Goal: Task Accomplishment & Management: Complete application form

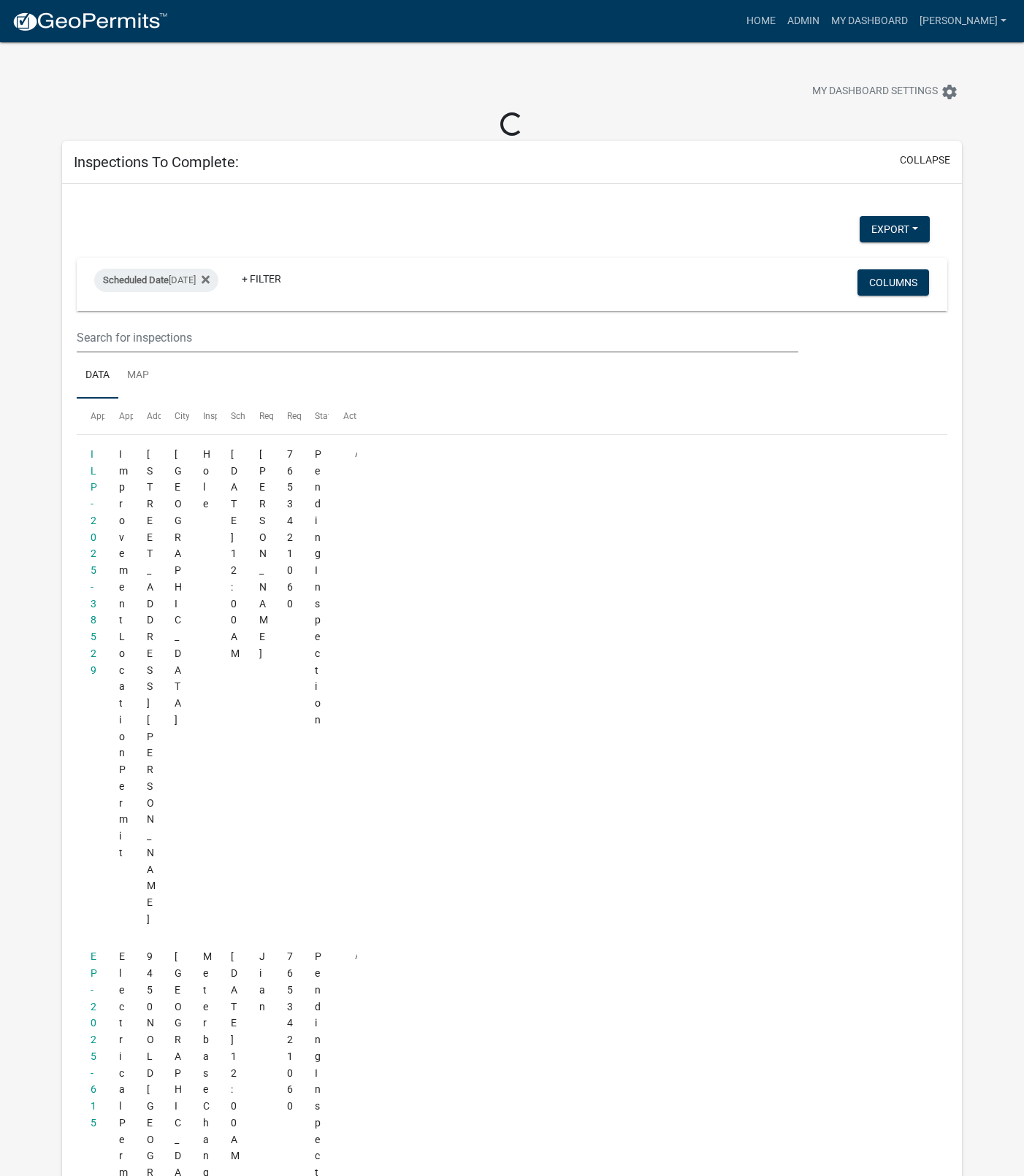
select select "1: 25"
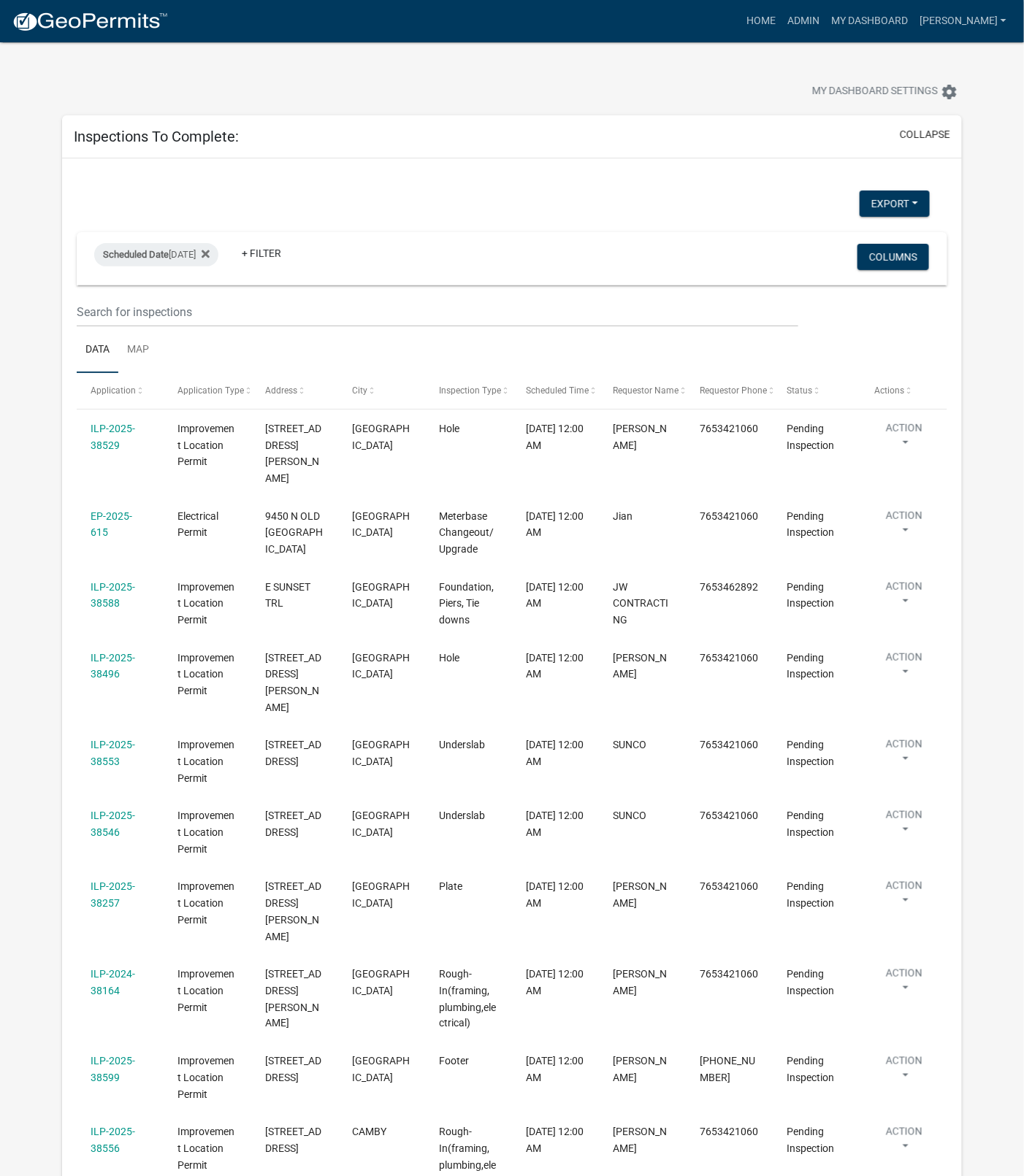
click at [126, 1056] on link "ILP-2025-38599" at bounding box center [113, 1070] width 45 height 29
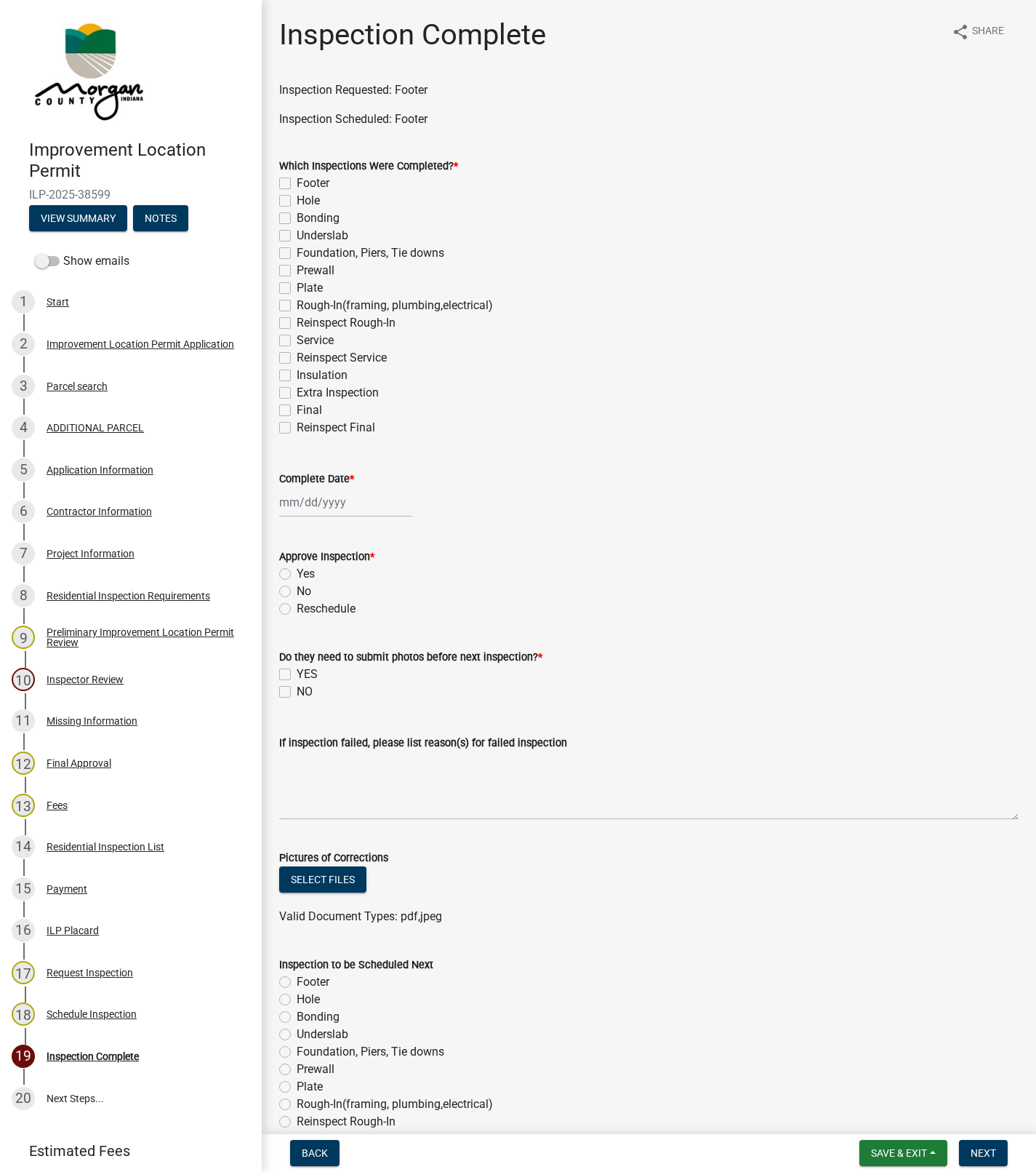
click at [100, 548] on div "Project Information" at bounding box center [90, 552] width 88 height 10
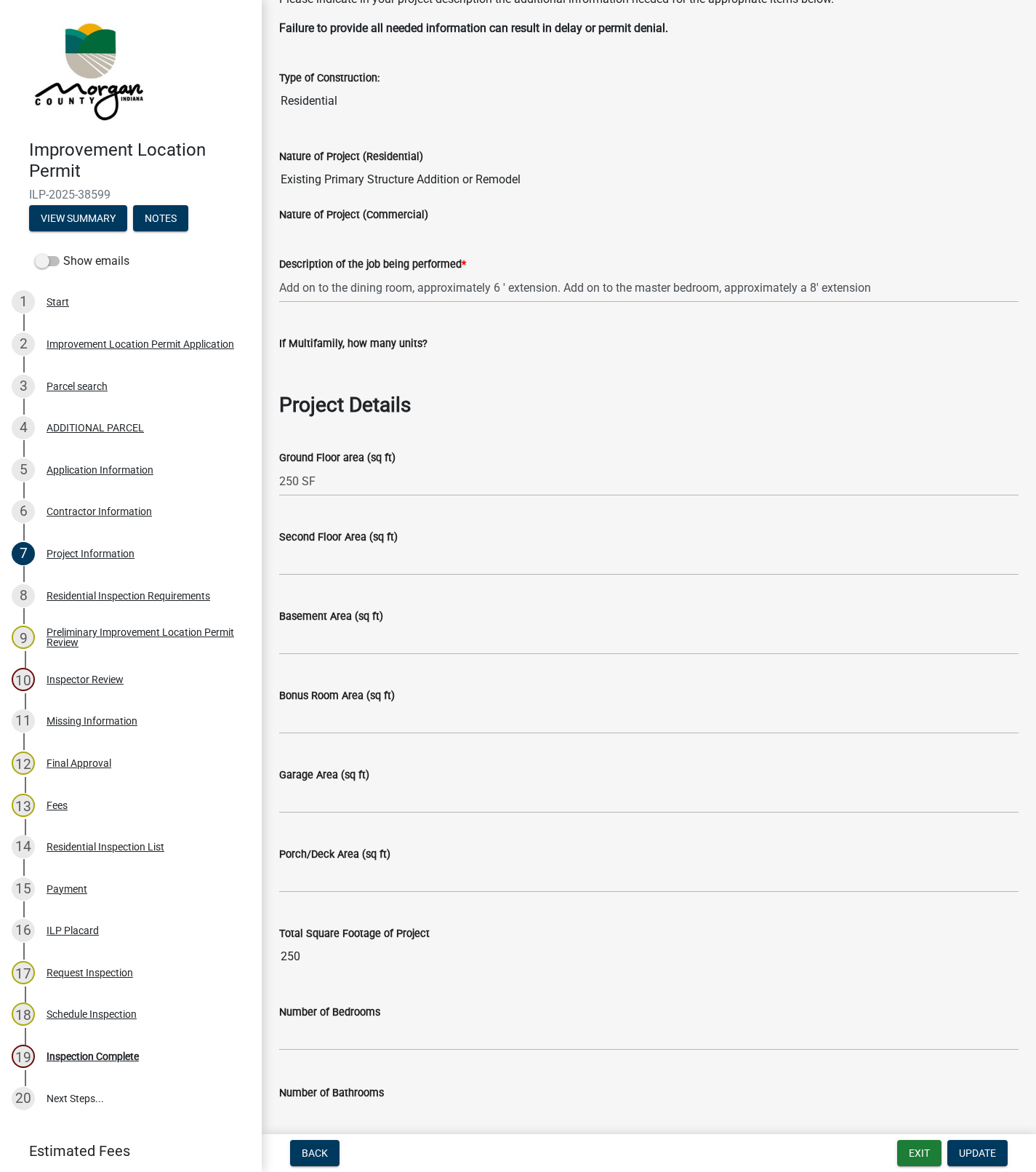
scroll to position [119, 0]
click at [627, 1043] on input "text" at bounding box center [648, 1034] width 739 height 30
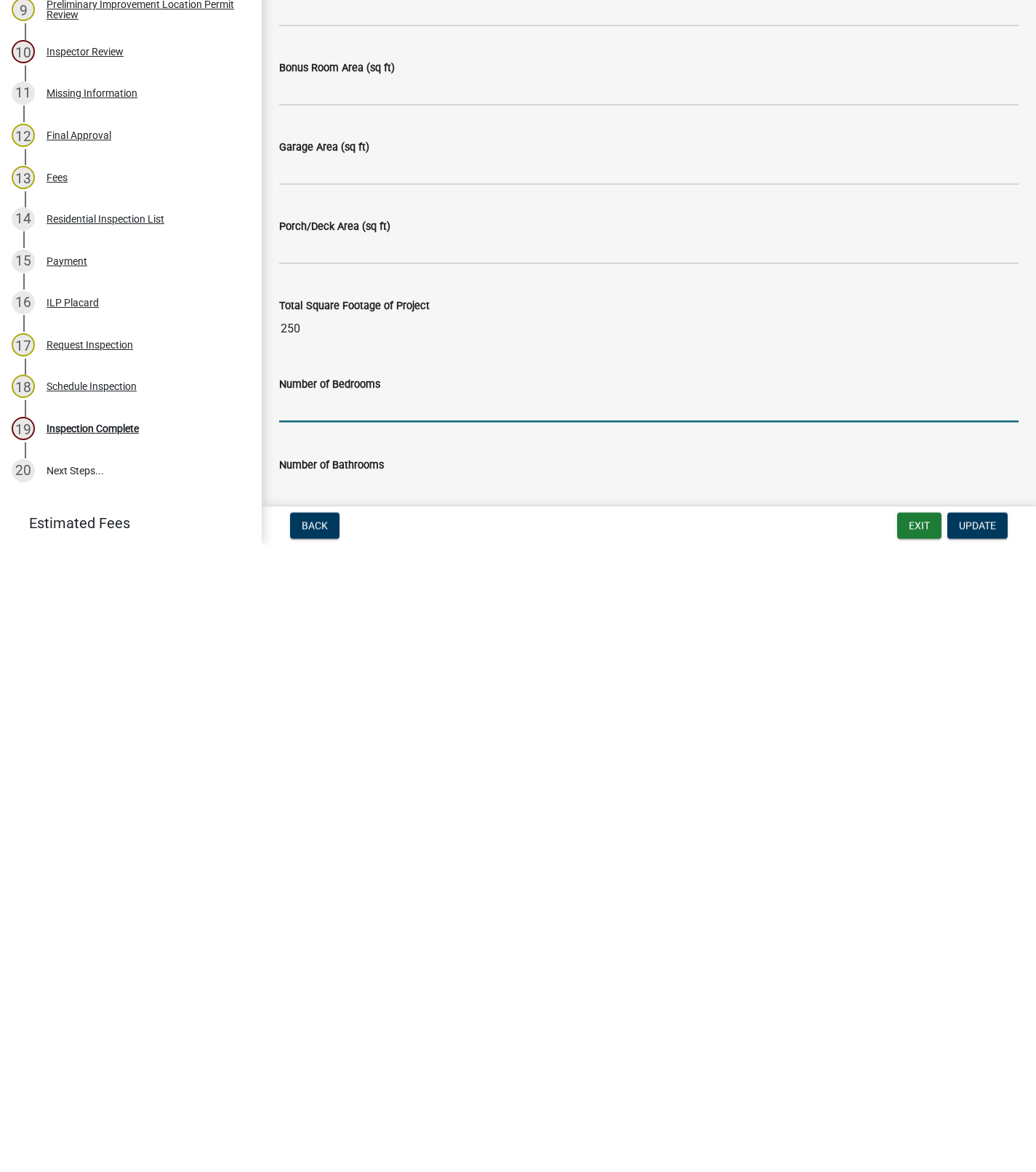
scroll to position [0, 0]
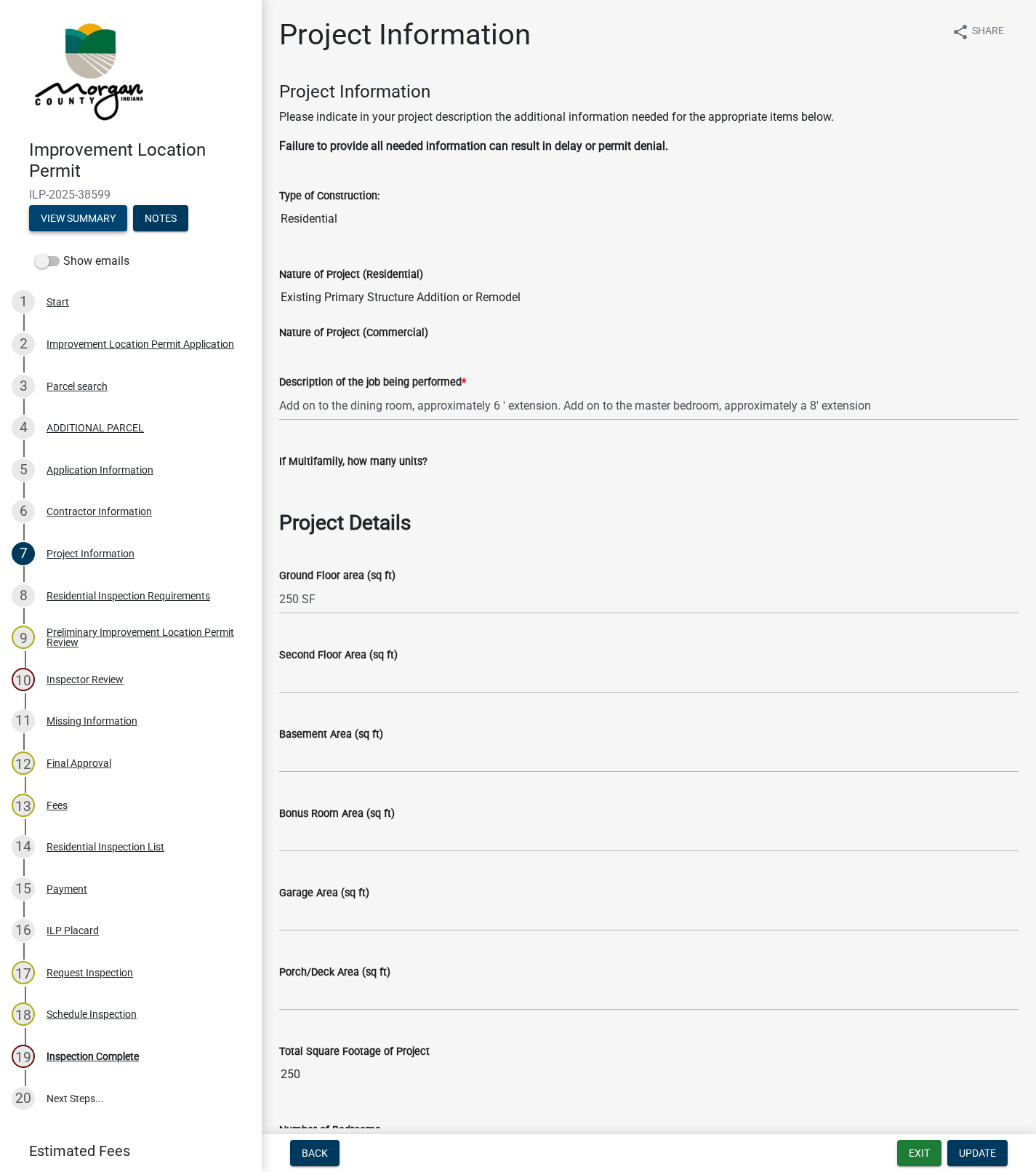
click at [89, 216] on button "View Summary" at bounding box center [79, 217] width 98 height 26
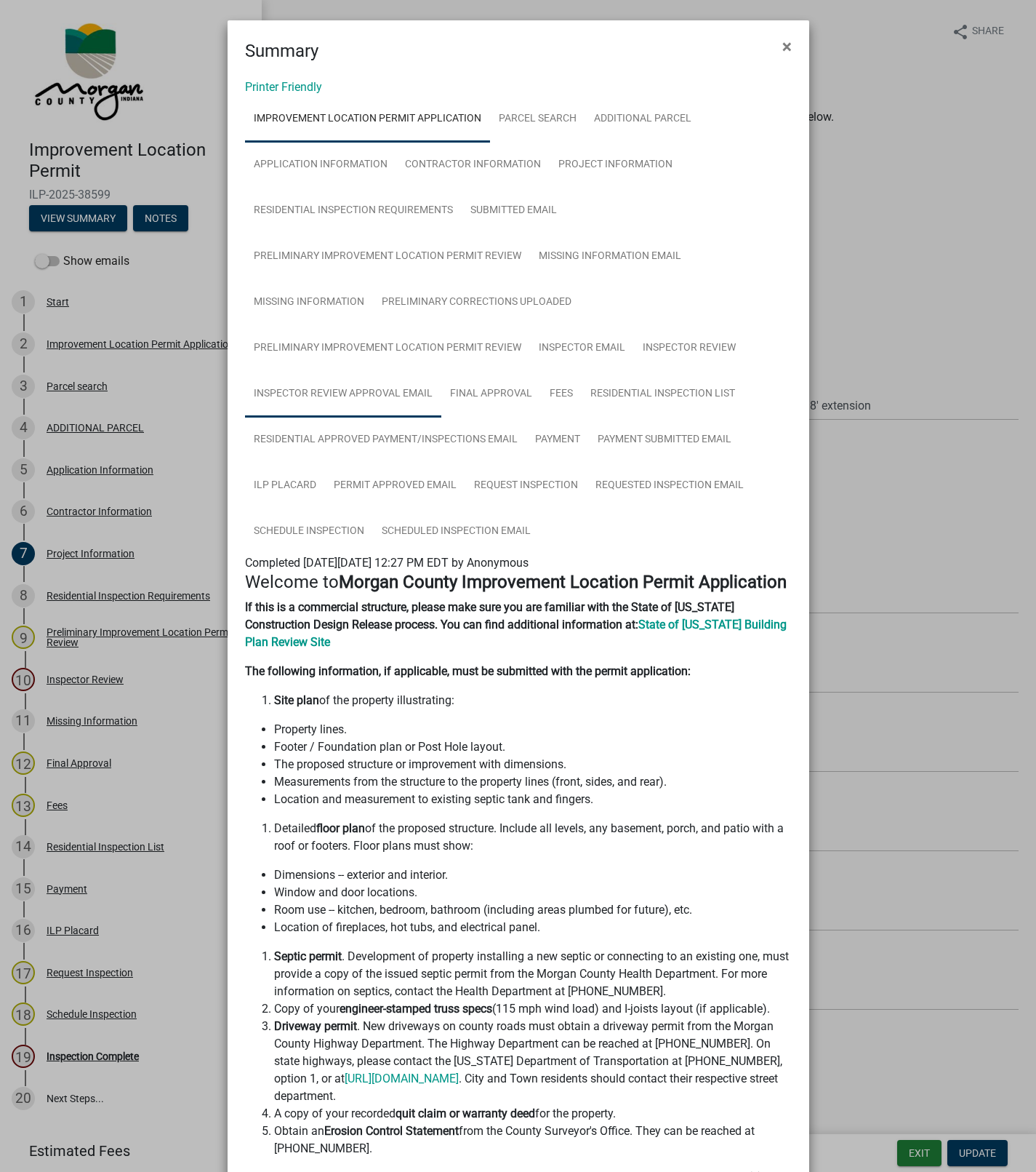
click at [334, 389] on link "Inspector Review Approval Email" at bounding box center [343, 394] width 197 height 46
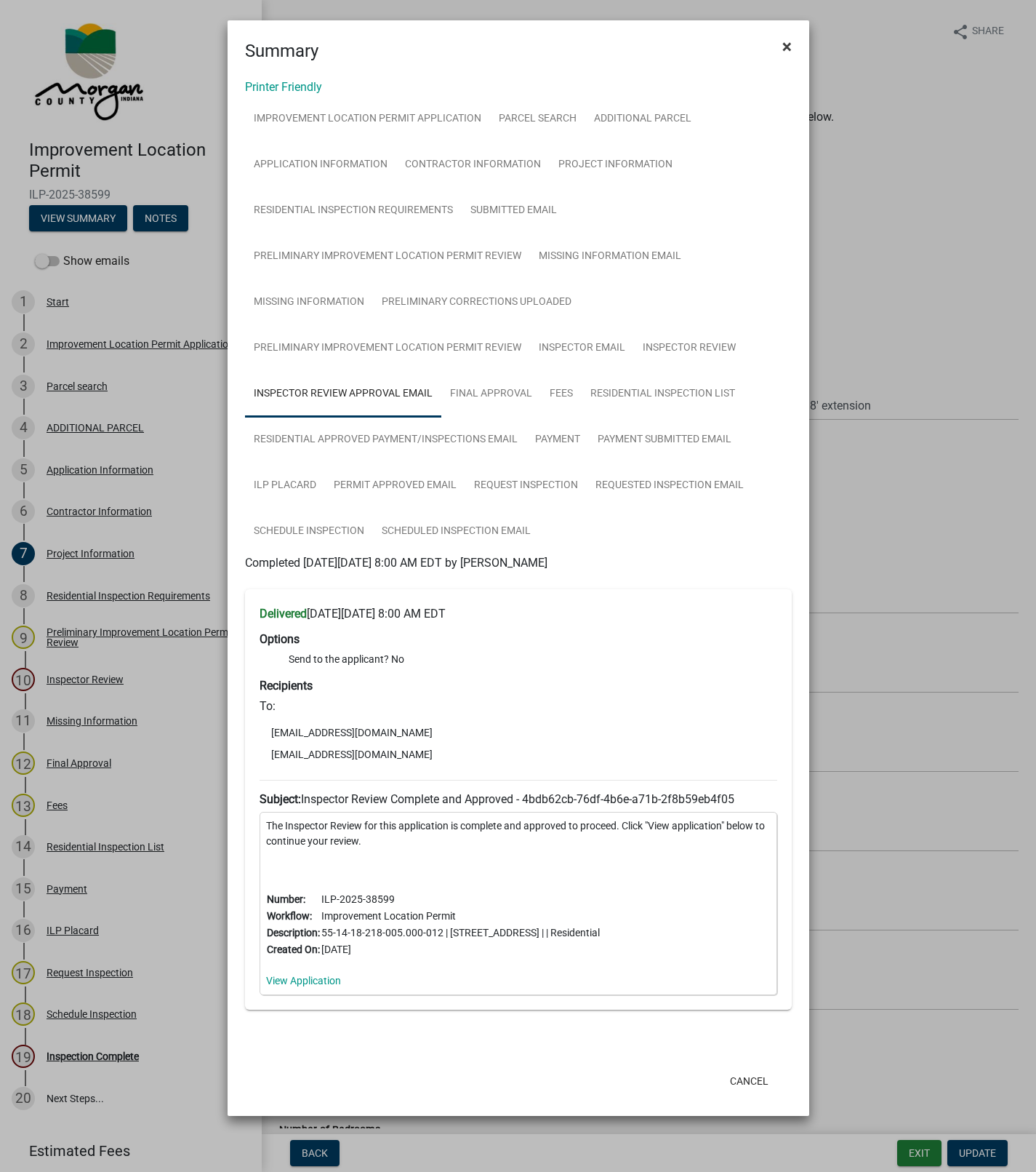
click at [788, 49] on span "×" at bounding box center [787, 46] width 10 height 21
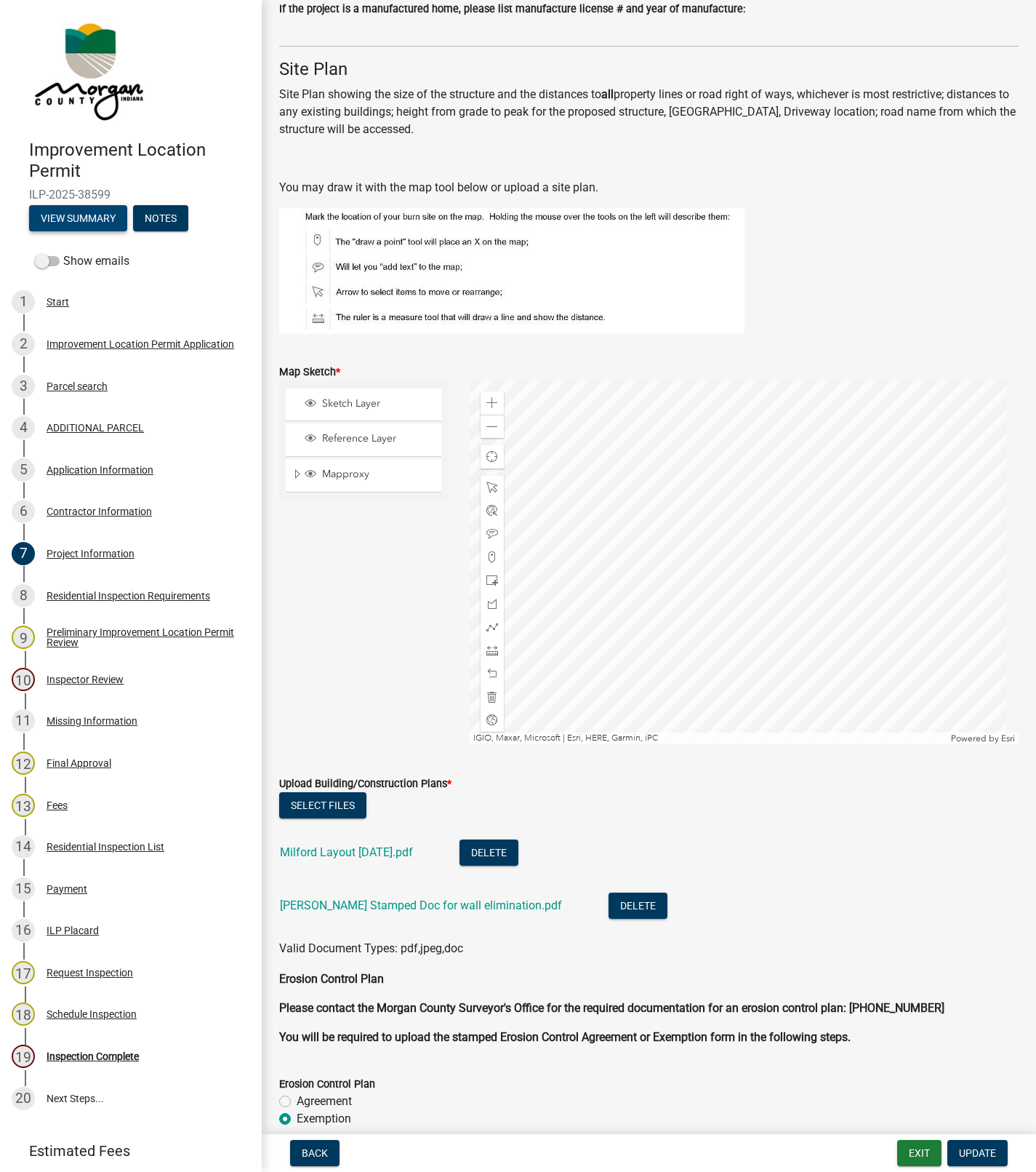
scroll to position [2844, 0]
click at [764, 868] on li "Milford Layout [DATE].pdf Delete" at bounding box center [648, 853] width 739 height 53
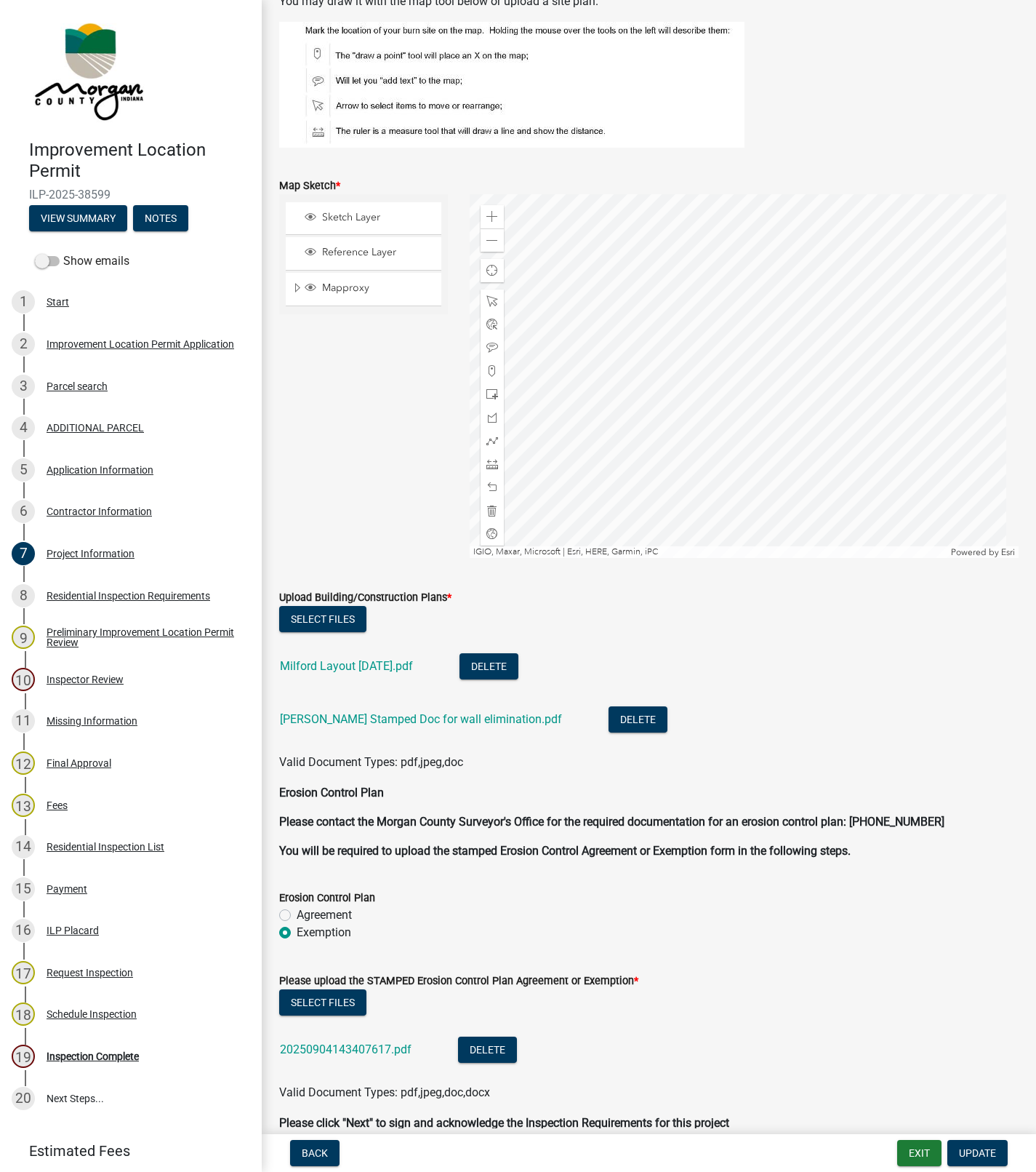
scroll to position [3045, 0]
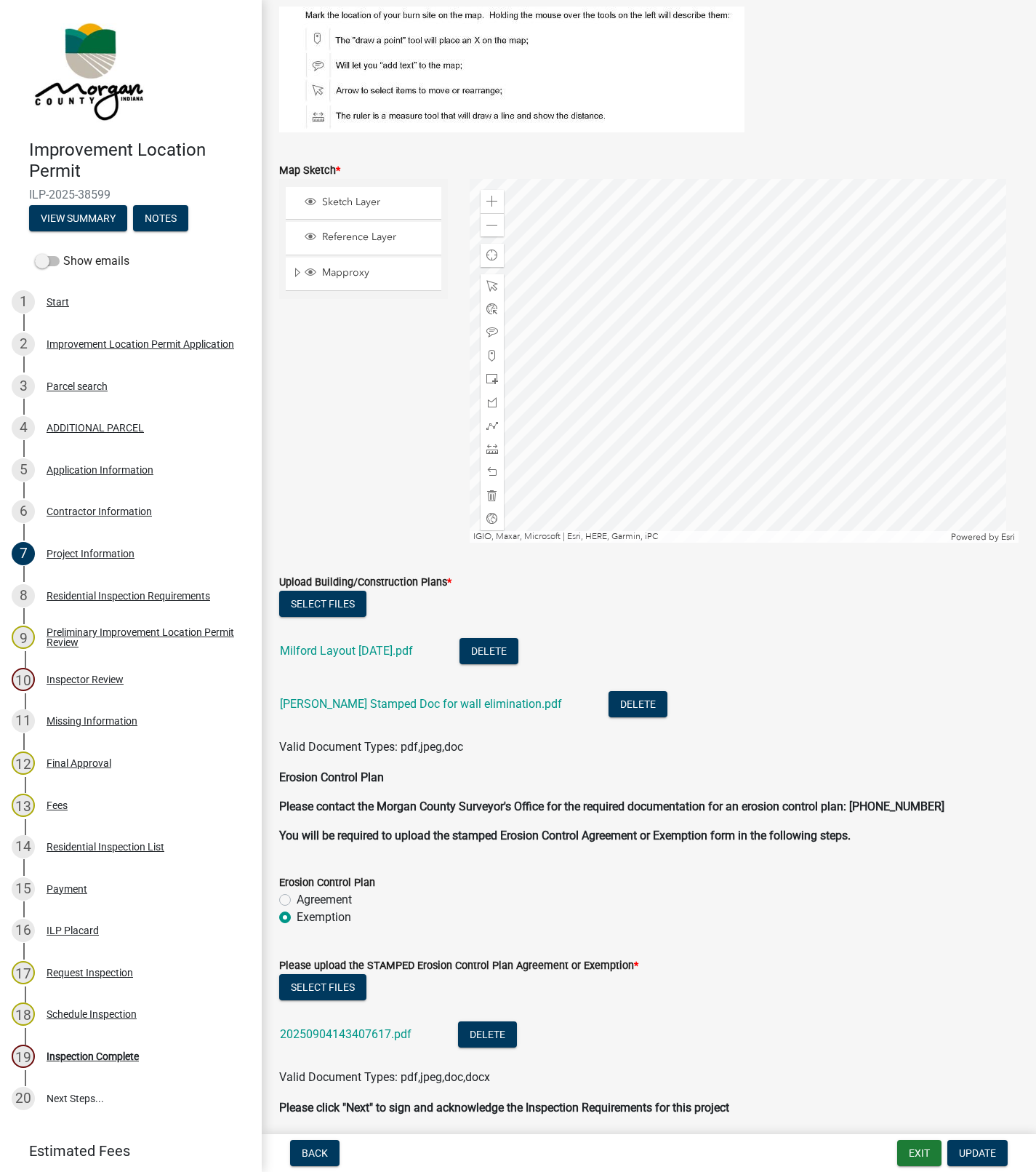
click at [334, 654] on link "Milford Layout [DATE].pdf" at bounding box center [346, 650] width 133 height 13
click at [119, 1041] on link "19 Inspection Complete" at bounding box center [131, 1056] width 262 height 42
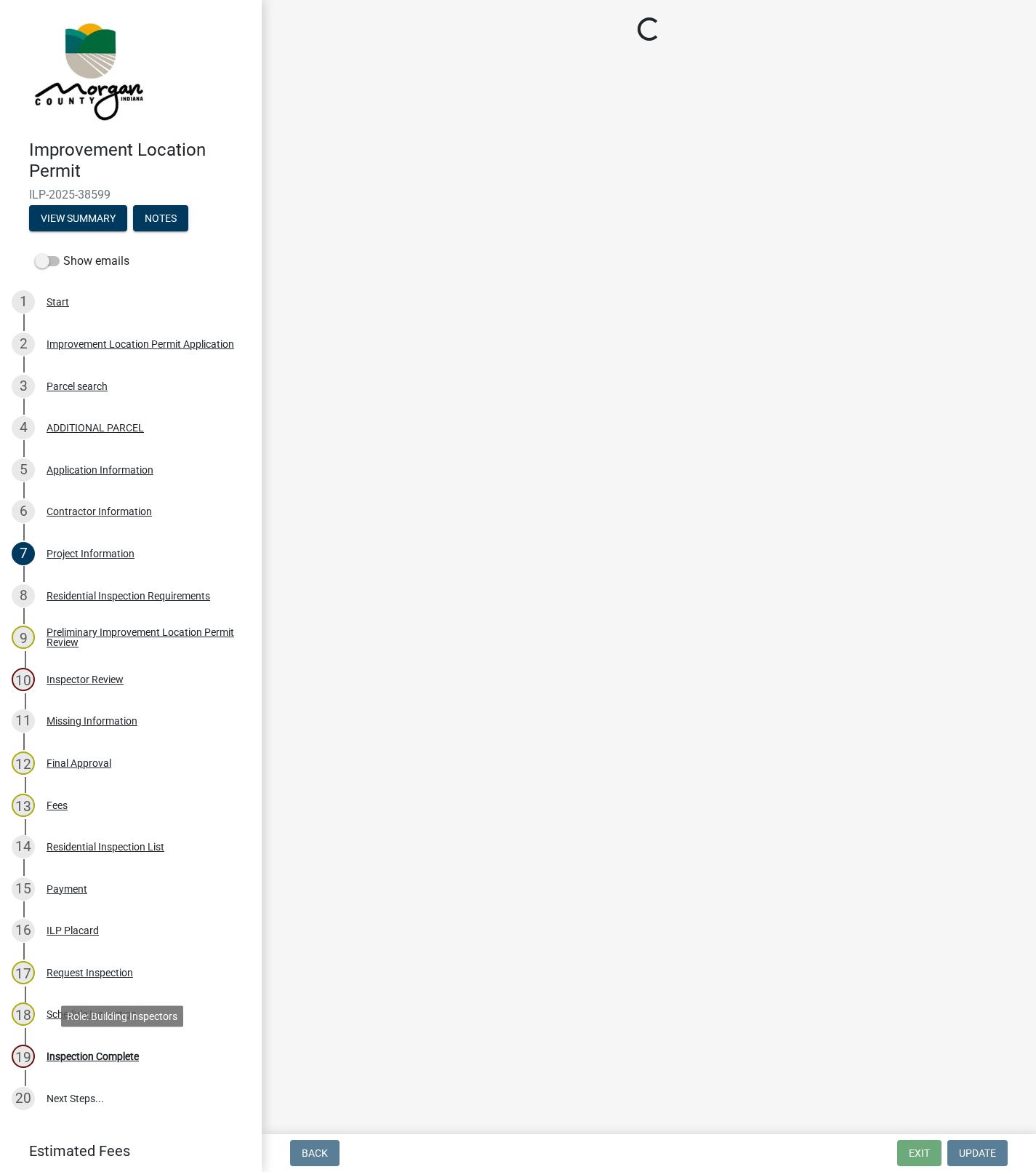
scroll to position [0, 0]
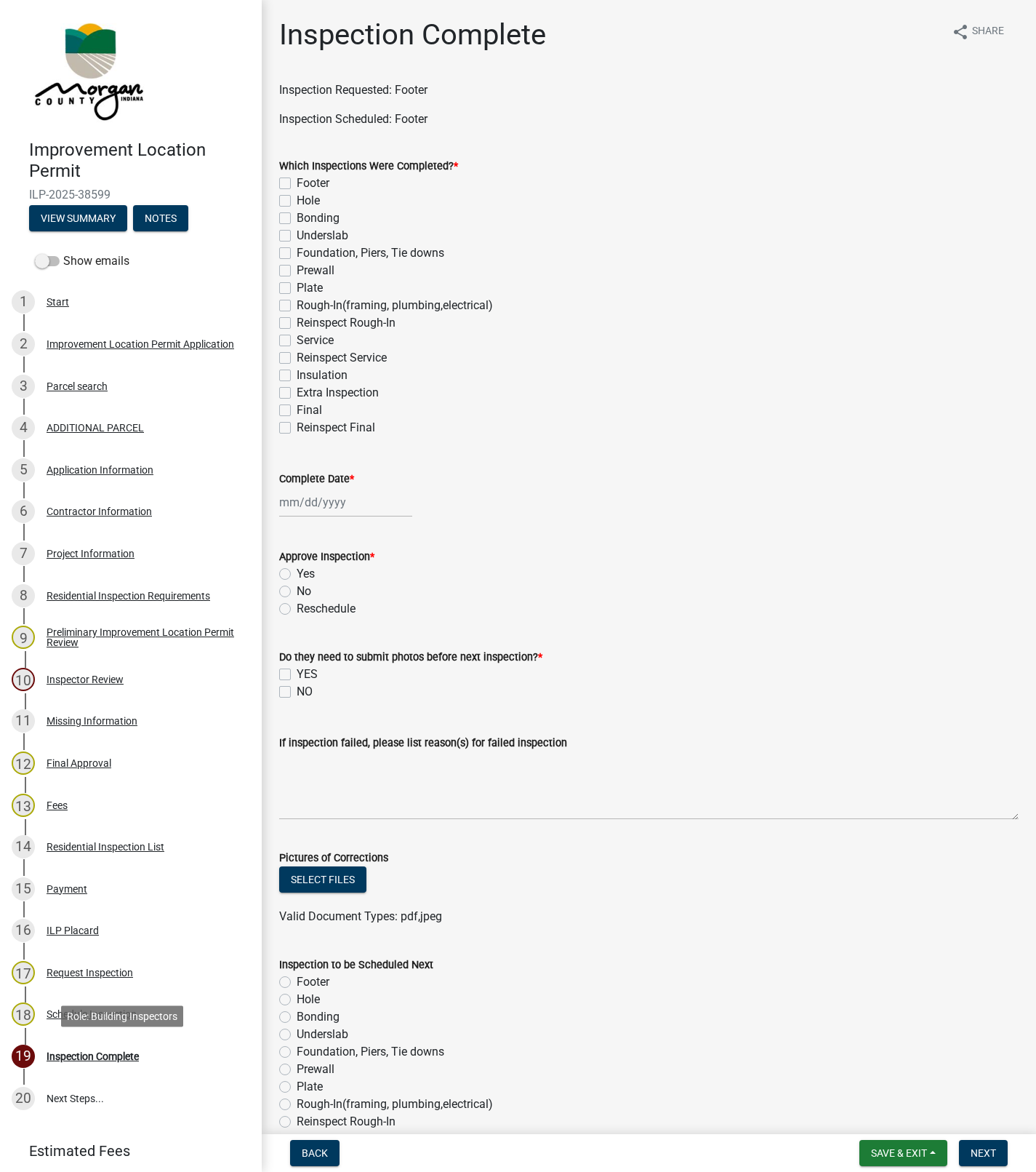
click at [297, 183] on label "Footer" at bounding box center [313, 183] width 33 height 18
click at [297, 183] on input "Footer" at bounding box center [301, 179] width 10 height 10
checkbox input "true"
checkbox input "false"
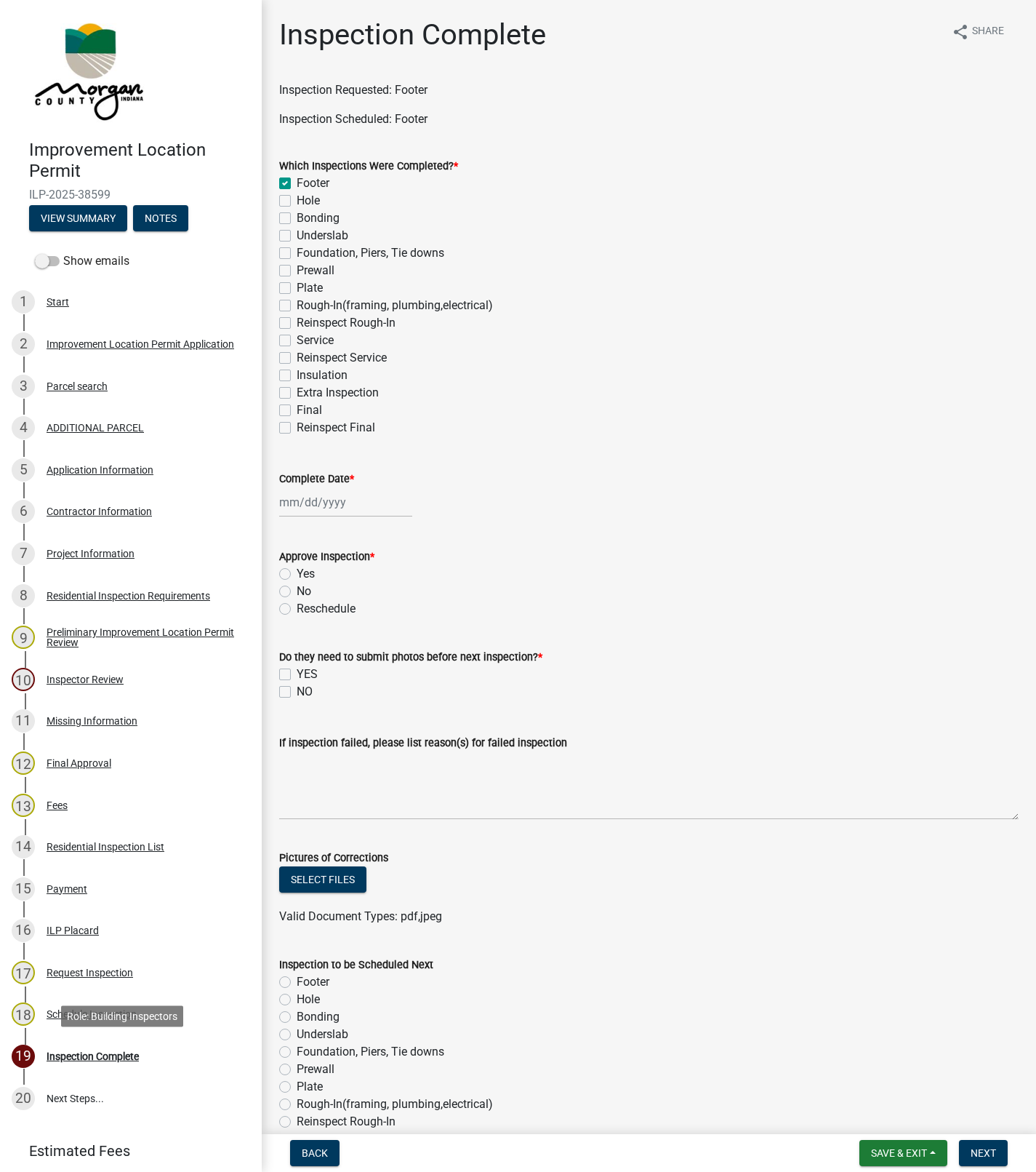
checkbox input "false"
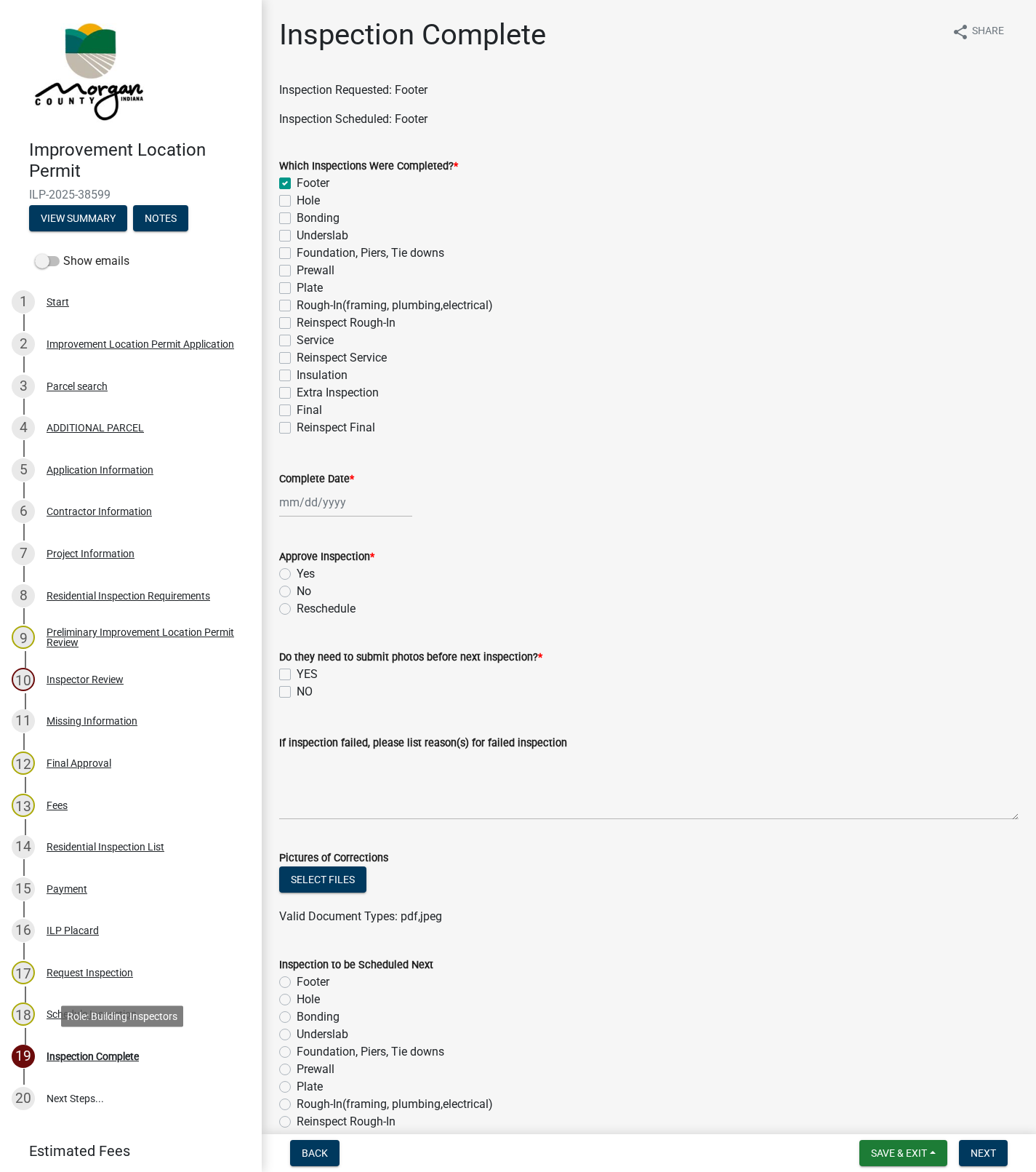
checkbox input "false"
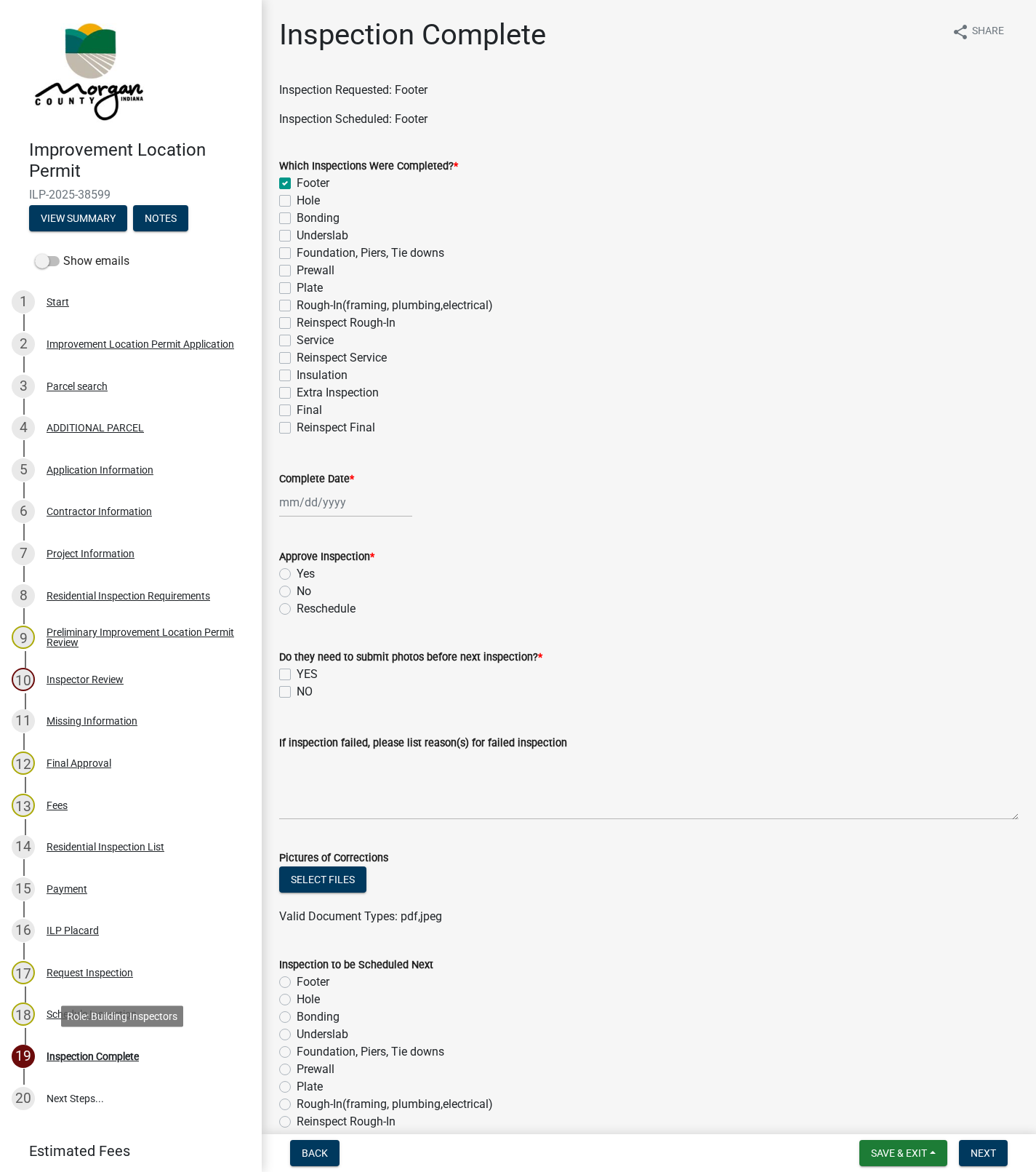
checkbox input "false"
click at [318, 504] on div at bounding box center [345, 502] width 133 height 30
select select "10"
select select "2025"
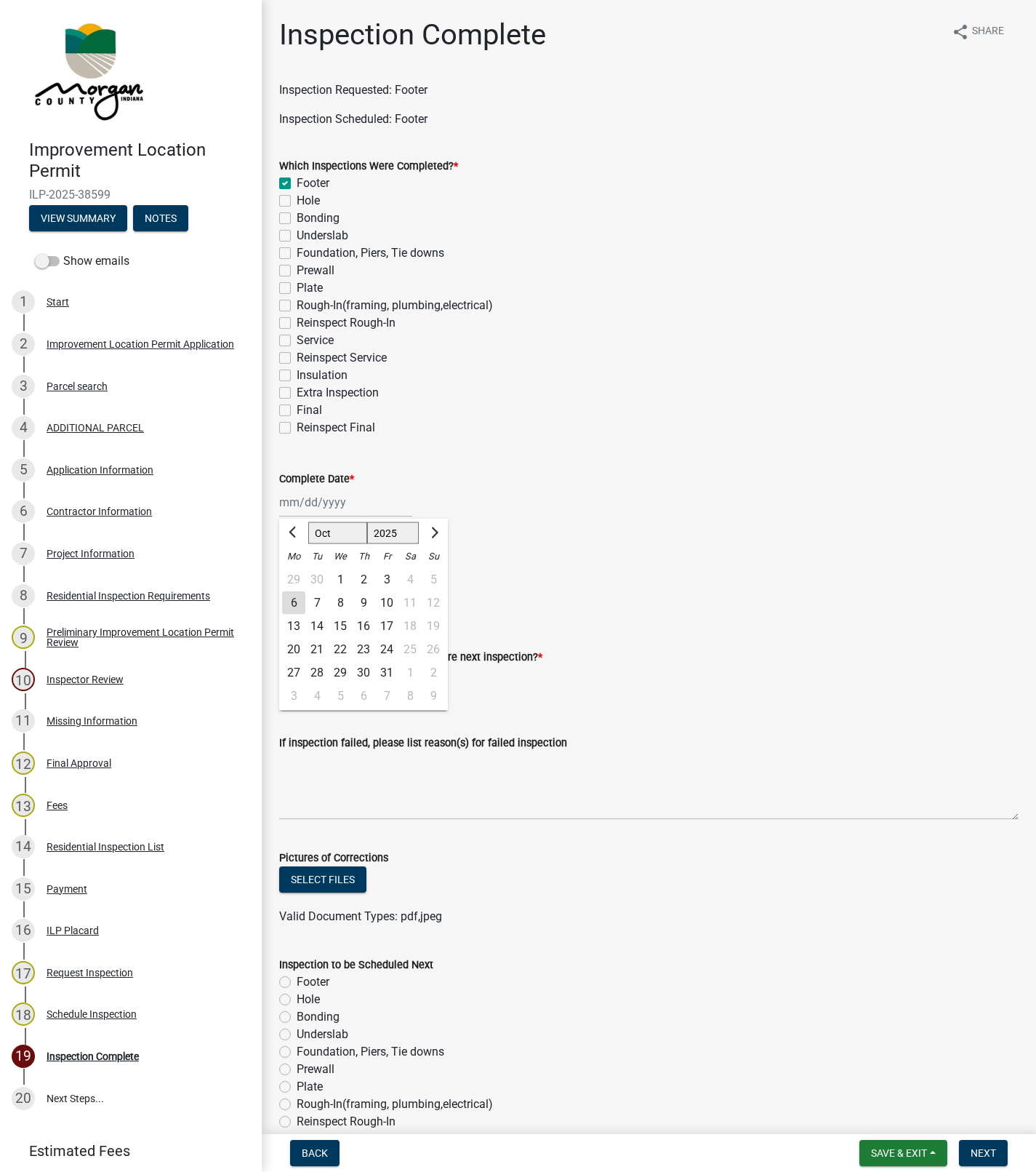
click at [297, 599] on div "6" at bounding box center [294, 603] width 23 height 23
type input "[DATE]"
click at [297, 576] on label "Yes" at bounding box center [306, 574] width 18 height 18
click at [297, 575] on input "Yes" at bounding box center [301, 569] width 10 height 10
radio input "true"
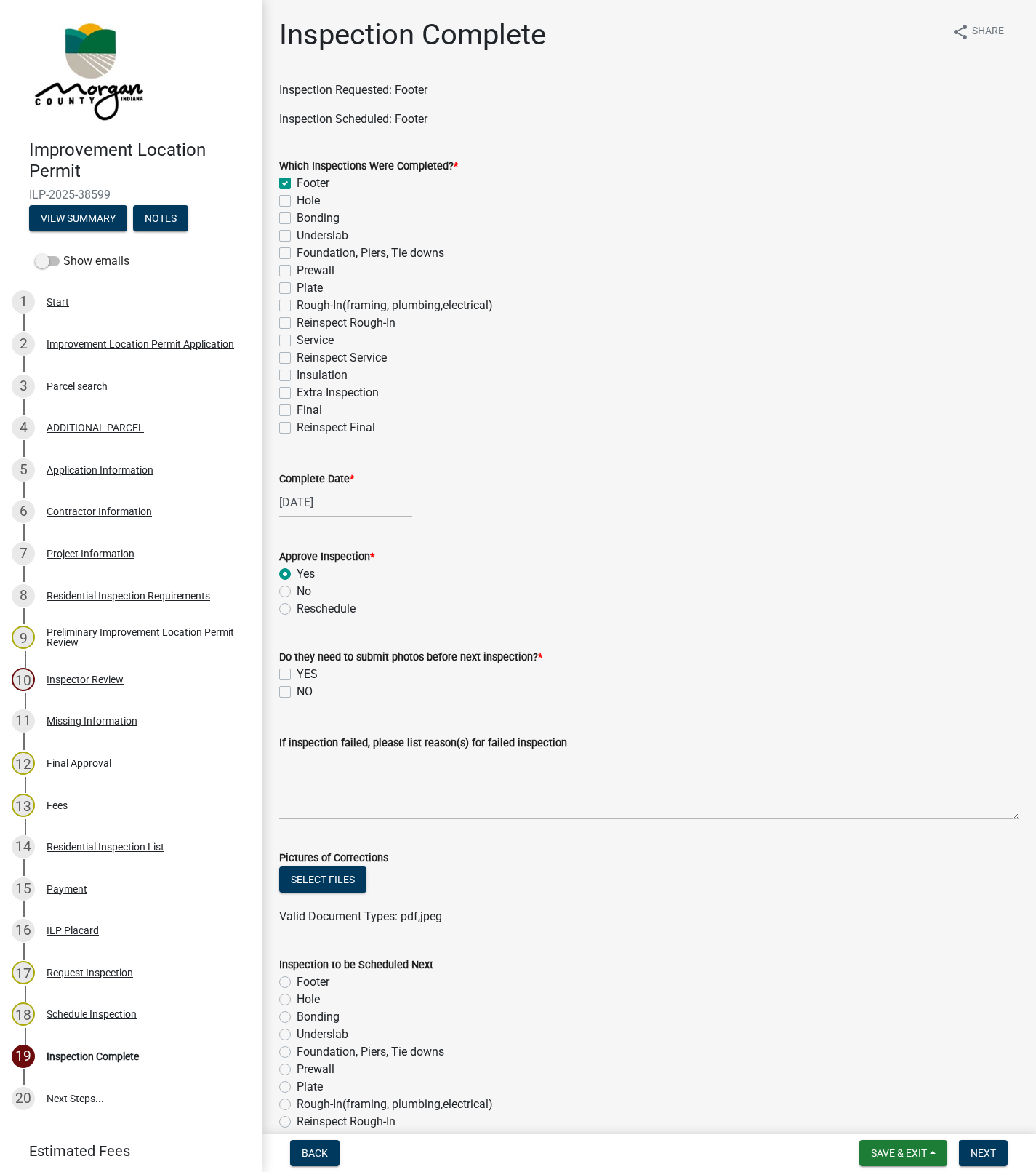
click at [297, 692] on label "NO" at bounding box center [305, 692] width 16 height 18
click at [297, 692] on input "NO" at bounding box center [301, 687] width 10 height 10
checkbox input "true"
checkbox input "false"
checkbox input "true"
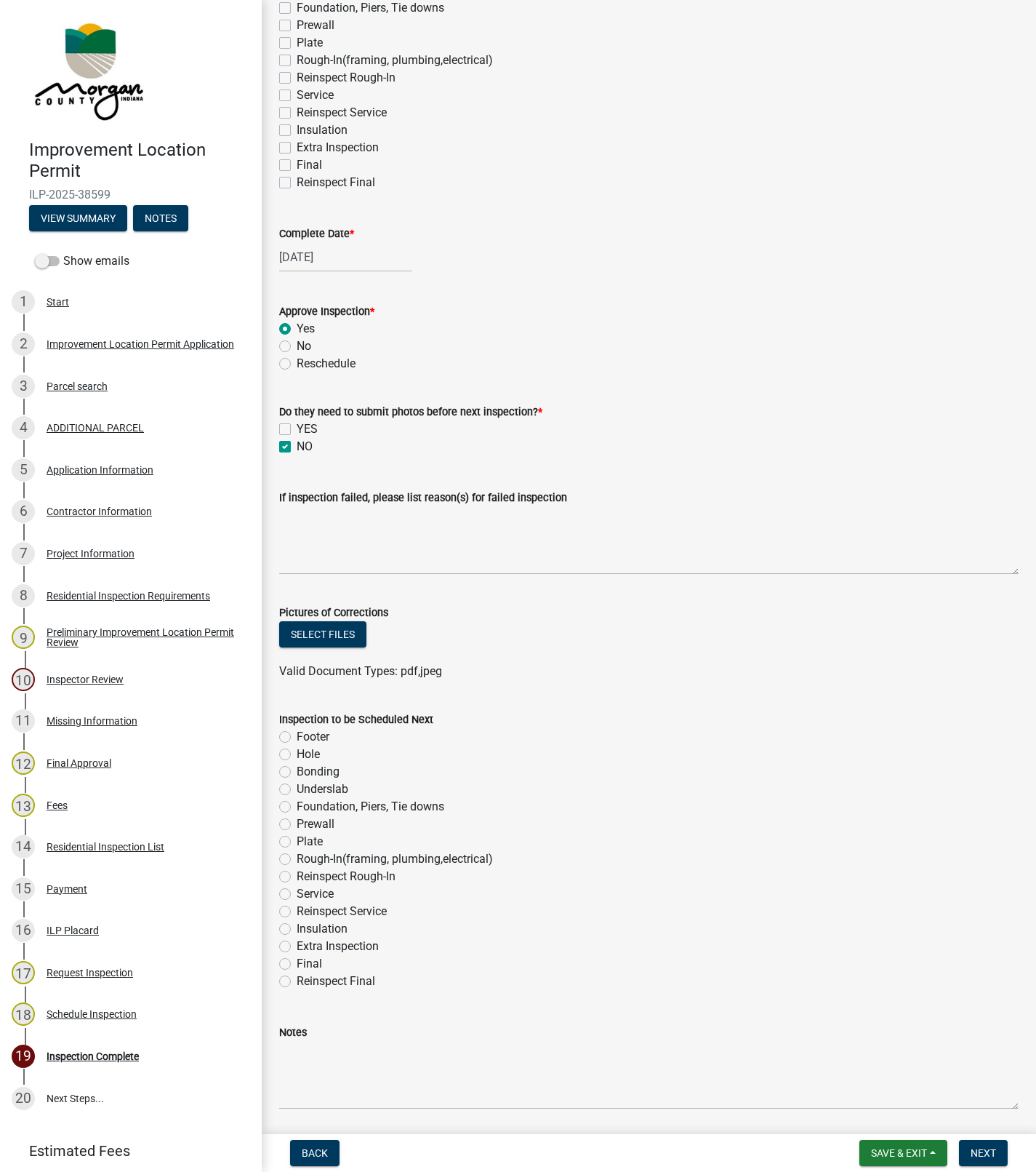
scroll to position [295, 0]
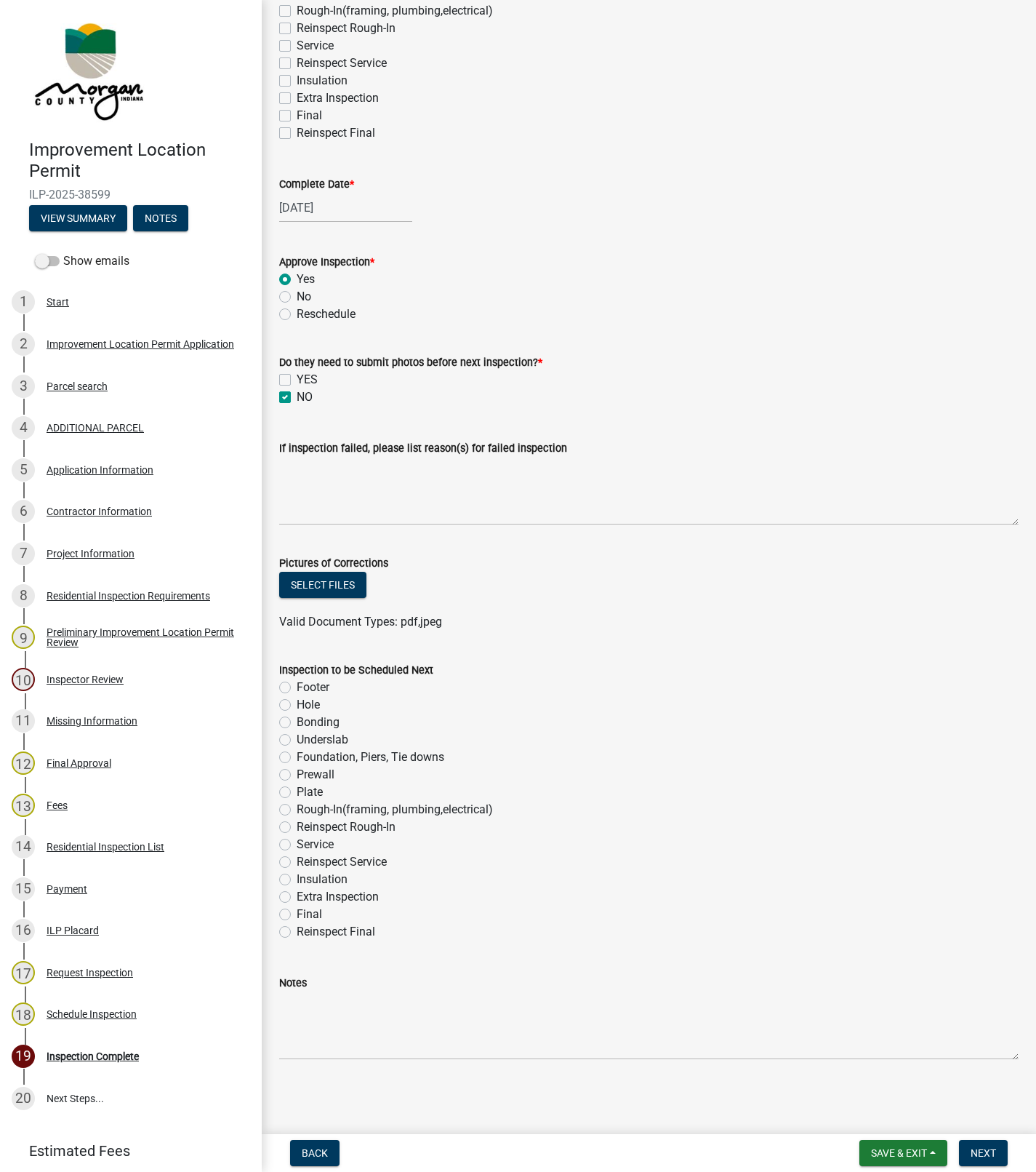
click at [297, 722] on label "Bonding" at bounding box center [318, 722] width 43 height 18
click at [297, 722] on input "Bonding" at bounding box center [301, 718] width 10 height 10
radio input "true"
click at [297, 739] on label "Underslab" at bounding box center [323, 740] width 52 height 18
click at [297, 739] on input "Underslab" at bounding box center [301, 736] width 10 height 10
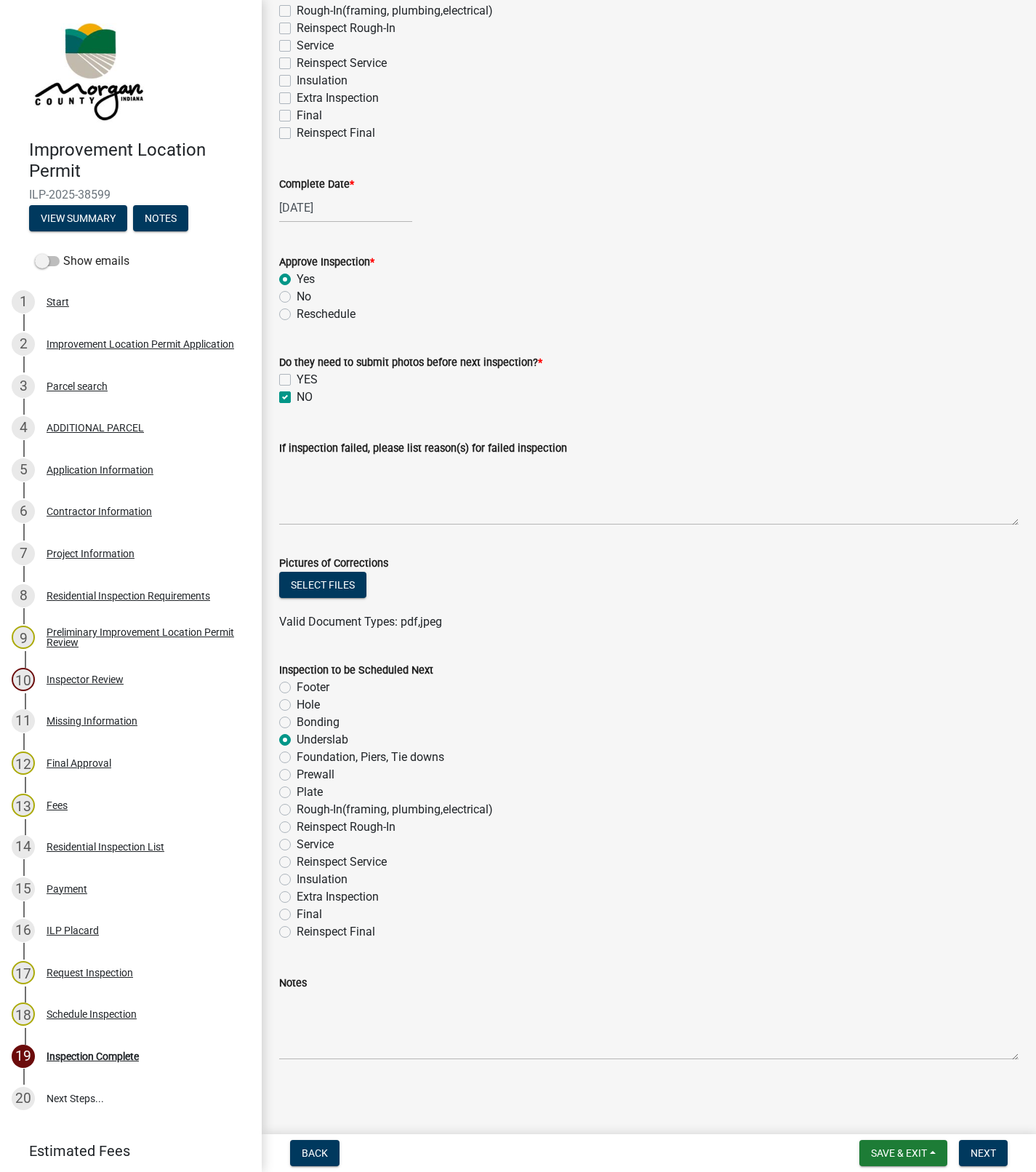
radio input "true"
click at [297, 757] on label "Foundation, Piers, Tie downs" at bounding box center [370, 757] width 147 height 18
click at [297, 757] on input "Foundation, Piers, Tie downs" at bounding box center [301, 753] width 10 height 10
radio input "true"
click at [982, 1152] on span "Next" at bounding box center [983, 1152] width 25 height 12
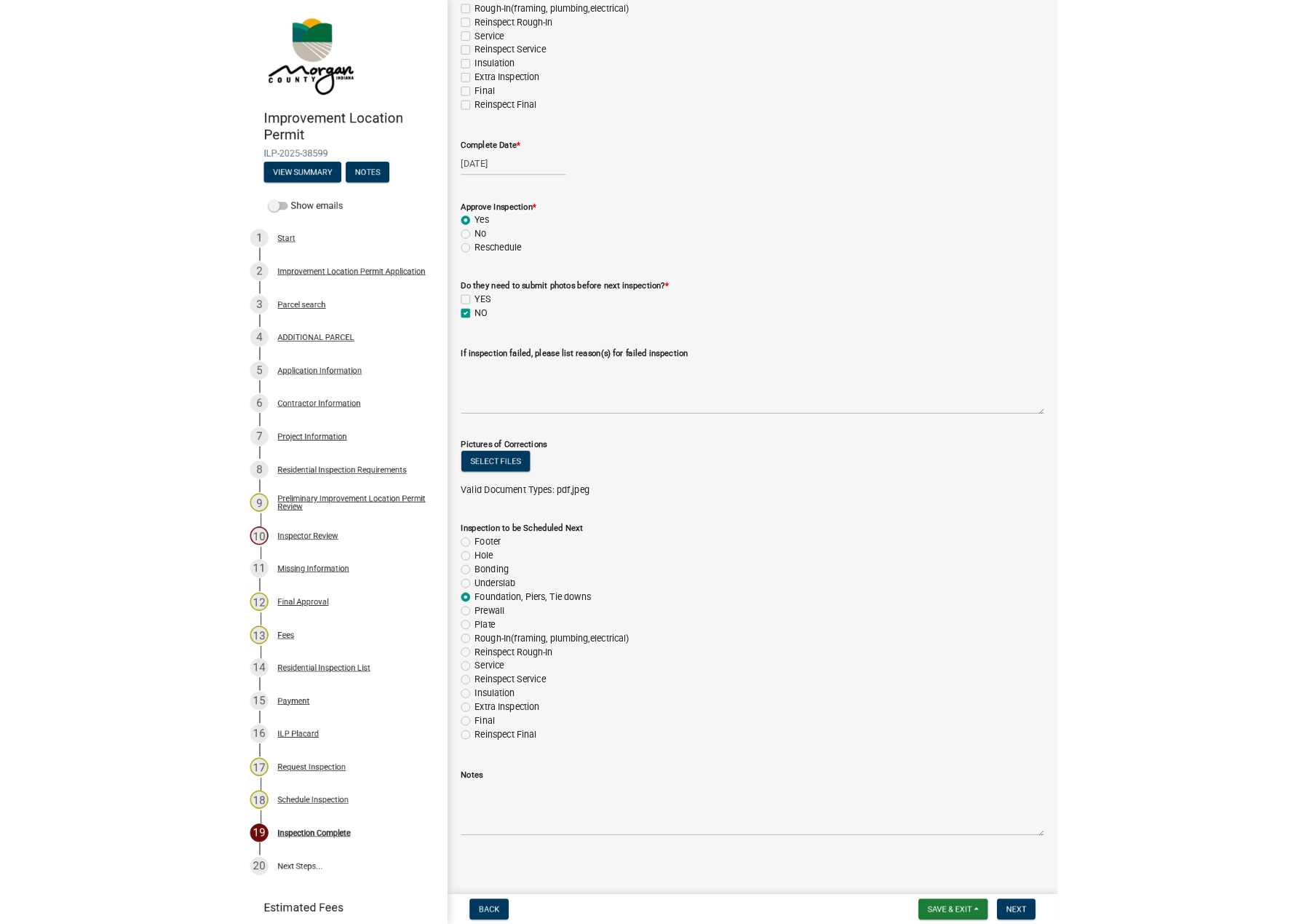
scroll to position [0, 0]
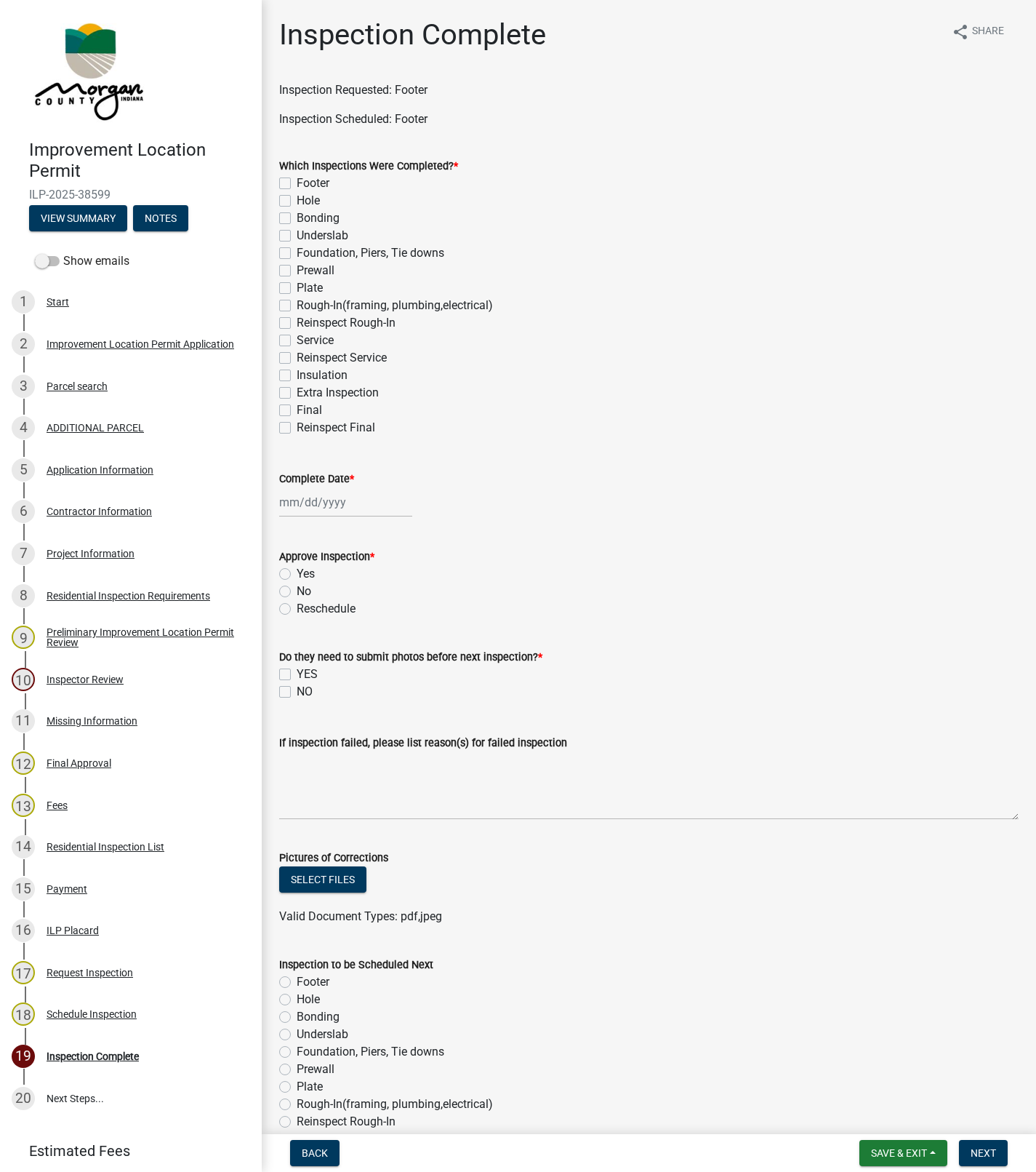
click at [833, 1107] on div "Server Error! Contact support if this error persists." at bounding box center [919, 1121] width 218 height 74
click at [989, 1131] on div "Improvement Location Permit ILP-2025-38599 View Summary Notes Show emails 1 Sta…" at bounding box center [518, 586] width 1036 height 1172
click at [297, 180] on label "Footer" at bounding box center [313, 183] width 33 height 18
click at [297, 180] on input "Footer" at bounding box center [301, 179] width 10 height 10
checkbox input "true"
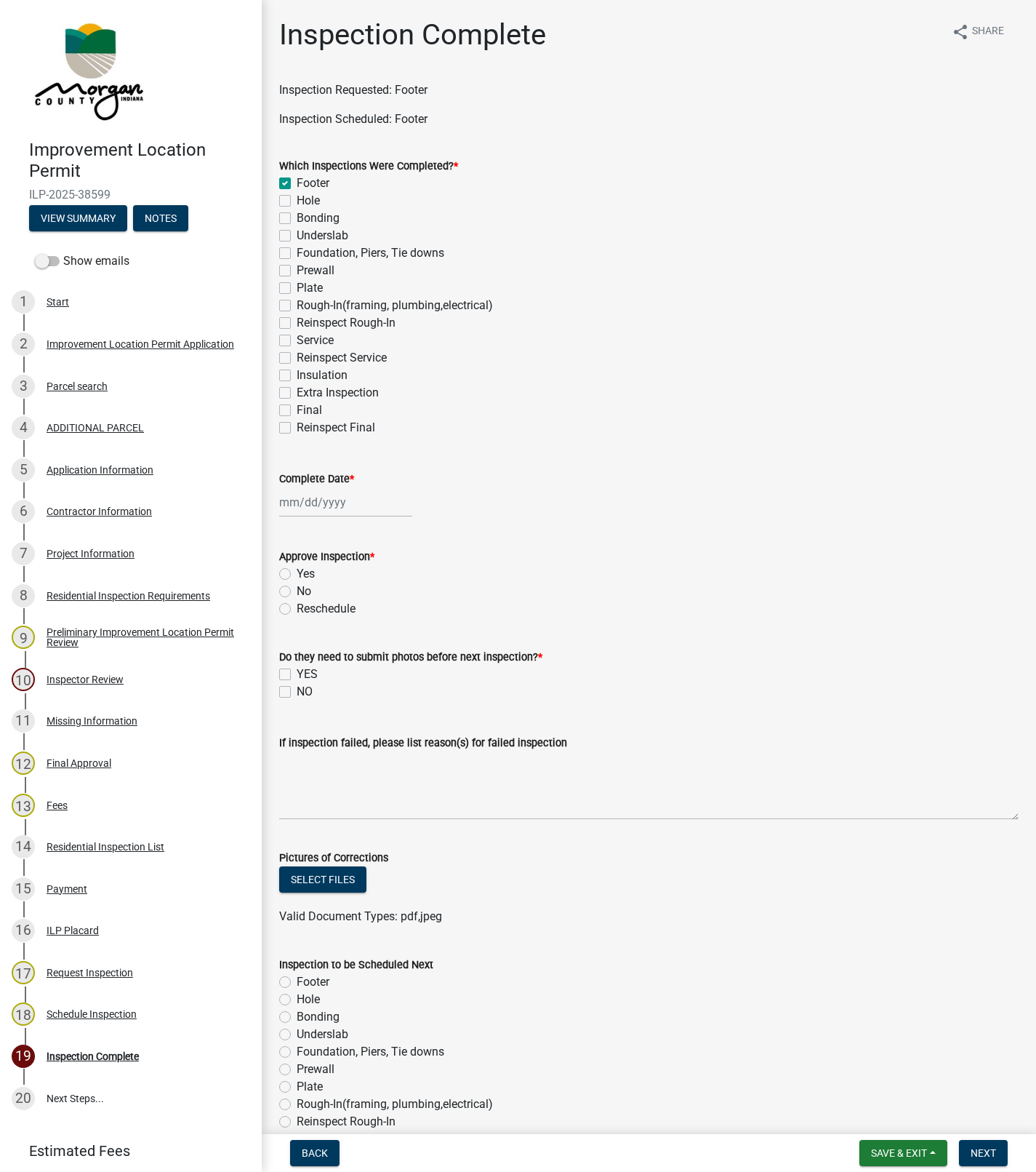
checkbox input "false"
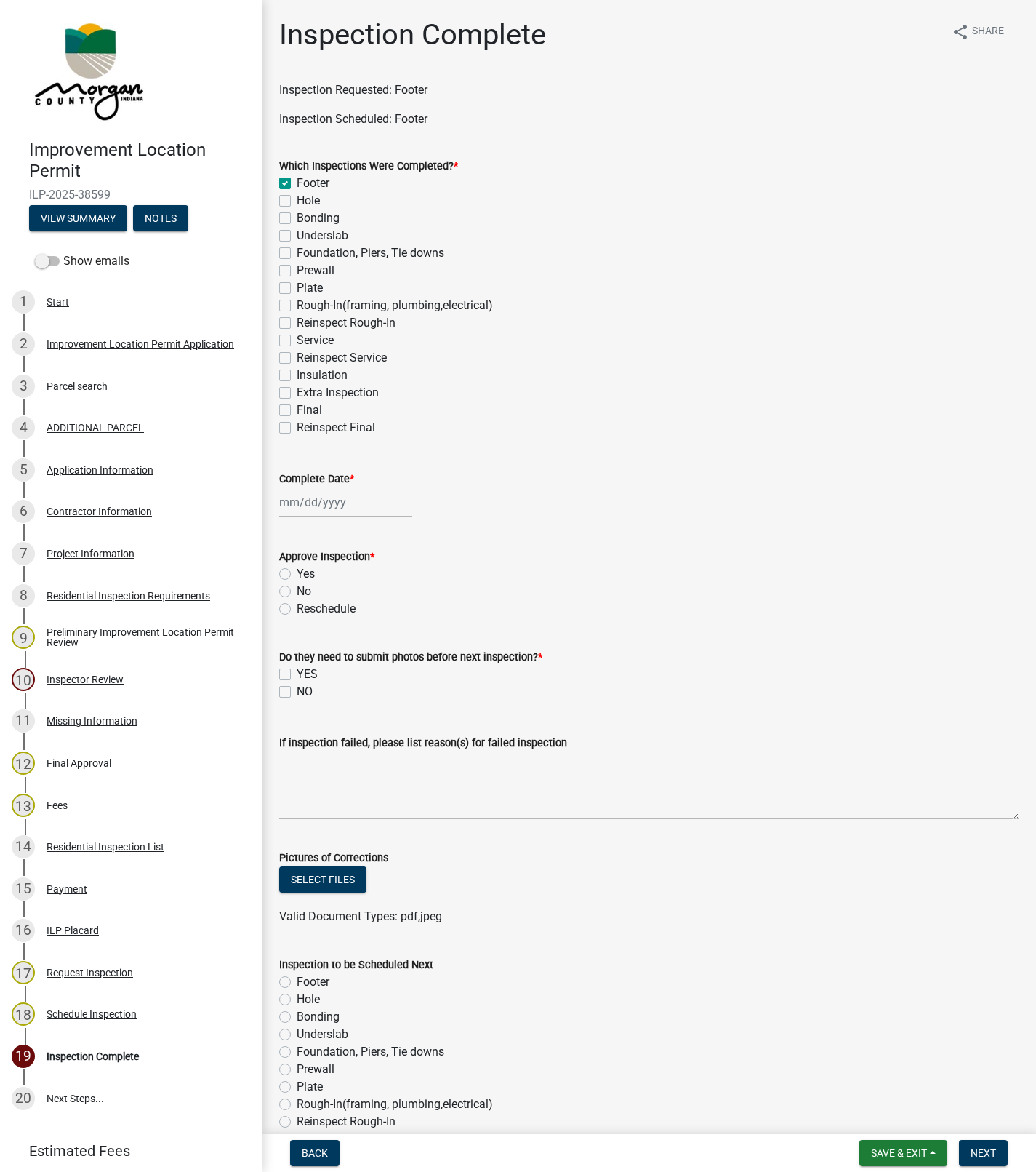
checkbox input "false"
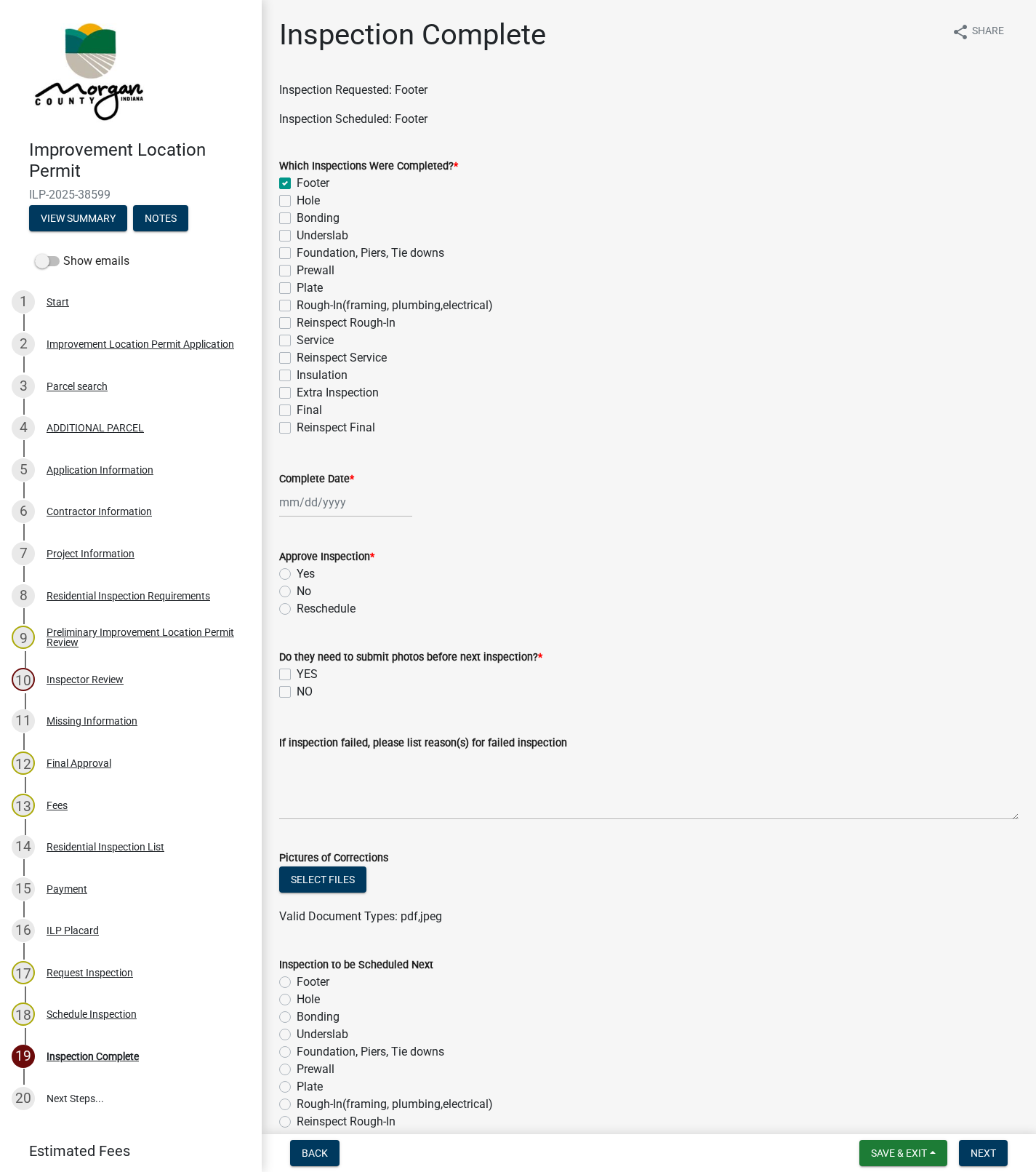
checkbox input "false"
click at [313, 493] on div at bounding box center [345, 502] width 133 height 30
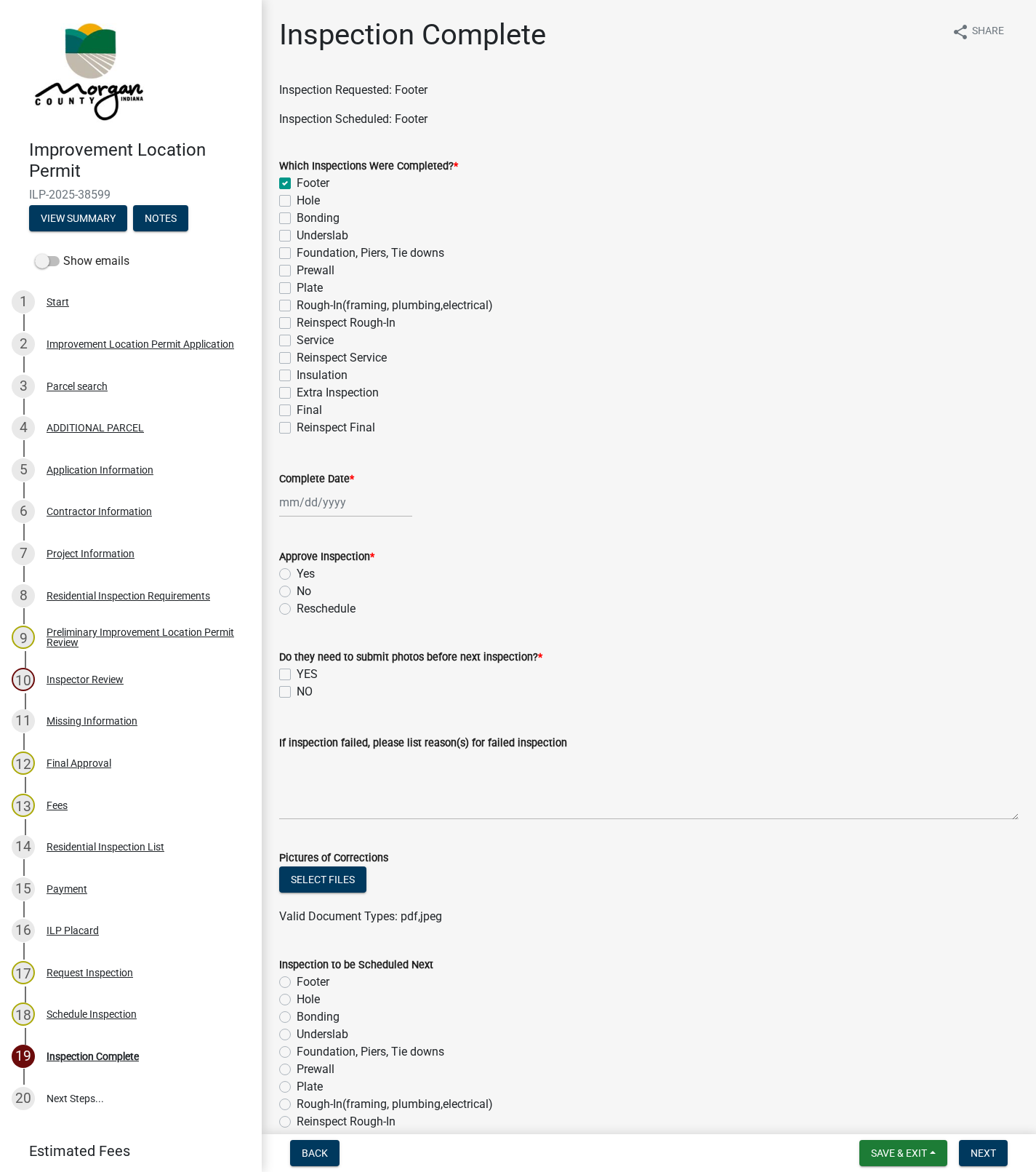
select select "10"
select select "2025"
click at [293, 603] on div "6" at bounding box center [294, 603] width 23 height 23
type input "[DATE]"
click at [297, 572] on label "Yes" at bounding box center [306, 574] width 18 height 18
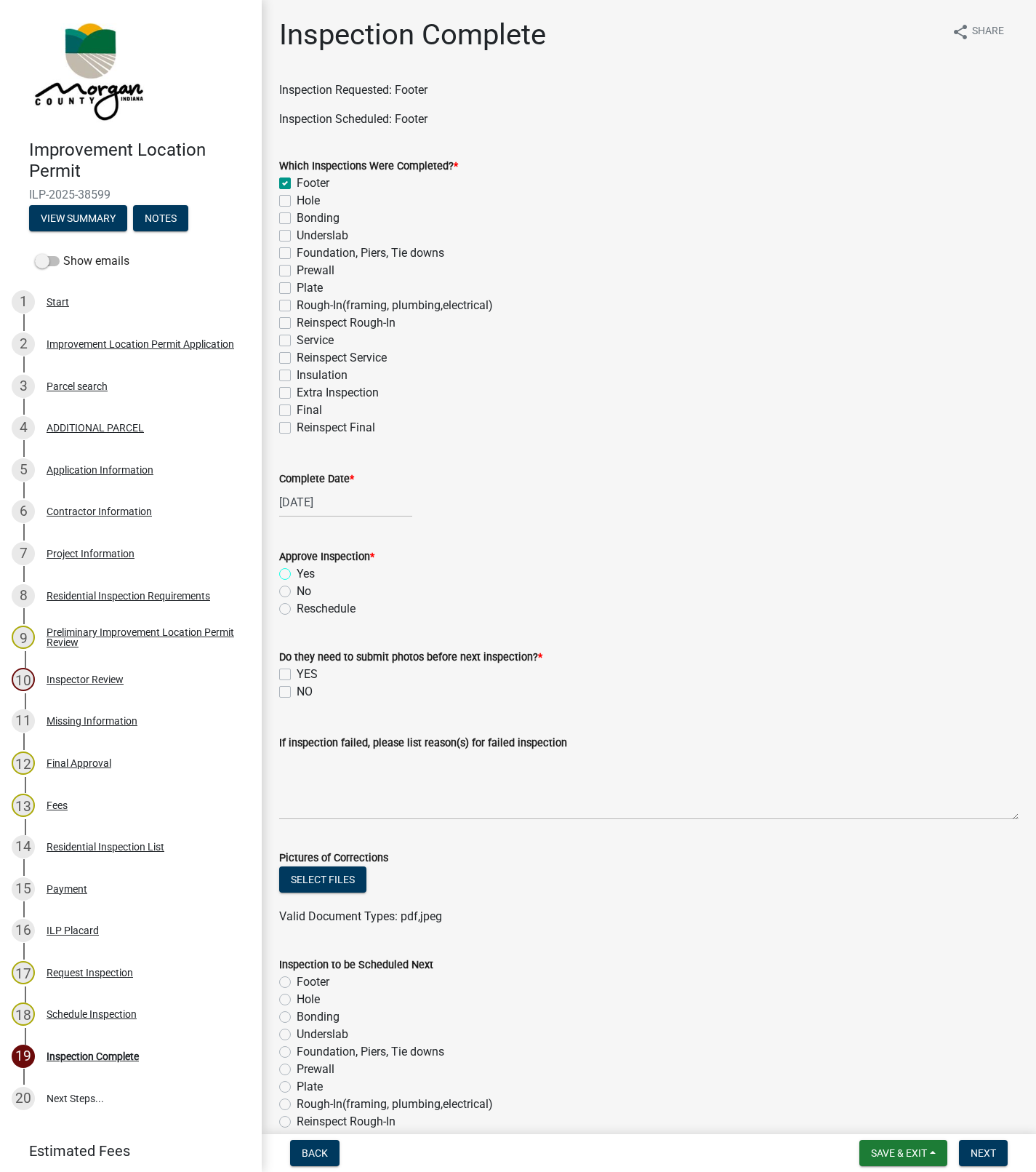
click at [297, 572] on input "Yes" at bounding box center [301, 569] width 10 height 10
radio input "true"
click at [297, 694] on label "NO" at bounding box center [305, 692] width 16 height 18
click at [297, 693] on input "NO" at bounding box center [301, 687] width 10 height 10
checkbox input "true"
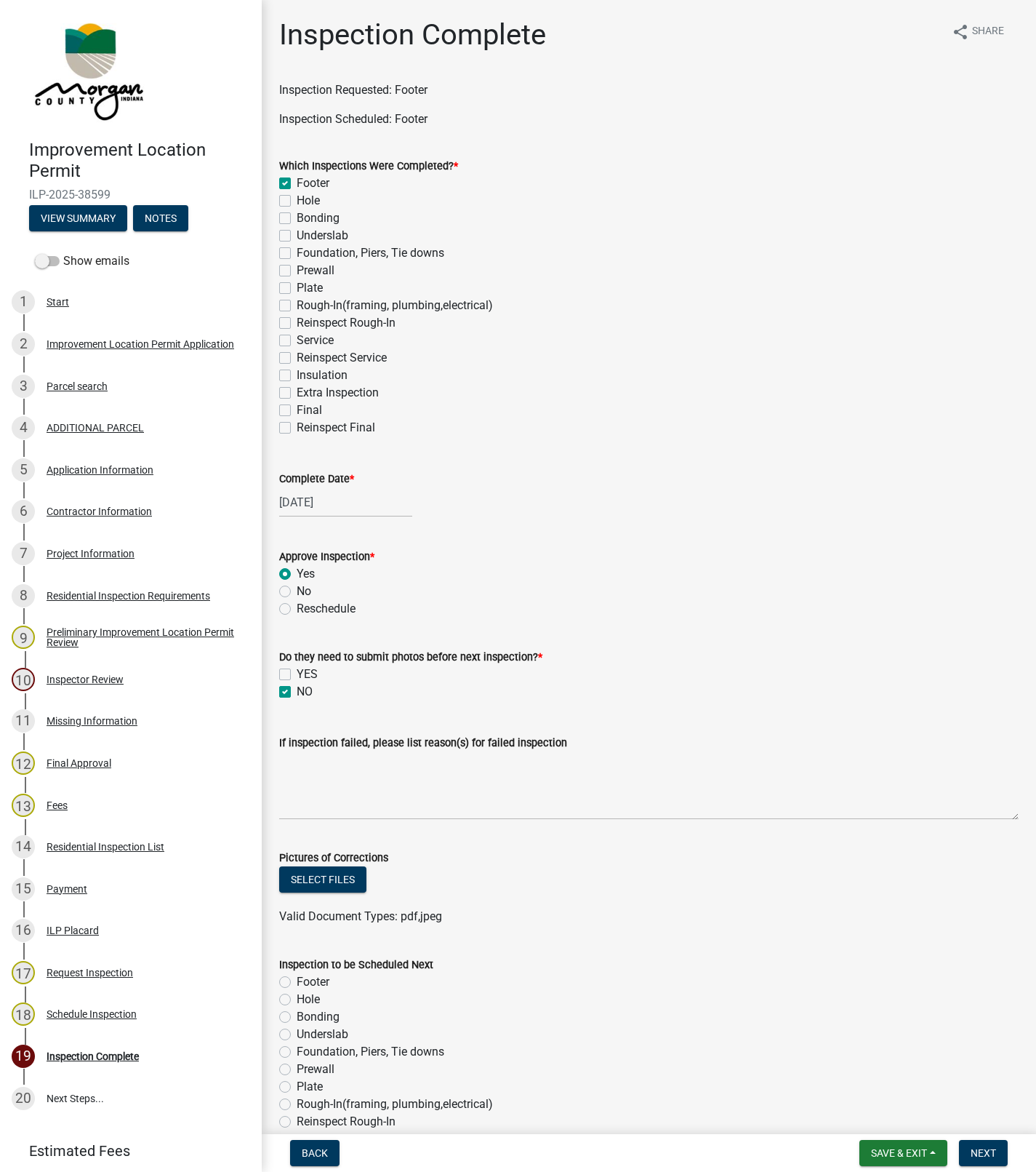
checkbox input "false"
checkbox input "true"
click at [297, 1048] on label "Foundation, Piers, Tie downs" at bounding box center [370, 1052] width 147 height 18
click at [297, 1048] on input "Foundation, Piers, Tie downs" at bounding box center [301, 1048] width 10 height 10
radio input "true"
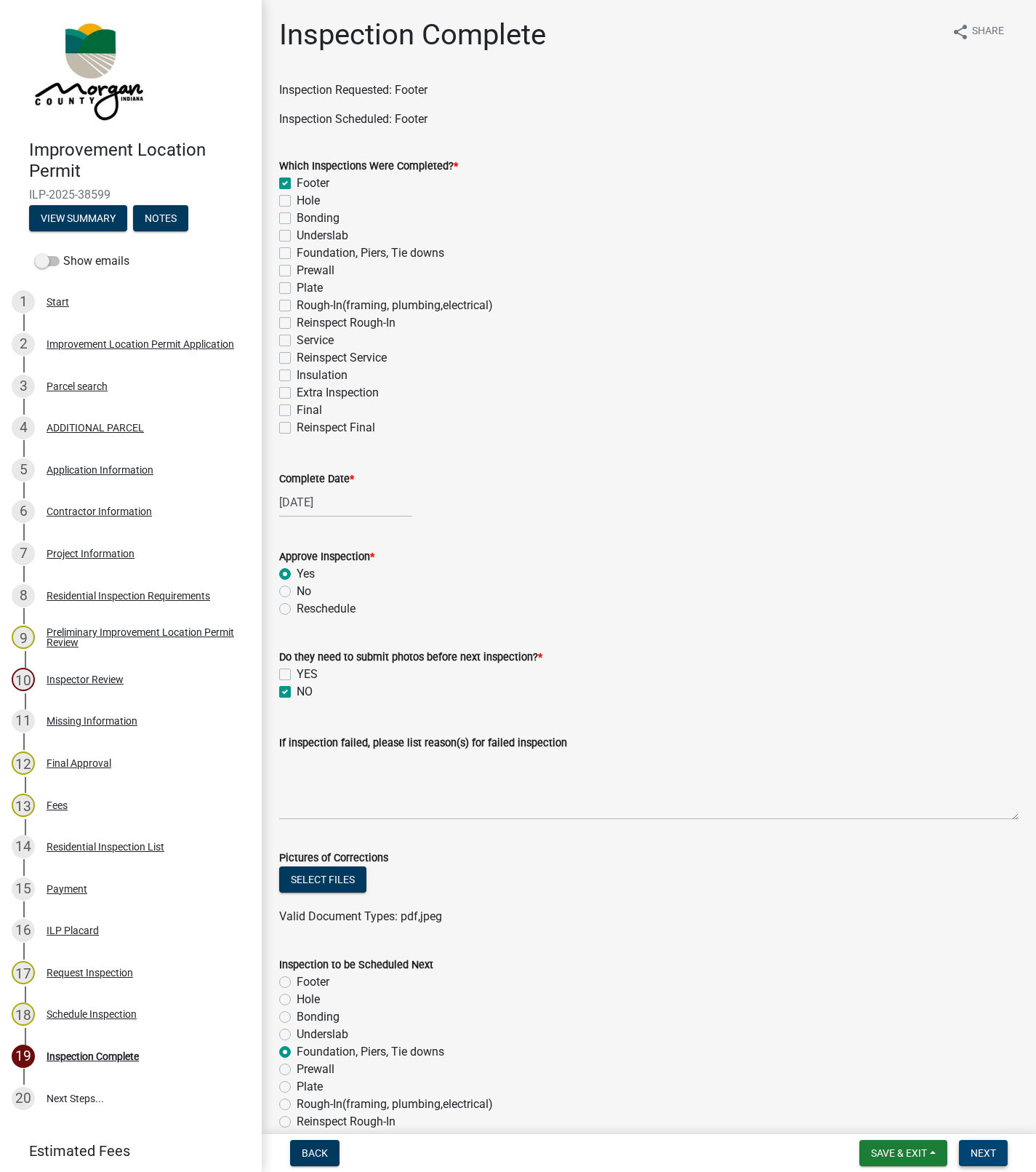
click at [978, 1154] on span "Next" at bounding box center [983, 1152] width 25 height 12
click at [297, 183] on label "Footer" at bounding box center [313, 183] width 33 height 18
click at [297, 183] on input "Footer" at bounding box center [301, 179] width 10 height 10
checkbox input "true"
checkbox input "false"
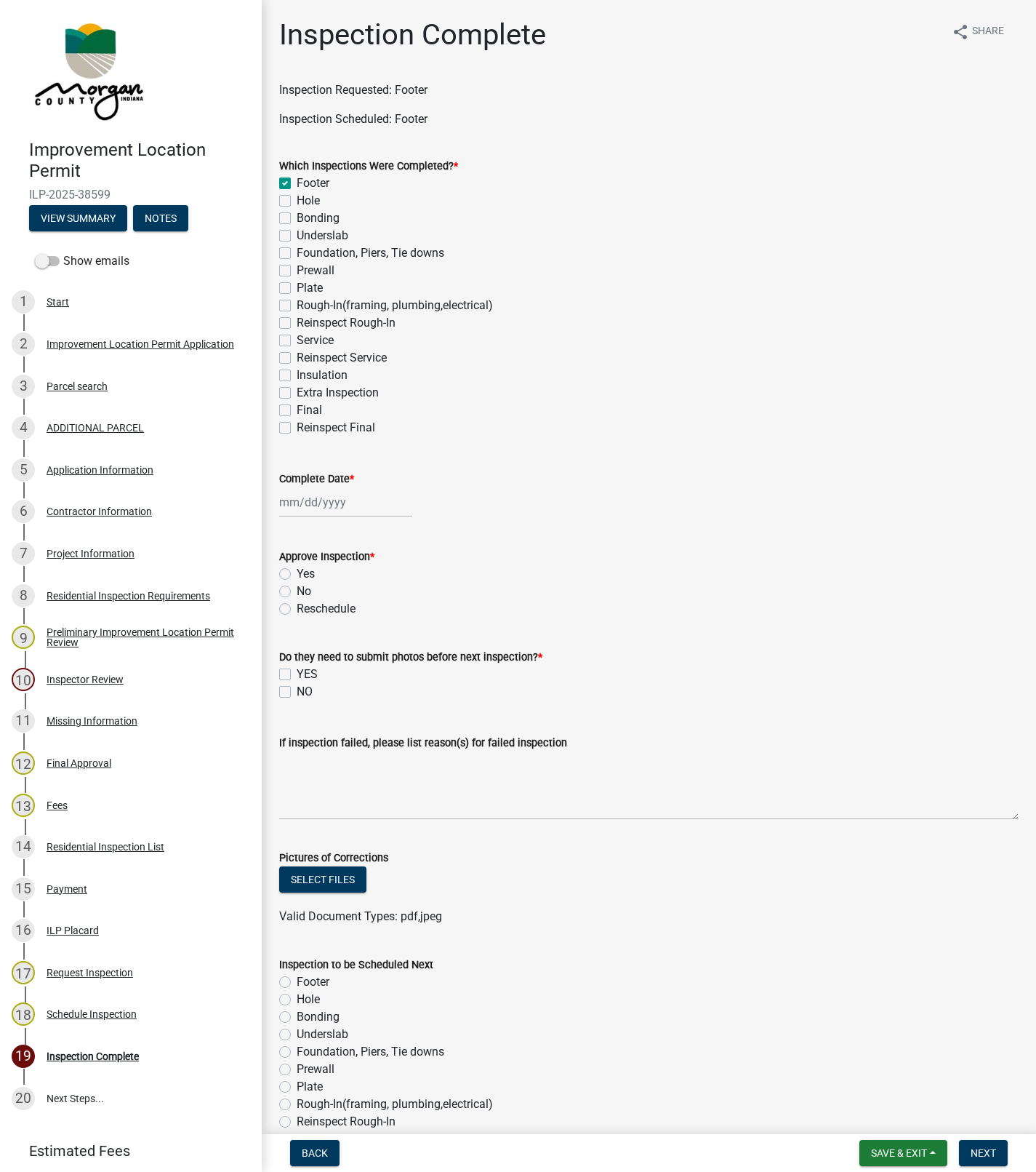
checkbox input "false"
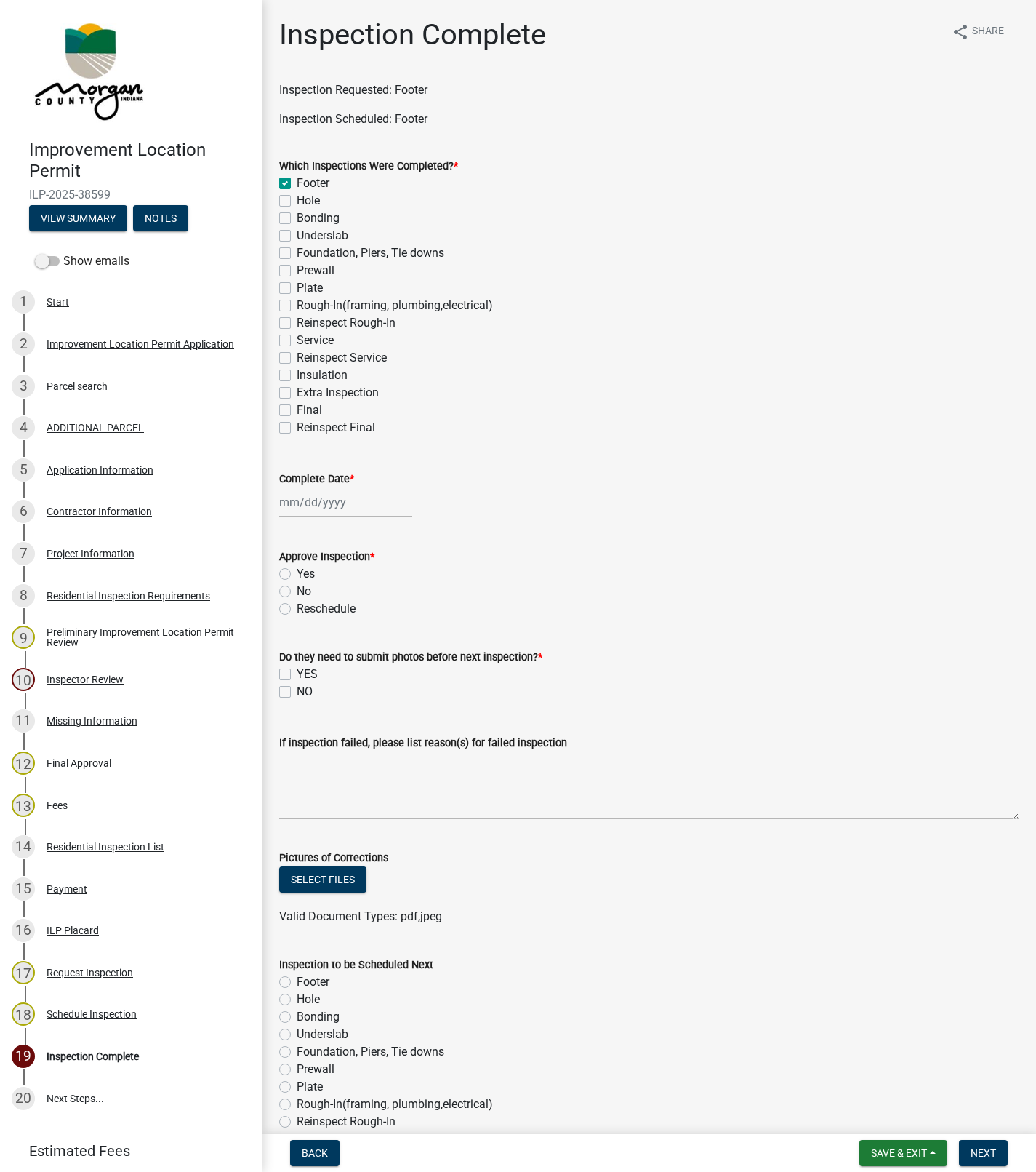
checkbox input "false"
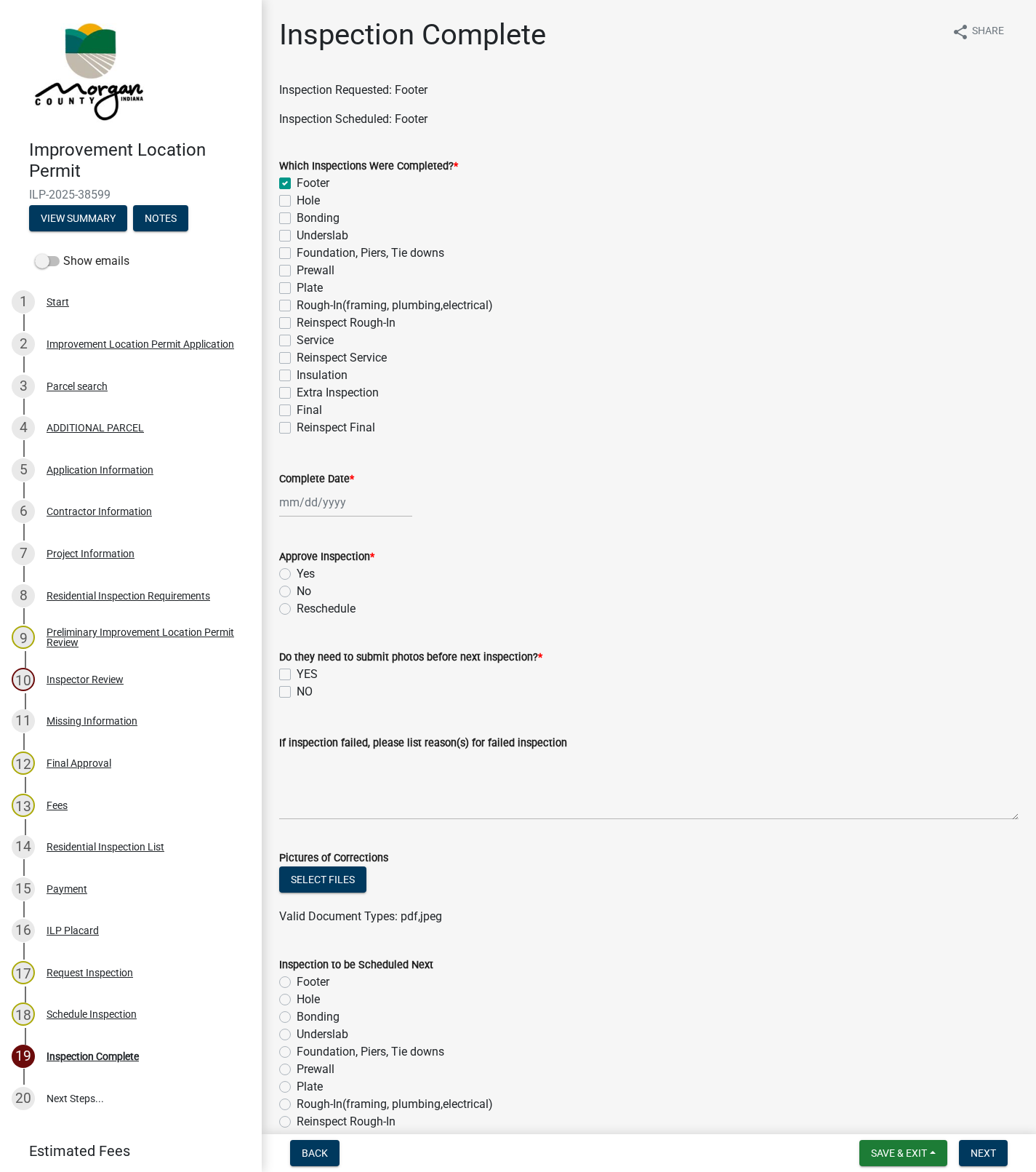
checkbox input "false"
click at [304, 569] on label "Yes" at bounding box center [306, 574] width 18 height 18
click at [304, 569] on input "Yes" at bounding box center [301, 569] width 10 height 10
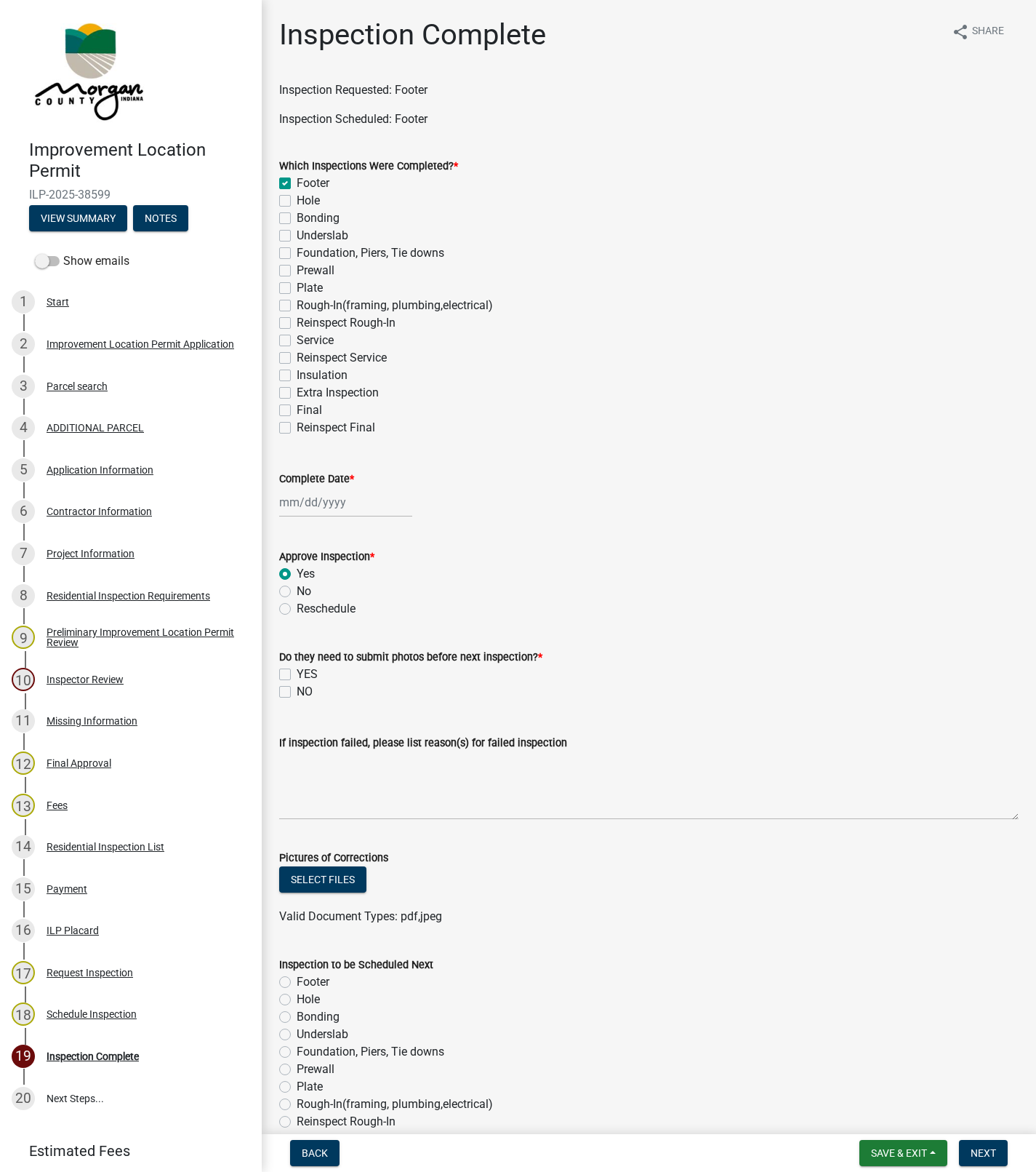
radio input "true"
click at [333, 478] on label "Complete Date *" at bounding box center [316, 478] width 75 height 10
click at [333, 487] on input "Complete Date *" at bounding box center [345, 502] width 133 height 30
select select "10"
select select "2025"
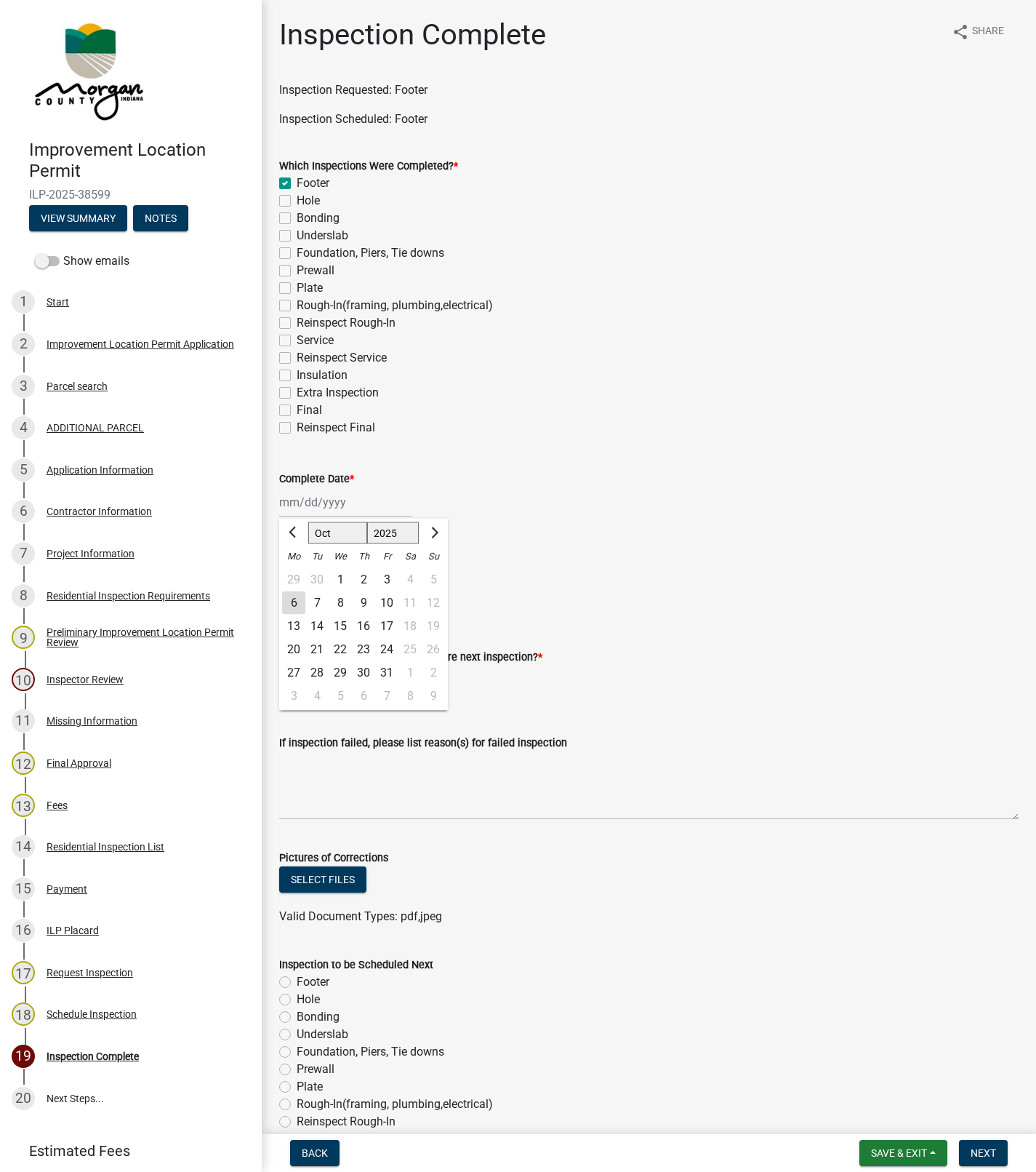
click at [293, 579] on div "29" at bounding box center [294, 579] width 23 height 23
type input "[DATE]"
click at [297, 696] on label "NO" at bounding box center [305, 692] width 16 height 18
click at [297, 693] on input "NO" at bounding box center [301, 687] width 10 height 10
checkbox input "true"
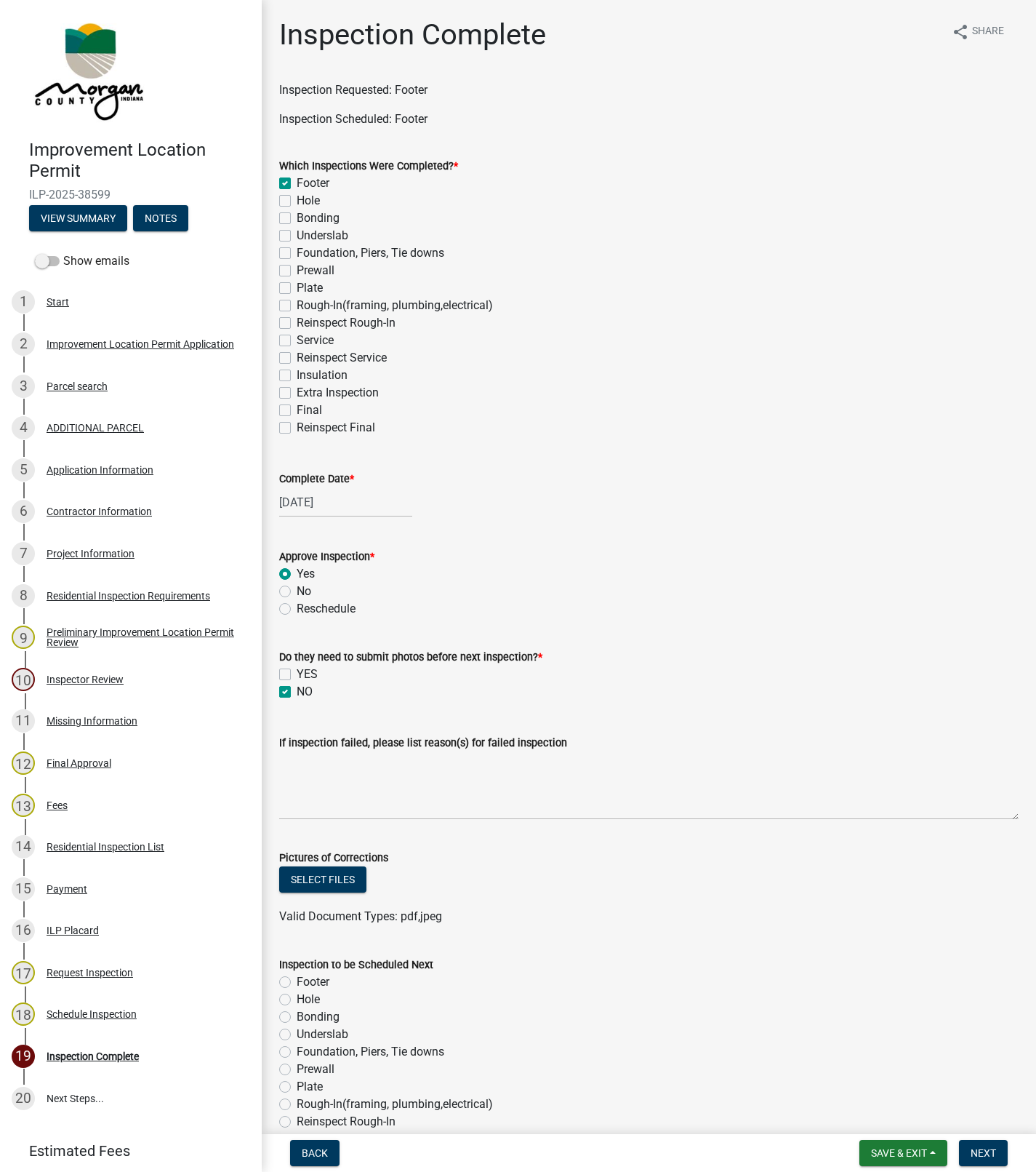
checkbox input "false"
checkbox input "true"
click at [323, 498] on div "[DATE]" at bounding box center [345, 502] width 133 height 30
select select "9"
select select "2025"
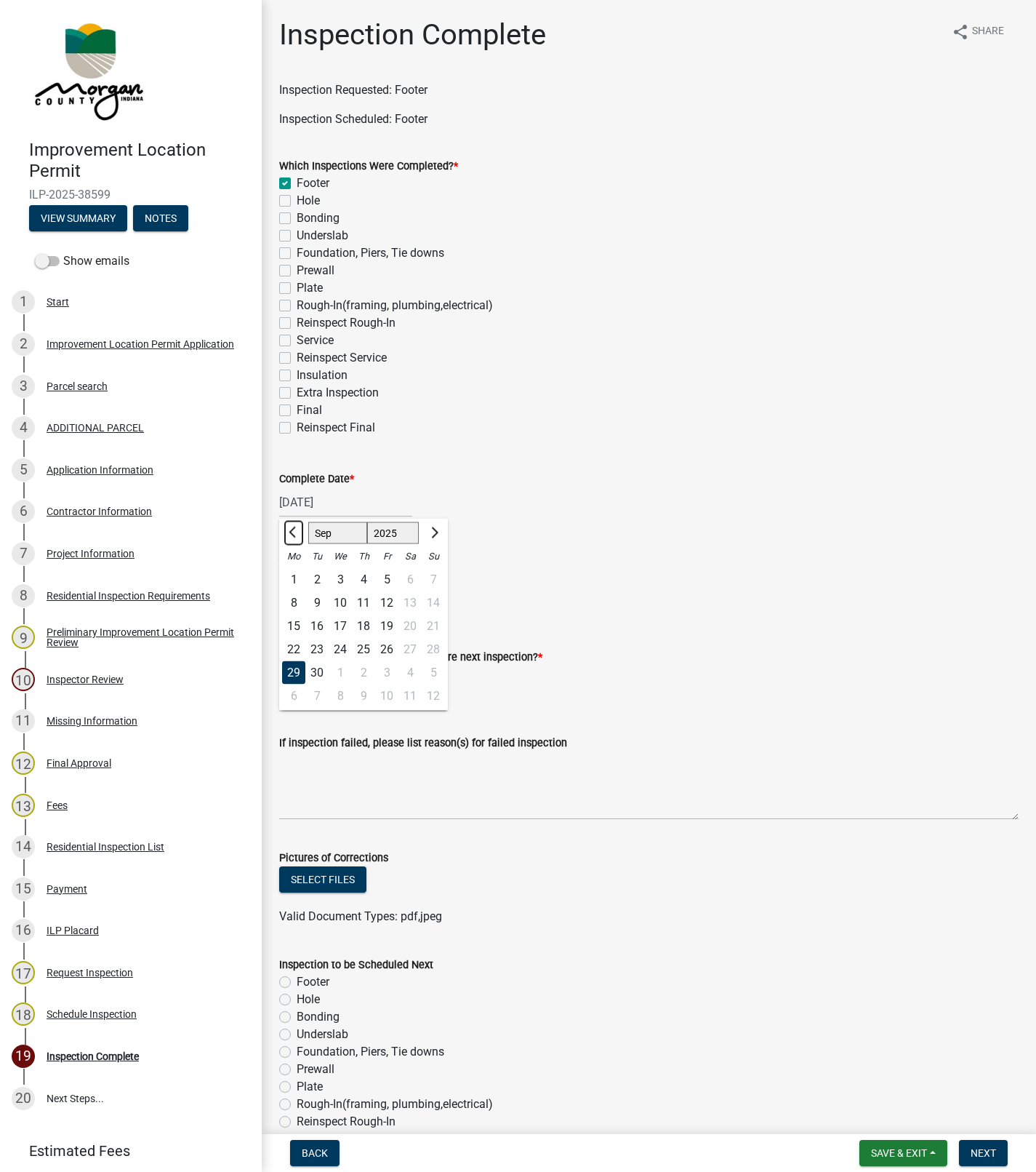
click at [295, 533] on span "Previous month" at bounding box center [294, 532] width 11 height 11
click at [433, 533] on span "Next month" at bounding box center [433, 532] width 11 height 11
select select "10"
click at [316, 603] on div "7" at bounding box center [317, 603] width 23 height 23
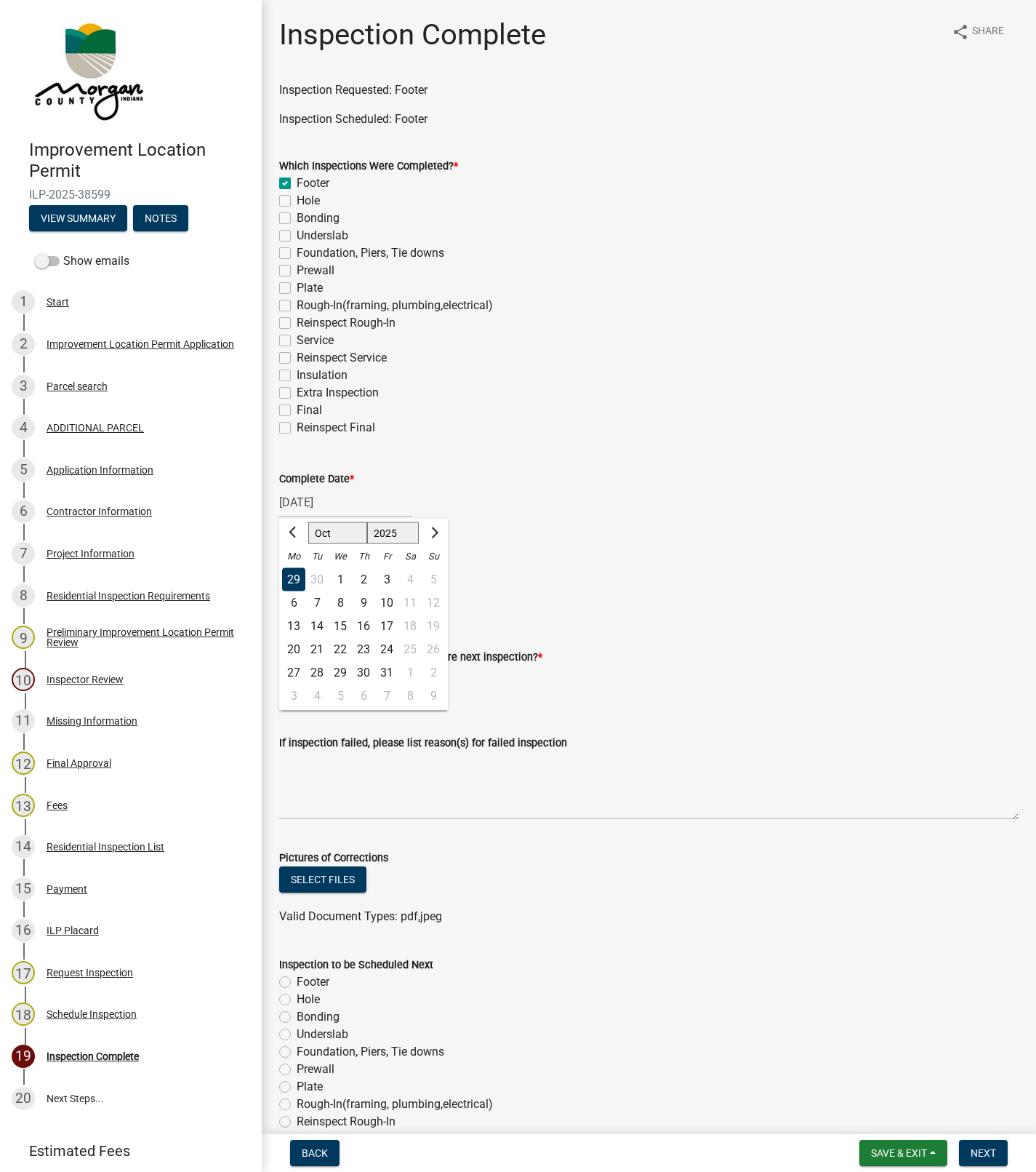
type input "[DATE]"
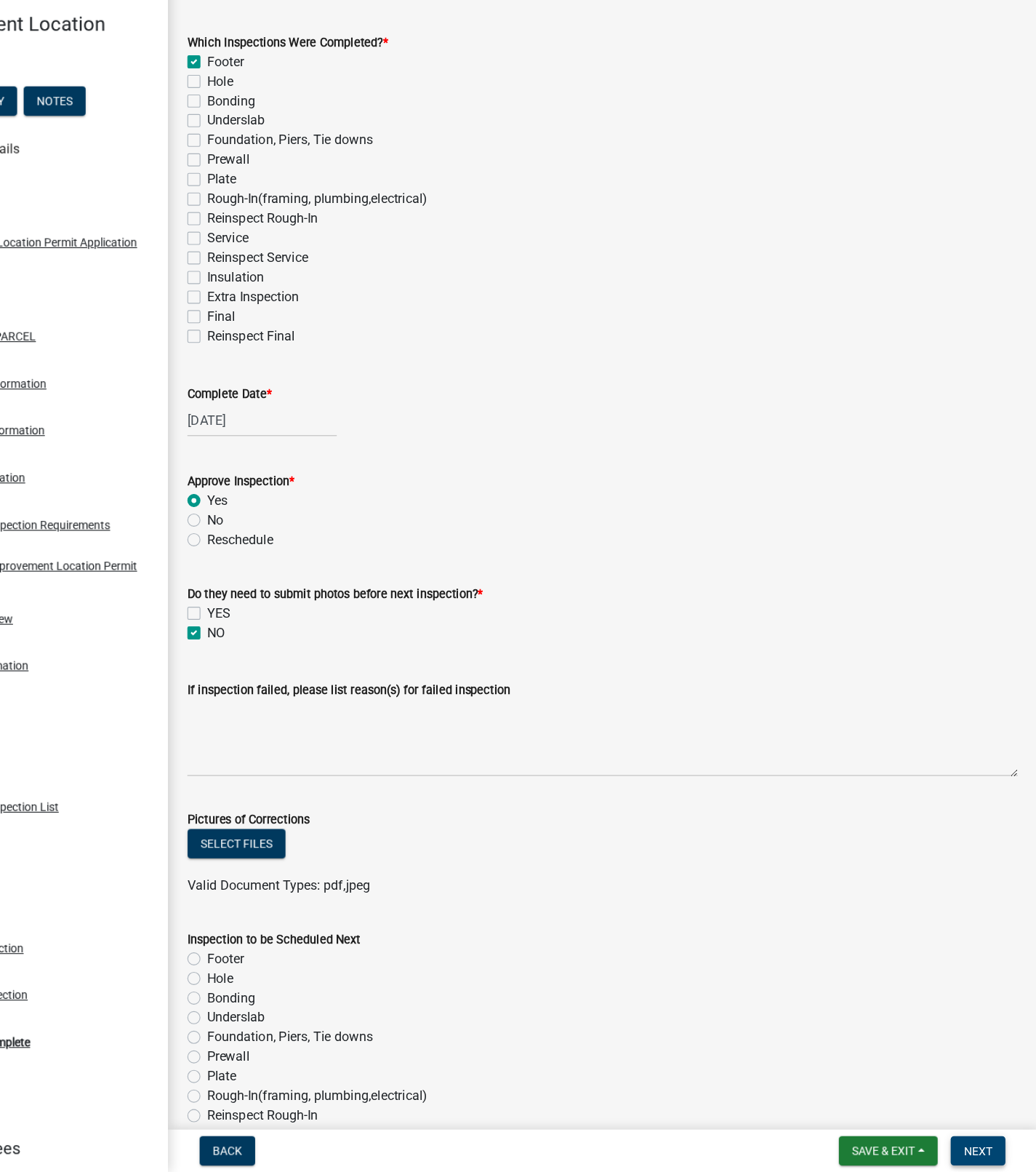
click at [985, 1152] on span "Next" at bounding box center [983, 1152] width 25 height 12
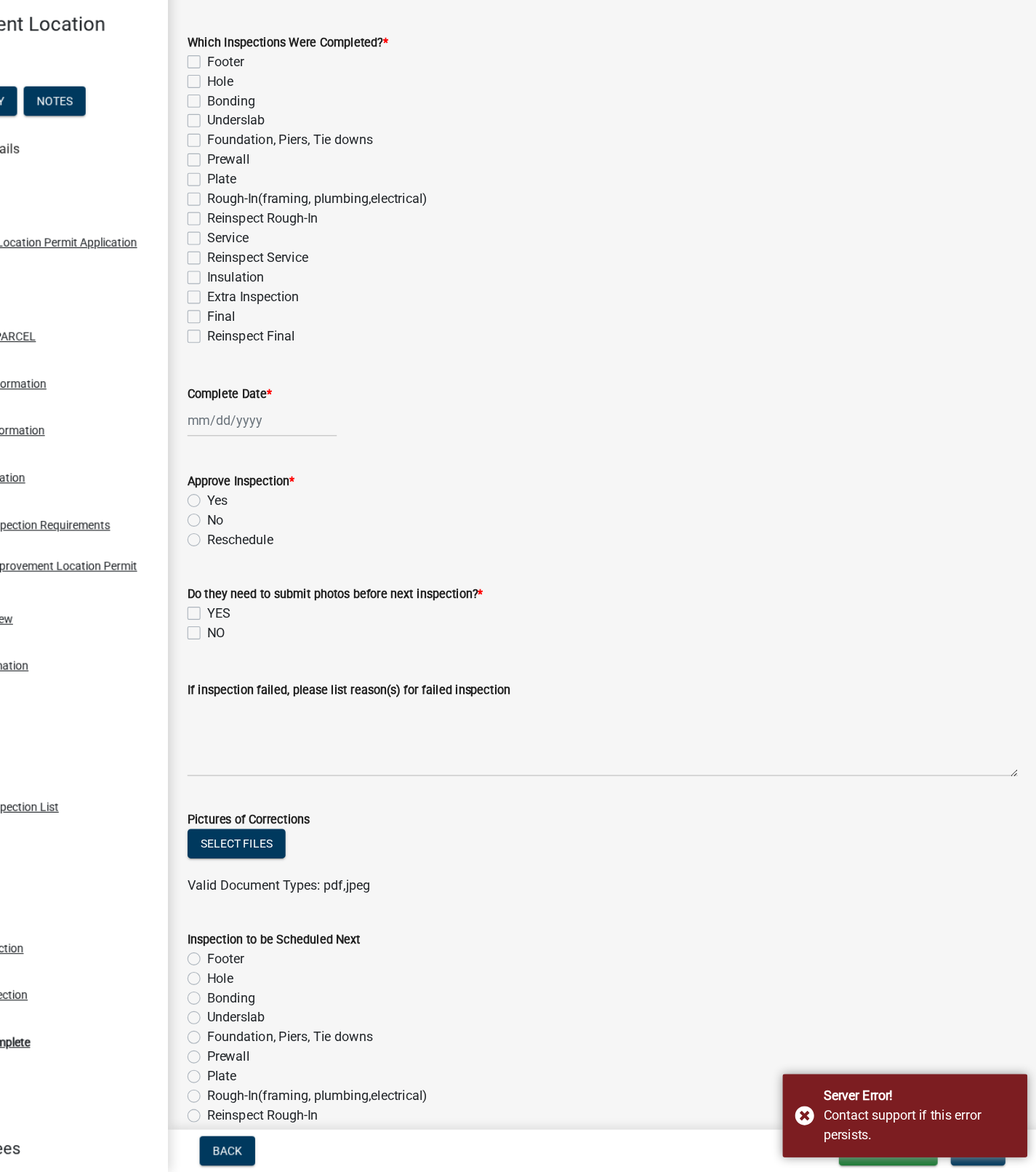
click at [849, 1105] on div "Server Error!" at bounding box center [931, 1104] width 171 height 18
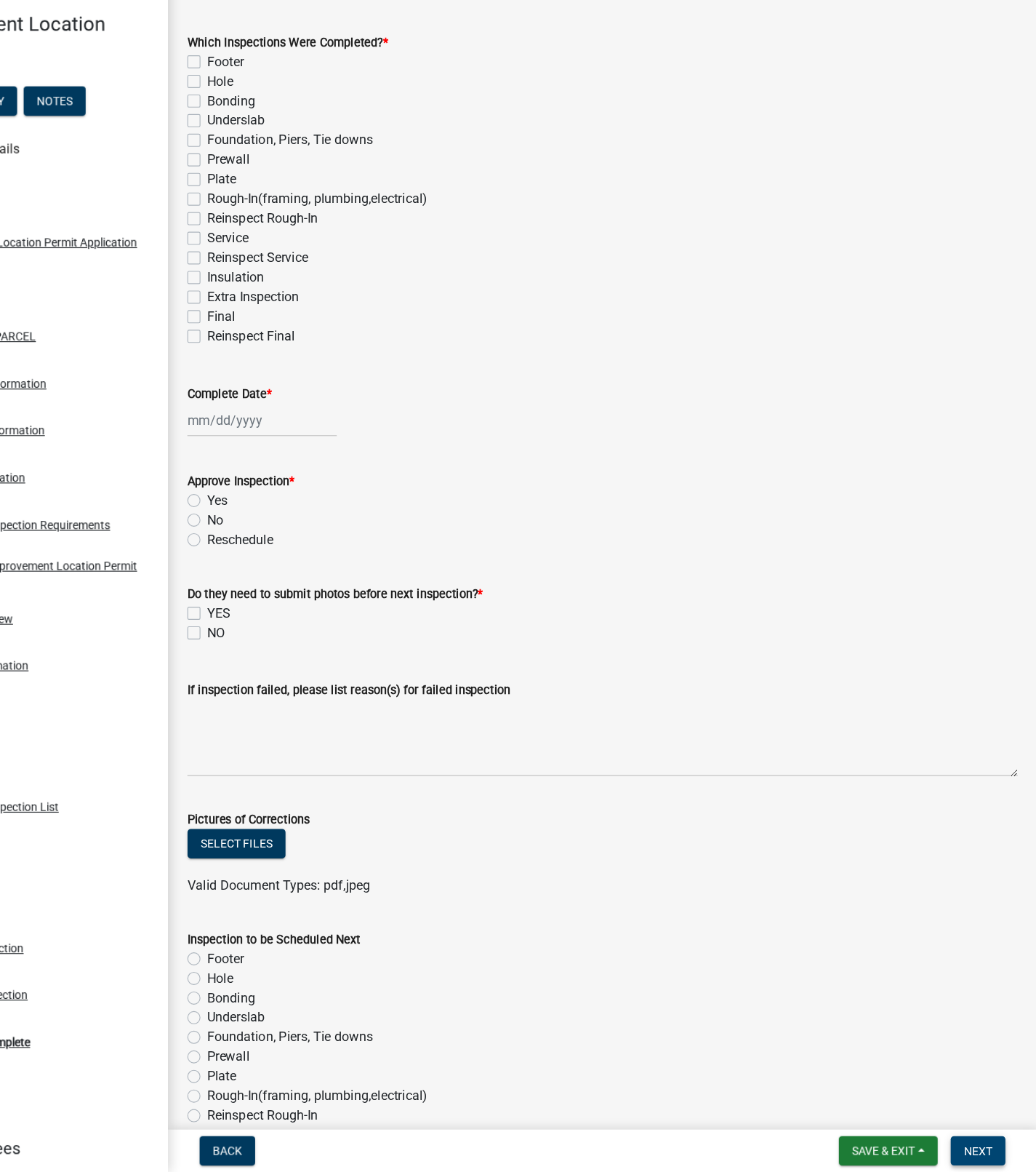
click at [978, 1152] on span "Next" at bounding box center [983, 1152] width 25 height 12
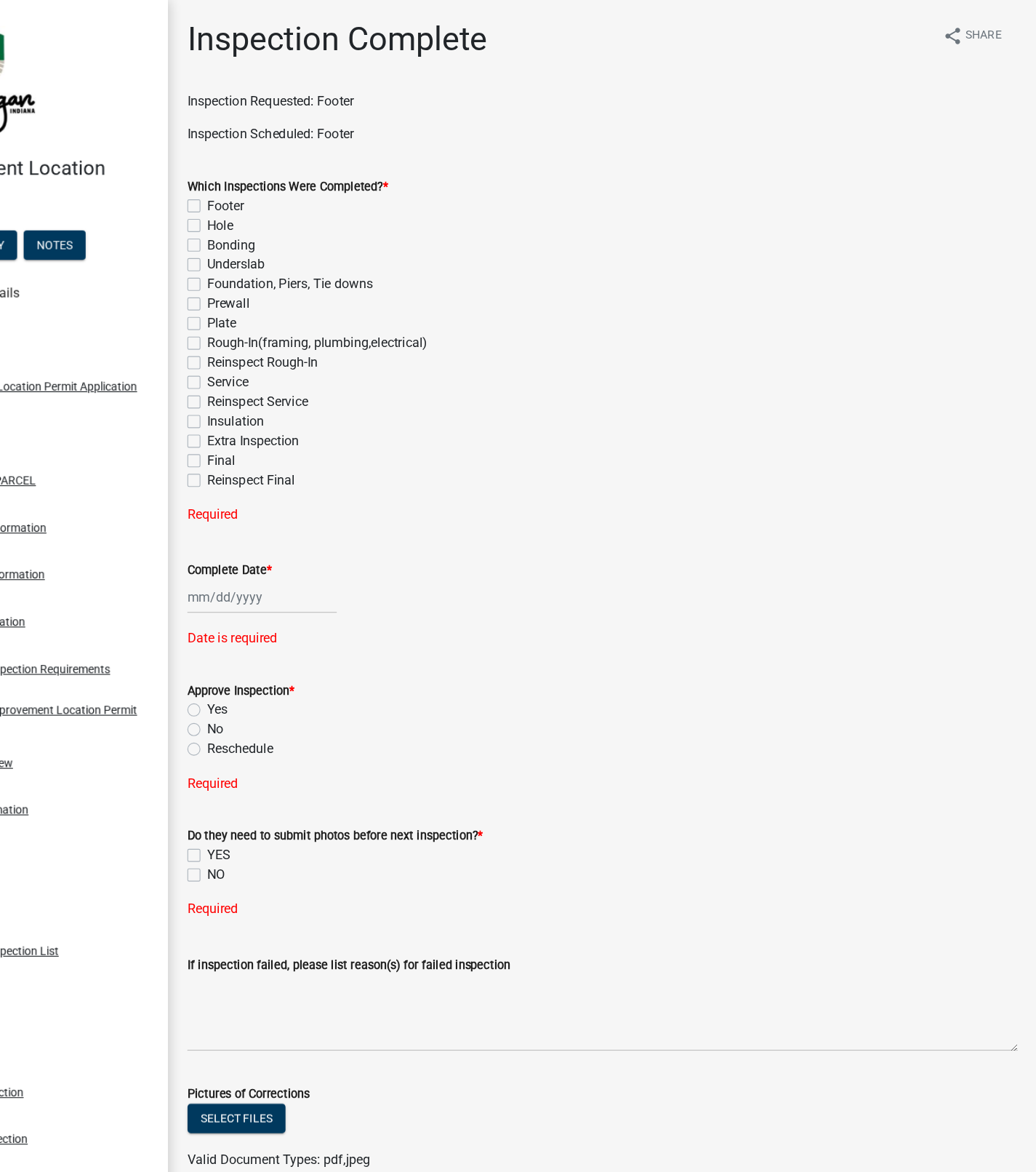
click at [297, 186] on label "Footer" at bounding box center [313, 183] width 33 height 18
click at [297, 184] on input "Footer" at bounding box center [301, 179] width 10 height 10
checkbox input "true"
checkbox input "false"
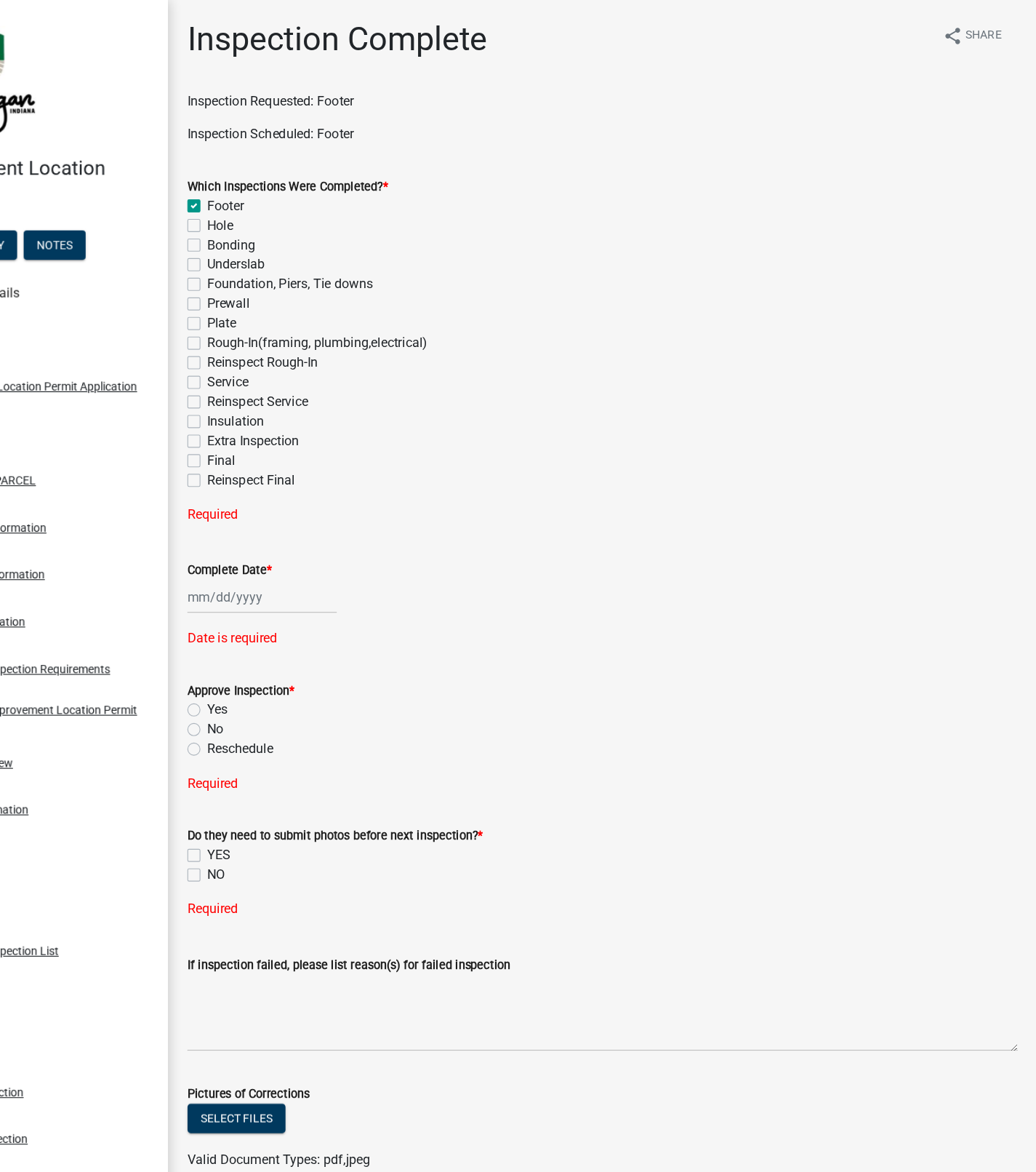
checkbox input "false"
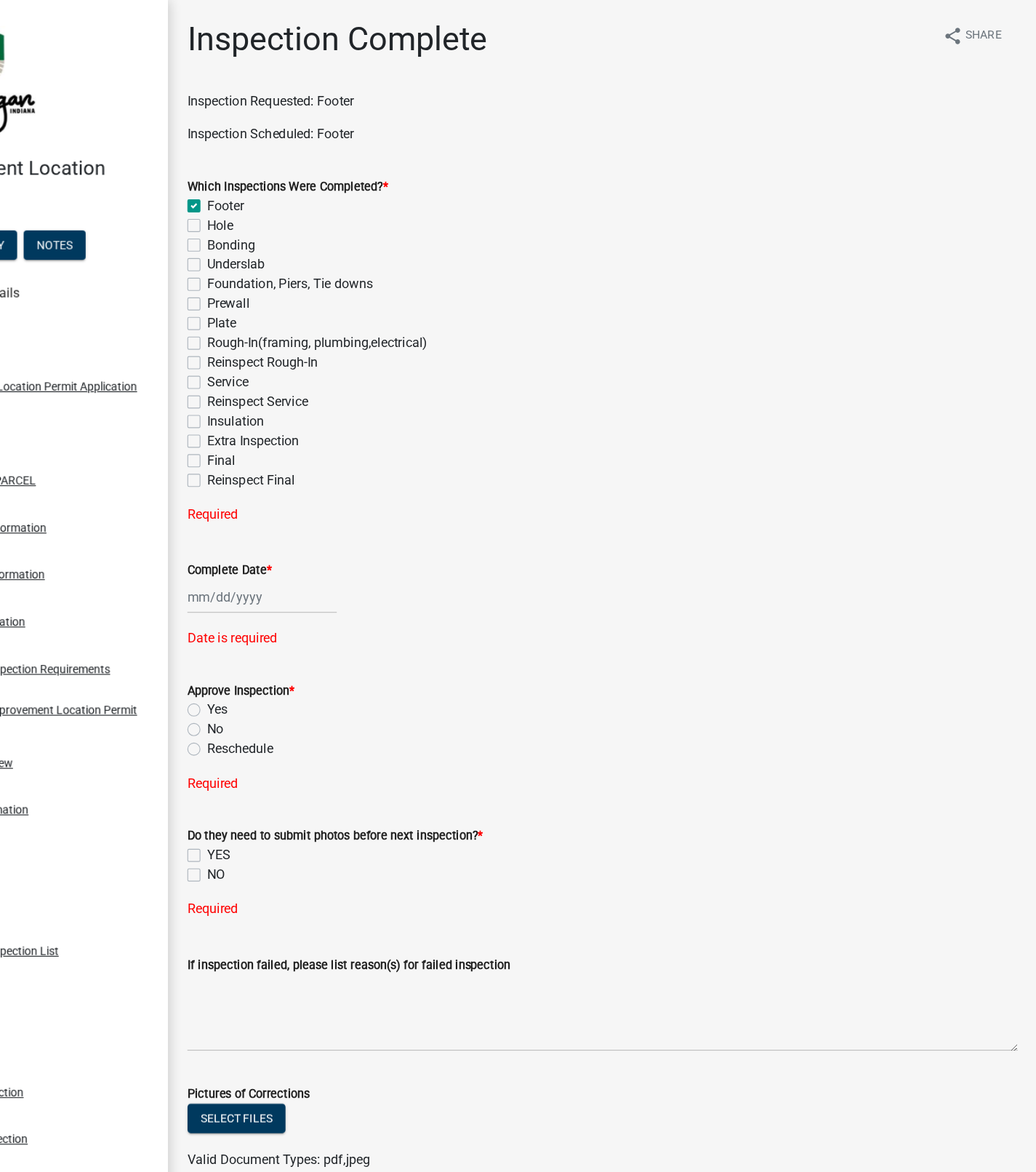
checkbox input "false"
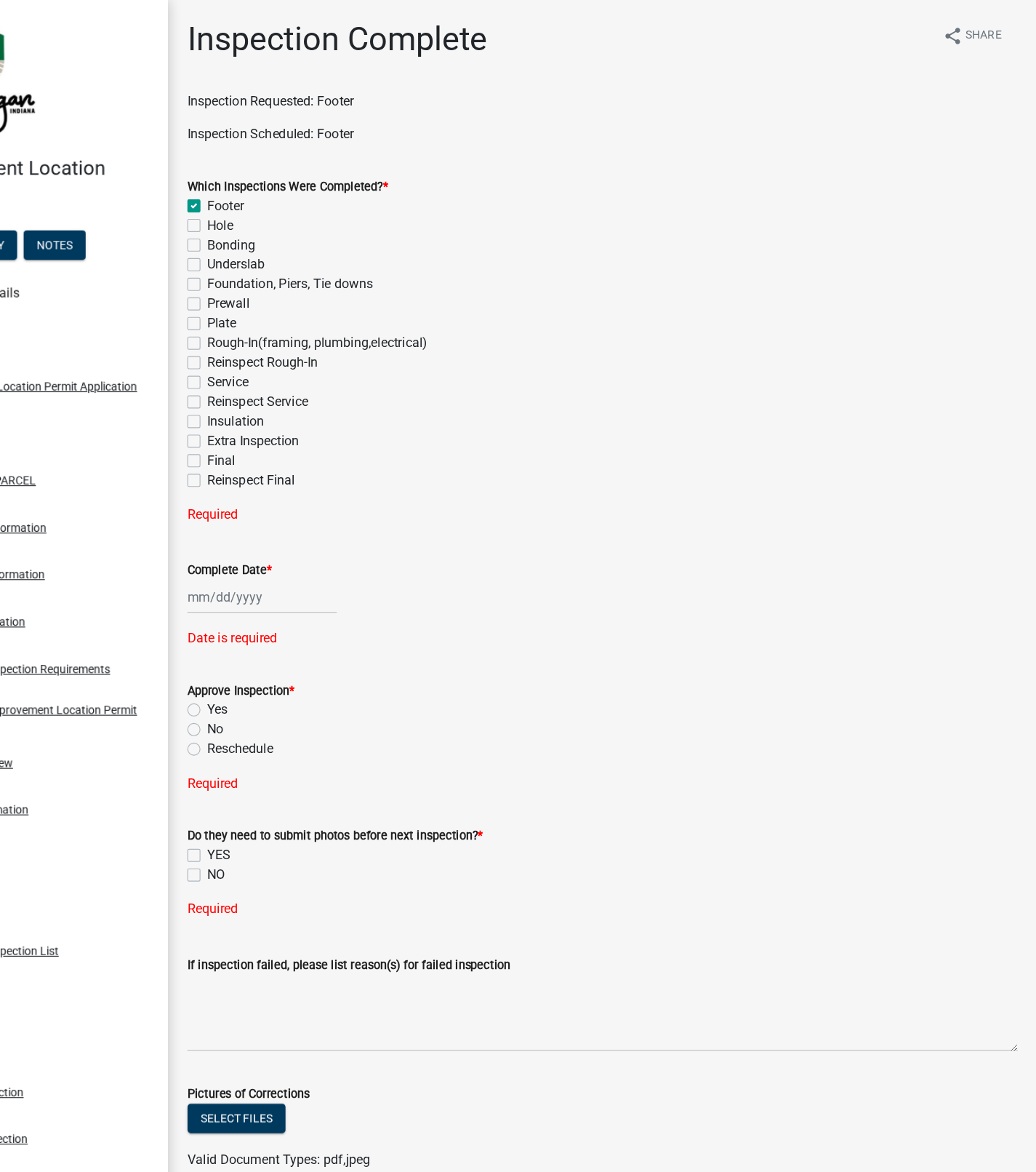
checkbox input "false"
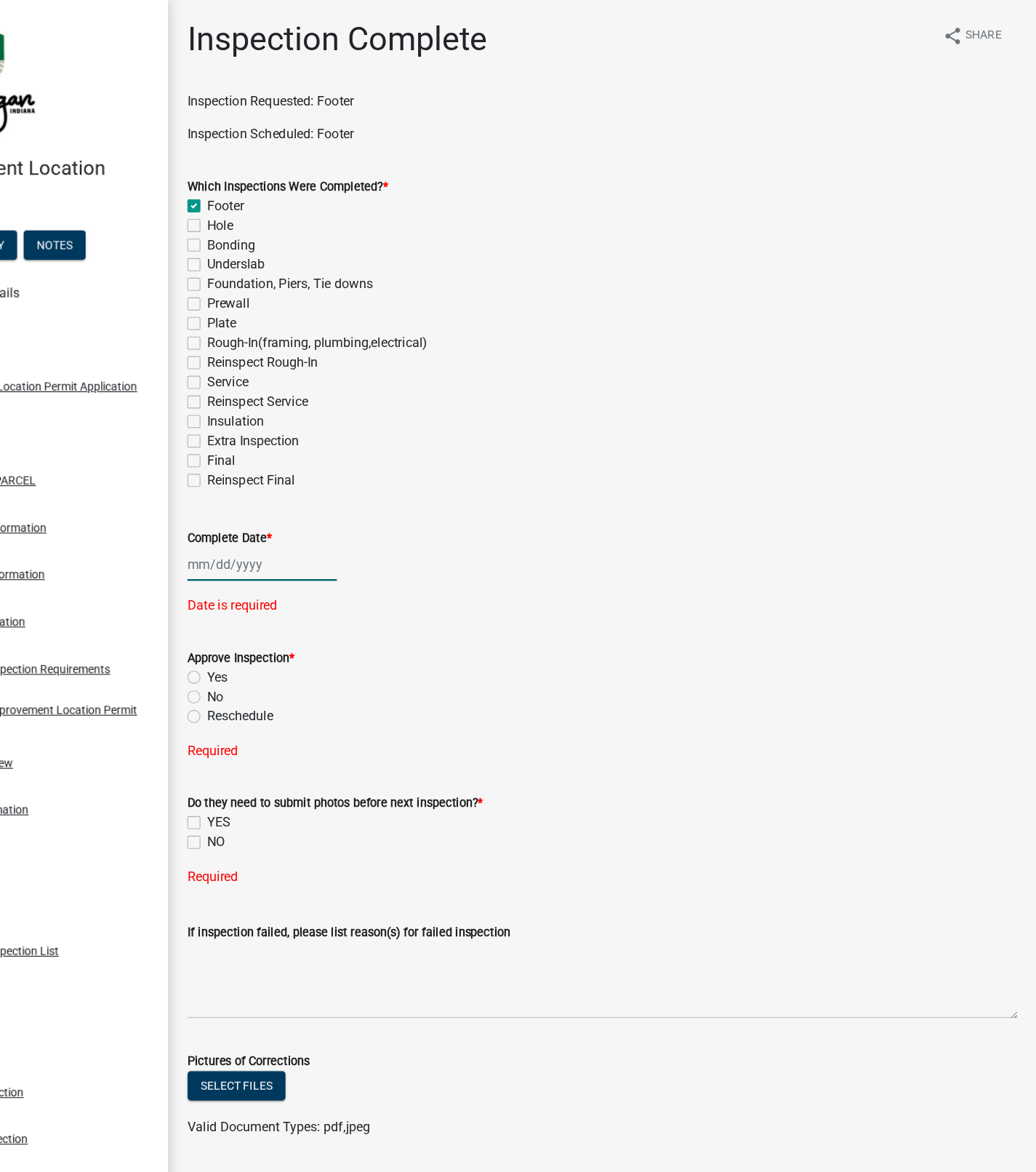
click at [323, 504] on div at bounding box center [345, 502] width 133 height 30
select select "10"
select select "2025"
click at [297, 607] on div "6" at bounding box center [294, 603] width 23 height 23
type input "[DATE]"
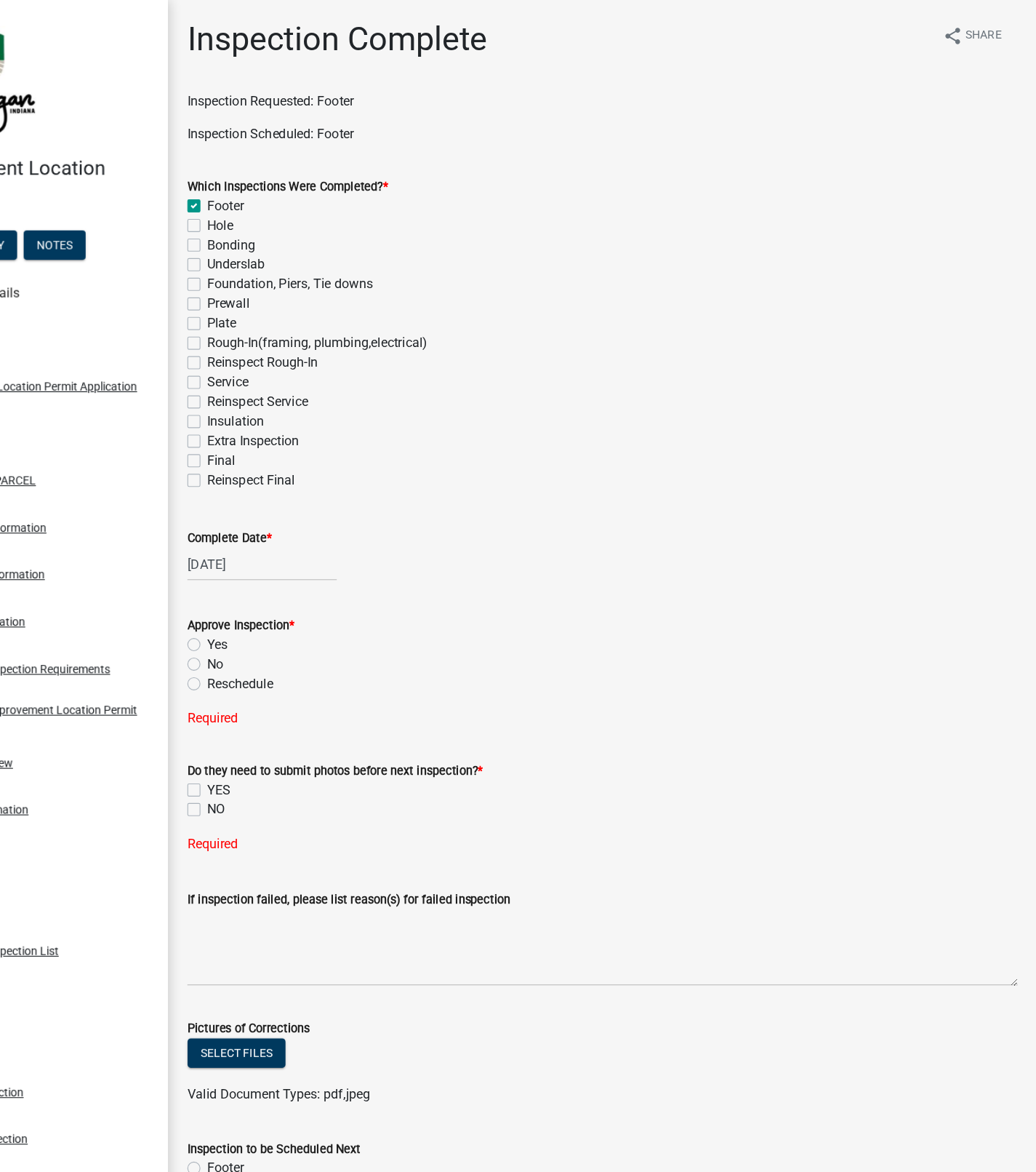
click at [297, 574] on label "Yes" at bounding box center [306, 574] width 18 height 18
click at [297, 574] on input "Yes" at bounding box center [301, 569] width 10 height 10
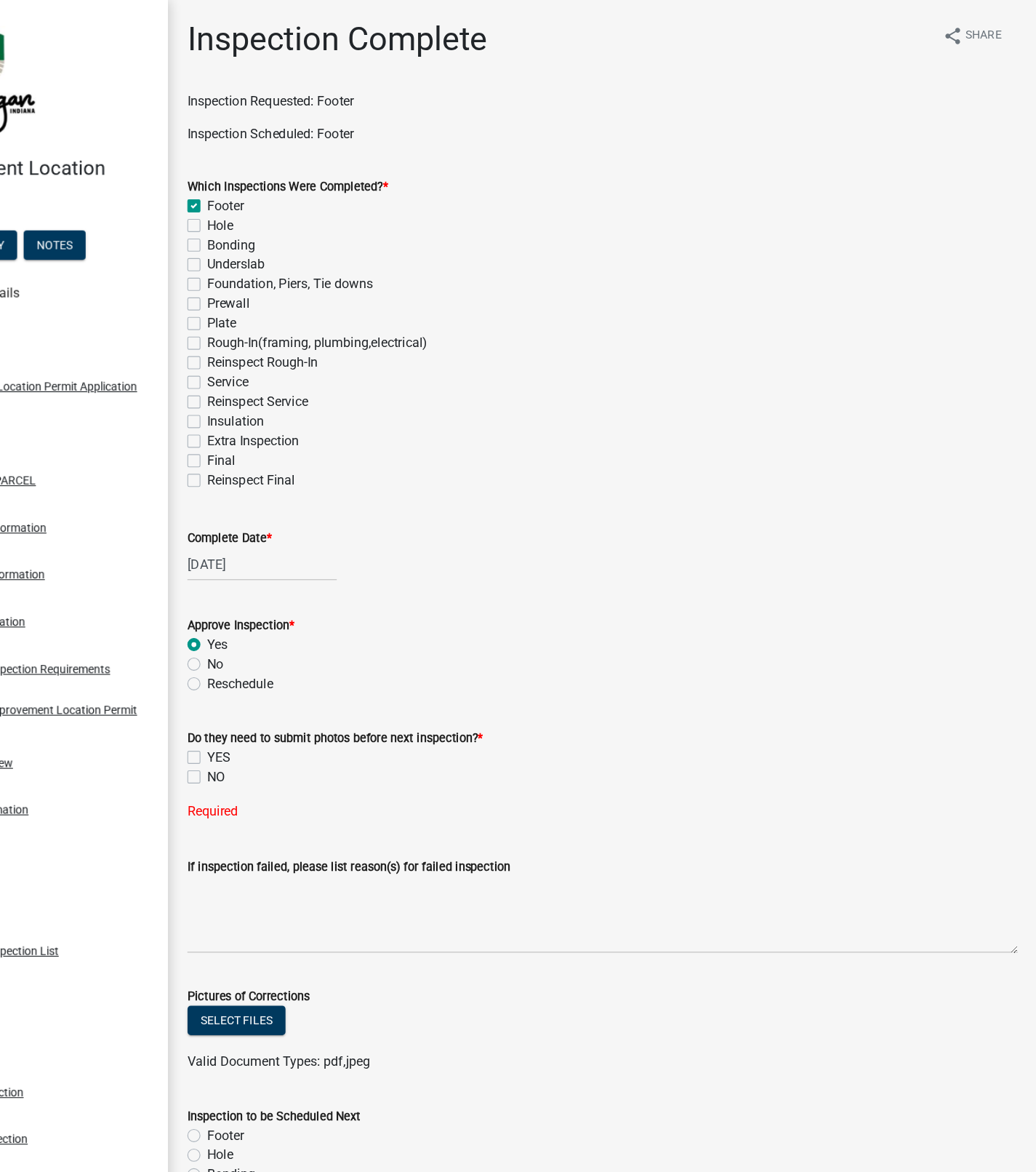
radio input "true"
click at [297, 692] on label "NO" at bounding box center [305, 692] width 16 height 18
click at [297, 692] on input "NO" at bounding box center [301, 687] width 10 height 10
checkbox input "true"
checkbox input "false"
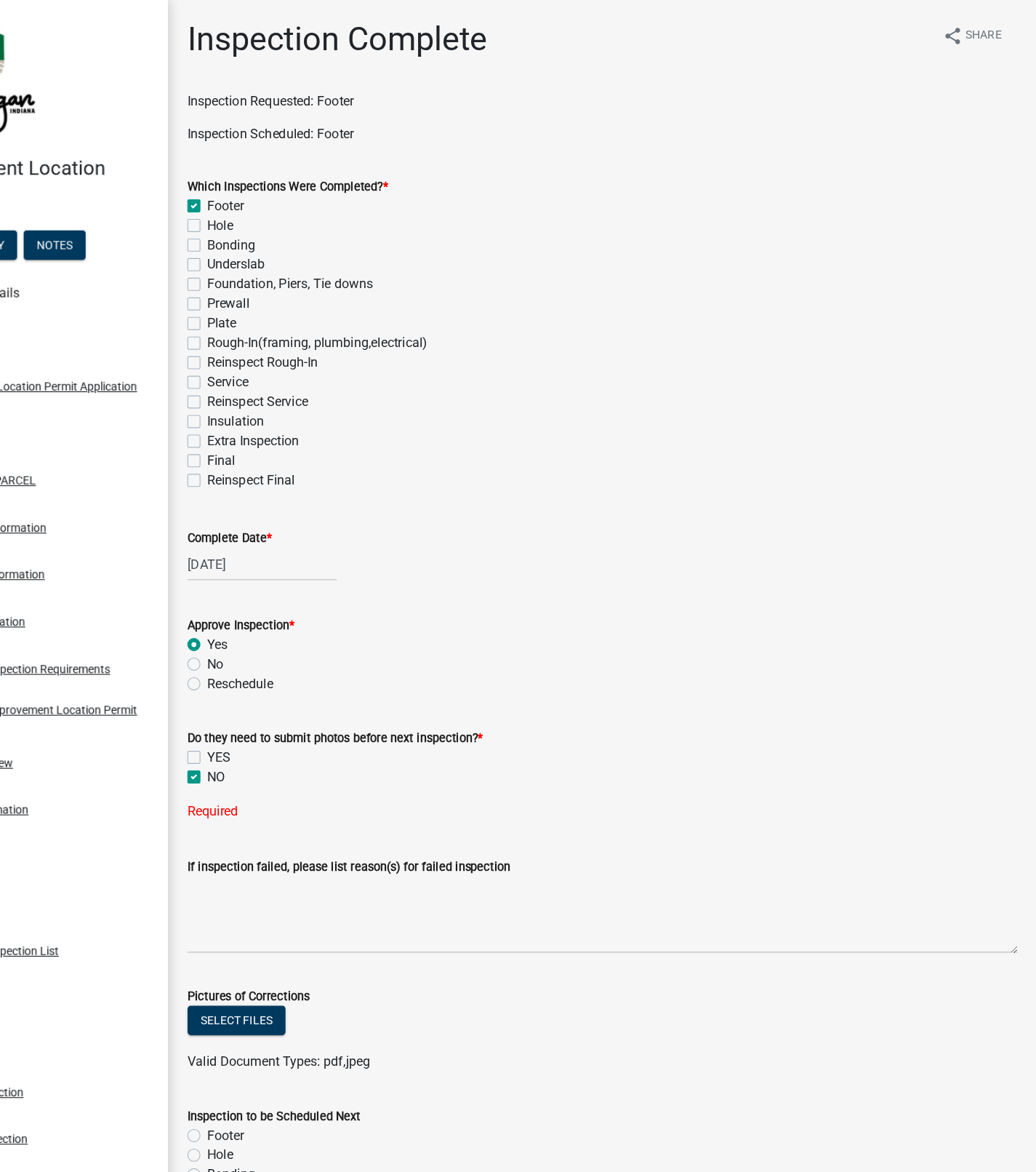
checkbox input "true"
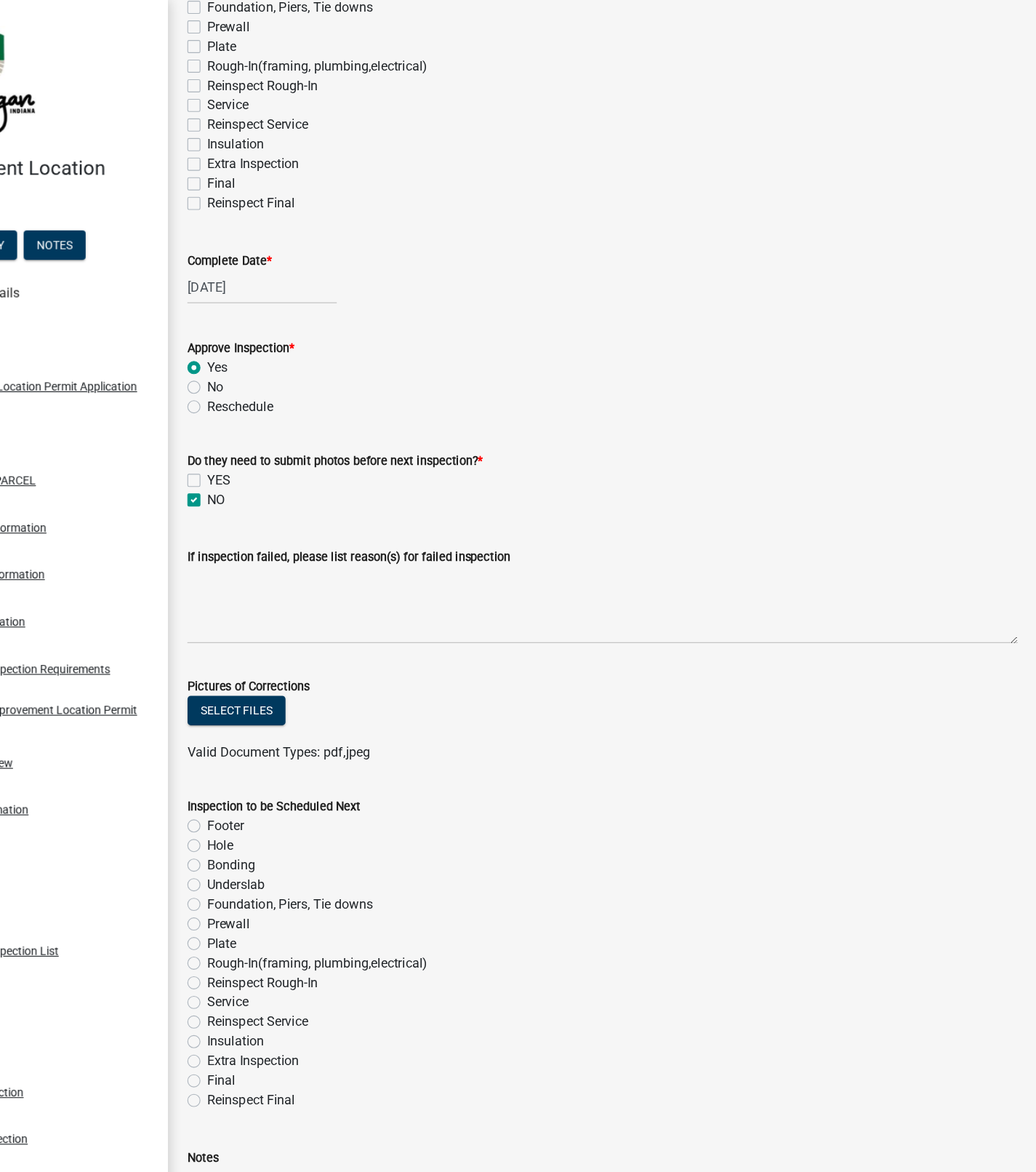
scroll to position [295, 0]
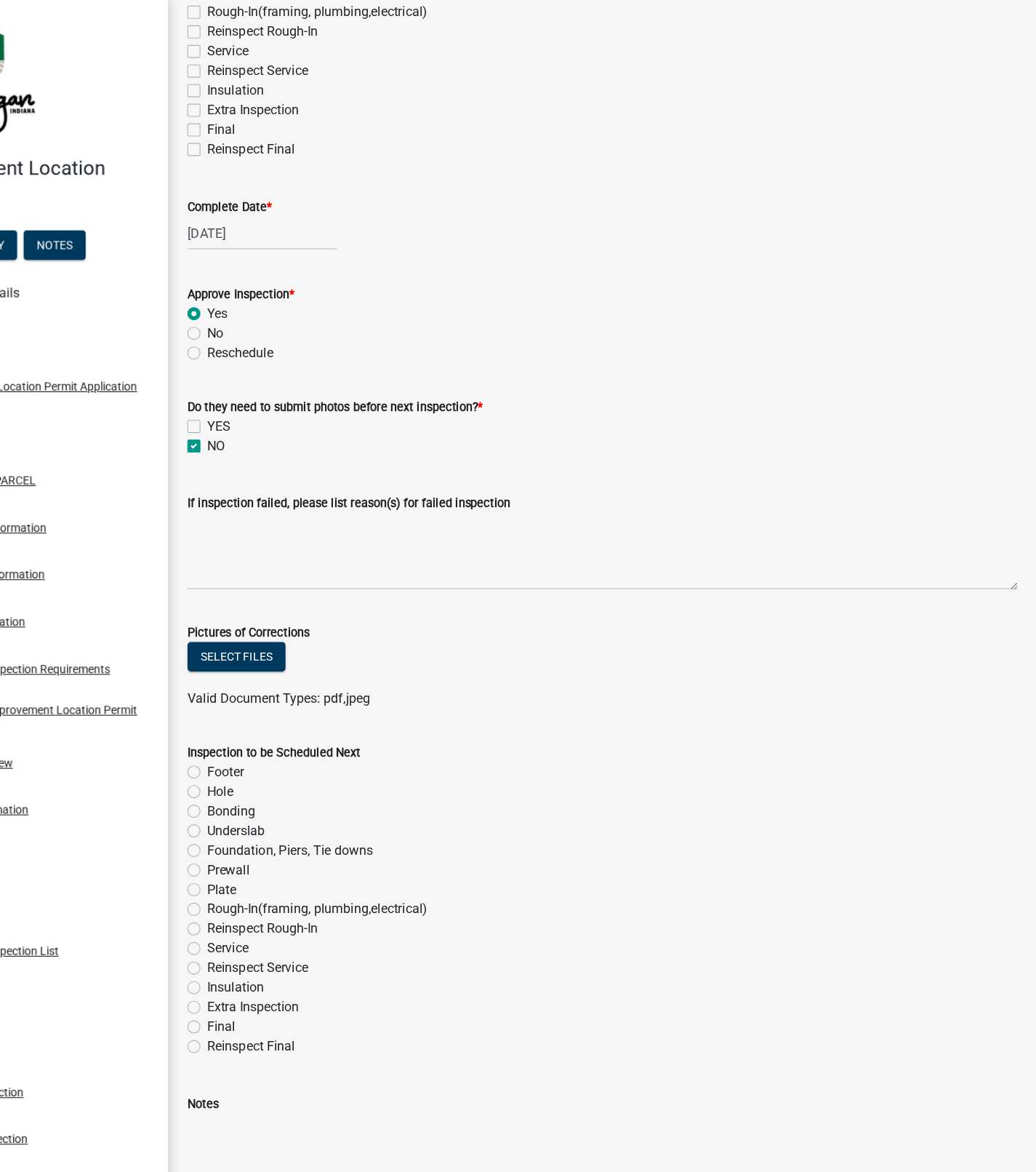
click at [392, 759] on label "Foundation, Piers, Tie downs" at bounding box center [370, 757] width 147 height 18
click at [307, 758] on input "Foundation, Piers, Tie downs" at bounding box center [301, 753] width 10 height 10
radio input "true"
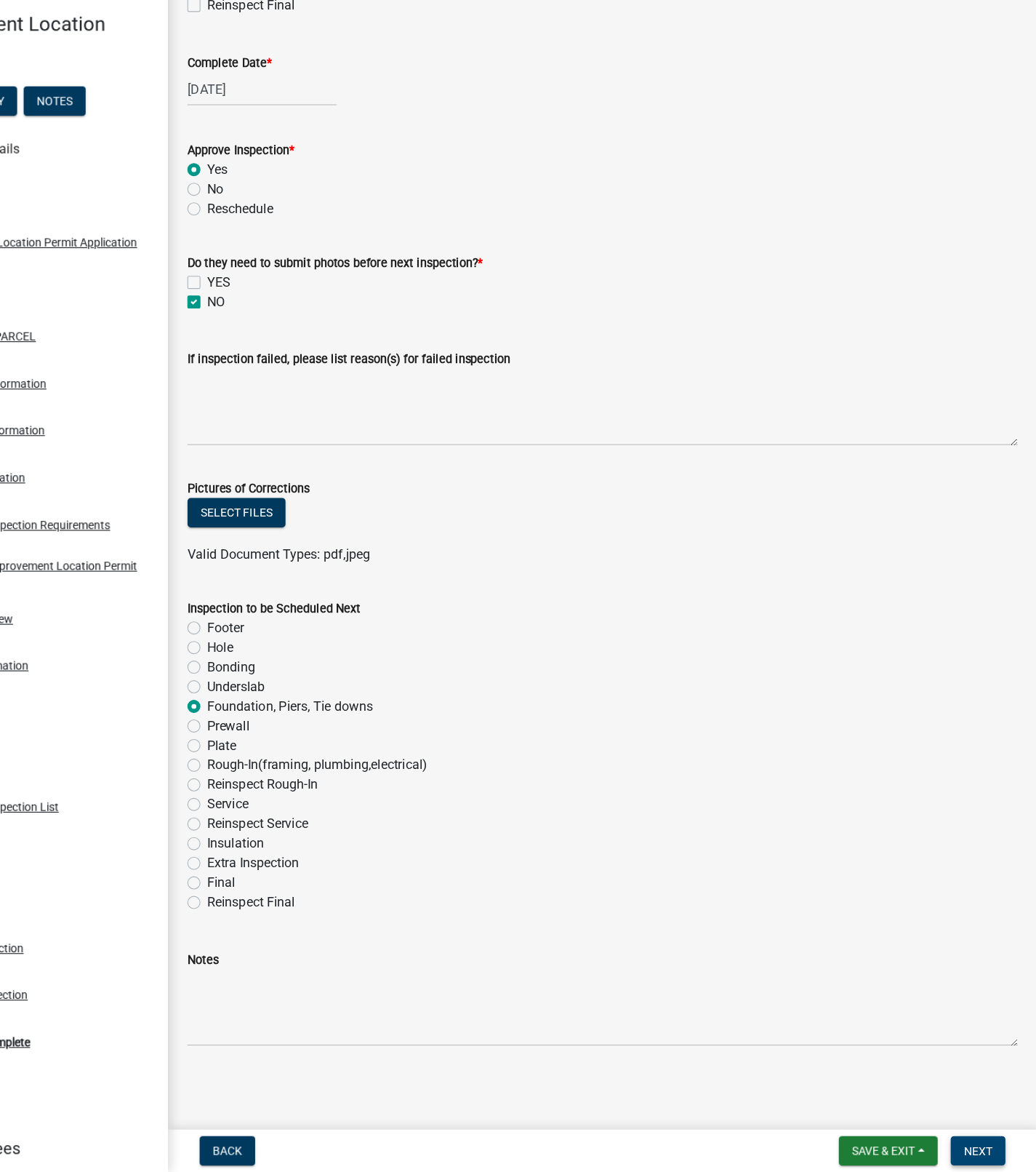
click at [982, 1150] on span "Next" at bounding box center [983, 1152] width 25 height 12
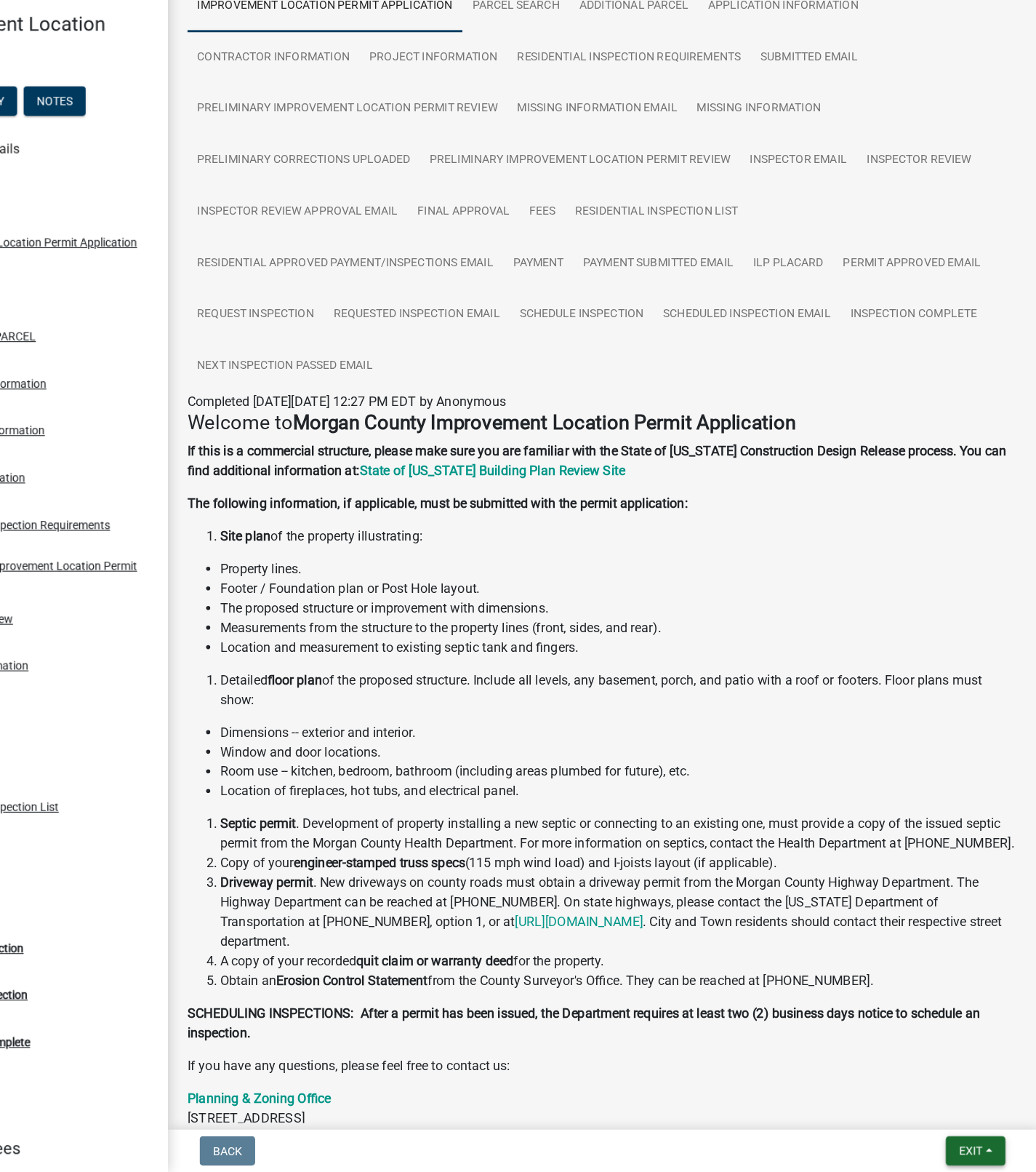
click at [981, 1155] on span "Exit" at bounding box center [977, 1152] width 21 height 12
click at [946, 1119] on button "Save & Exit" at bounding box center [950, 1116] width 116 height 35
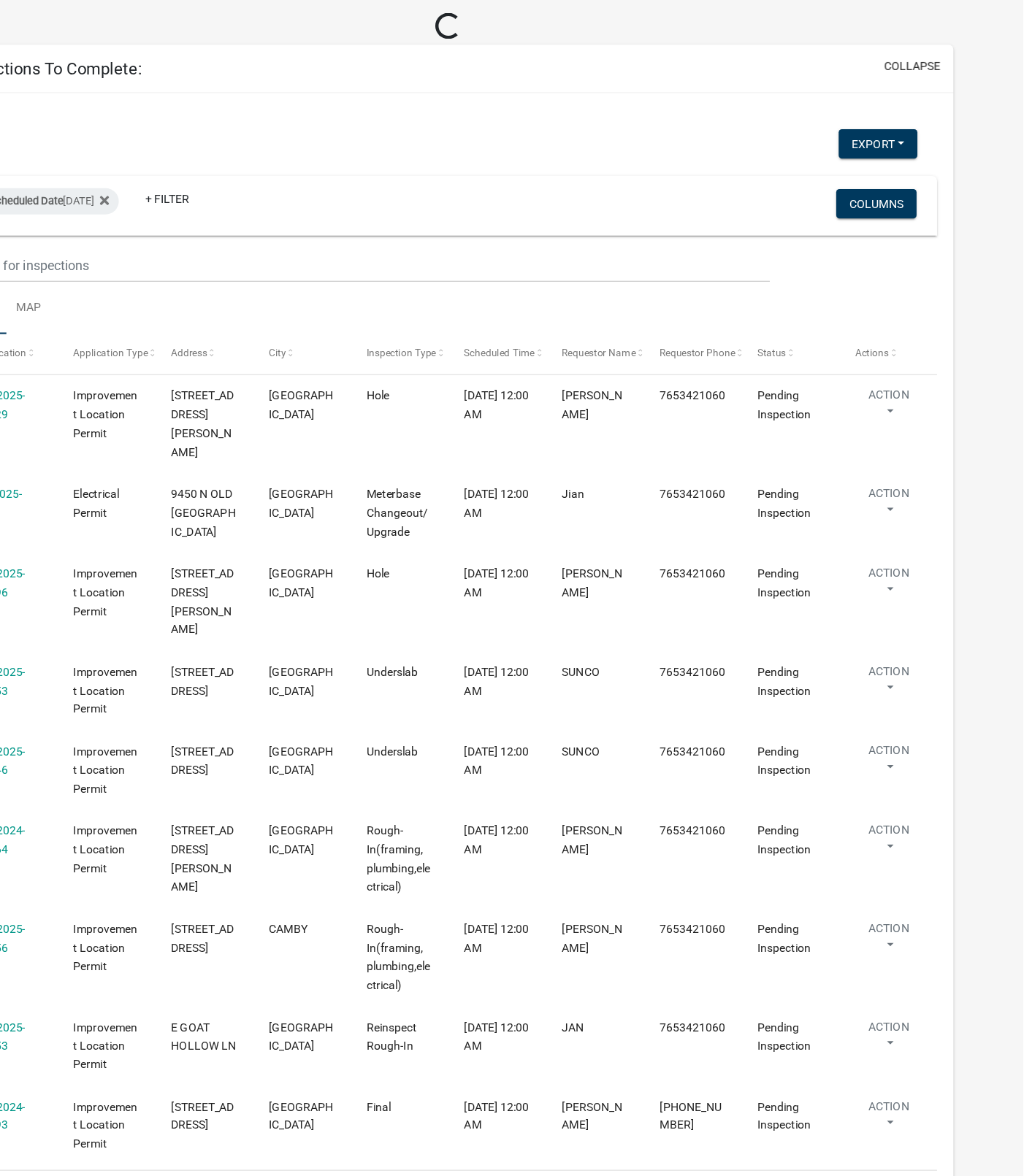
select select "1: 25"
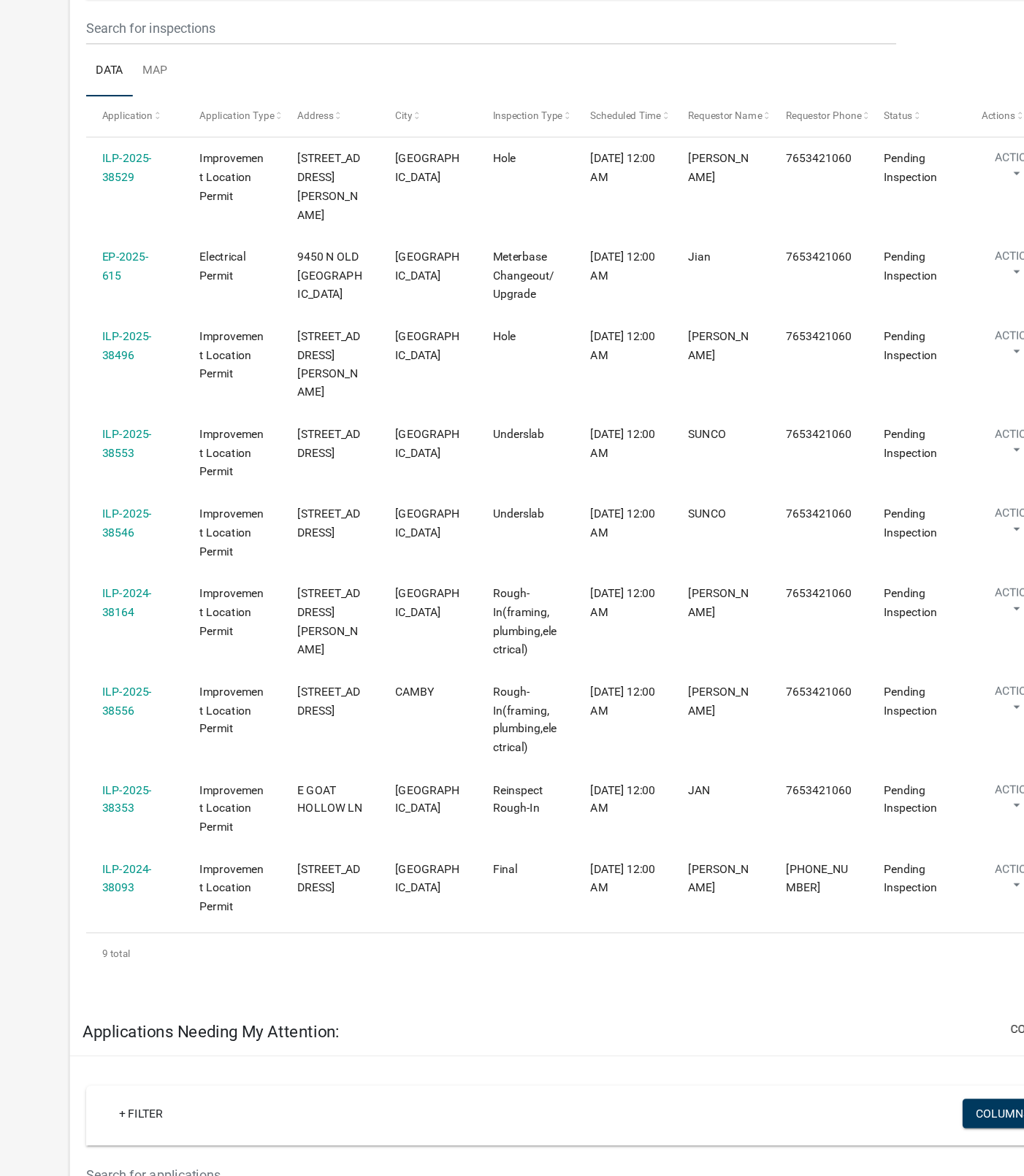
scroll to position [187, 0]
click at [104, 649] on link "ILP-2024-38164" at bounding box center [113, 664] width 45 height 29
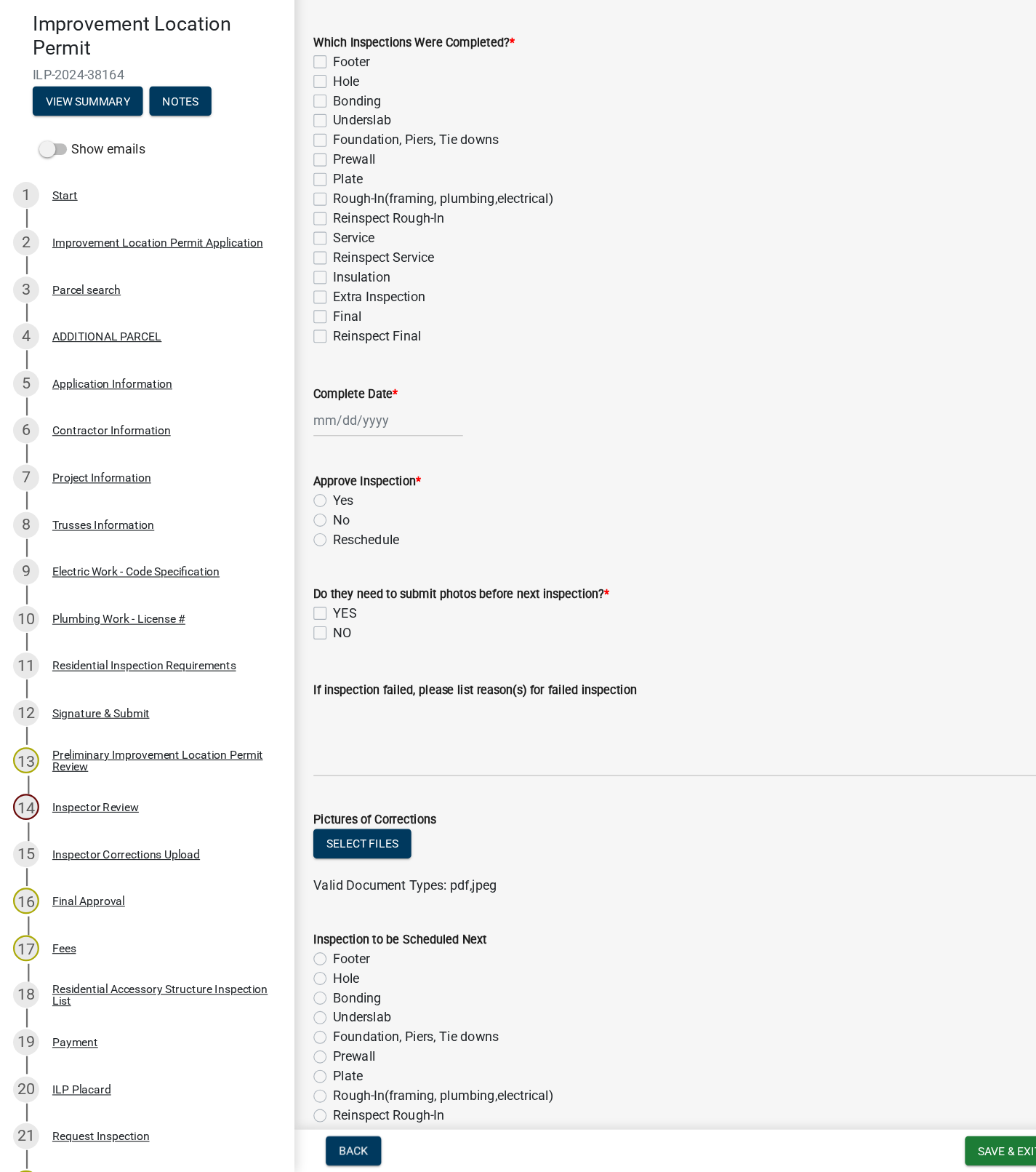
click at [297, 306] on label "Rough-In(framing, plumbing,electrical)" at bounding box center [395, 306] width 197 height 18
click at [297, 306] on input "Rough-In(framing, plumbing,electrical)" at bounding box center [301, 301] width 10 height 10
checkbox input "true"
checkbox input "false"
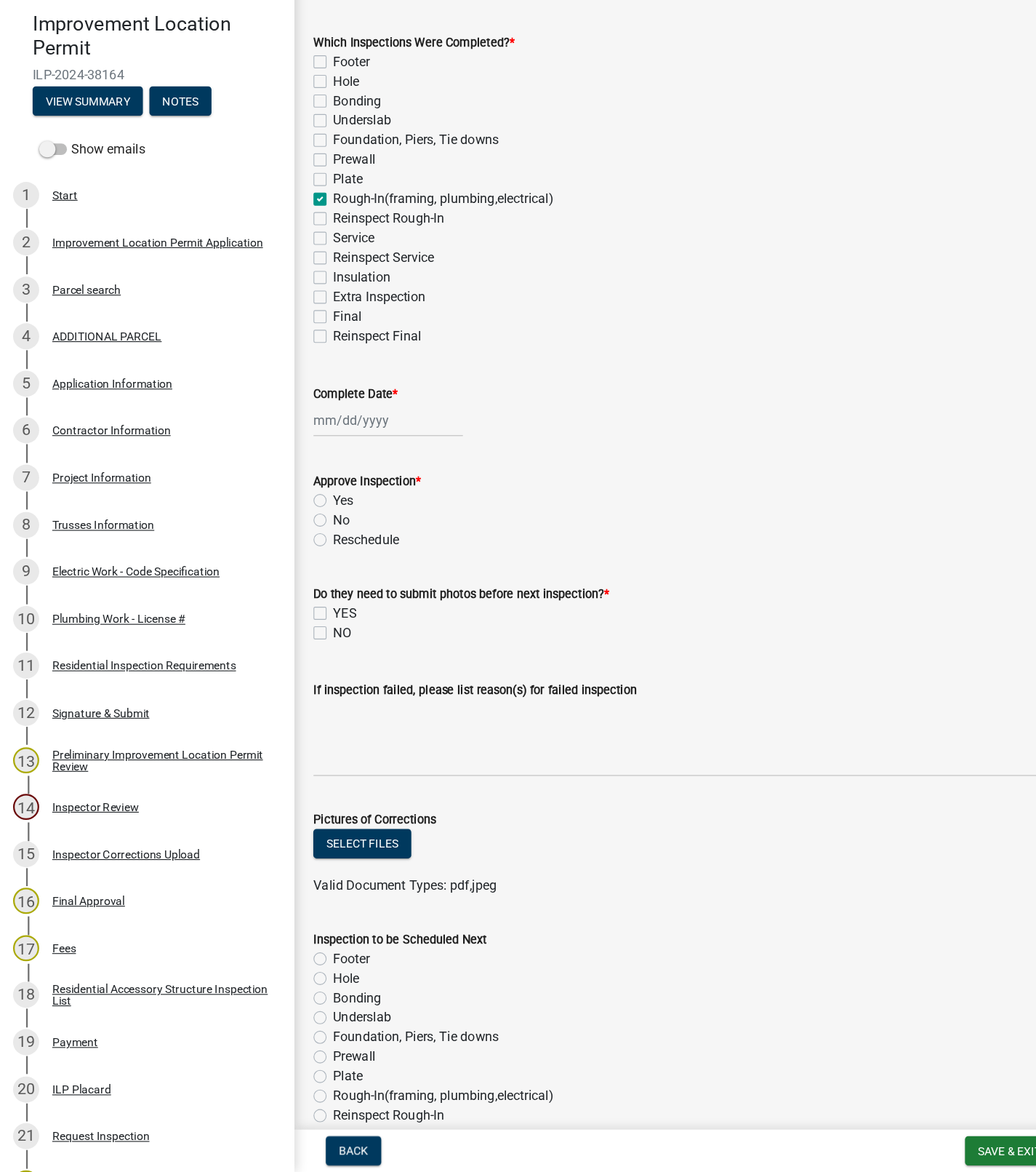
checkbox input "false"
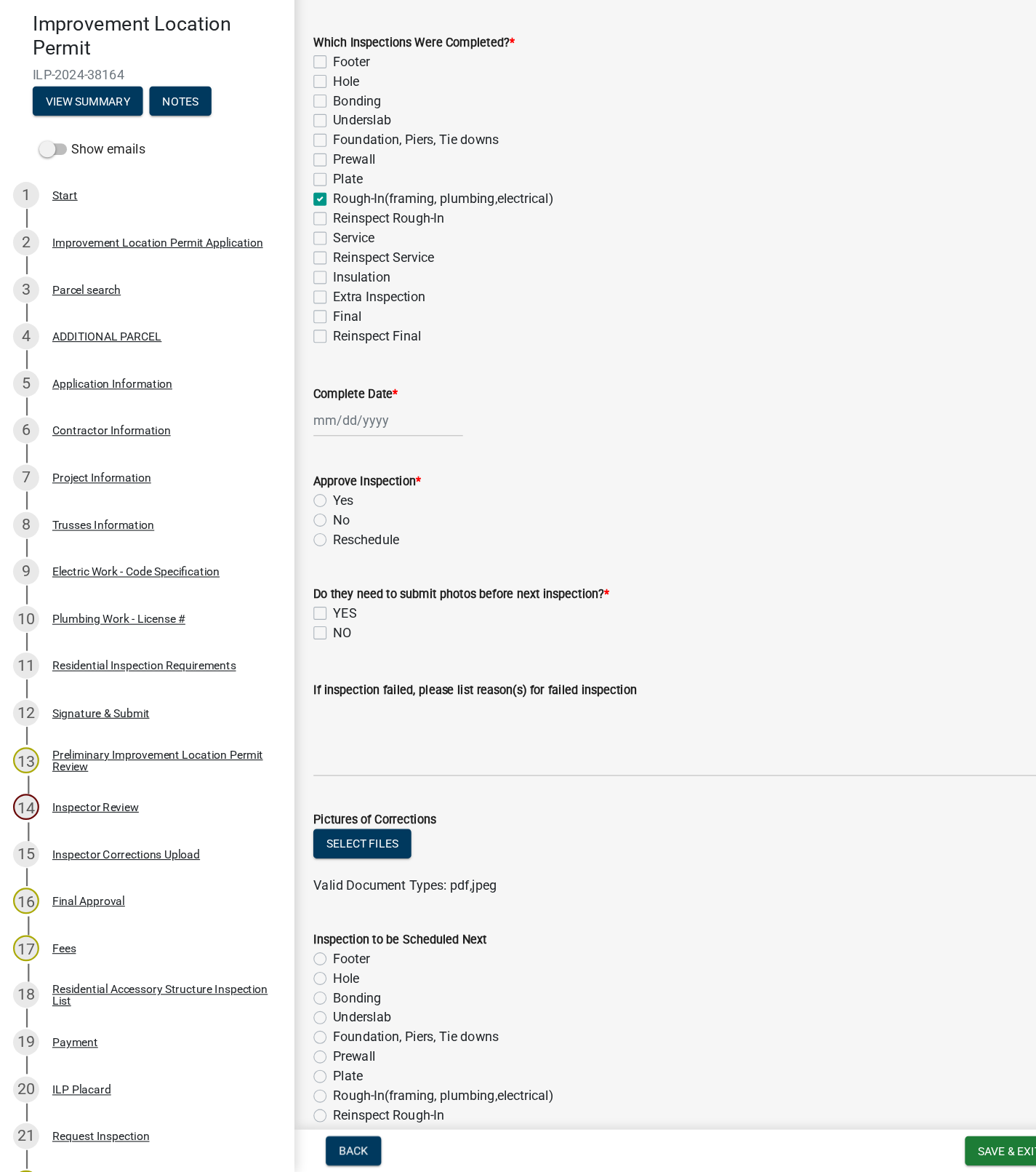
checkbox input "true"
checkbox input "false"
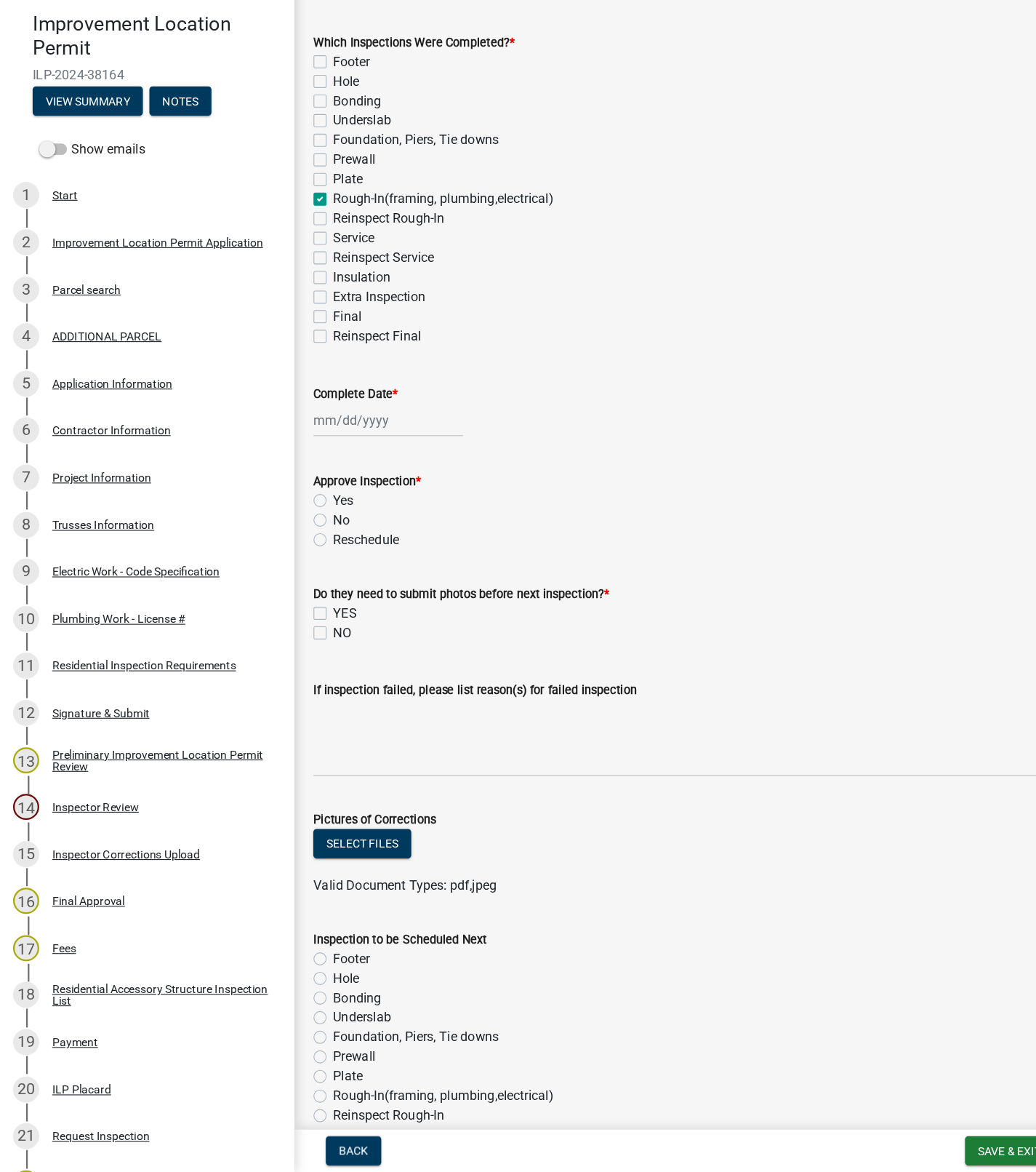
checkbox input "false"
click at [324, 506] on div at bounding box center [345, 502] width 133 height 30
select select "10"
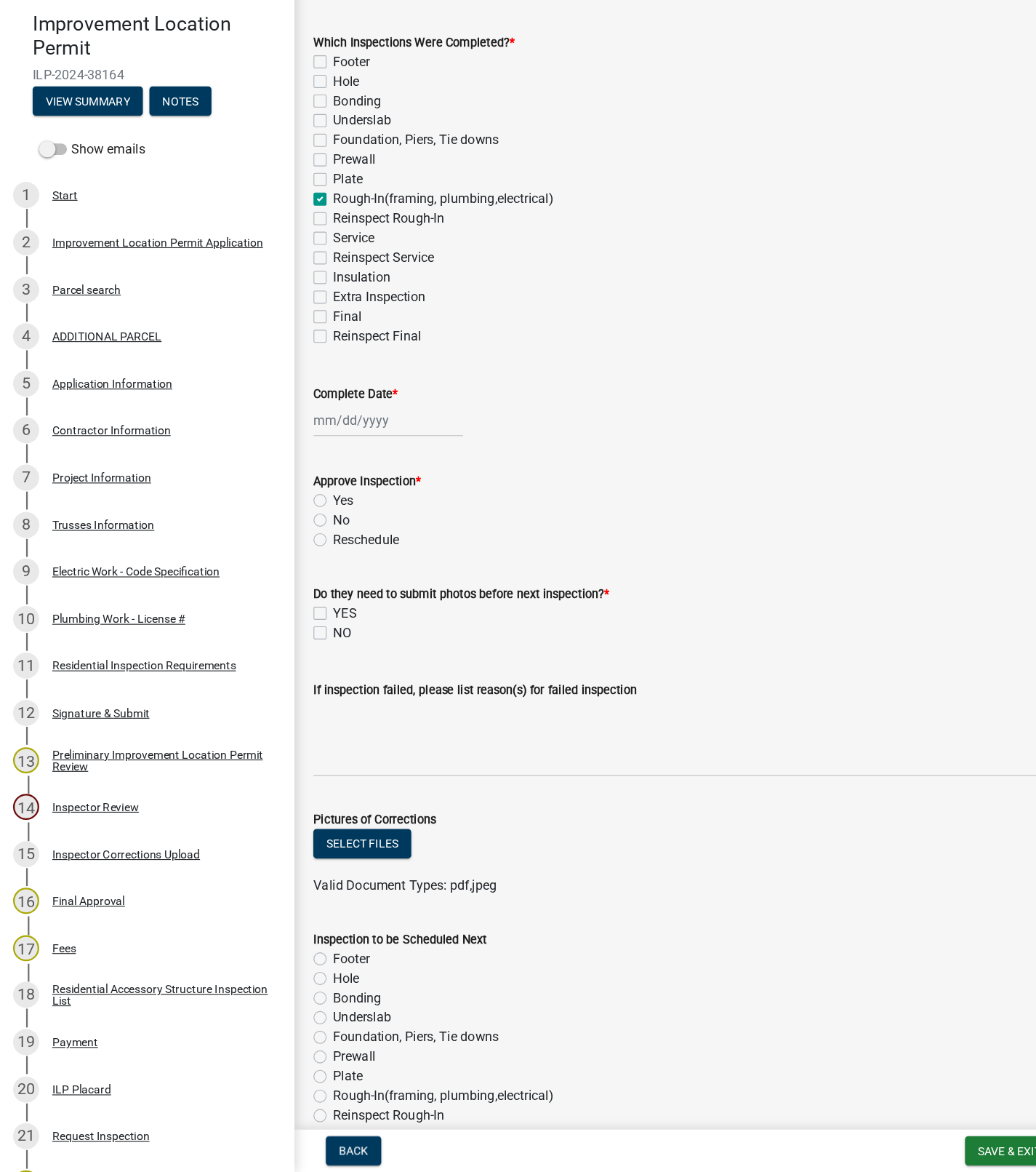
select select "2025"
click at [293, 603] on div "6" at bounding box center [294, 603] width 23 height 23
type input "[DATE]"
click at [301, 603] on label "Reschedule" at bounding box center [326, 609] width 59 height 18
click at [301, 603] on input "Reschedule" at bounding box center [301, 604] width 10 height 10
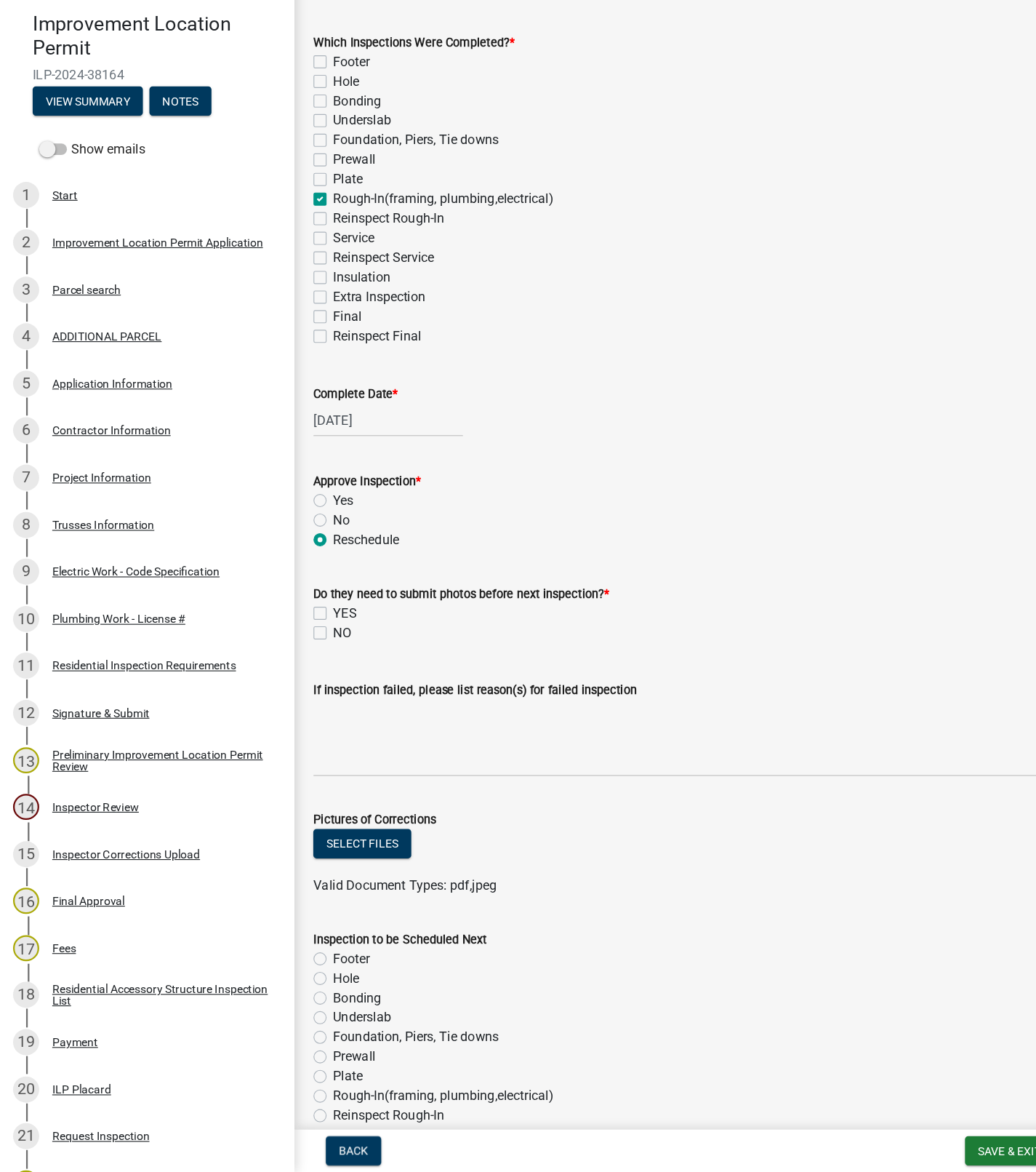
radio input "true"
click at [297, 591] on label "No" at bounding box center [304, 592] width 14 height 18
click at [297, 591] on input "No" at bounding box center [301, 587] width 10 height 10
radio input "true"
click at [76, 225] on button "View Summary" at bounding box center [79, 217] width 98 height 26
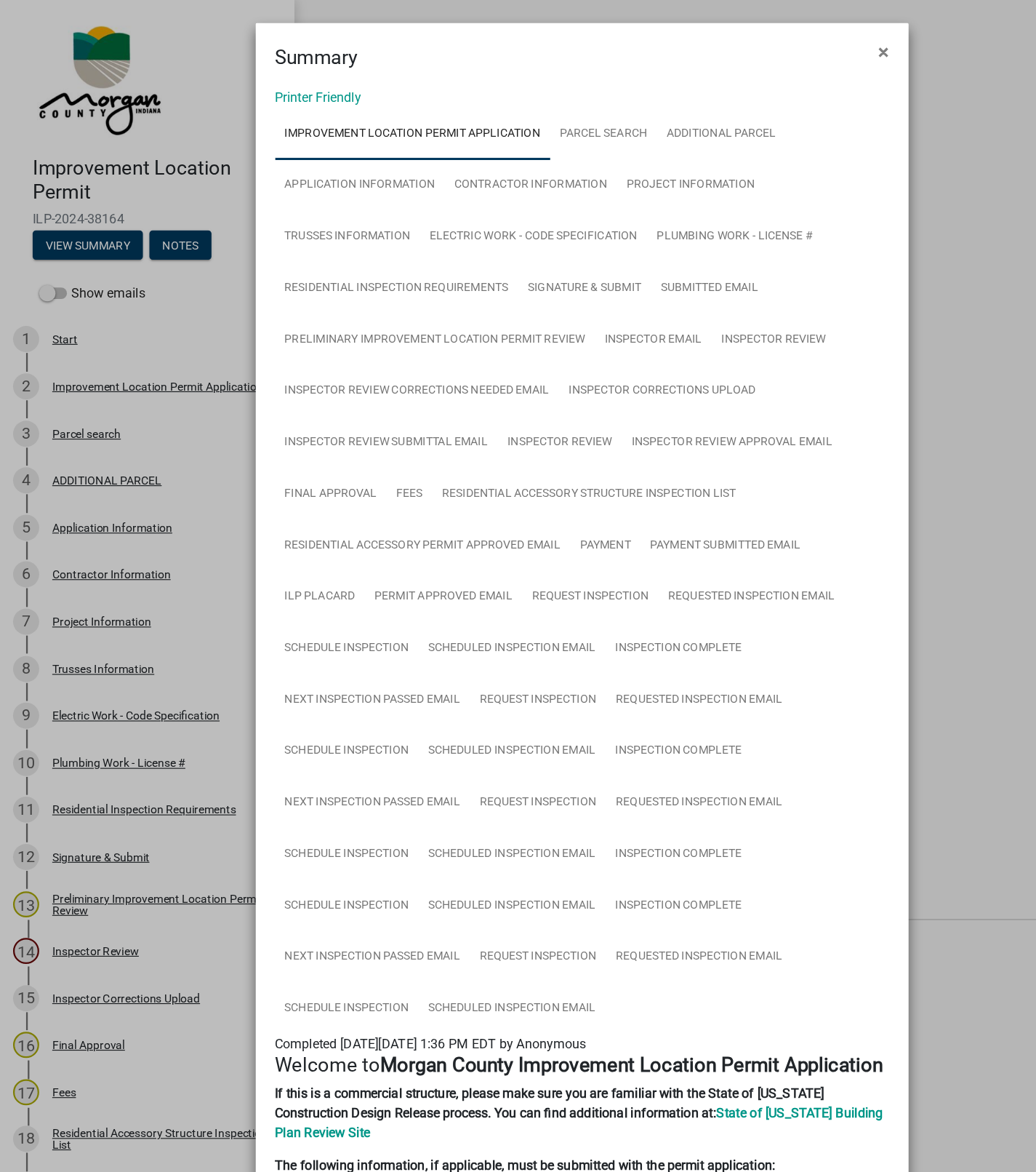
click at [775, 57] on button "×" at bounding box center [787, 46] width 33 height 41
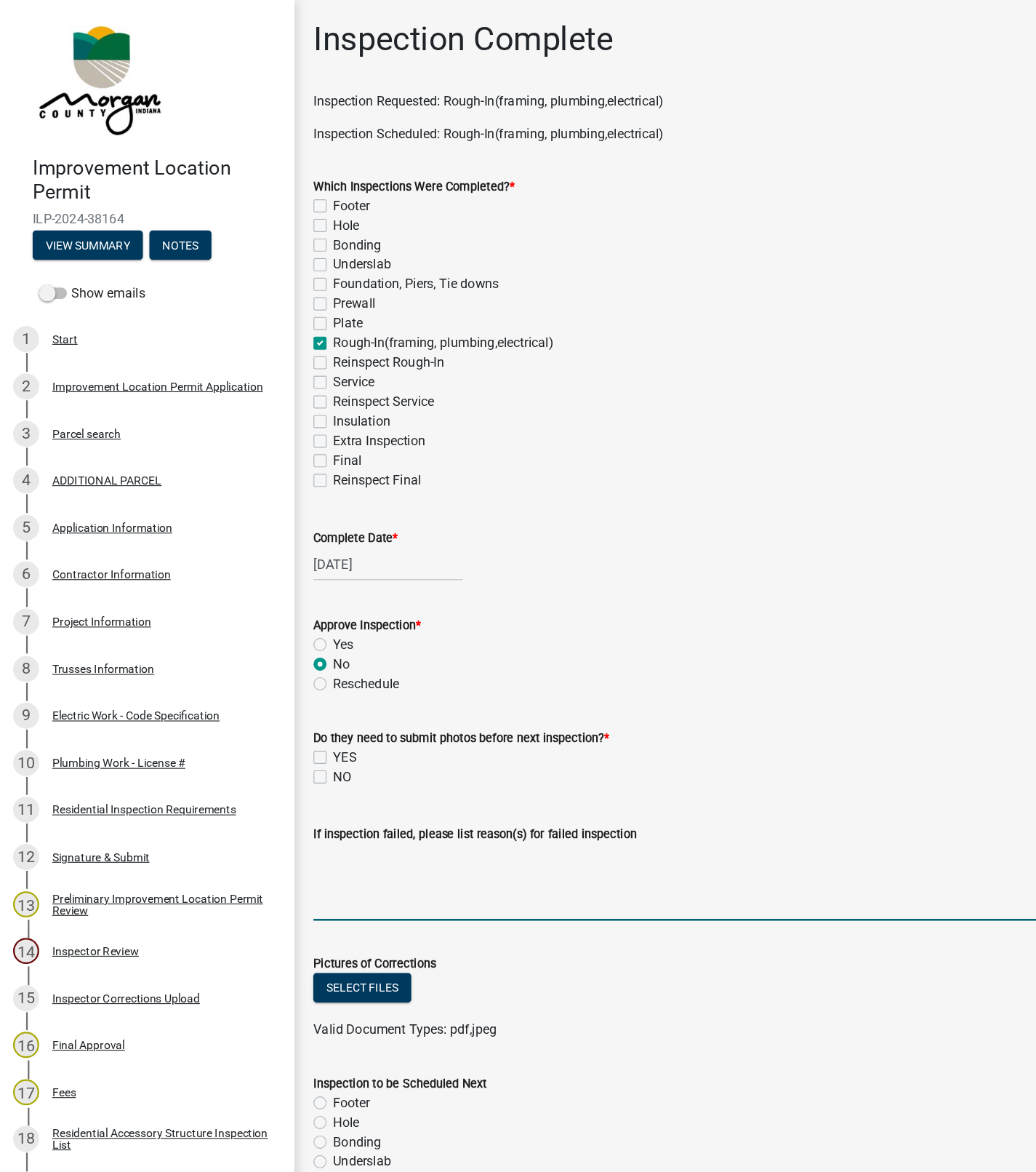
click at [358, 762] on textarea "If inspection failed, please list reason(s) for failed inspection" at bounding box center [648, 785] width 739 height 68
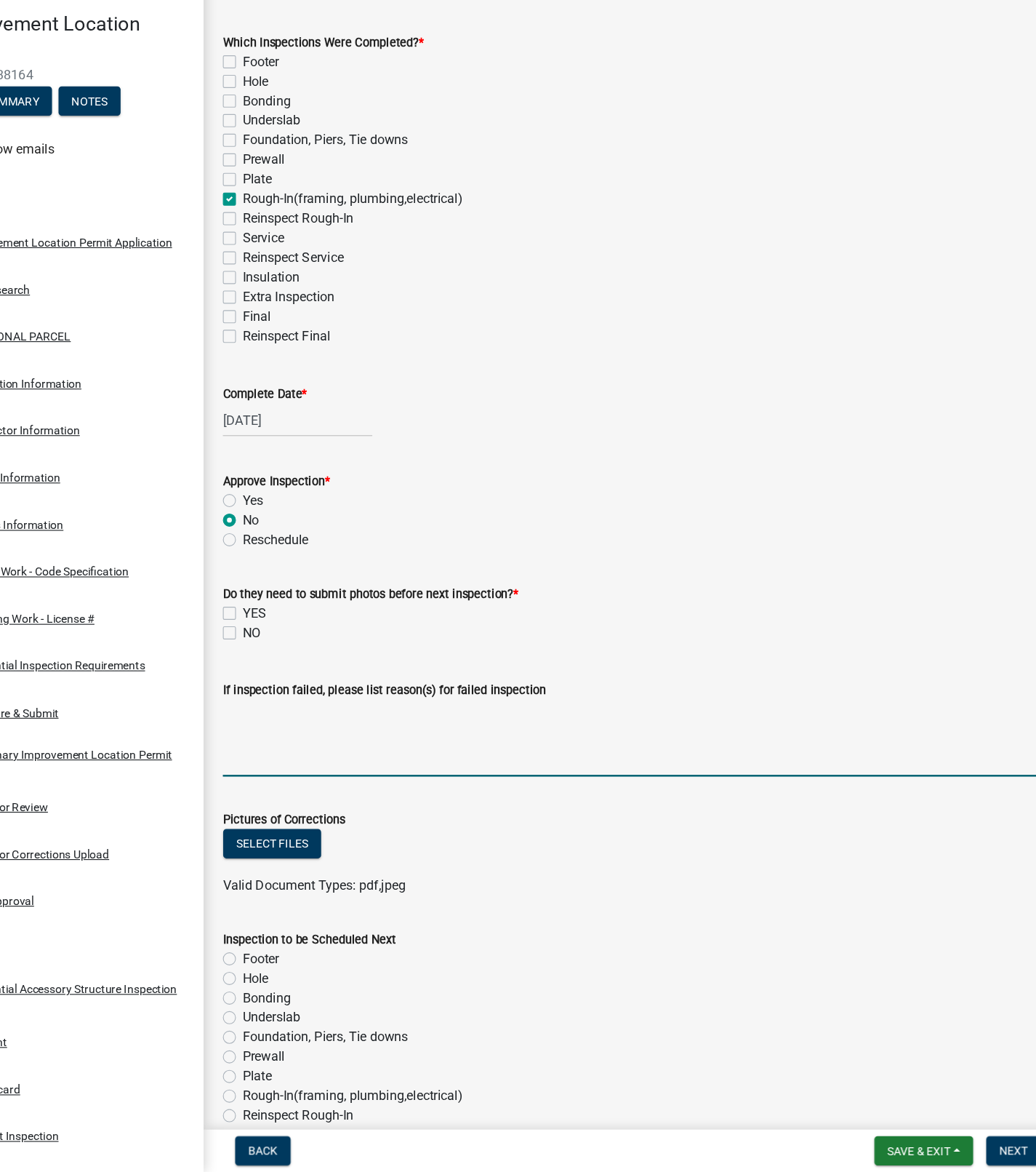
click at [297, 692] on label "NO" at bounding box center [305, 692] width 16 height 18
click at [297, 692] on input "NO" at bounding box center [301, 687] width 10 height 10
checkbox input "true"
checkbox input "false"
checkbox input "true"
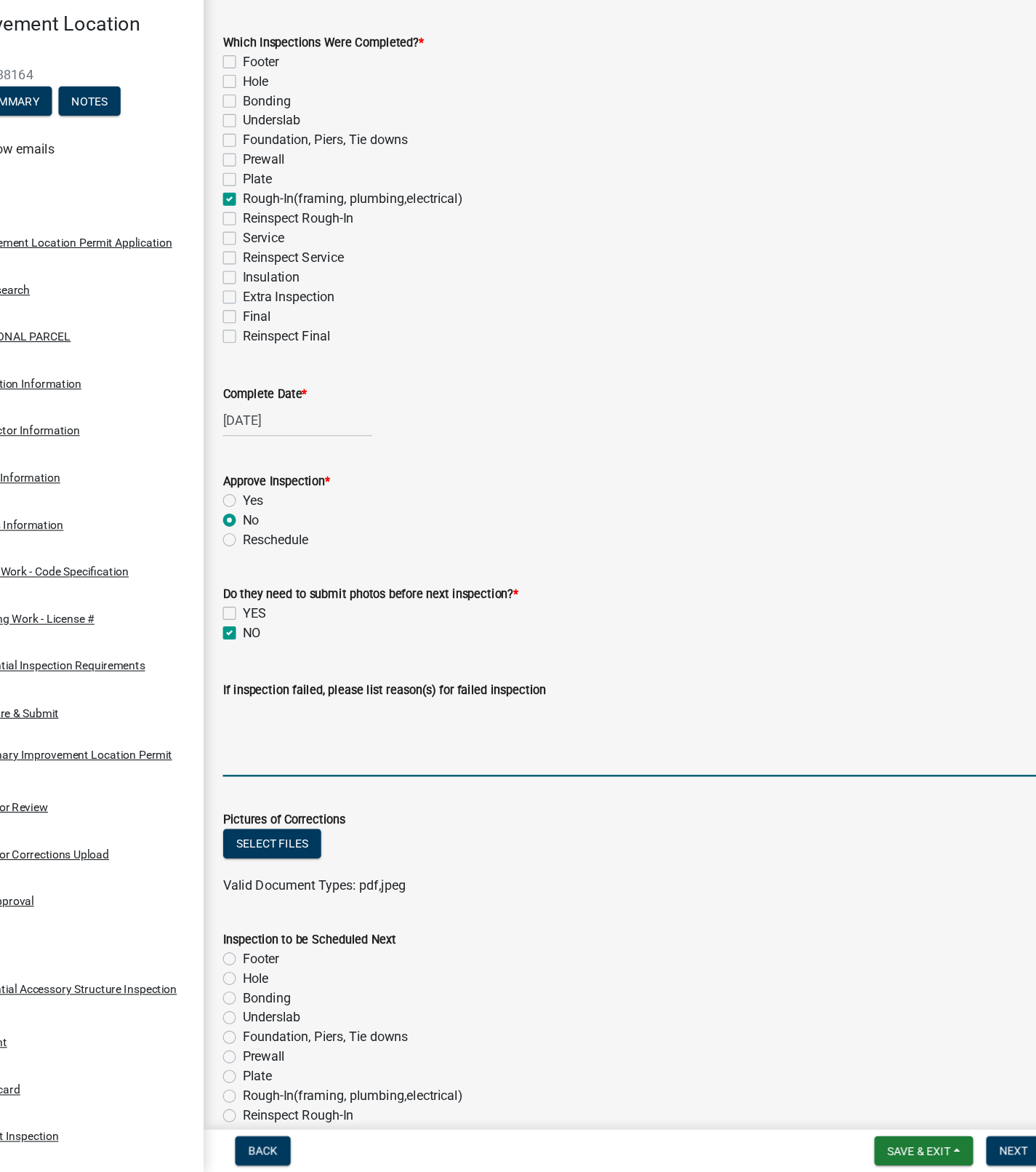
click at [353, 804] on textarea "If inspection failed, please list reason(s) for failed inspection" at bounding box center [648, 785] width 739 height 68
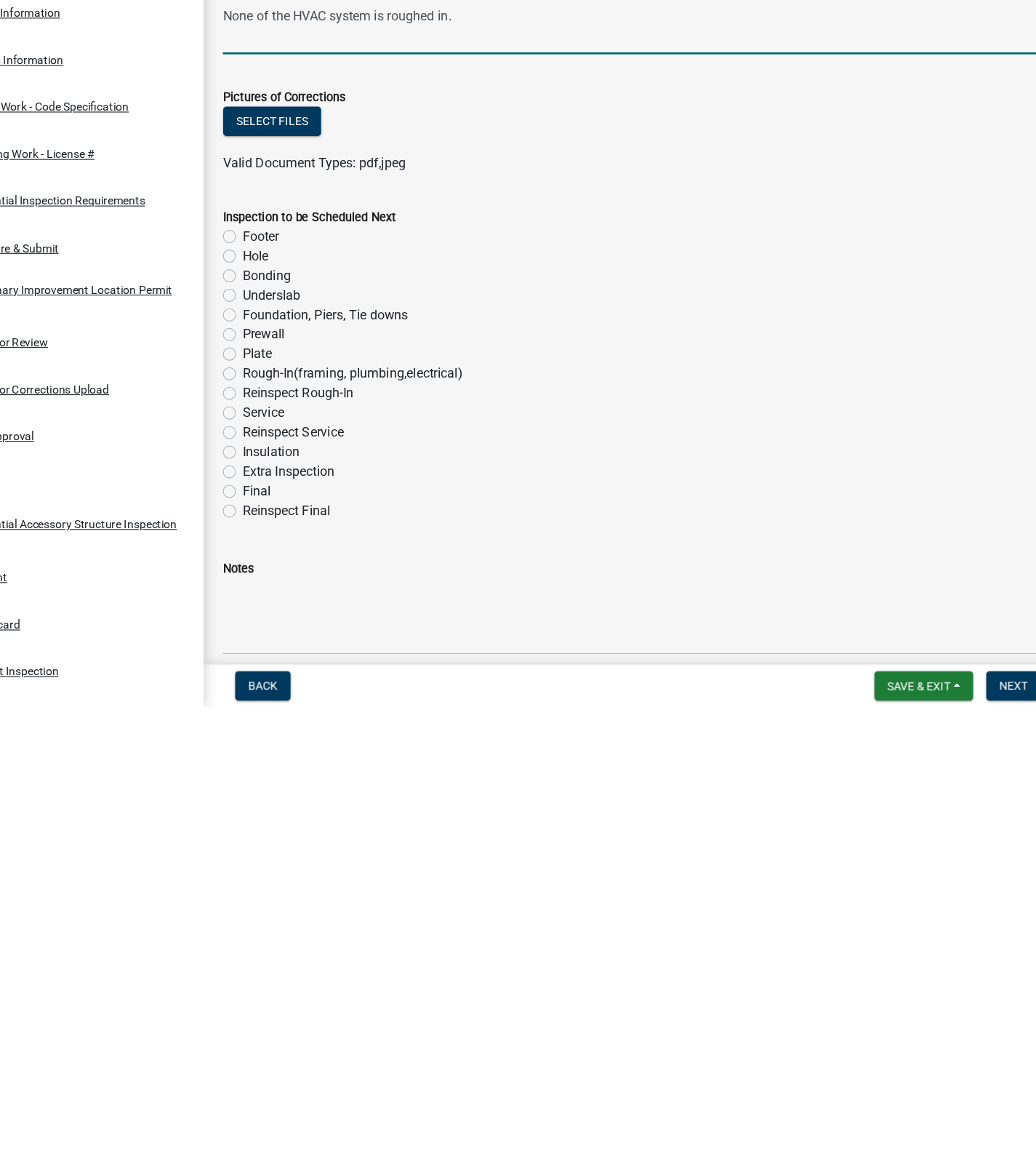
scroll to position [230, 0]
type textarea "Install all windows and doors. (Garage door is not required for the rough in.) …"
click at [297, 908] on label "Service" at bounding box center [315, 909] width 37 height 18
click at [297, 908] on input "Service" at bounding box center [301, 905] width 10 height 10
radio input "true"
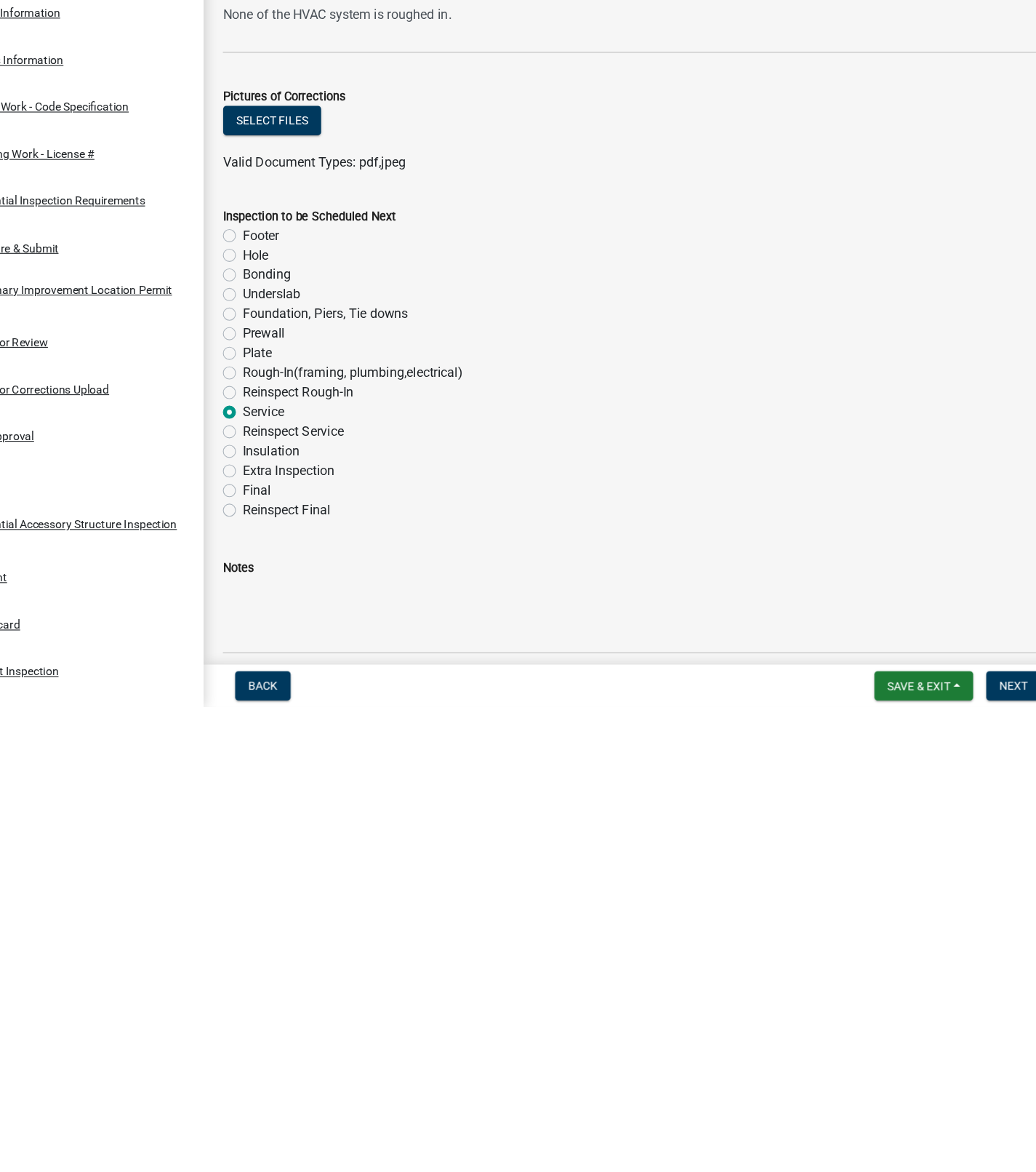
scroll to position [0, 0]
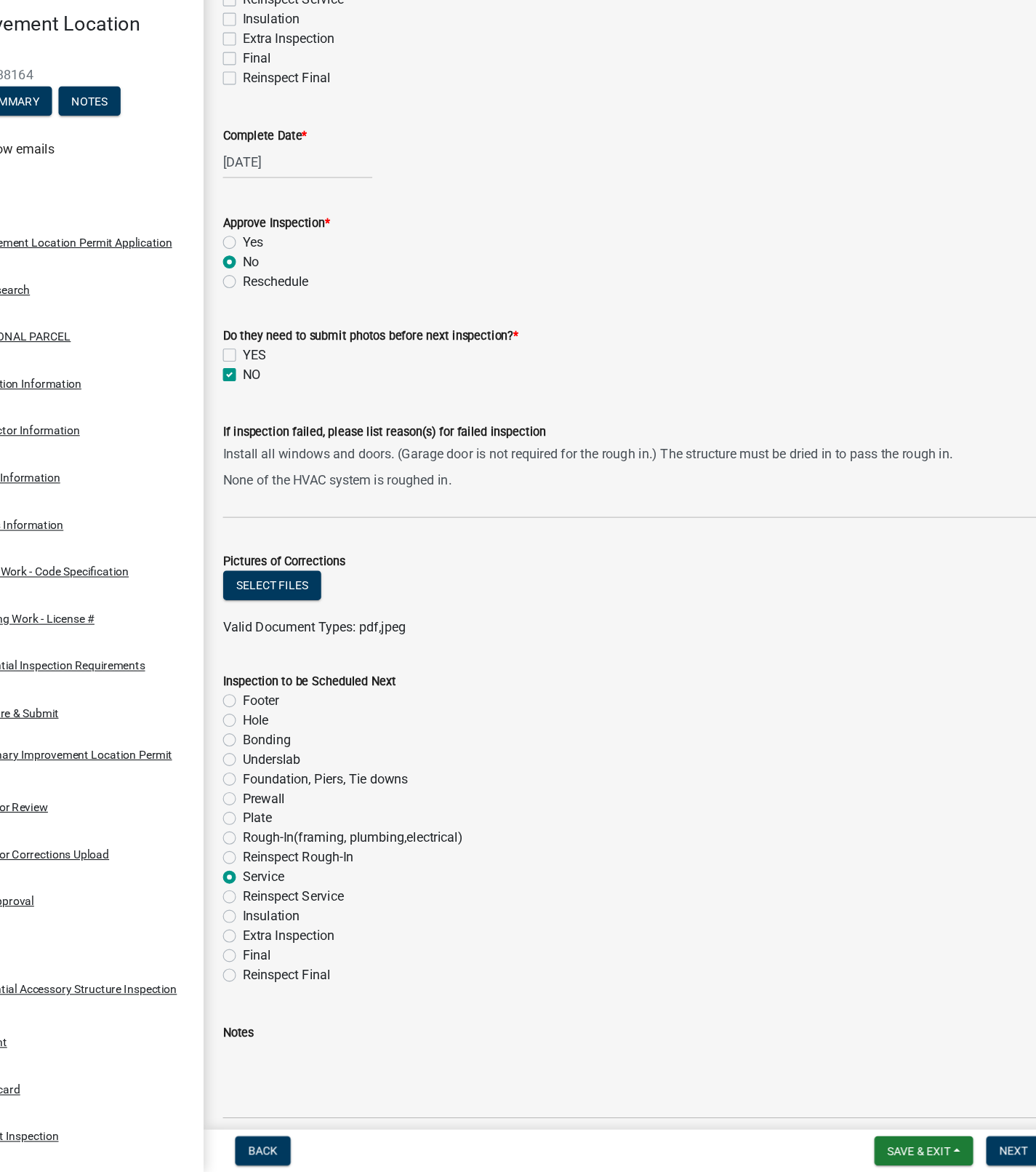
click at [297, 889] on label "Reinspect Rough-In" at bounding box center [346, 892] width 99 height 18
click at [297, 889] on input "Reinspect Rough-In" at bounding box center [301, 888] width 10 height 10
radio input "true"
click at [982, 1153] on span "Next" at bounding box center [983, 1152] width 25 height 12
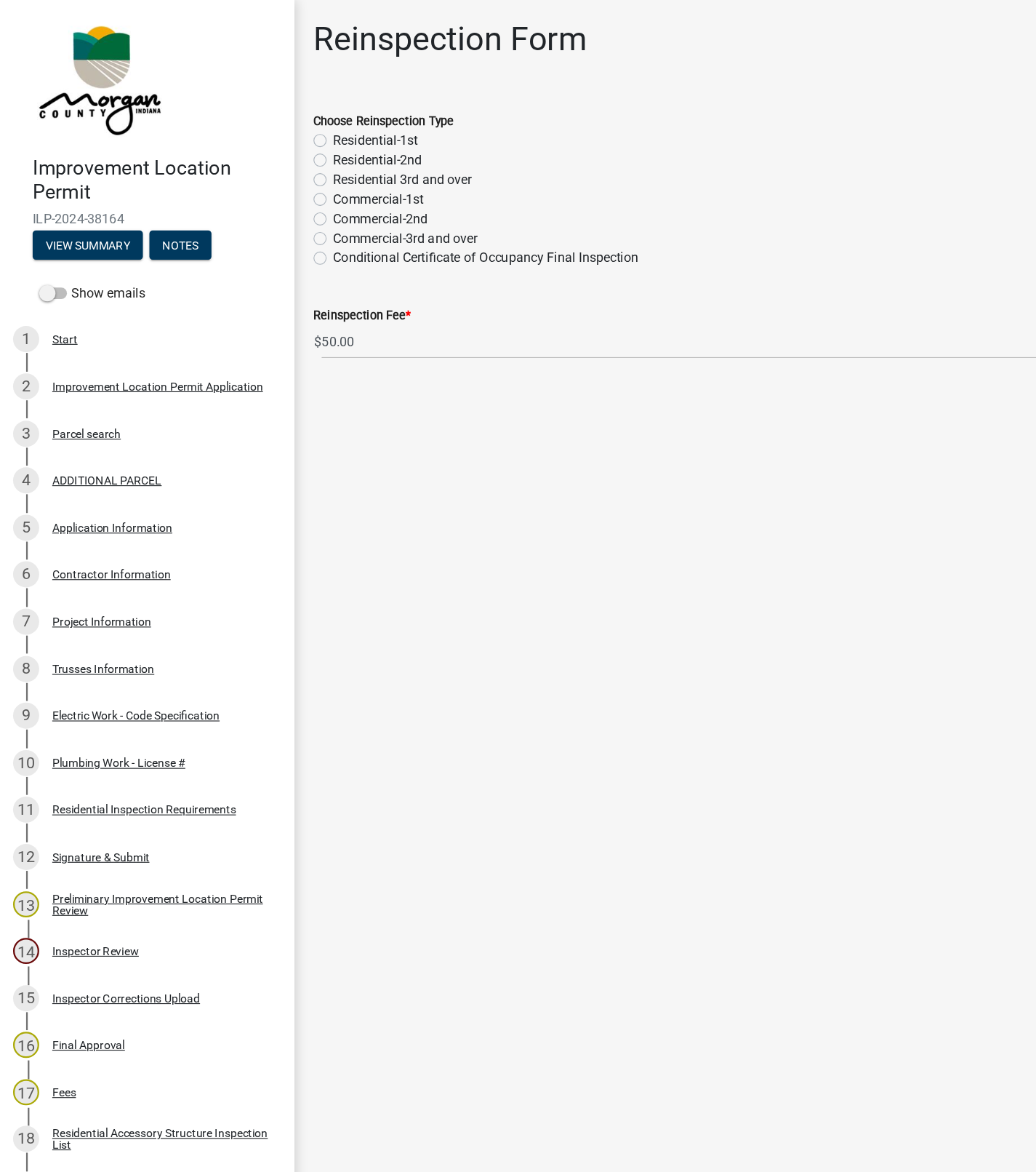
click at [297, 121] on label "Residential-1st" at bounding box center [334, 125] width 76 height 18
click at [297, 121] on input "Residential-1st" at bounding box center [301, 121] width 10 height 10
radio input "true"
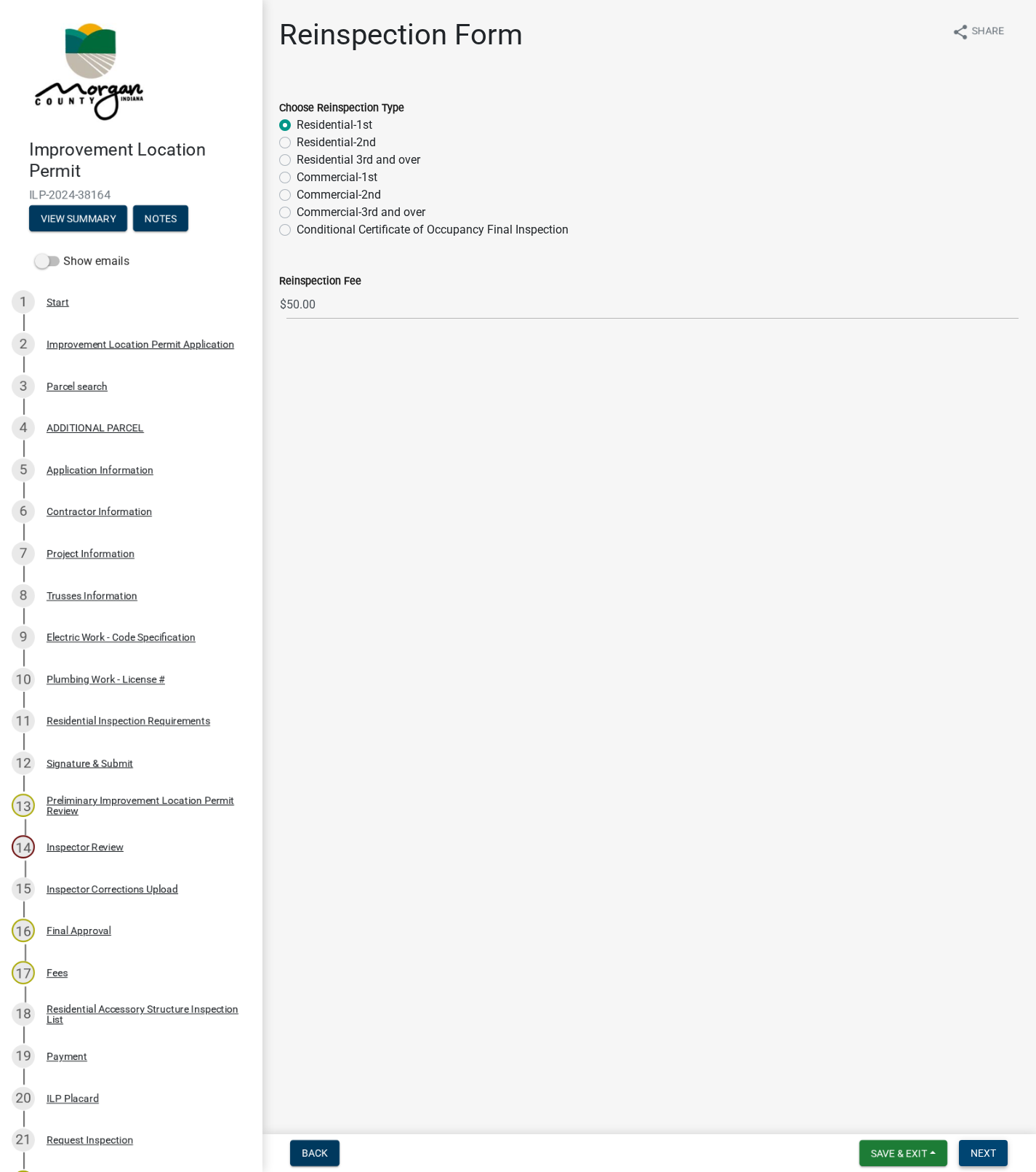
click at [982, 1152] on span "Next" at bounding box center [983, 1152] width 25 height 12
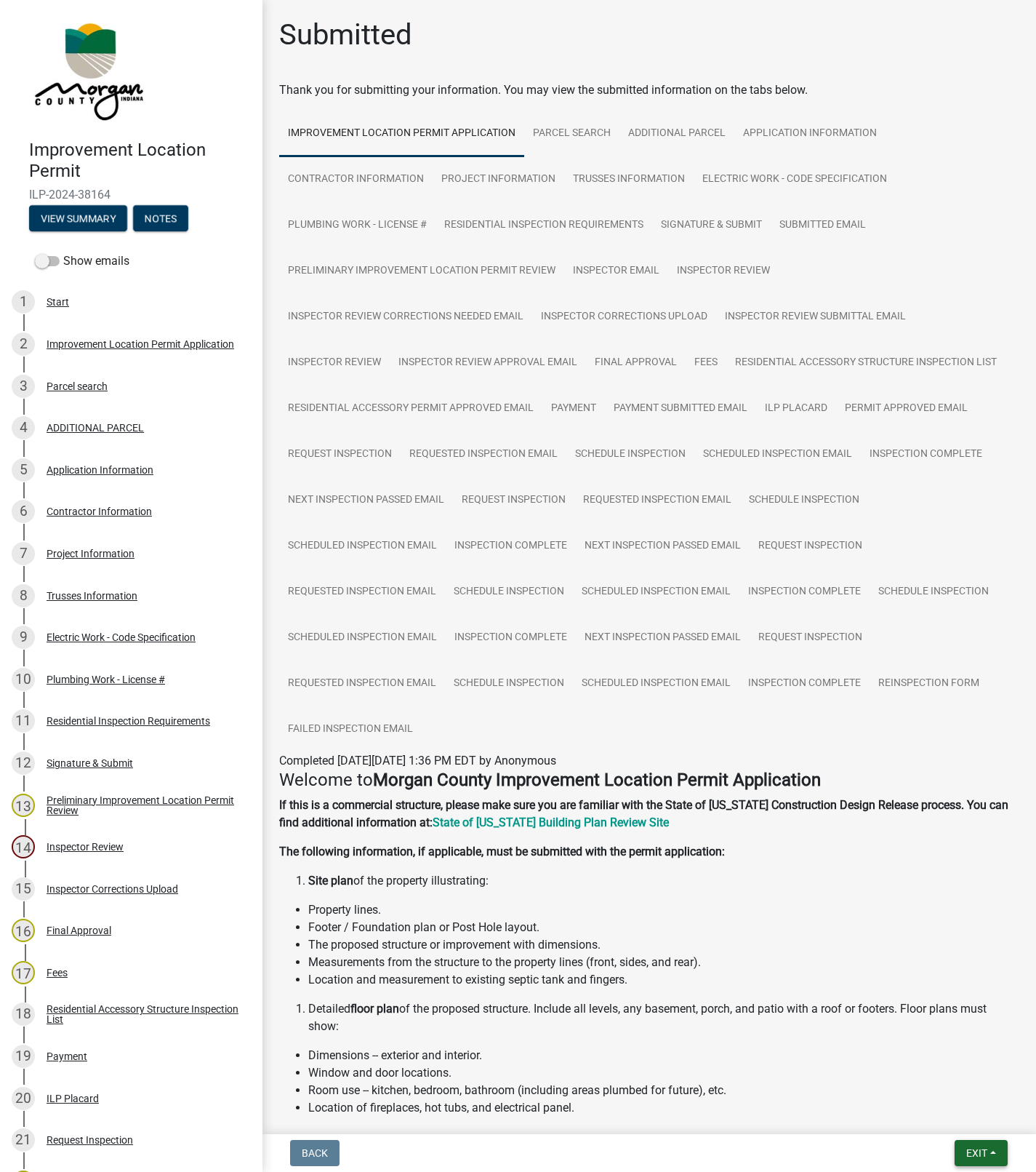
click at [975, 1152] on span "Exit" at bounding box center [977, 1152] width 21 height 12
click at [935, 1125] on button "Save & Exit" at bounding box center [950, 1116] width 116 height 35
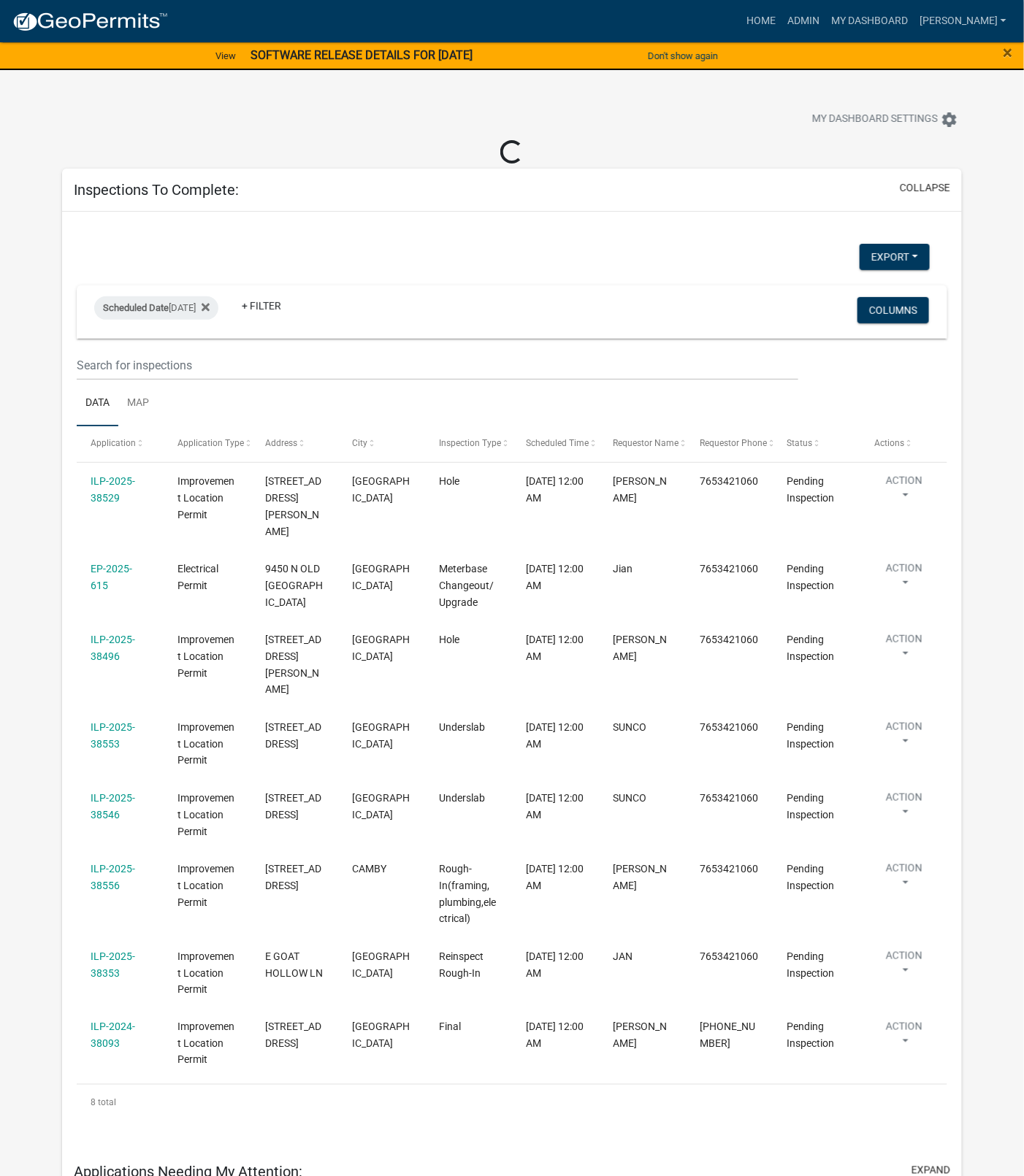
select select "1: 25"
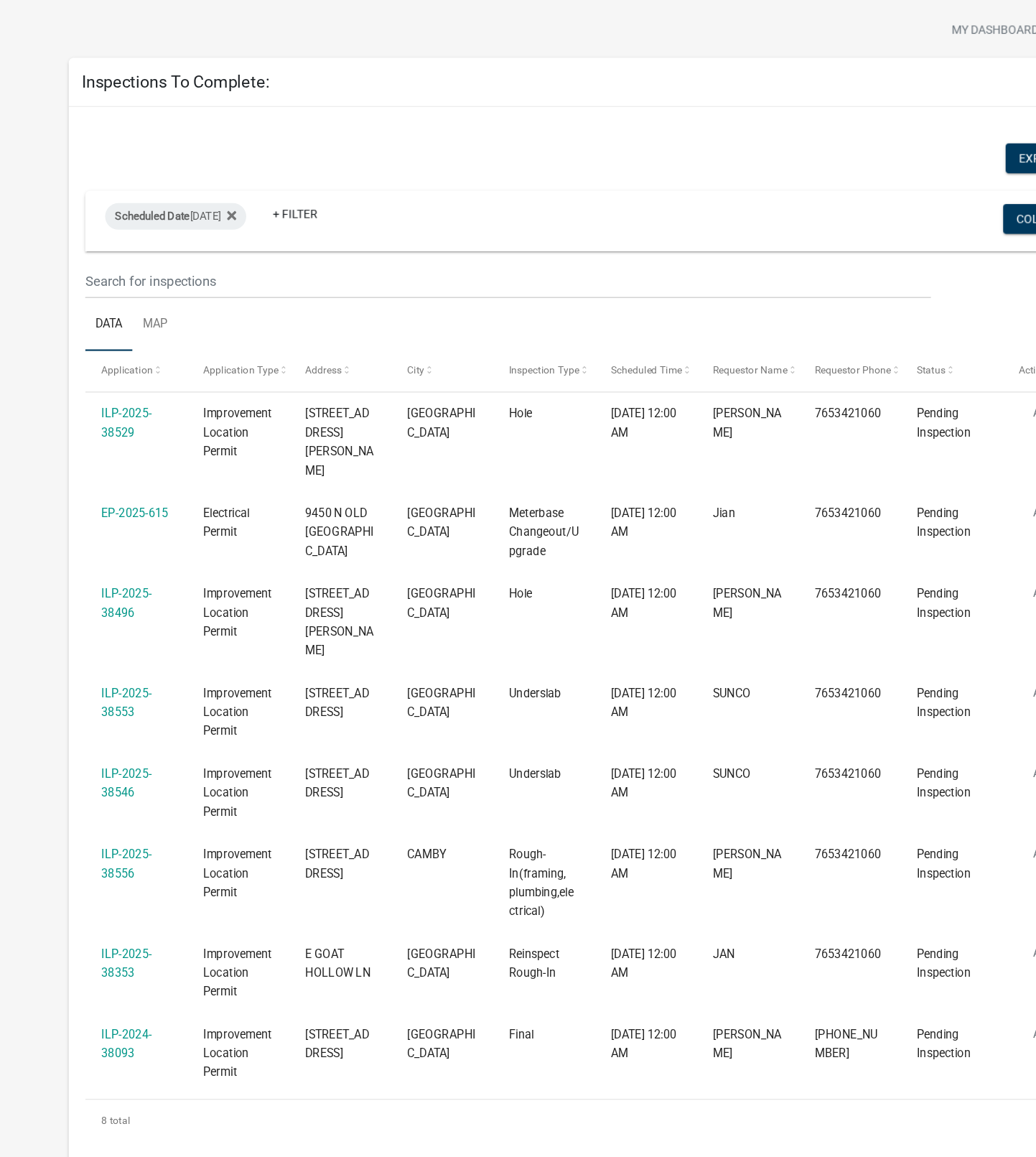
click at [125, 910] on link "ILP-2025-38353" at bounding box center [113, 924] width 44 height 28
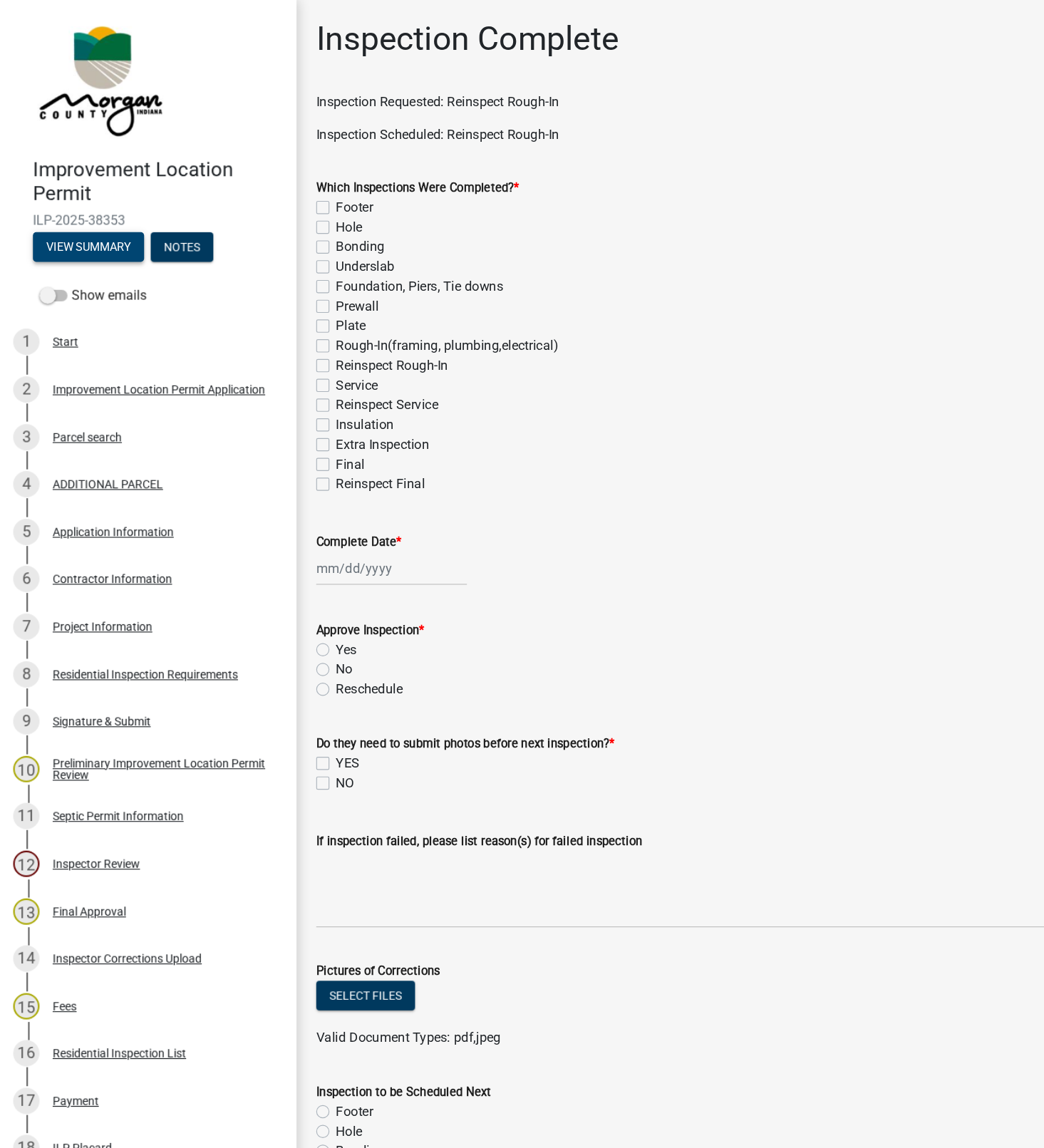
click at [82, 218] on button "View Summary" at bounding box center [77, 213] width 96 height 25
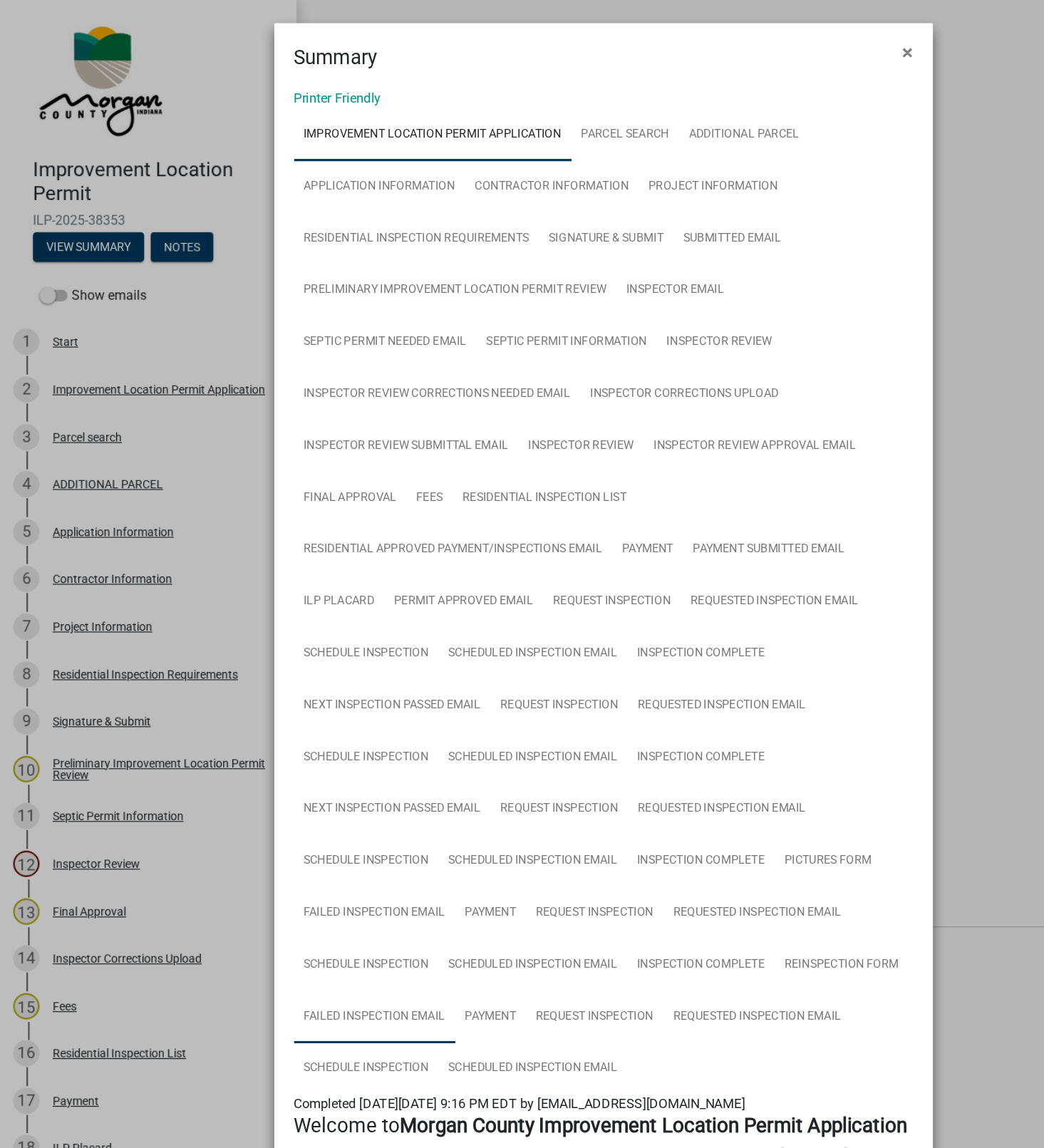
click at [323, 873] on link "Failed Inspection Email" at bounding box center [323, 880] width 139 height 46
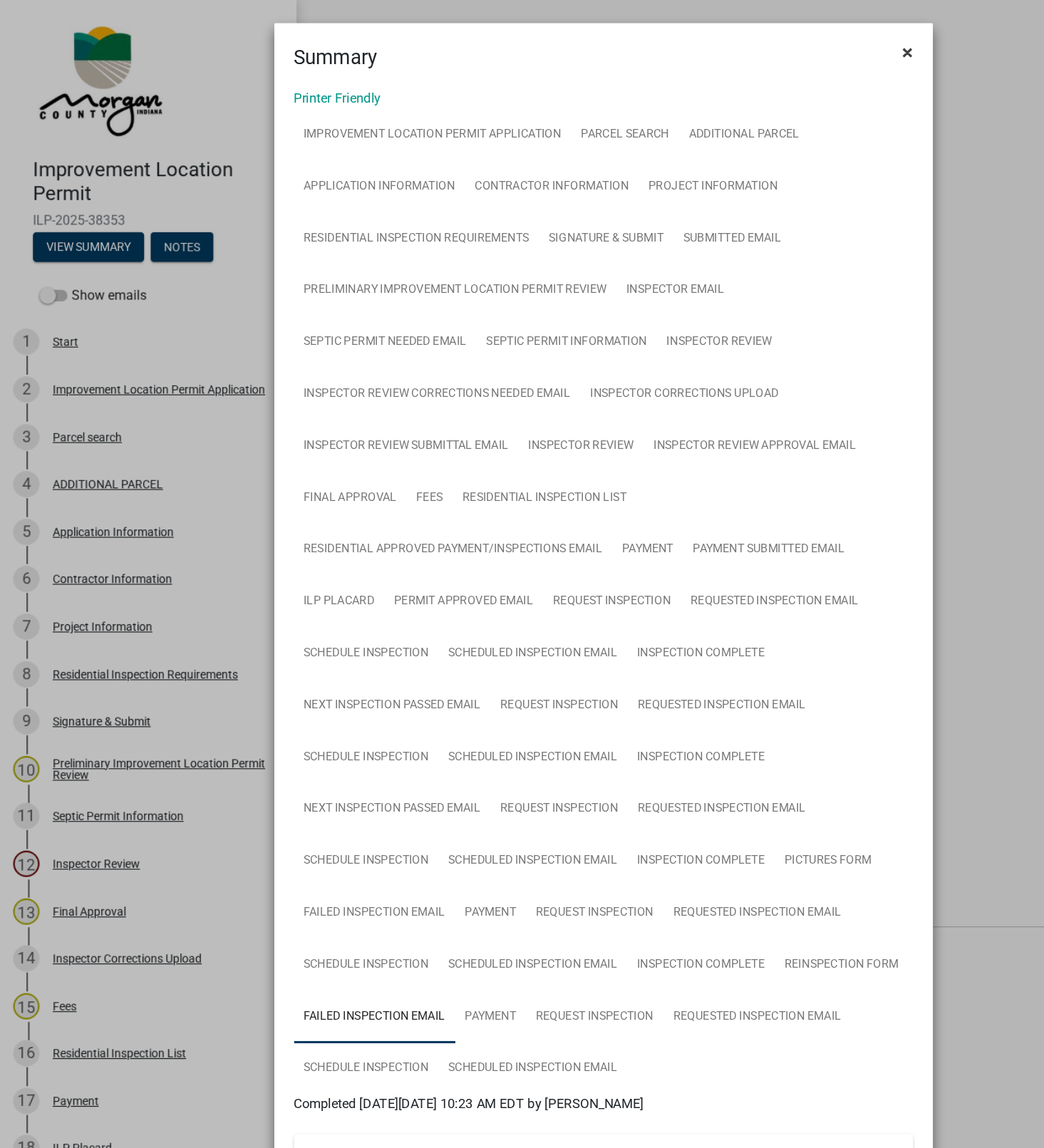
click at [781, 46] on span "×" at bounding box center [786, 46] width 10 height 20
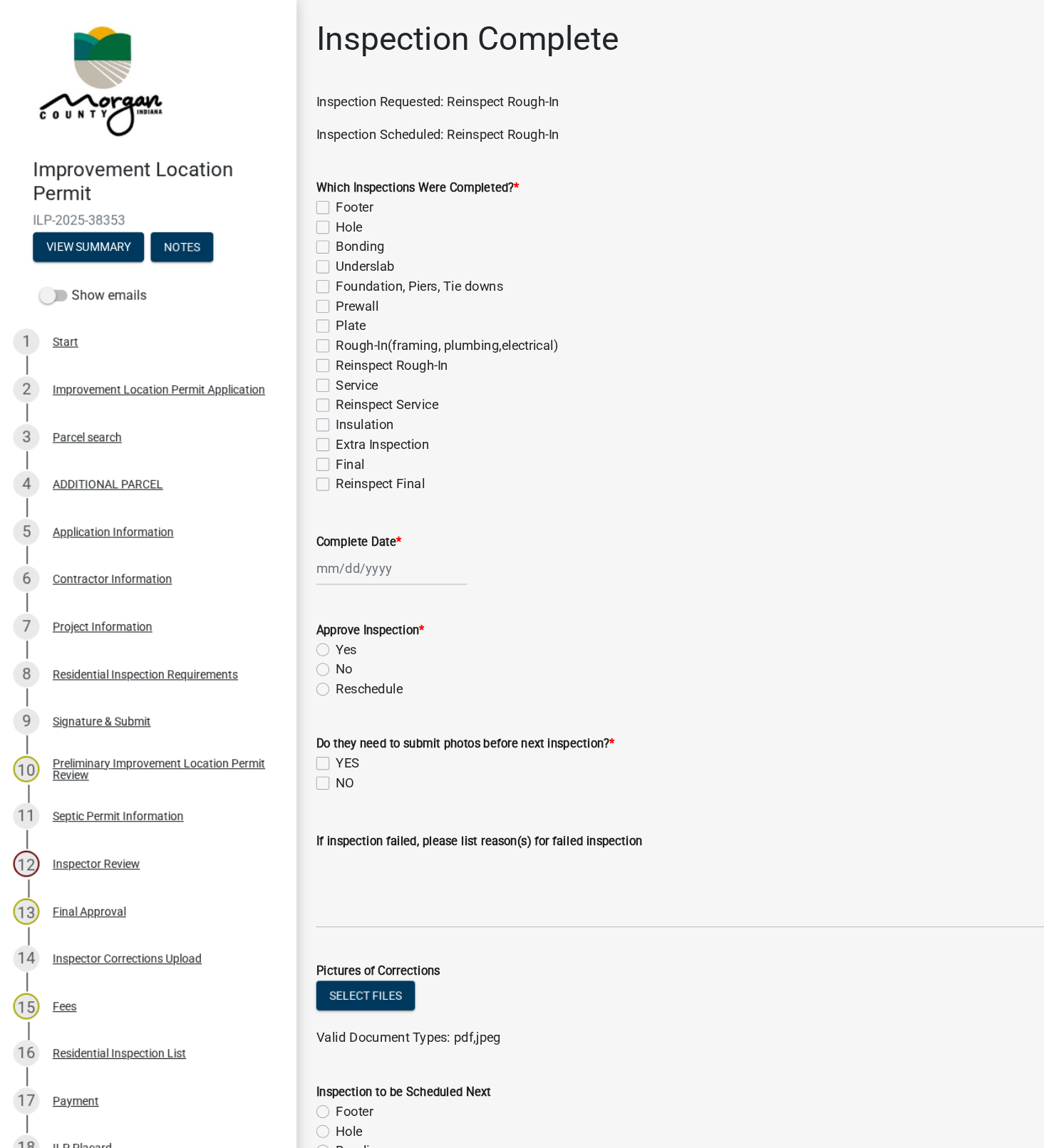
click at [291, 314] on label "Reinspect Rough-In" at bounding box center [339, 316] width 97 height 18
click at [291, 314] on input "Reinspect Rough-In" at bounding box center [295, 312] width 10 height 10
checkbox input "true"
checkbox input "false"
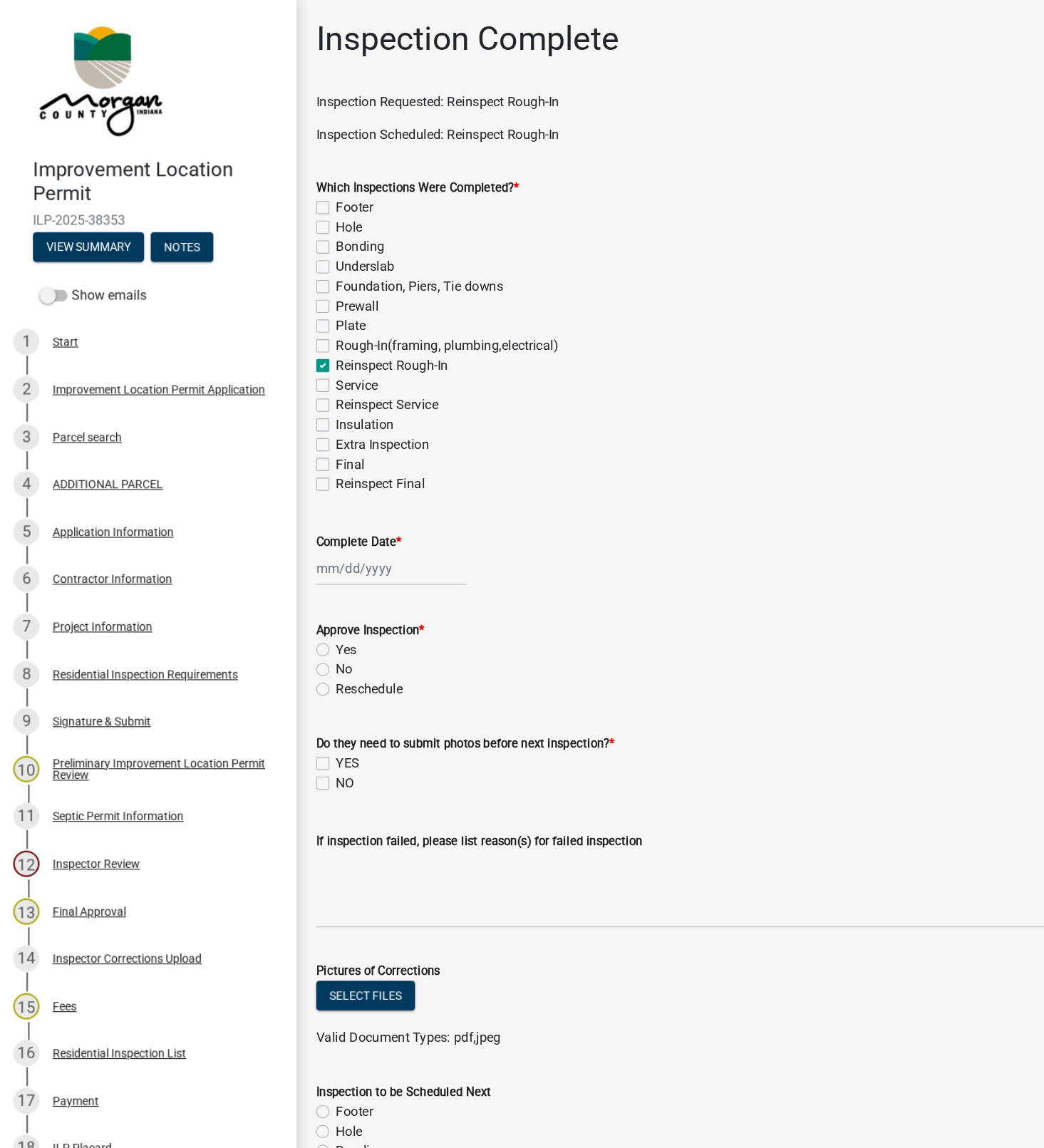
checkbox input "false"
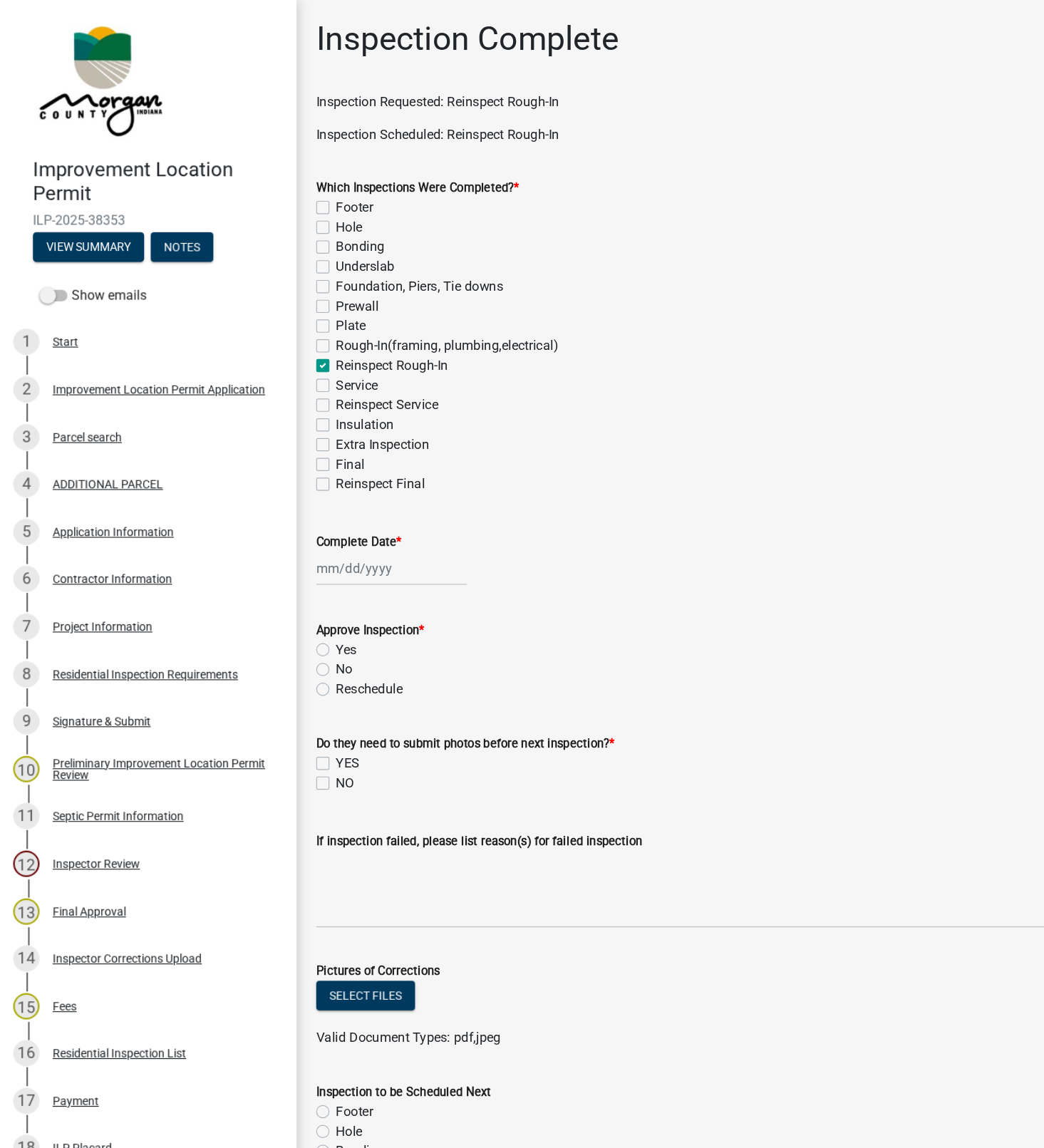
checkbox input "false"
checkbox input "true"
checkbox input "false"
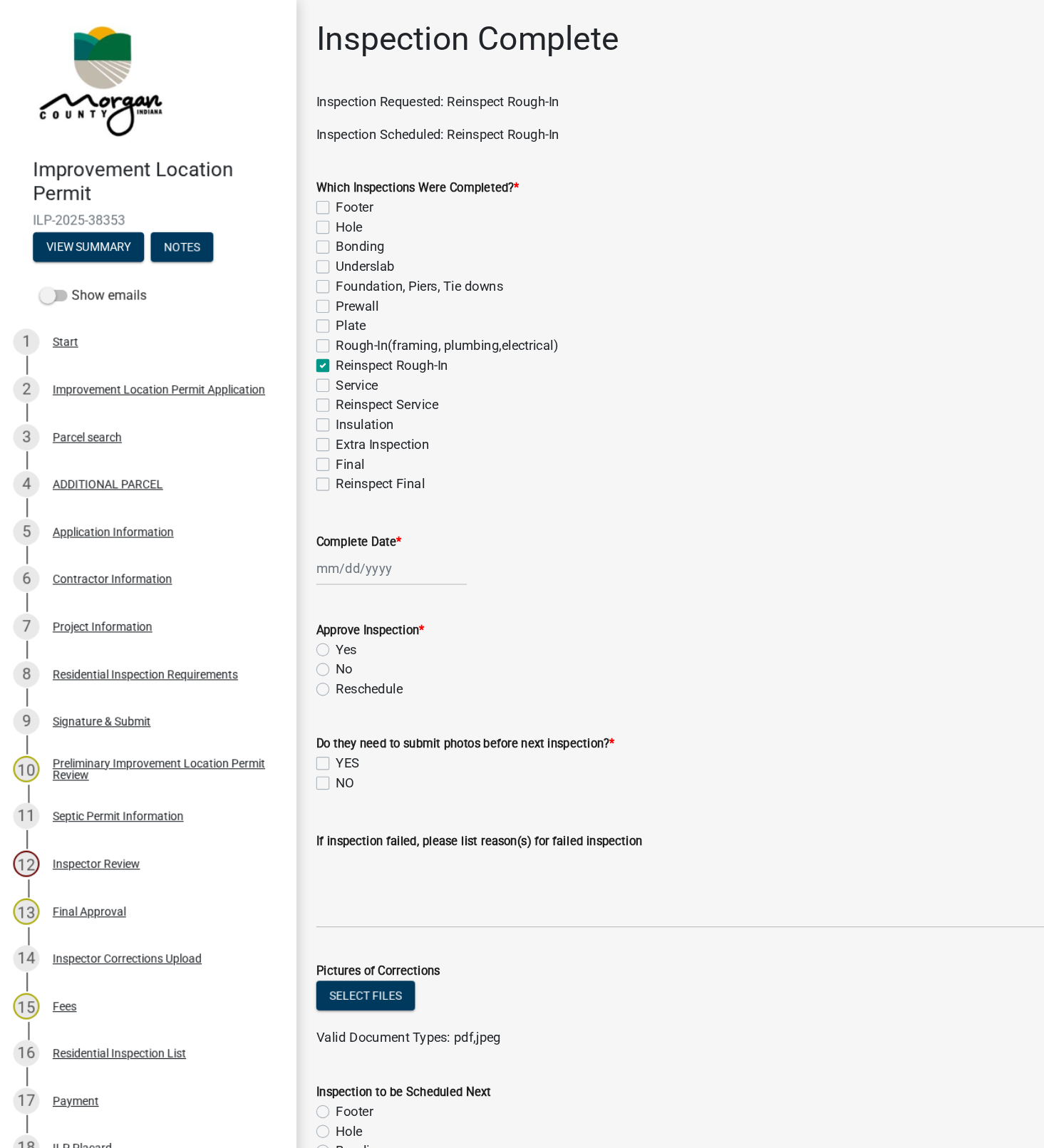
checkbox input "false"
click at [308, 491] on div at bounding box center [338, 491] width 130 height 29
select select "10"
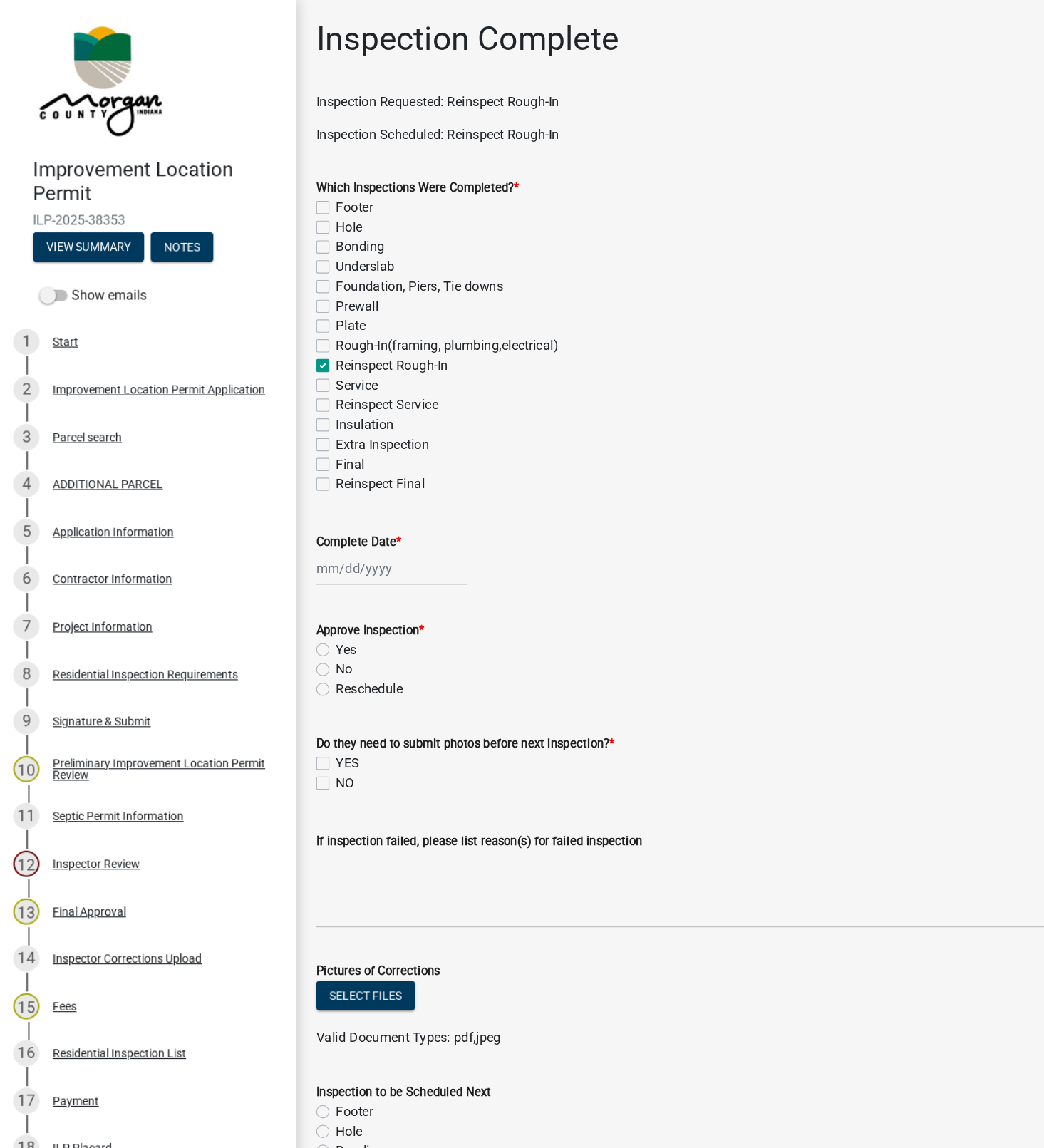
select select "2025"
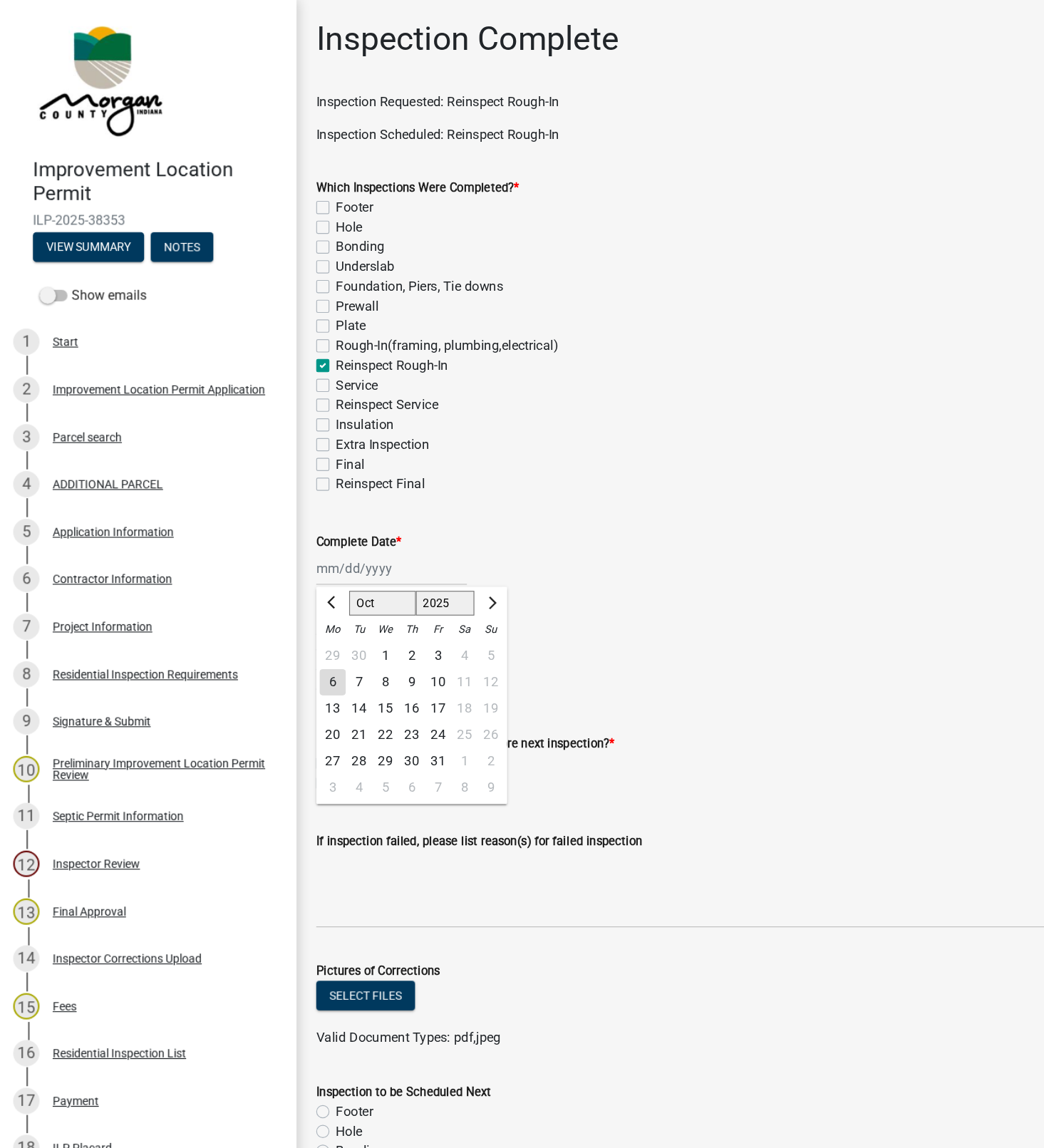
click at [287, 590] on div "6" at bounding box center [288, 590] width 23 height 23
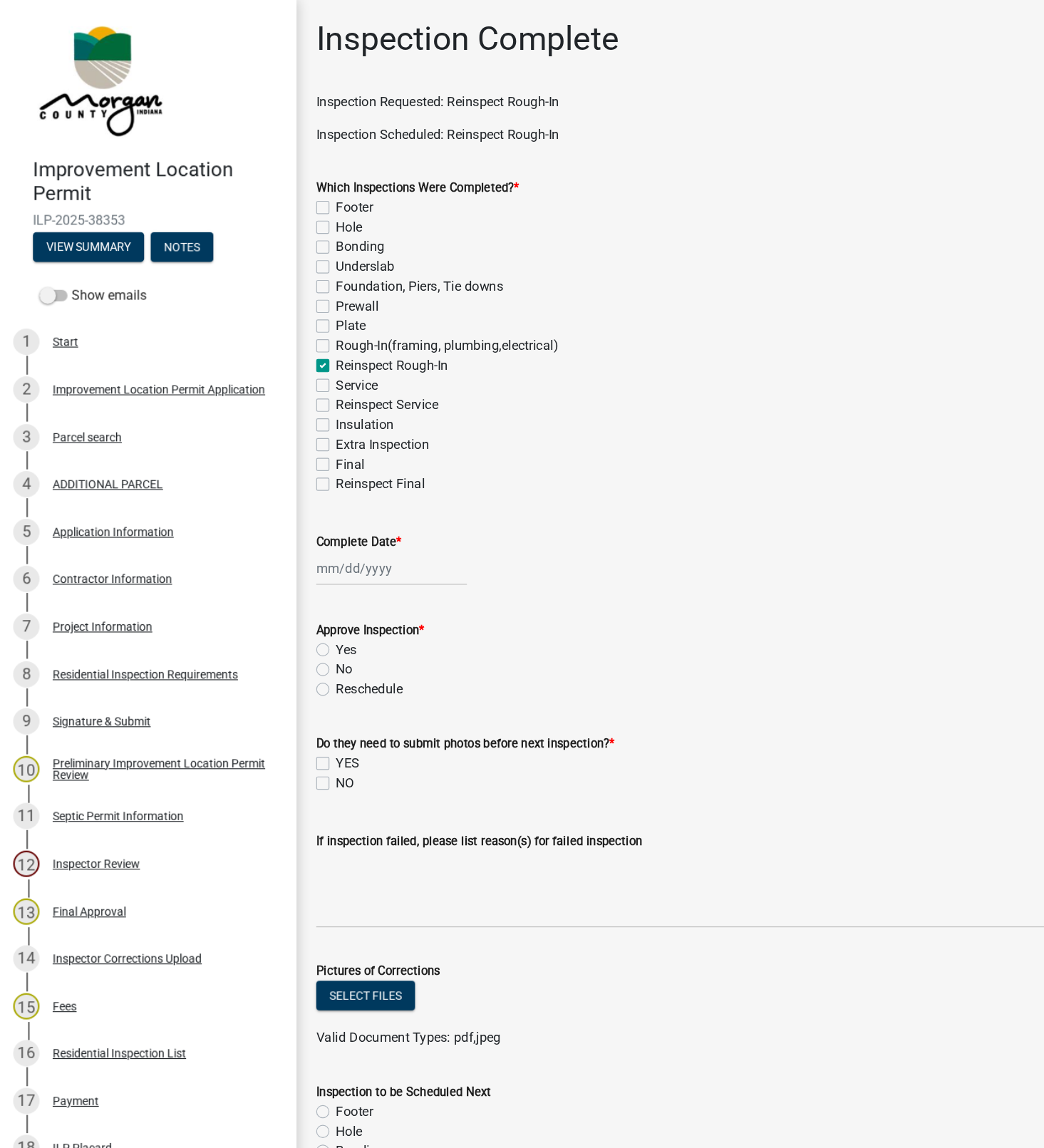
type input "[DATE]"
click at [291, 562] on label "Yes" at bounding box center [300, 562] width 18 height 18
click at [291, 562] on input "Yes" at bounding box center [295, 558] width 10 height 10
radio input "true"
click at [291, 678] on label "NO" at bounding box center [299, 678] width 16 height 18
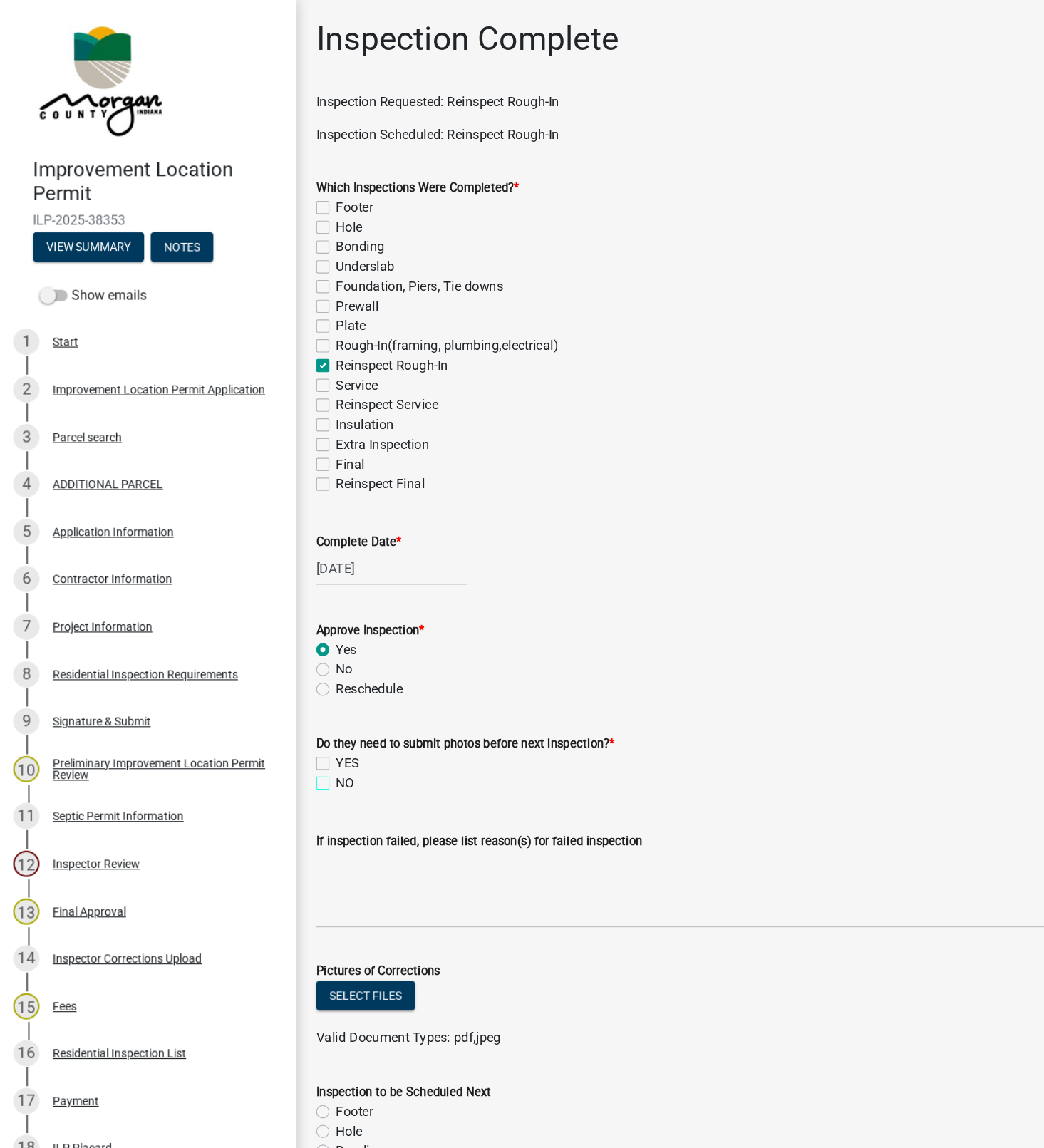
click at [291, 678] on input "NO" at bounding box center [295, 673] width 10 height 10
checkbox input "true"
checkbox input "false"
checkbox input "true"
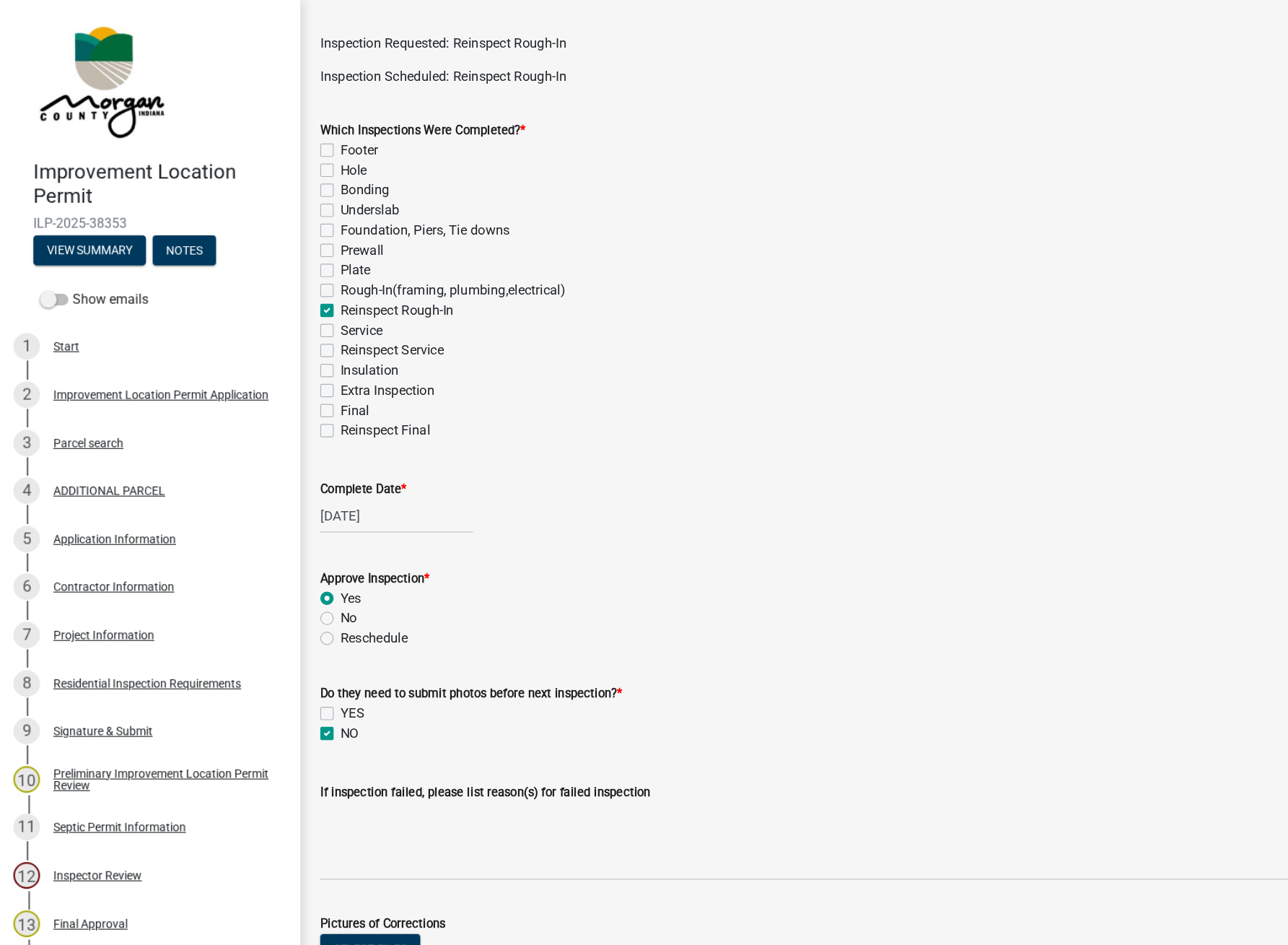
scroll to position [51, 0]
click at [295, 293] on label "Service" at bounding box center [312, 287] width 36 height 18
click at [295, 288] on input "Service" at bounding box center [299, 283] width 10 height 10
checkbox input "true"
checkbox input "false"
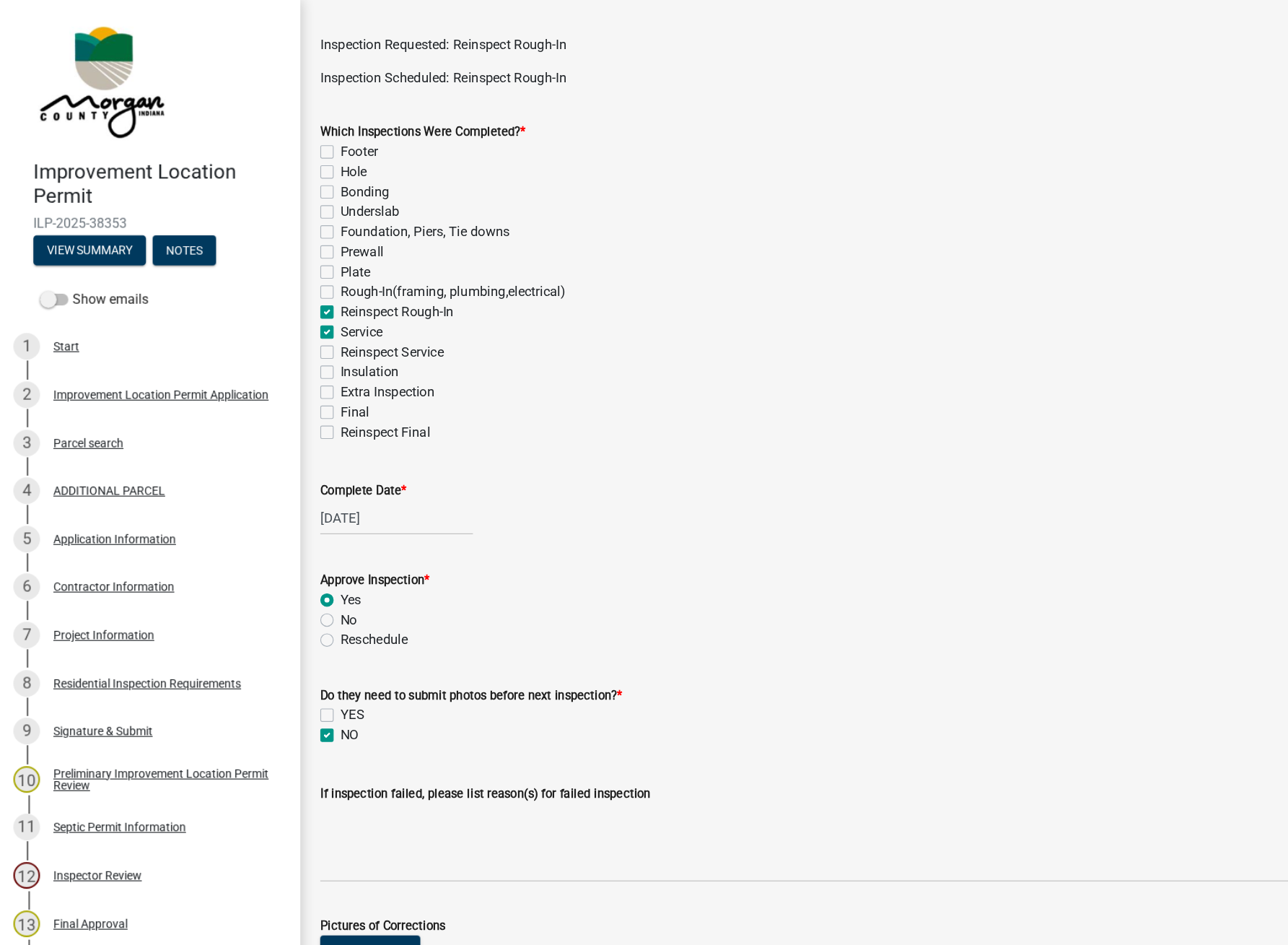
checkbox input "false"
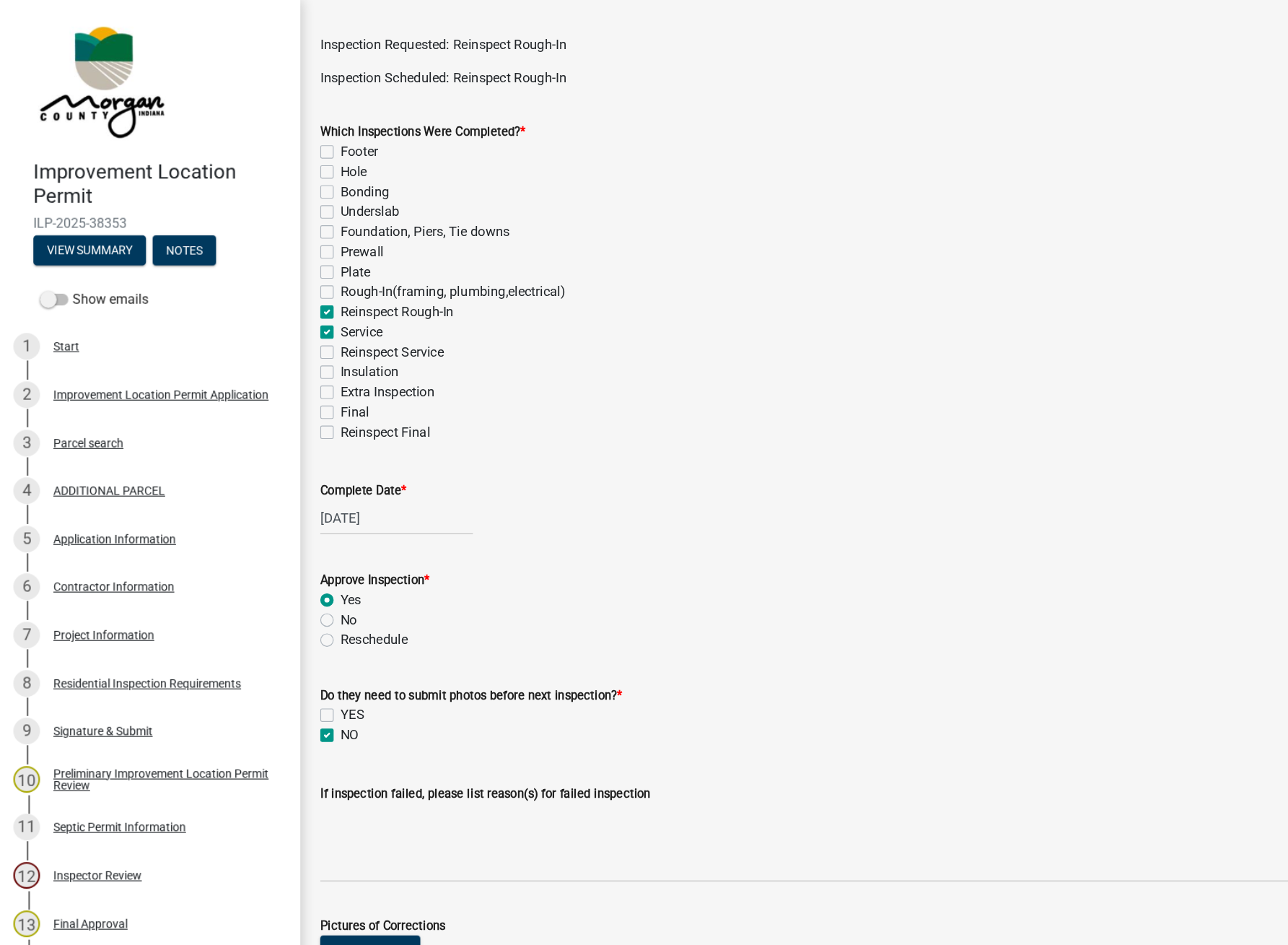
checkbox input "false"
checkbox input "true"
checkbox input "false"
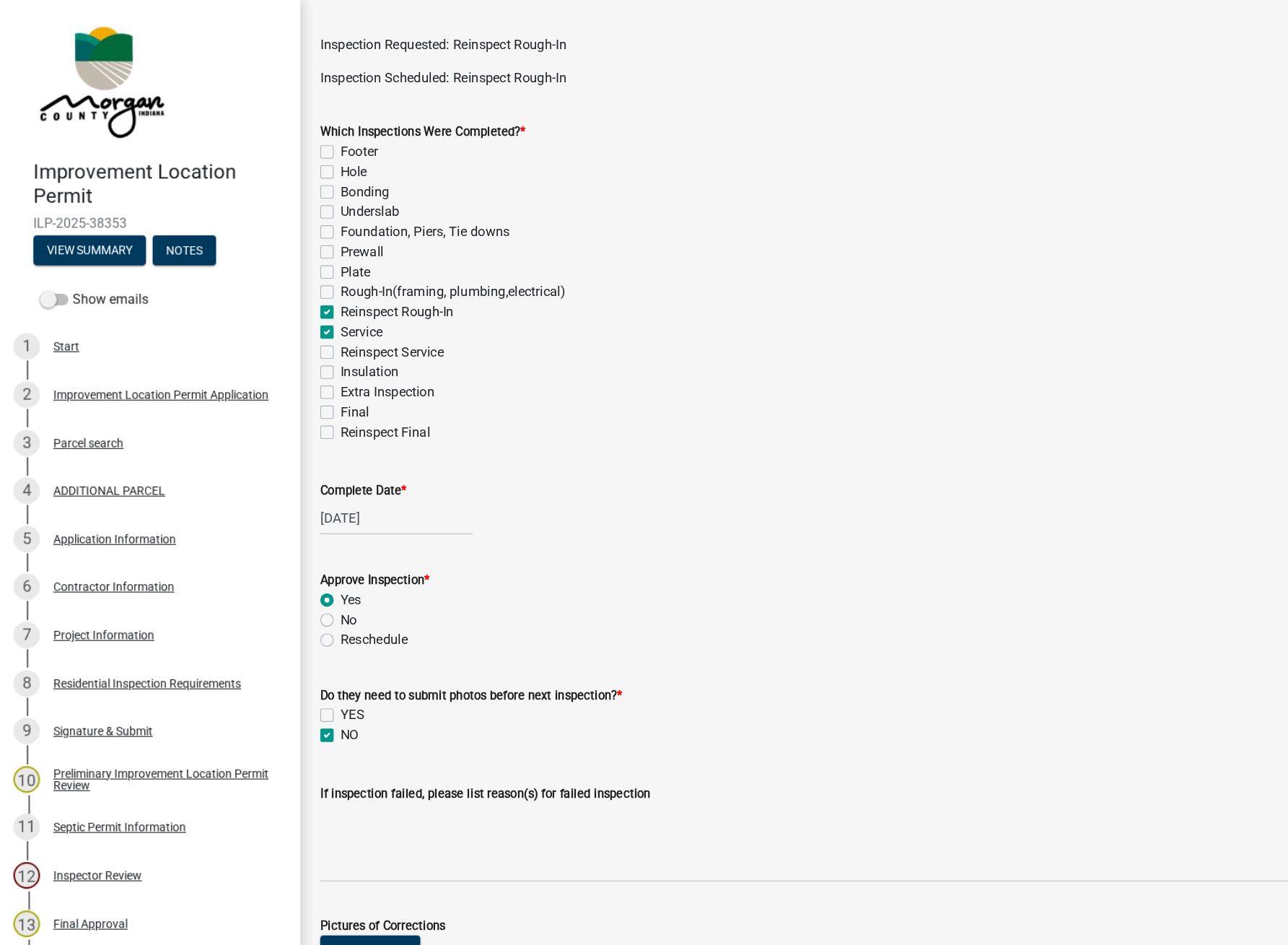
checkbox input "false"
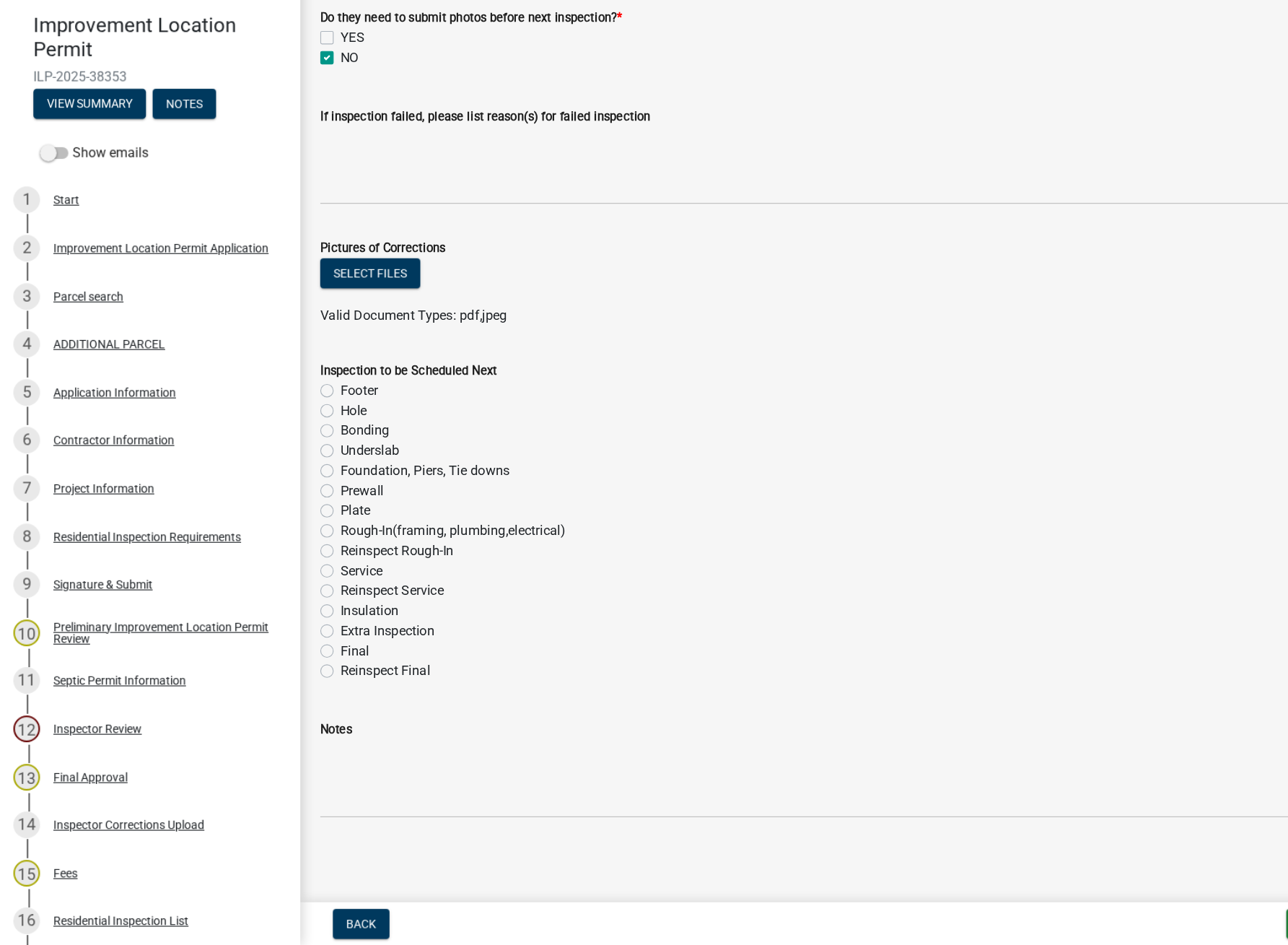
scroll to position [0, 0]
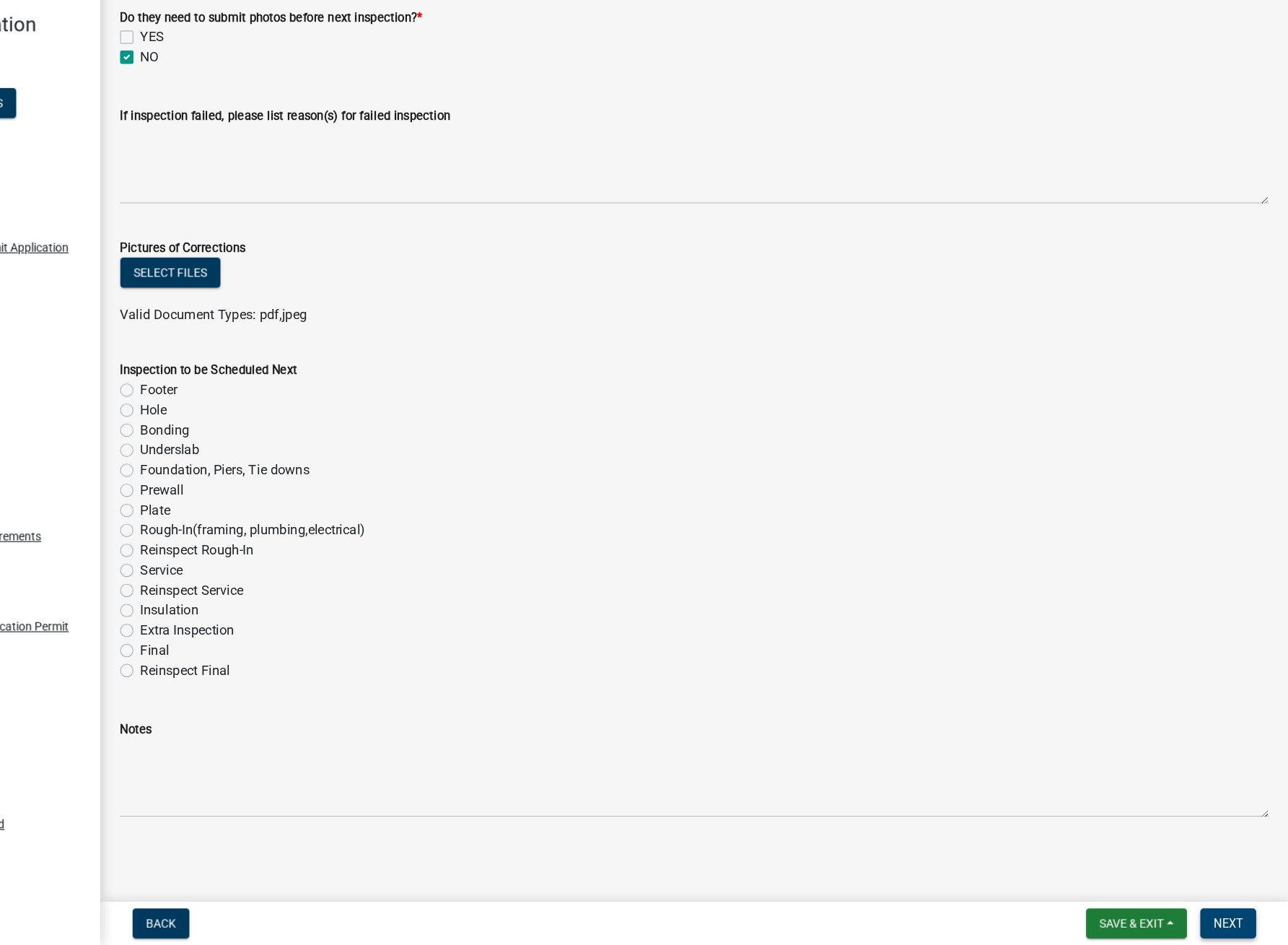
click at [1011, 923] on span "Next" at bounding box center [1236, 925] width 25 height 12
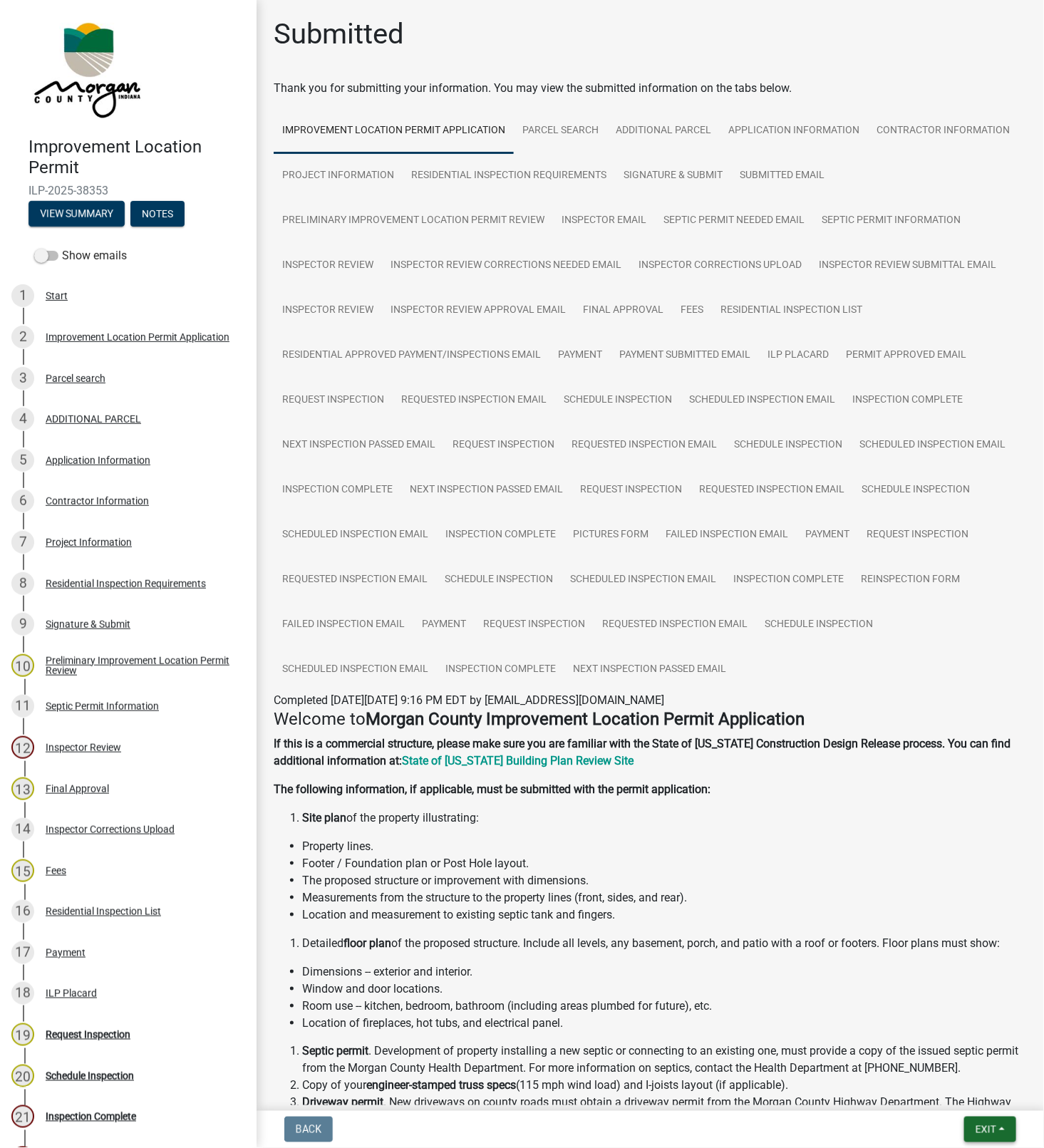
click at [986, 1129] on span "Exit" at bounding box center [986, 1129] width 21 height 11
click at [958, 1092] on button "Save & Exit" at bounding box center [959, 1093] width 114 height 34
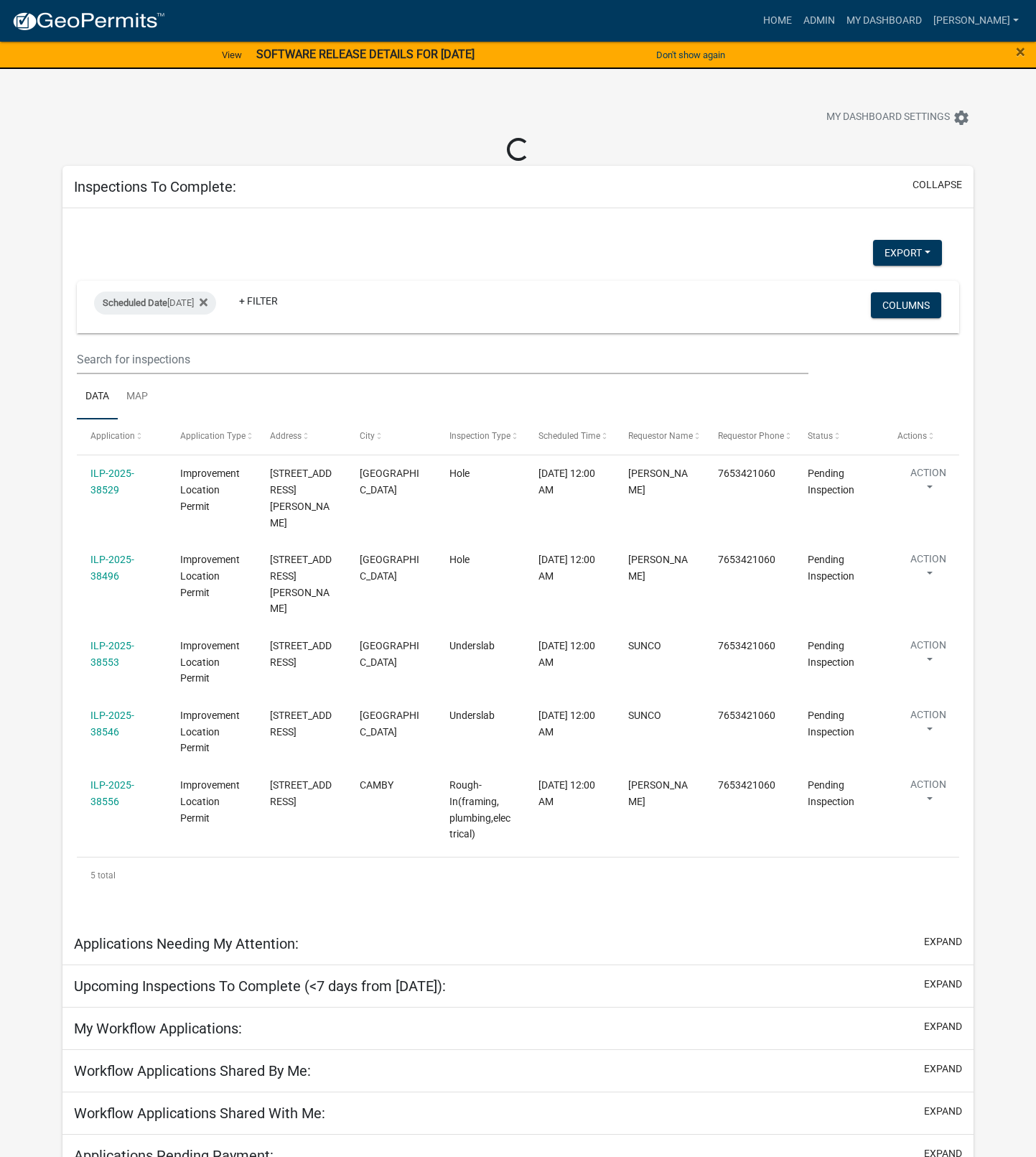
select select "1: 25"
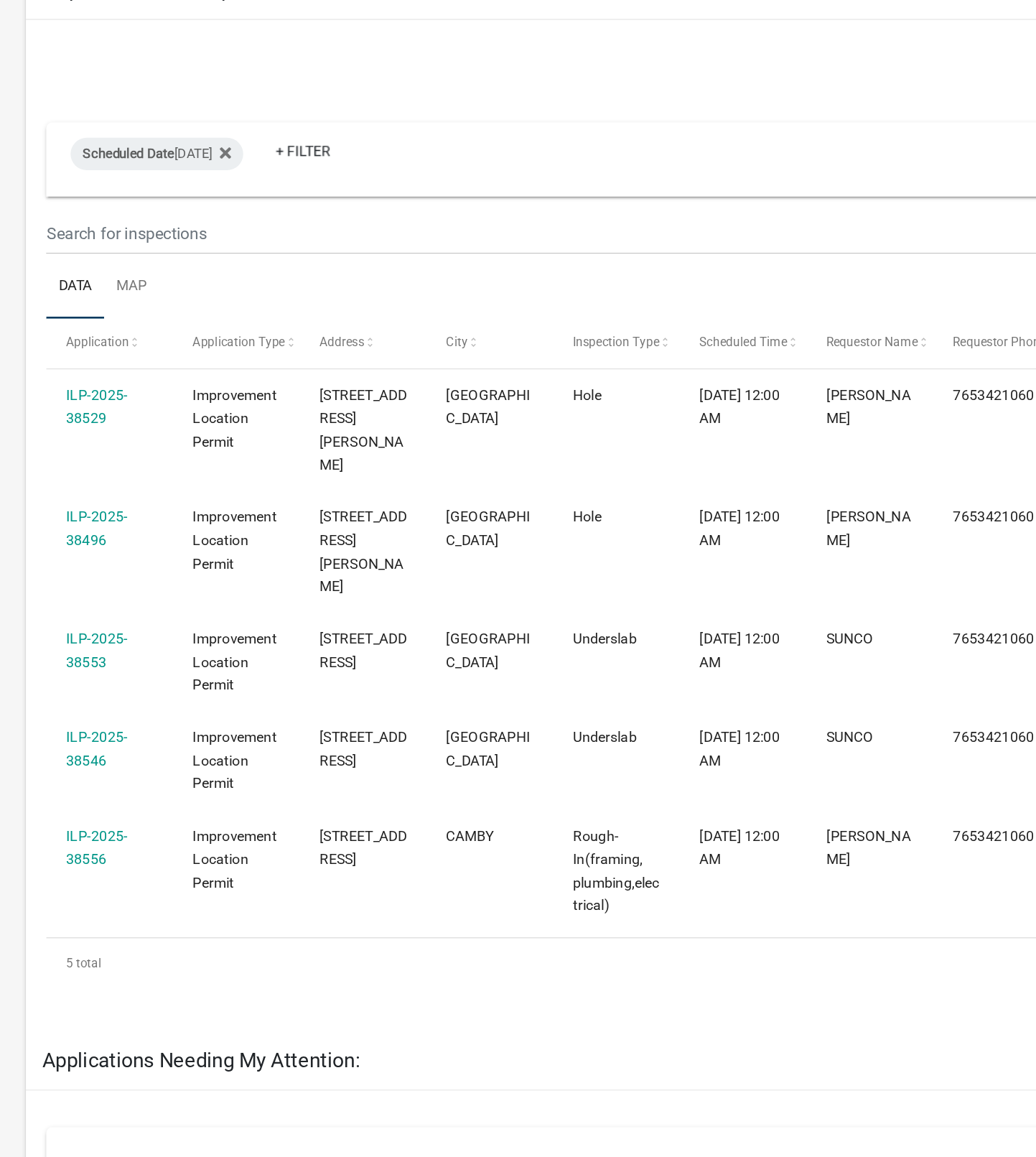
click at [118, 529] on link "ILP-2025-38496" at bounding box center [113, 543] width 44 height 28
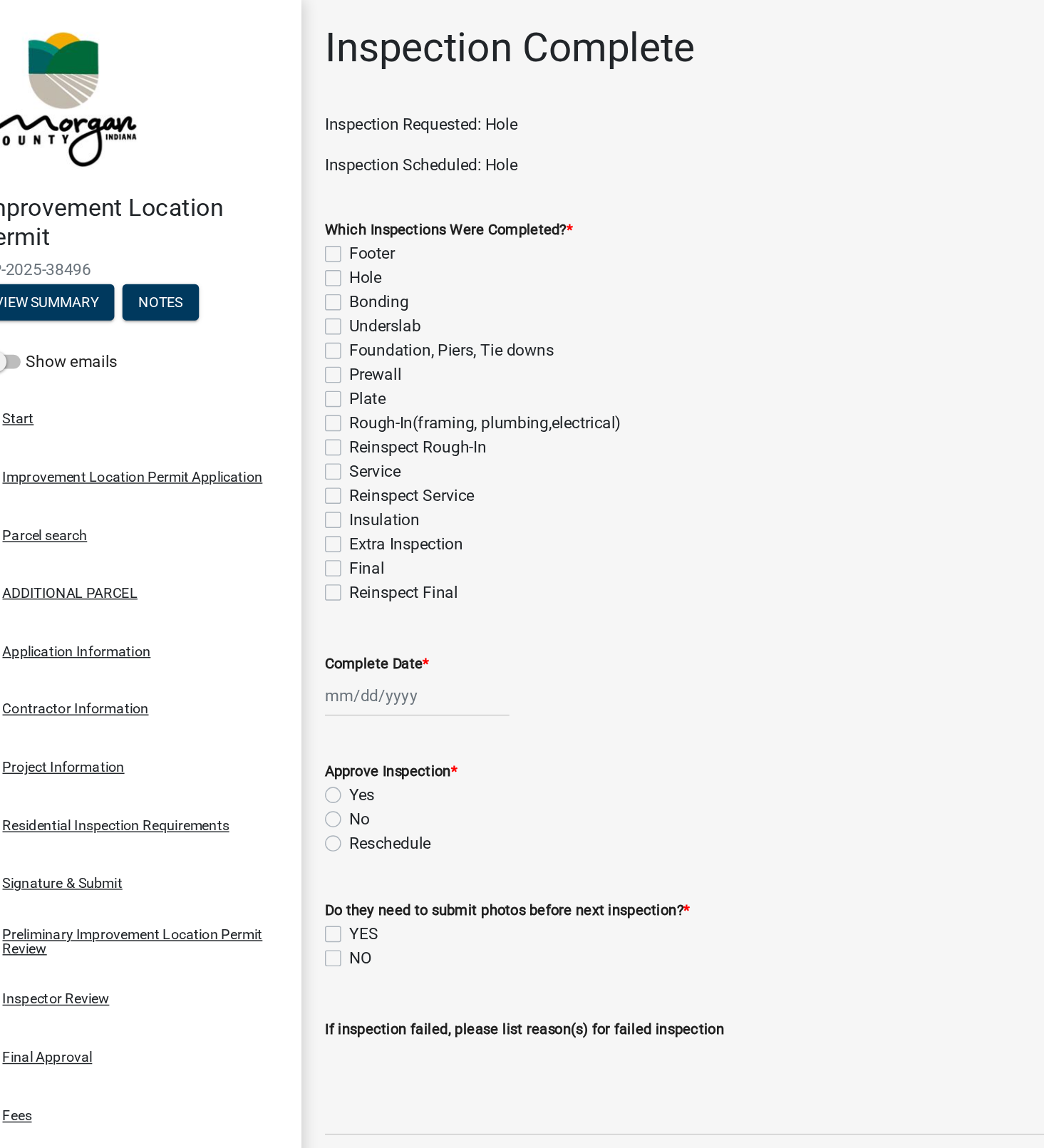
click at [291, 197] on label "Hole" at bounding box center [302, 197] width 23 height 18
click at [291, 197] on input "Hole" at bounding box center [295, 193] width 10 height 10
checkbox input "true"
checkbox input "false"
checkbox input "true"
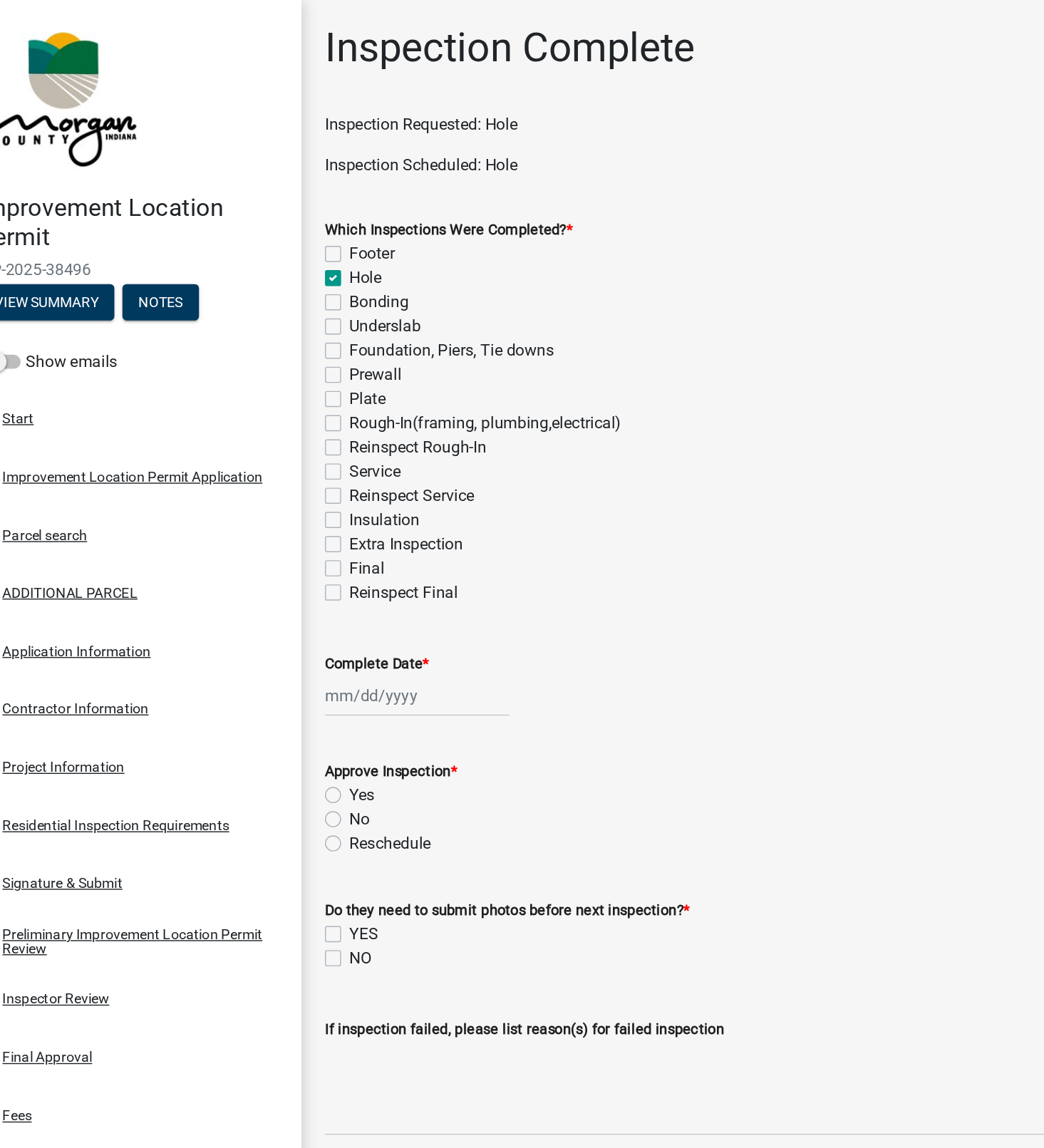
checkbox input "false"
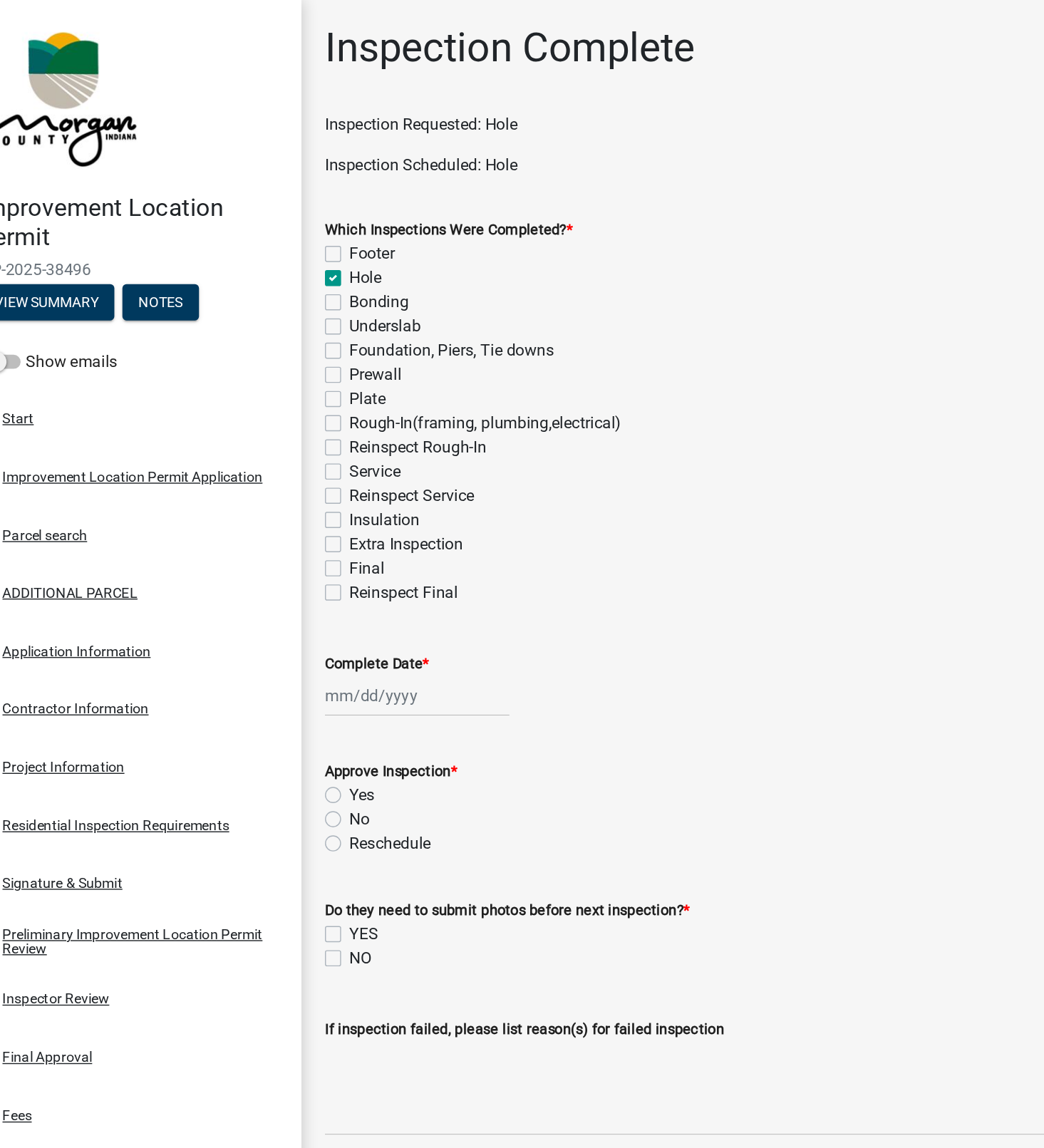
checkbox input "false"
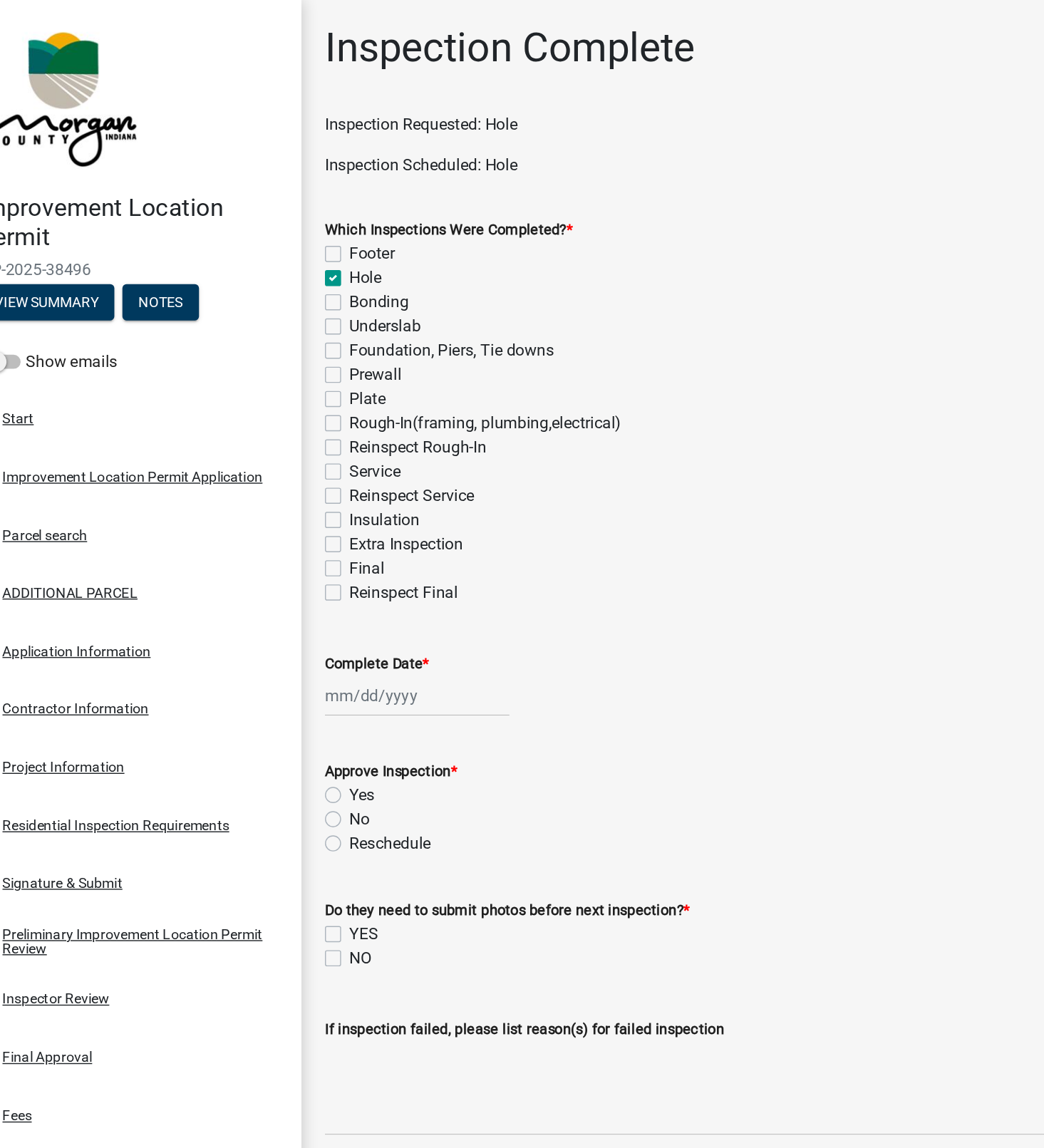
checkbox input "false"
click at [326, 497] on div at bounding box center [338, 491] width 130 height 29
select select "10"
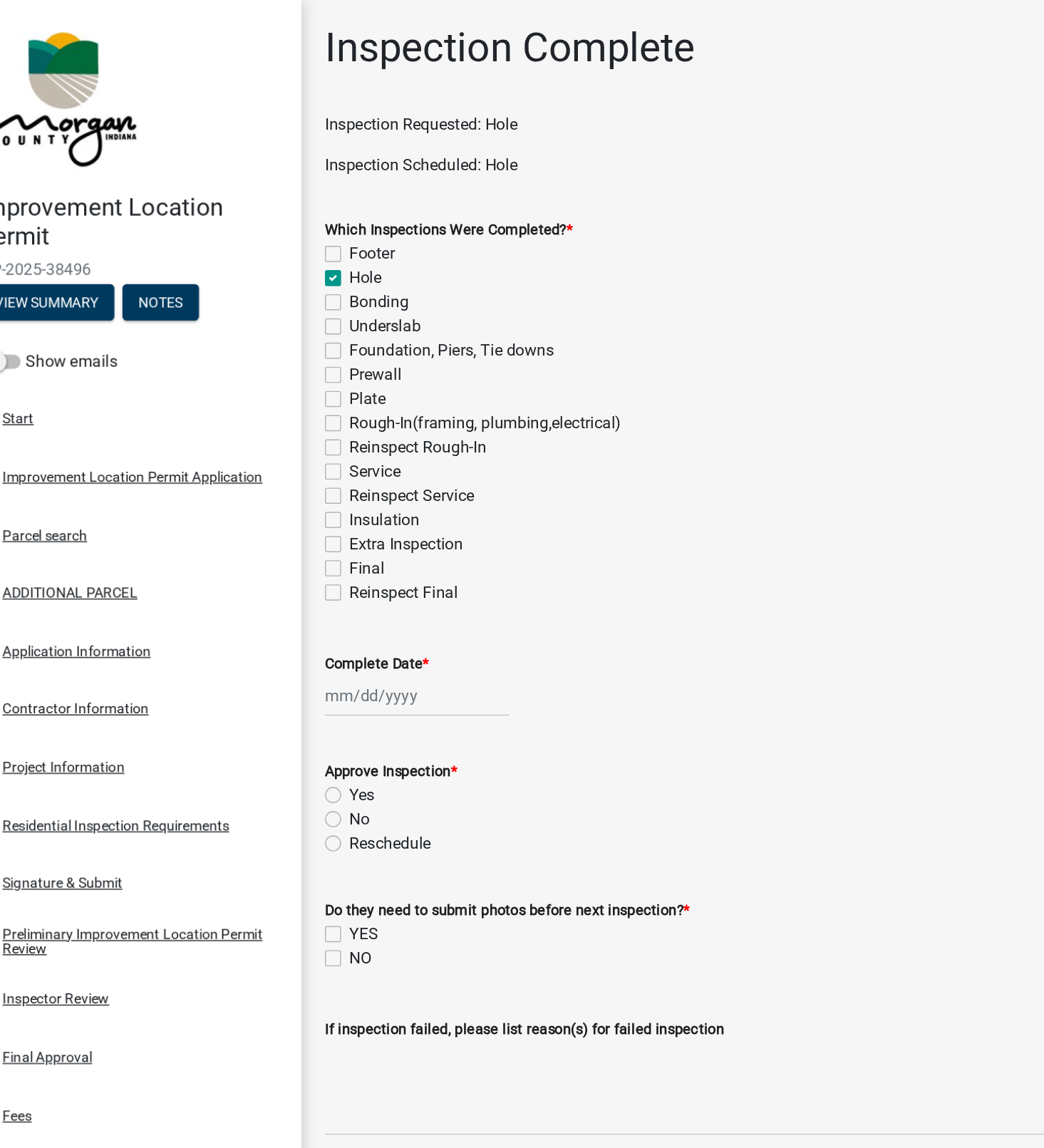
select select "2025"
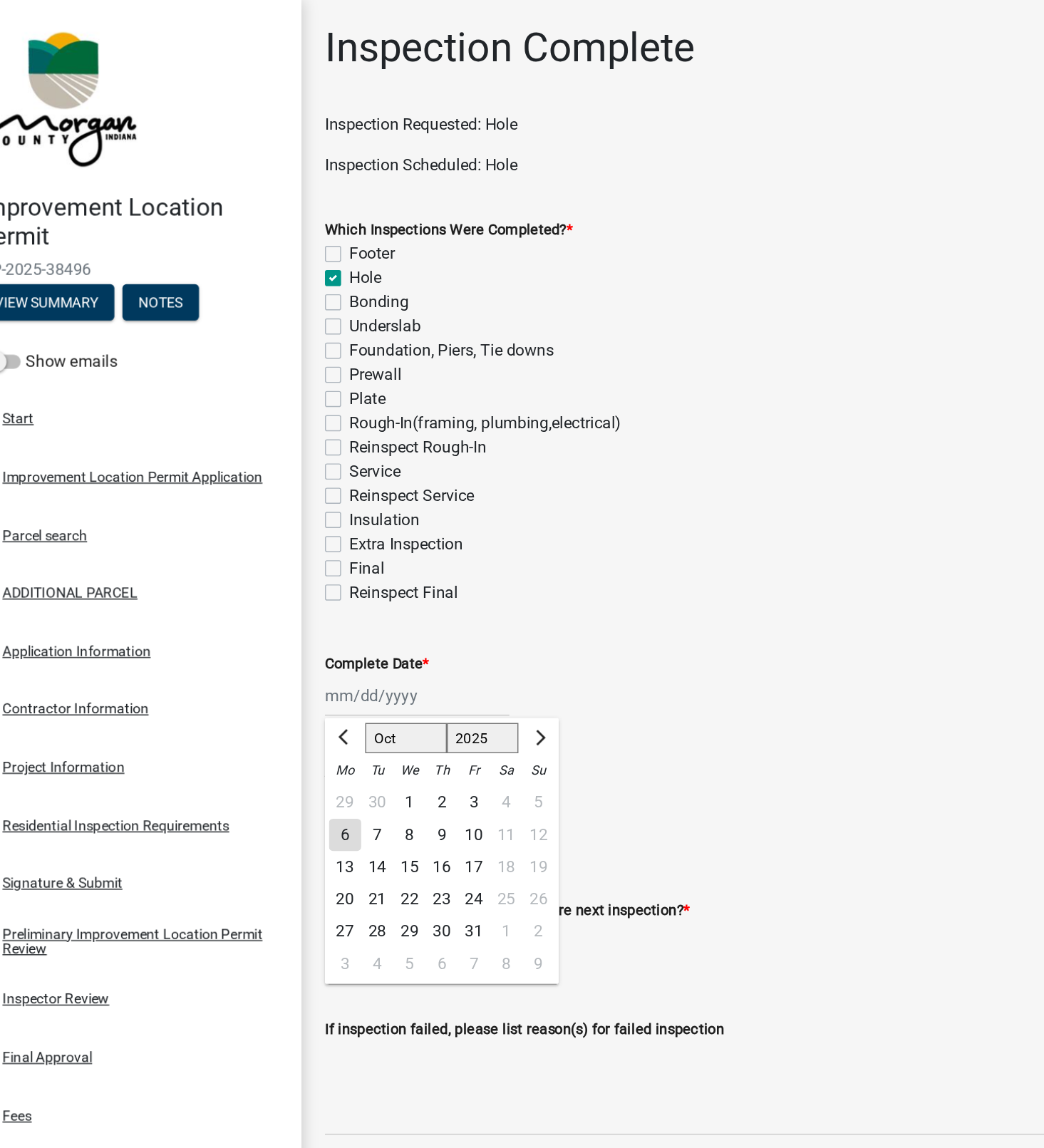
click at [289, 590] on div "6" at bounding box center [288, 590] width 23 height 23
type input "[DATE]"
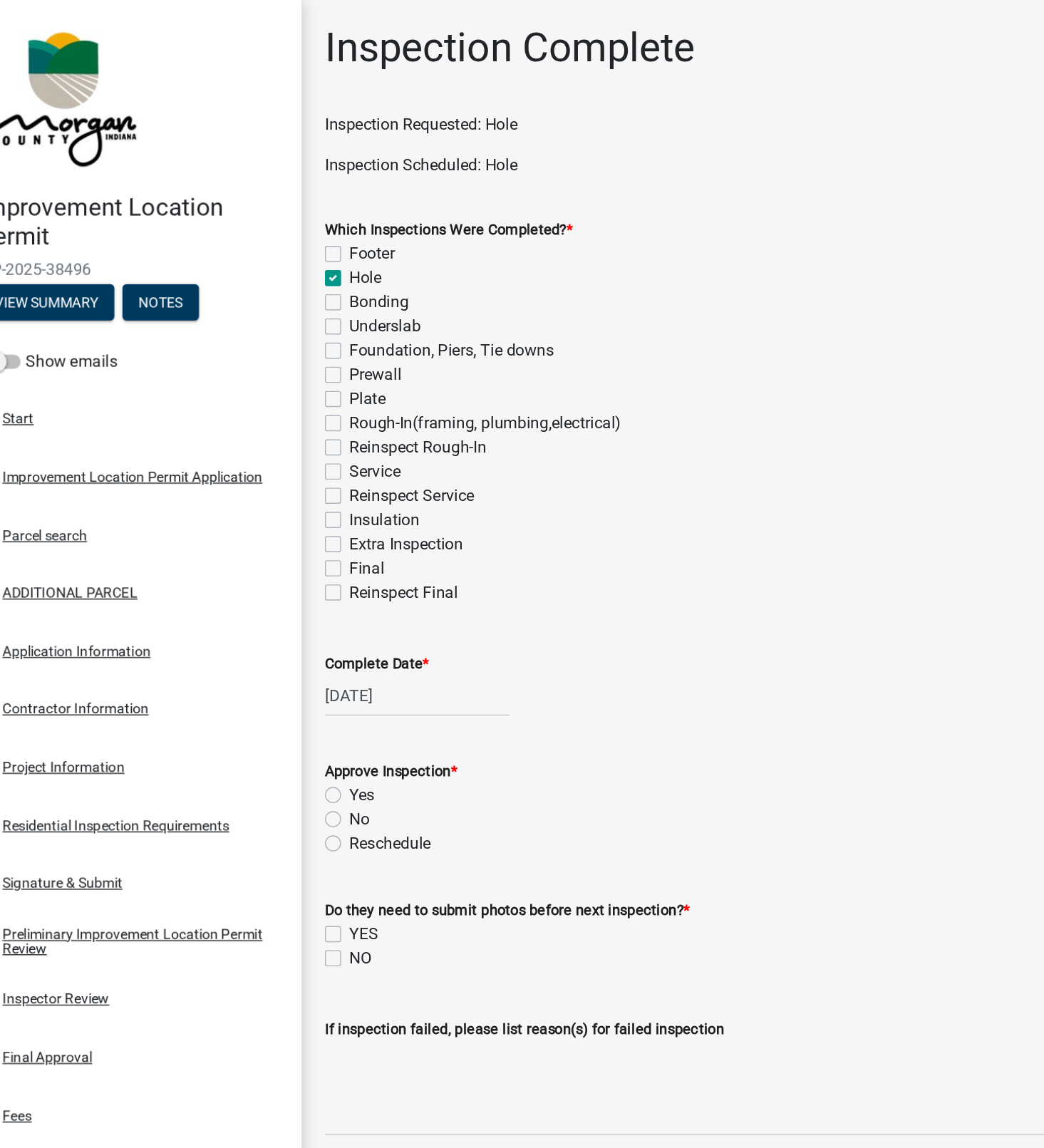
click at [296, 558] on label "Yes" at bounding box center [300, 562] width 18 height 18
click at [296, 558] on input "Yes" at bounding box center [295, 558] width 10 height 10
radio input "true"
click at [296, 676] on label "NO" at bounding box center [299, 678] width 16 height 18
click at [296, 676] on input "NO" at bounding box center [295, 673] width 10 height 10
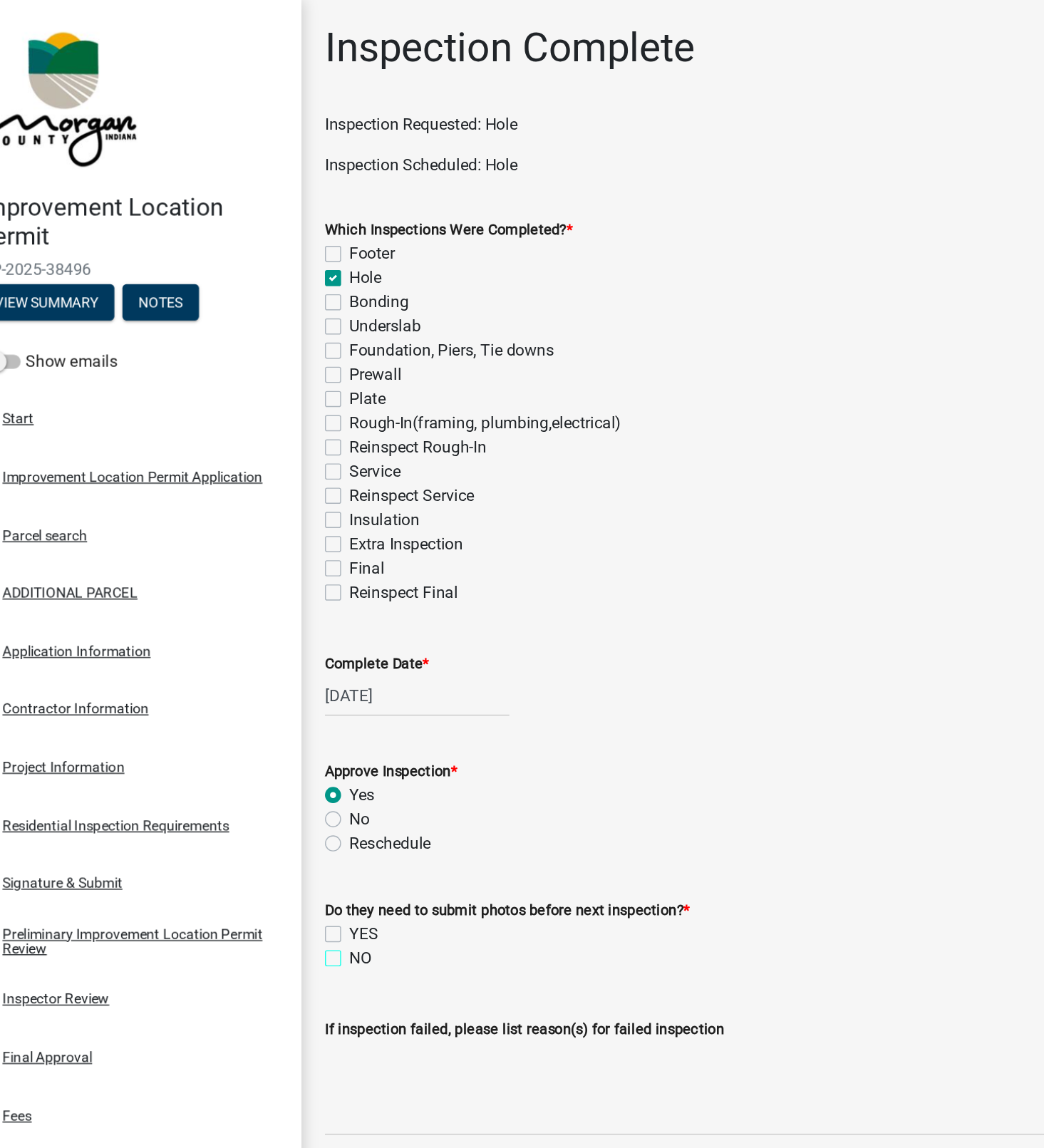
checkbox input "true"
checkbox input "false"
checkbox input "true"
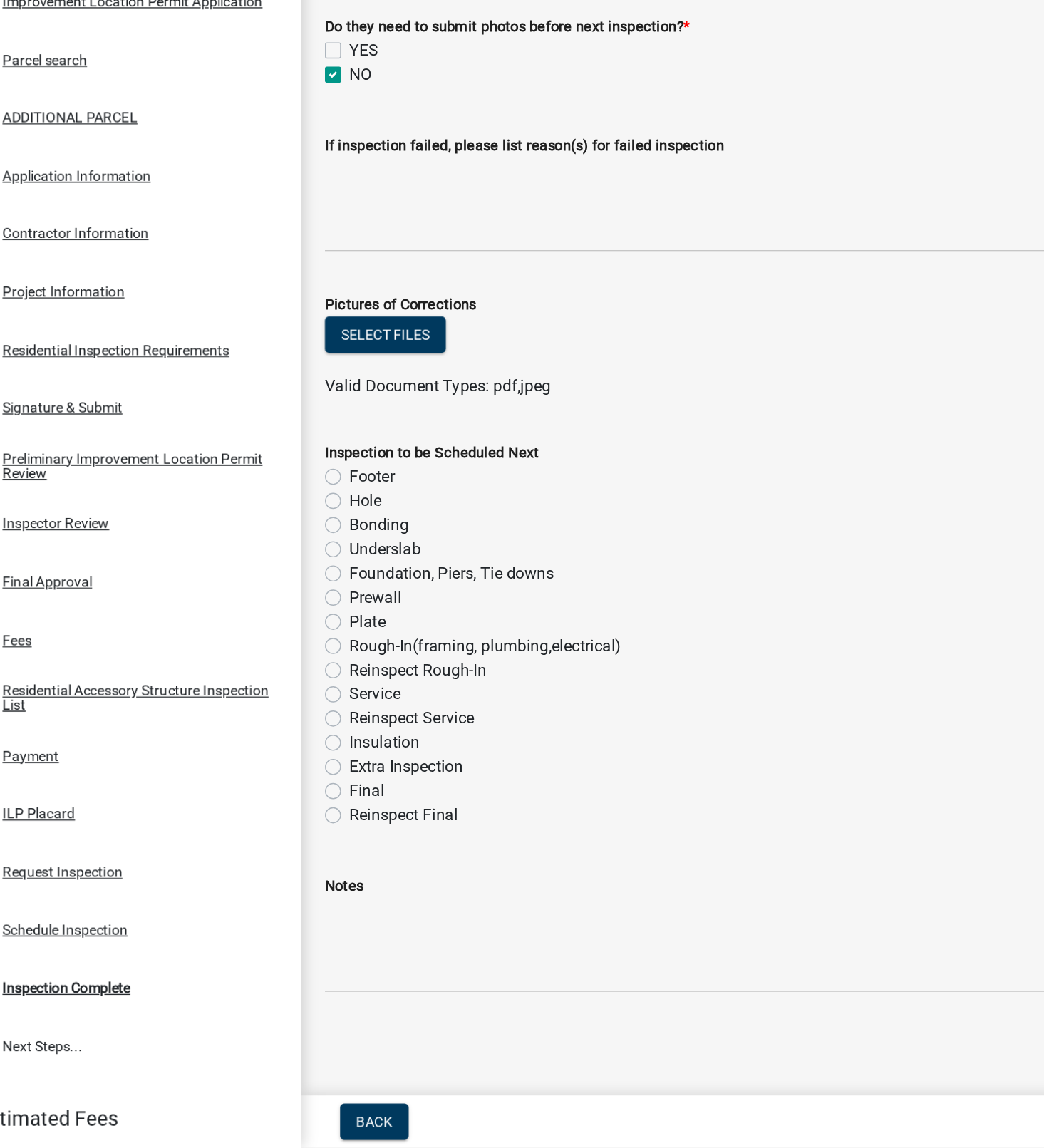
click at [300, 776] on label "Plate" at bounding box center [303, 776] width 25 height 18
click at [300, 776] on input "Plate" at bounding box center [295, 771] width 10 height 10
radio input "true"
click at [291, 793] on label "Rough-In(framing, plumbing,electrical)" at bounding box center [387, 793] width 193 height 18
click at [291, 793] on input "Rough-In(framing, plumbing,electrical)" at bounding box center [295, 789] width 10 height 10
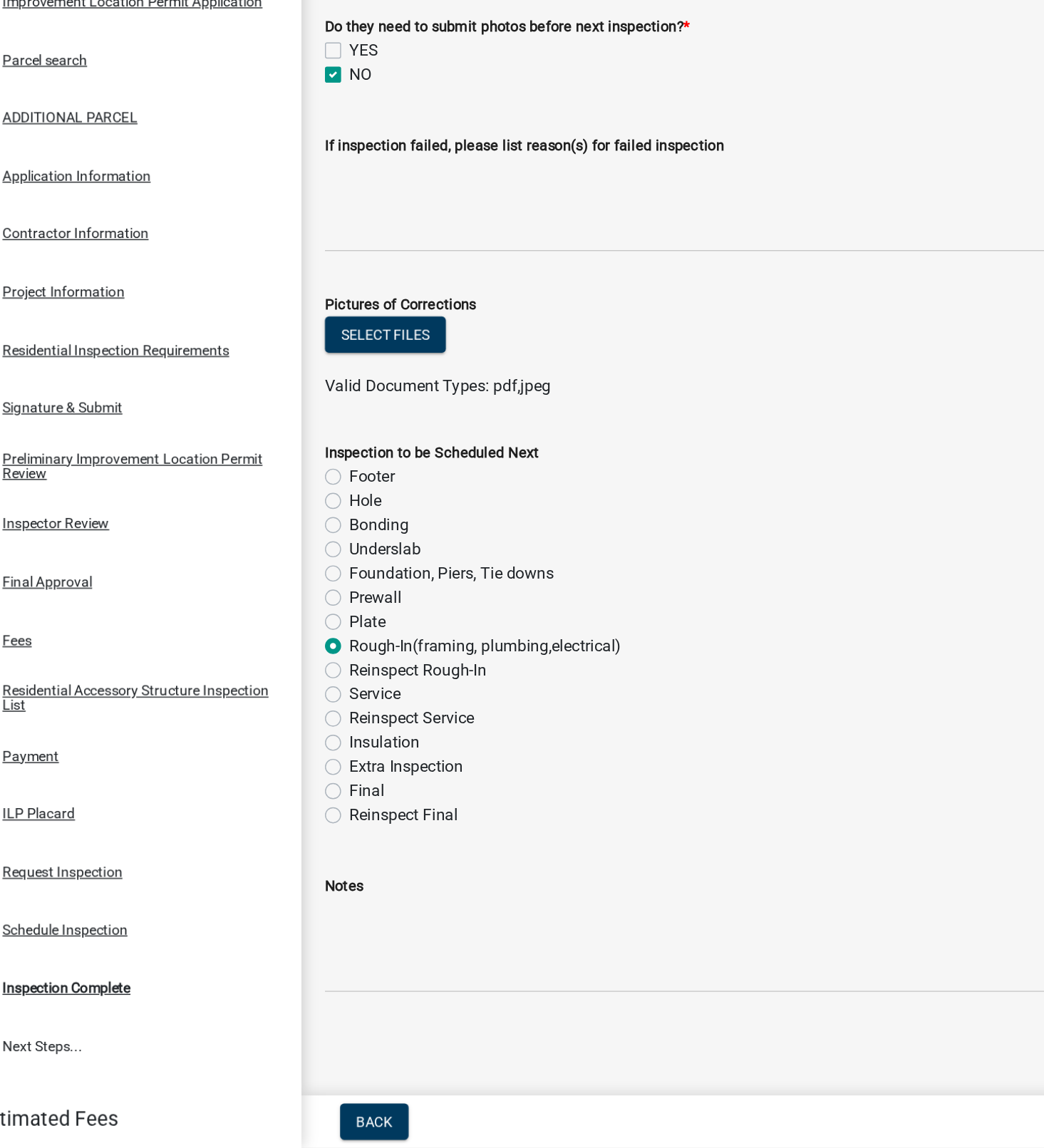
radio input "true"
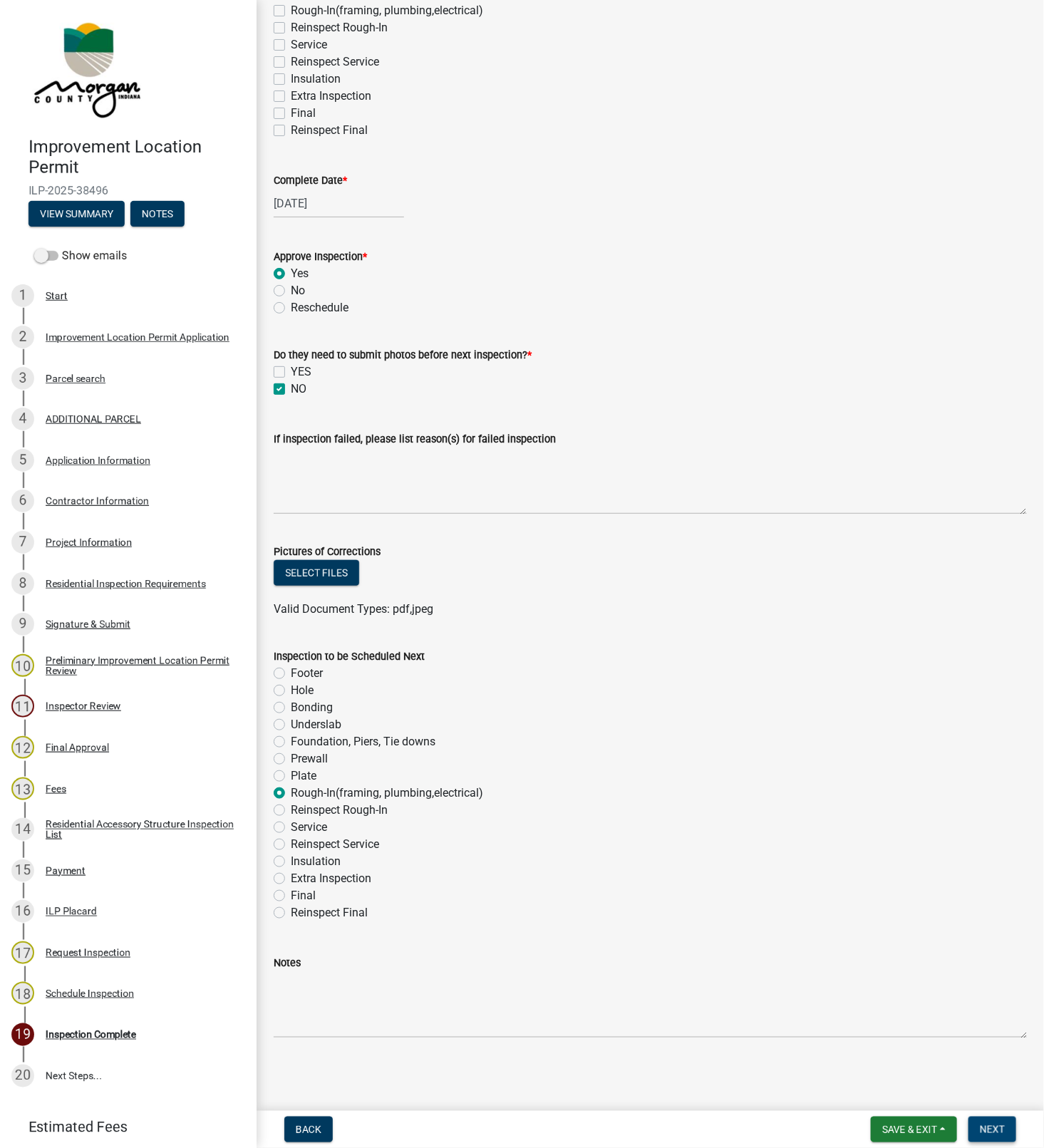
click at [998, 1130] on span "Next" at bounding box center [992, 1129] width 25 height 11
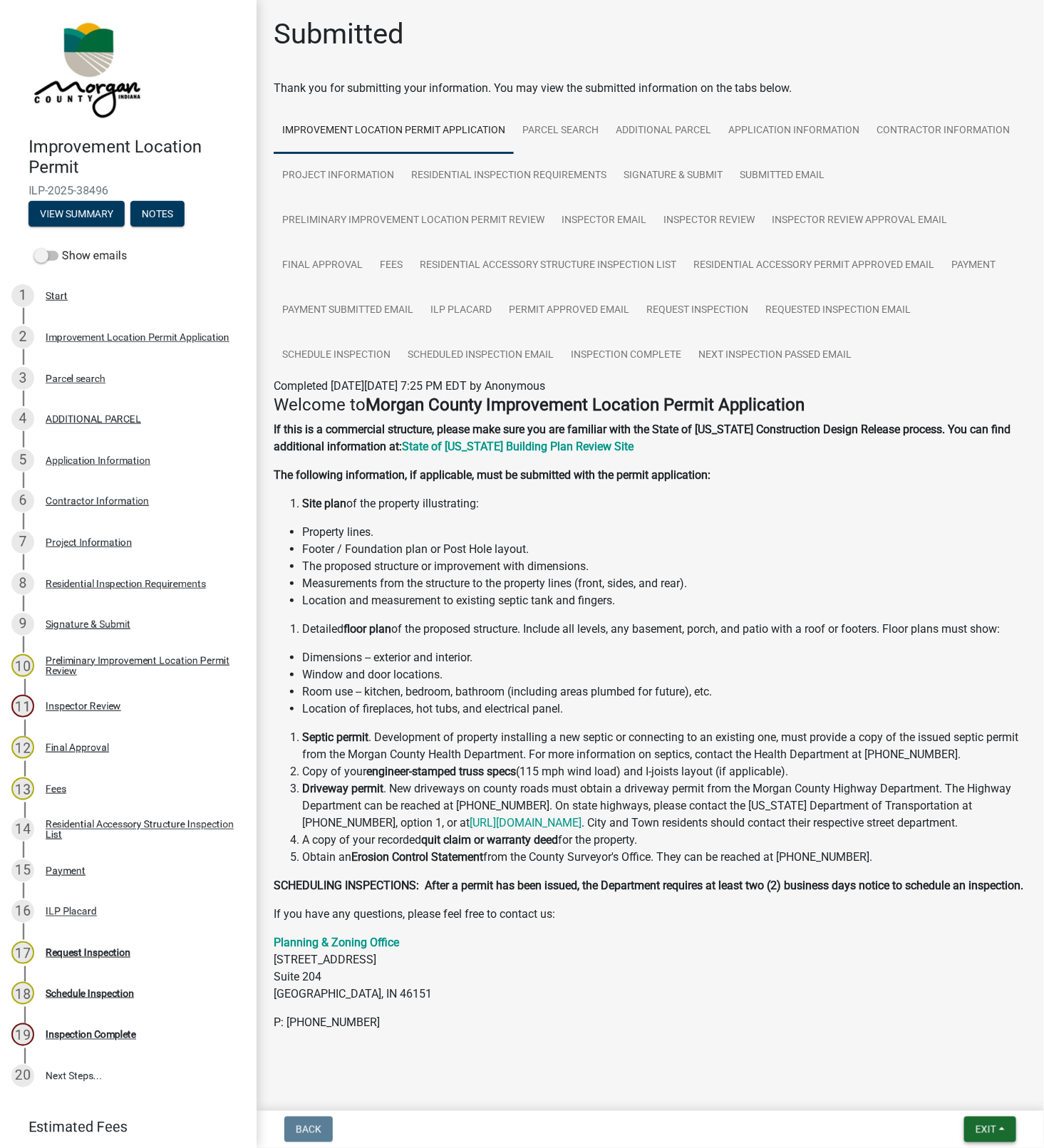
click at [991, 1123] on span "Exit" at bounding box center [986, 1129] width 21 height 11
click at [967, 1080] on button "Save & Exit" at bounding box center [959, 1093] width 114 height 34
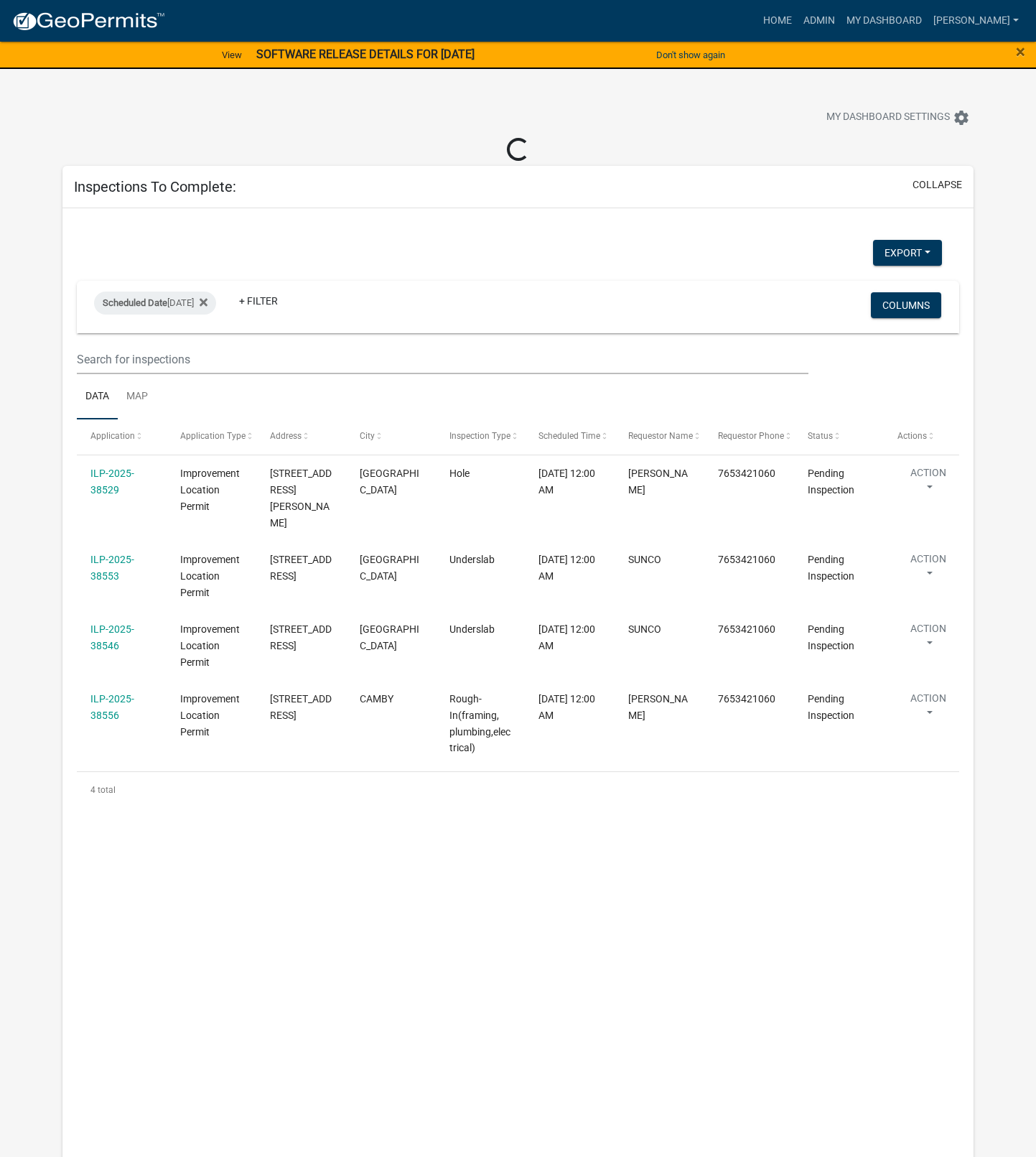
select select "1: 25"
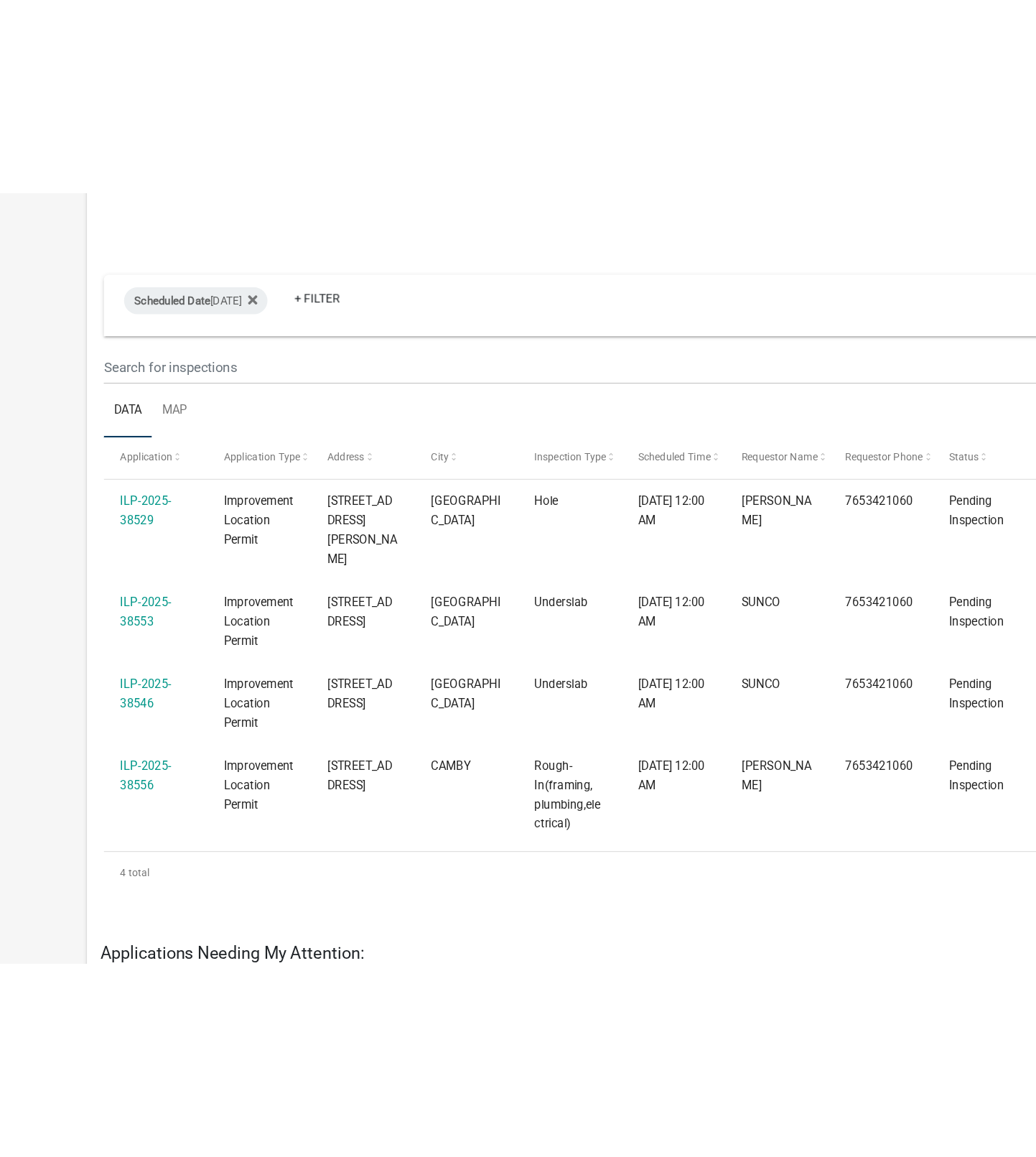
scroll to position [11, 0]
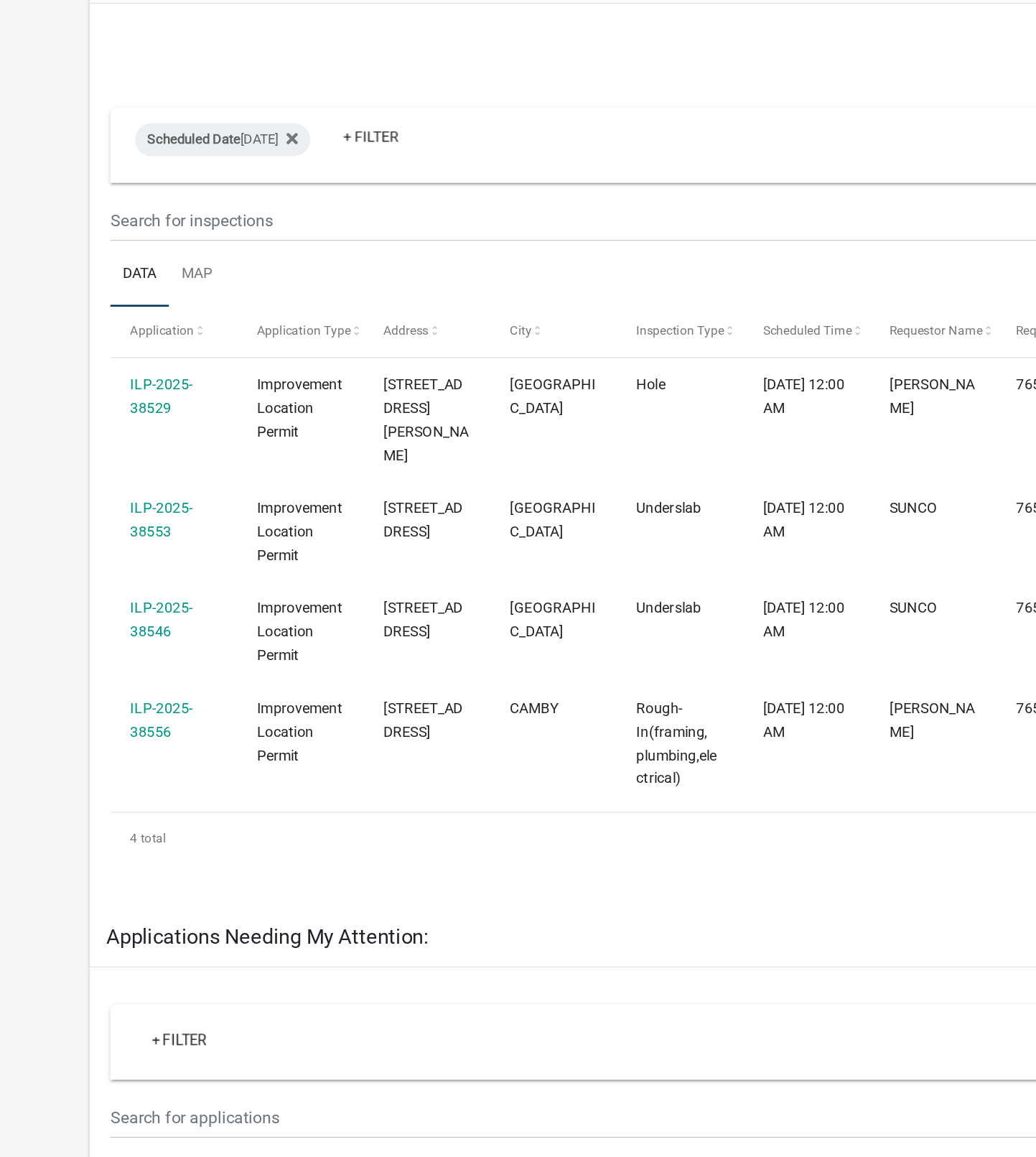
click at [122, 517] on link "ILP-2025-38553" at bounding box center [113, 531] width 44 height 28
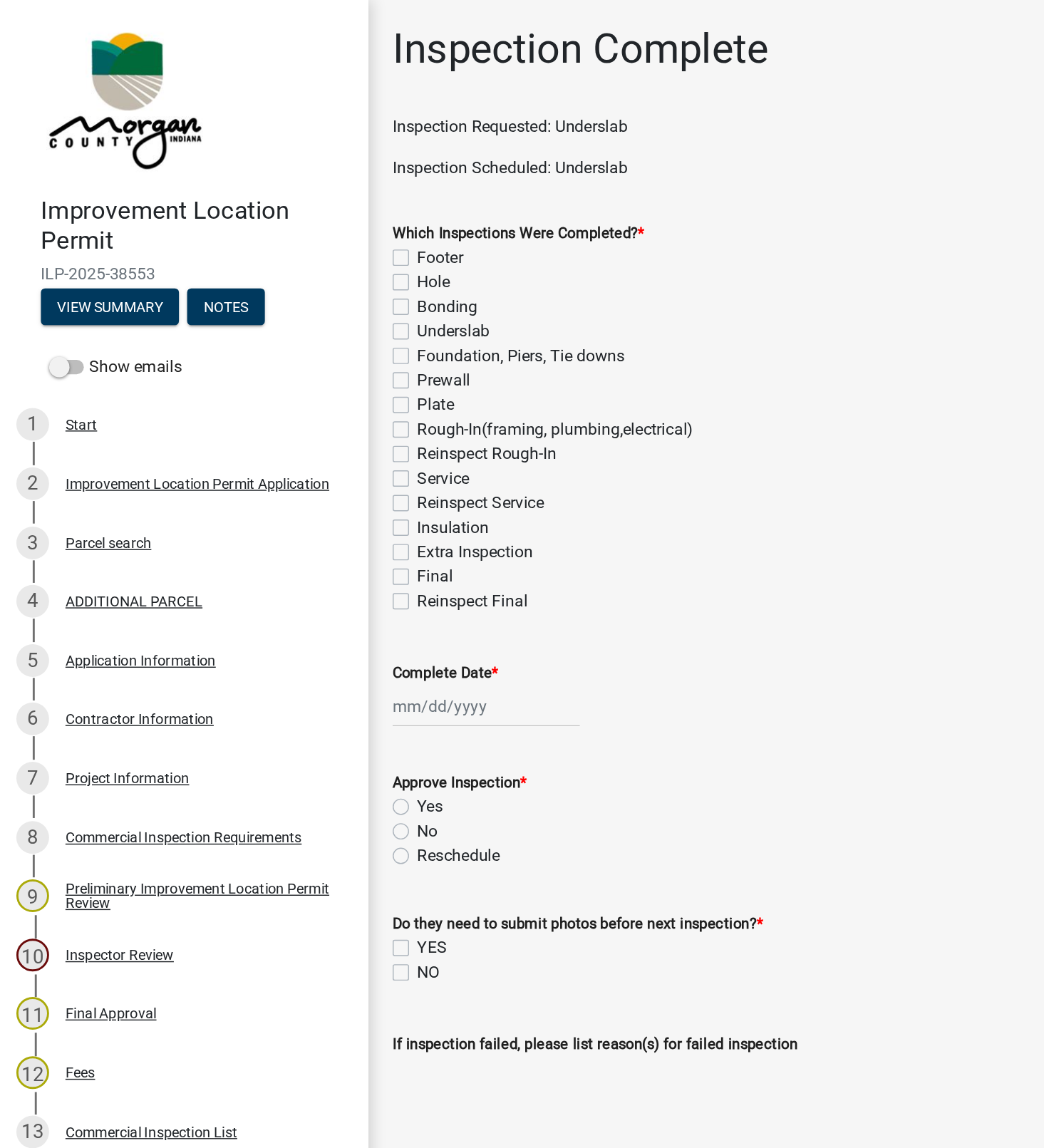
click at [291, 229] on label "Underslab" at bounding box center [316, 231] width 51 height 18
click at [291, 229] on input "Underslab" at bounding box center [295, 227] width 10 height 10
checkbox input "true"
checkbox input "false"
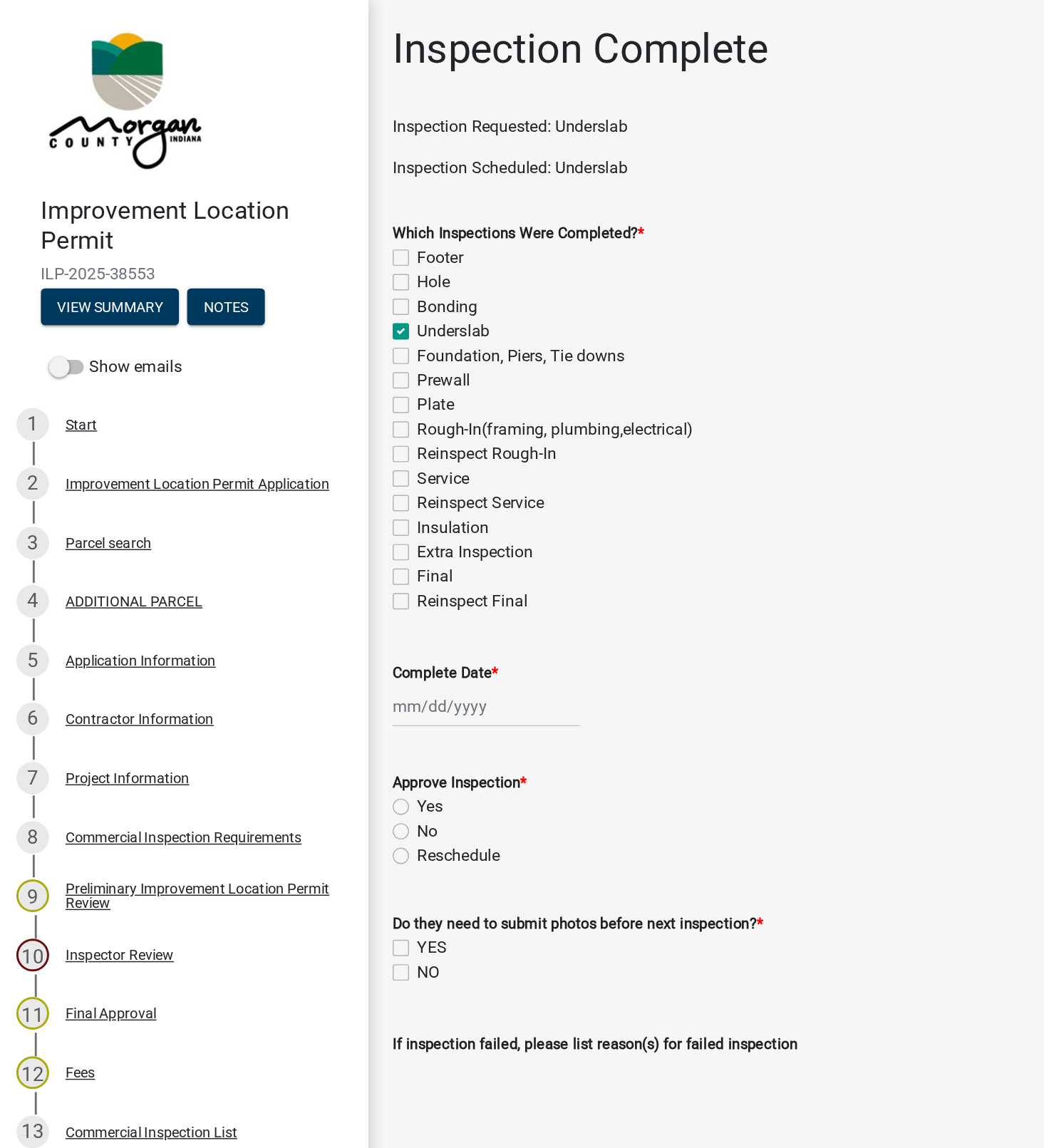
checkbox input "false"
checkbox input "true"
checkbox input "false"
click at [311, 488] on div at bounding box center [338, 491] width 130 height 29
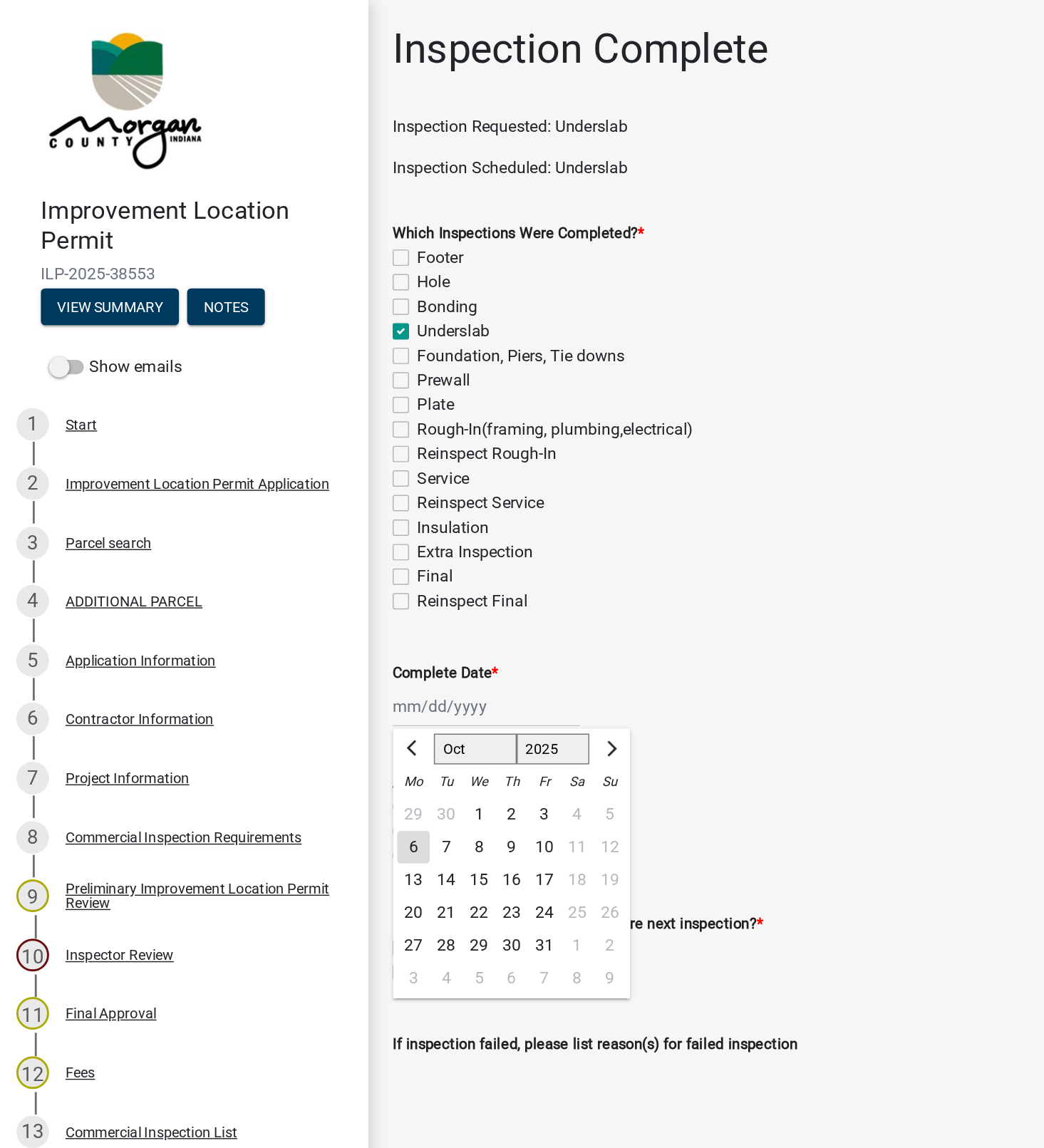
click at [287, 609] on div "13" at bounding box center [288, 614] width 23 height 23
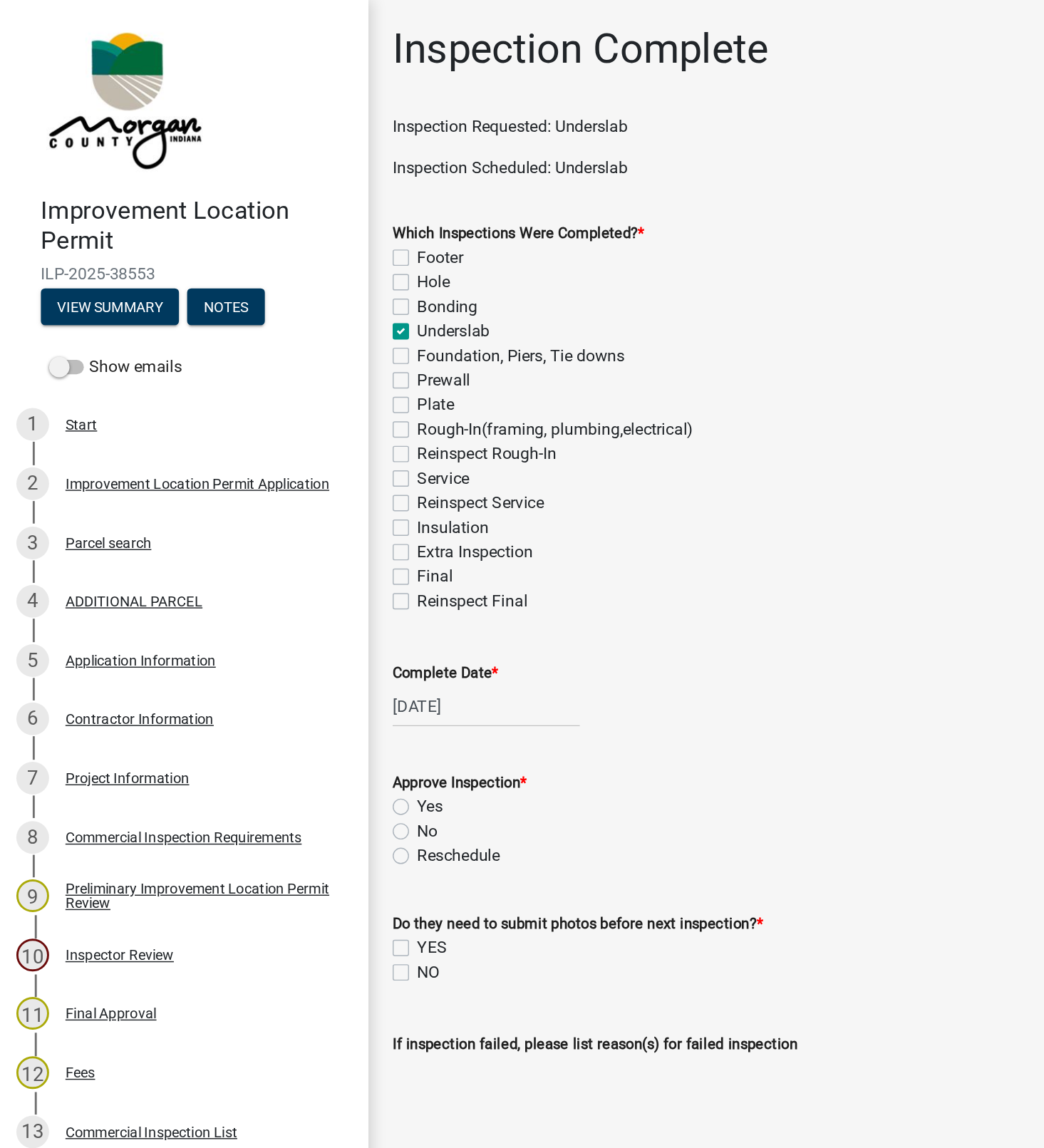
click at [291, 579] on label "No" at bounding box center [298, 580] width 14 height 18
click at [291, 579] on input "No" at bounding box center [295, 575] width 10 height 10
click at [293, 567] on label "Yes" at bounding box center [300, 562] width 18 height 18
click at [293, 563] on input "Yes" at bounding box center [295, 558] width 10 height 10
click at [296, 665] on label "YES" at bounding box center [301, 660] width 21 height 18
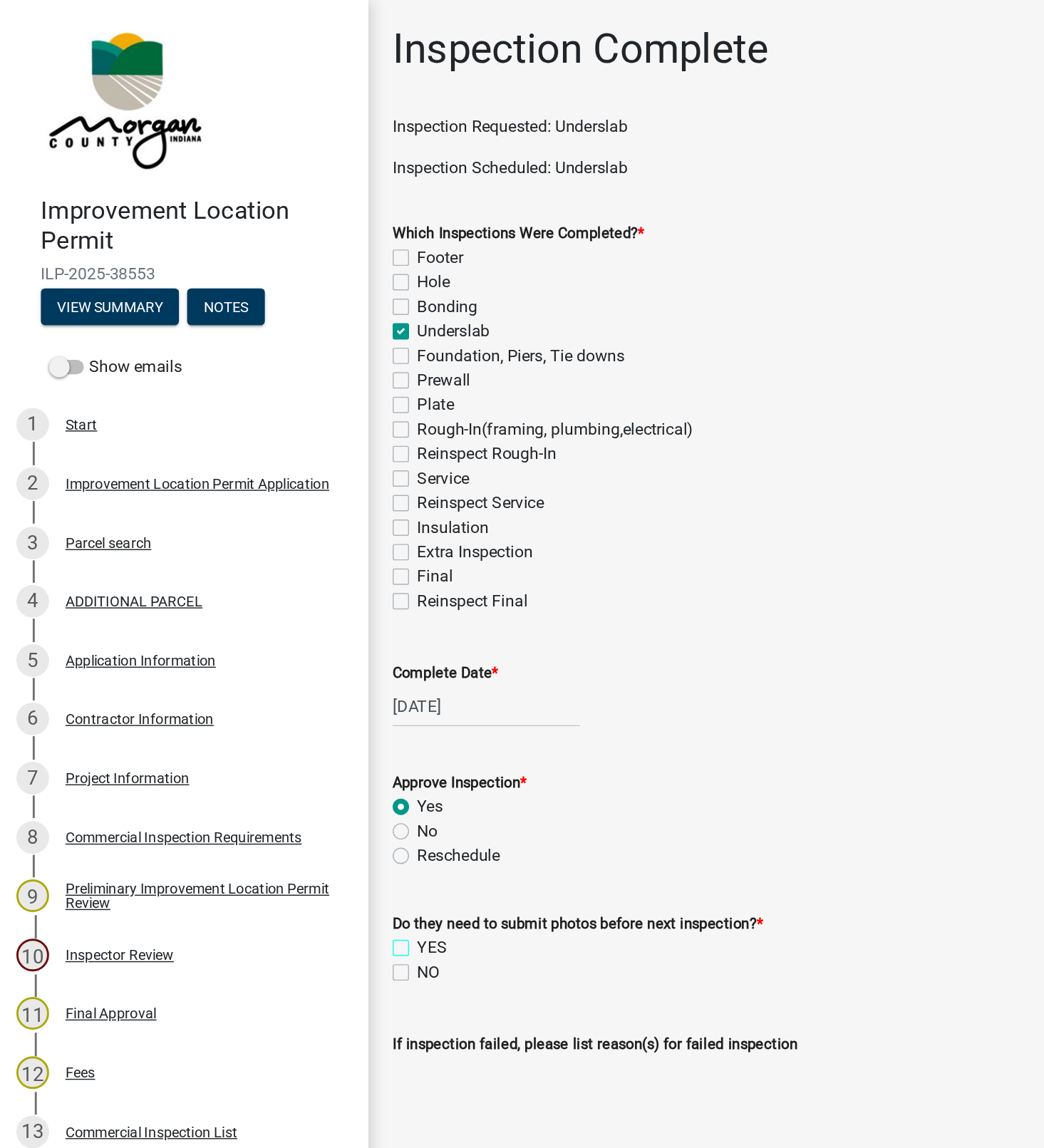
click at [296, 661] on input "YES" at bounding box center [295, 656] width 10 height 10
click at [291, 673] on label "NO" at bounding box center [299, 678] width 16 height 18
click at [291, 673] on input "NO" at bounding box center [295, 673] width 10 height 10
click at [298, 684] on label "NO" at bounding box center [299, 678] width 16 height 18
click at [298, 679] on input "NO" at bounding box center [295, 673] width 10 height 10
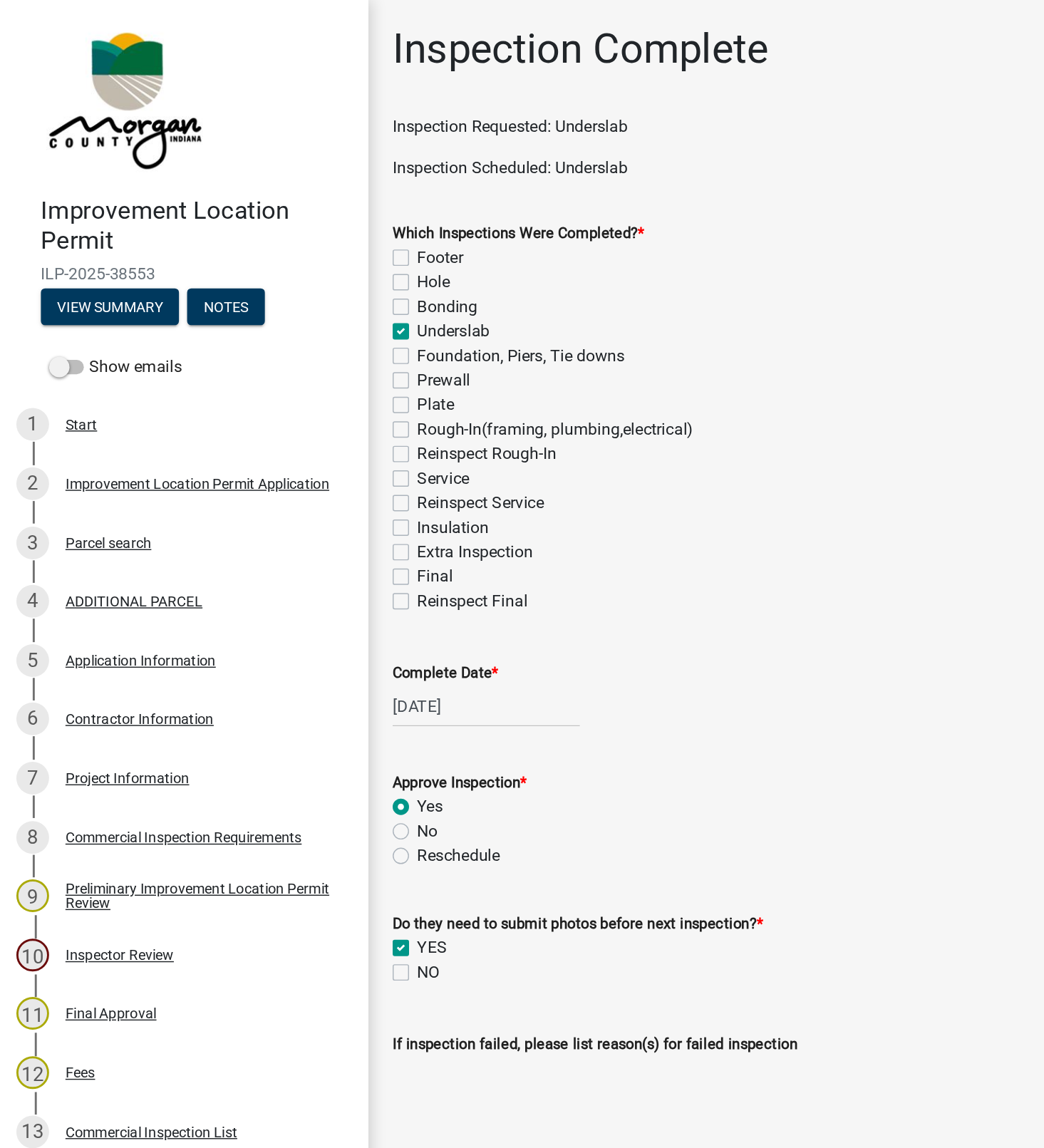
click at [292, 671] on label "NO" at bounding box center [299, 678] width 16 height 18
click at [292, 671] on input "NO" at bounding box center [295, 673] width 10 height 10
click at [300, 664] on label "YES" at bounding box center [301, 660] width 21 height 18
click at [300, 661] on input "YES" at bounding box center [295, 656] width 10 height 10
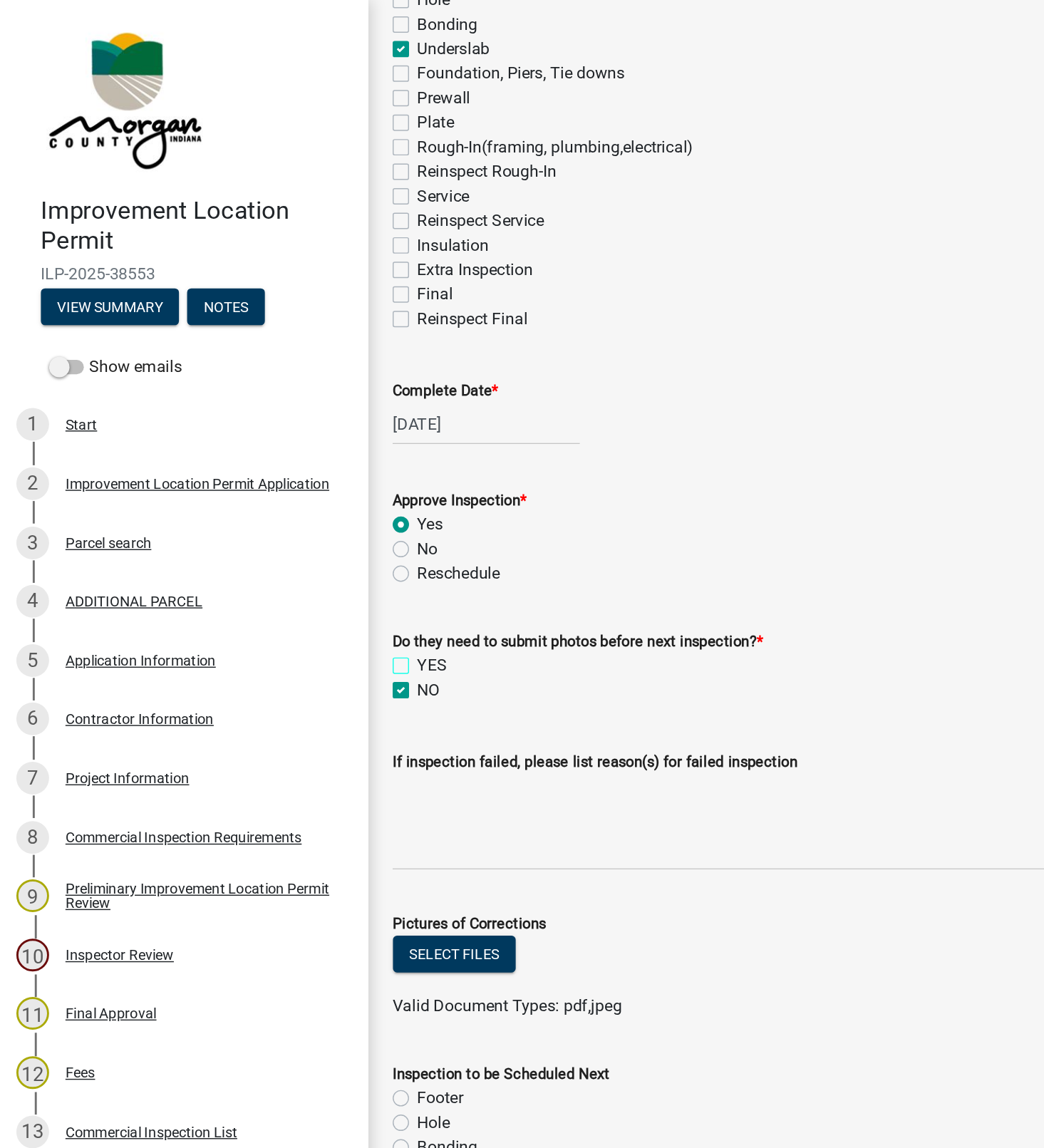
scroll to position [289, 0]
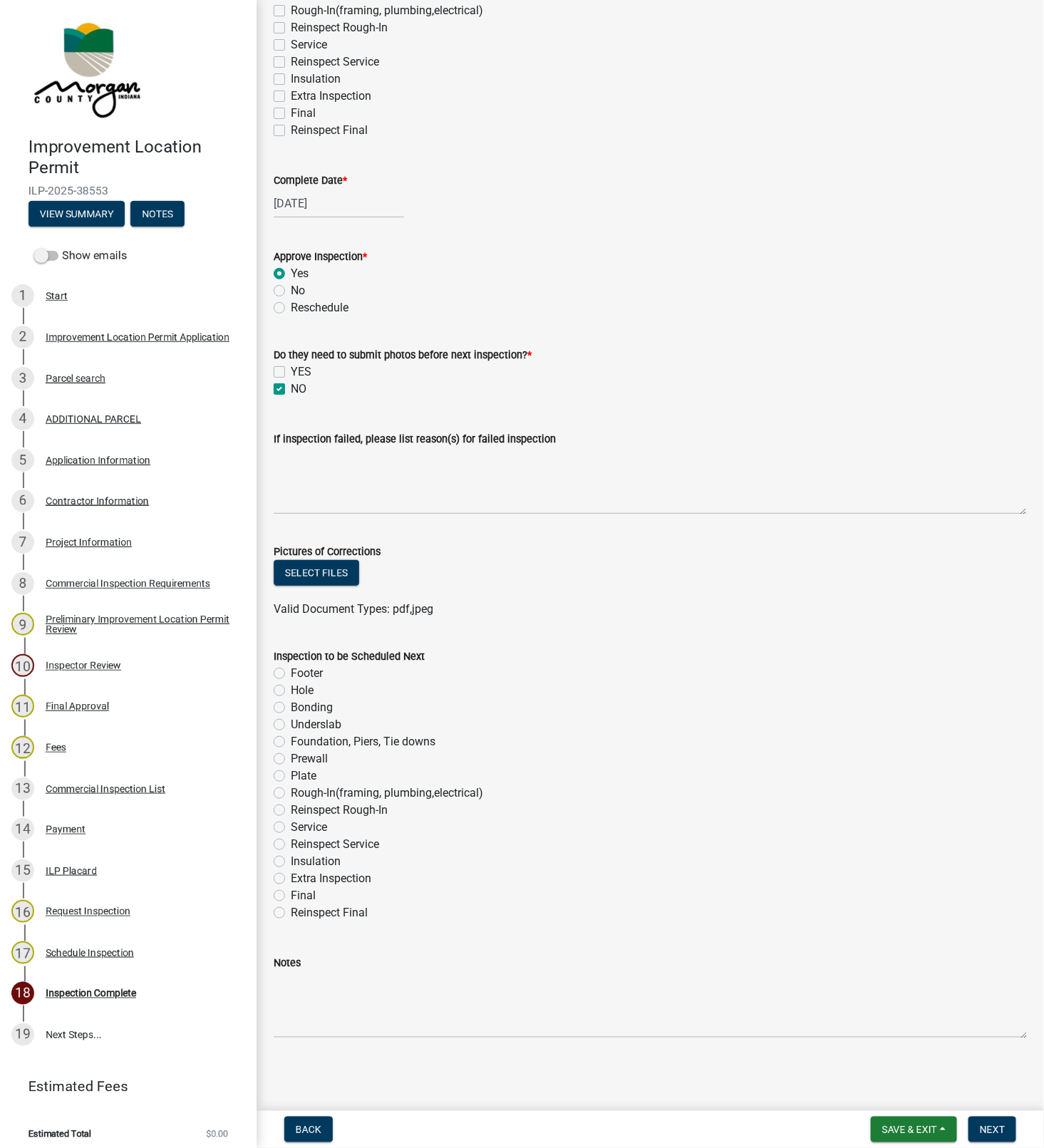
click at [291, 793] on label "Rough-In(framing, plumbing,electrical)" at bounding box center [387, 793] width 193 height 18
click at [291, 793] on input "Rough-In(framing, plumbing,electrical)" at bounding box center [295, 789] width 10 height 10
click at [291, 776] on label "Plate" at bounding box center [303, 776] width 25 height 18
click at [291, 776] on input "Plate" at bounding box center [295, 771] width 10 height 10
click at [291, 804] on label "Reinspect Rough-In" at bounding box center [339, 810] width 97 height 18
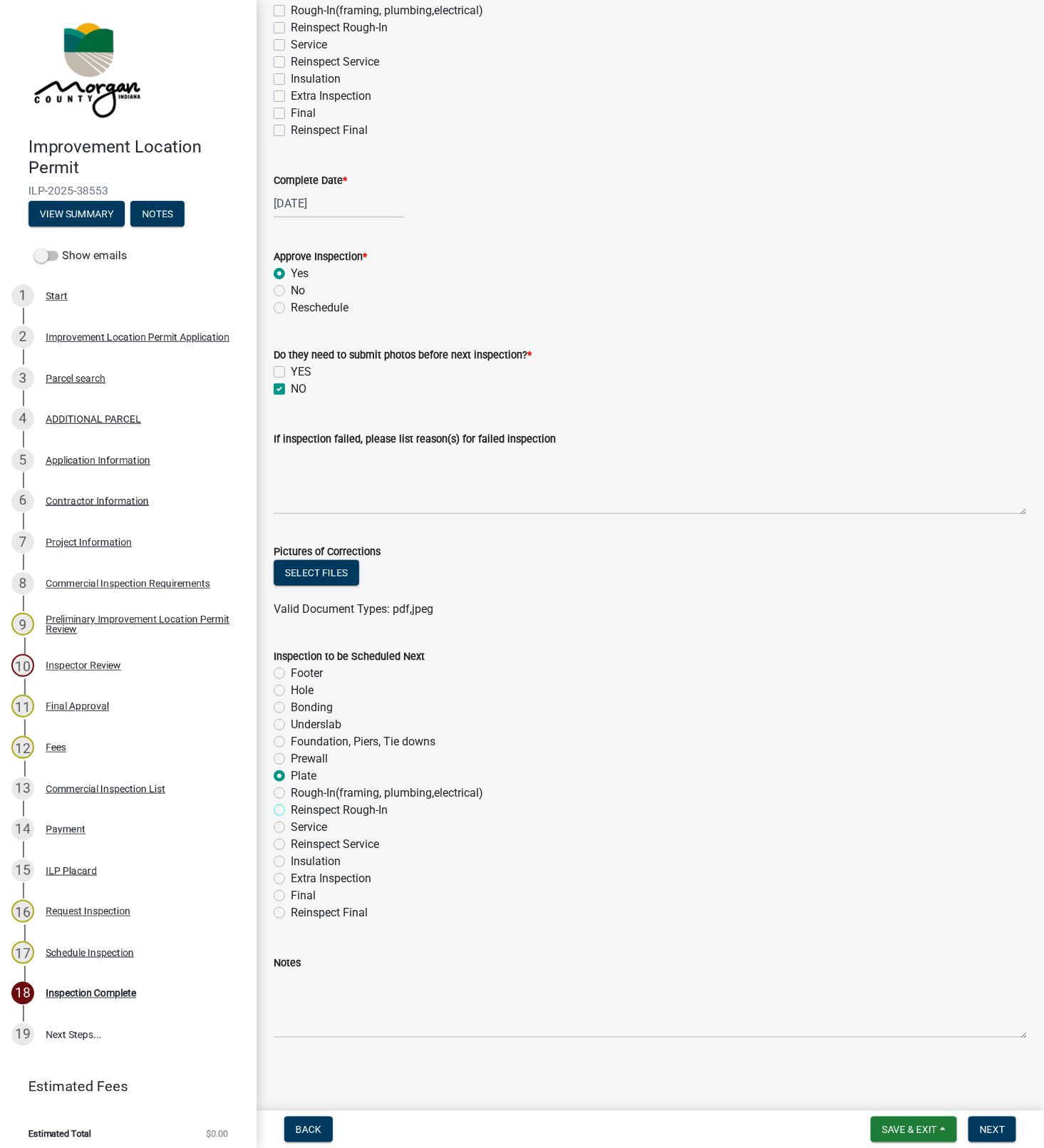
click at [291, 804] on input "Reinspect Rough-In" at bounding box center [295, 806] width 10 height 10
click at [300, 793] on label "Rough-In(framing, plumbing,electrical)" at bounding box center [387, 793] width 193 height 18
click at [300, 793] on input "Rough-In(framing, plumbing,electrical)" at bounding box center [295, 789] width 10 height 10
click at [997, 1127] on span "Next" at bounding box center [992, 1129] width 25 height 11
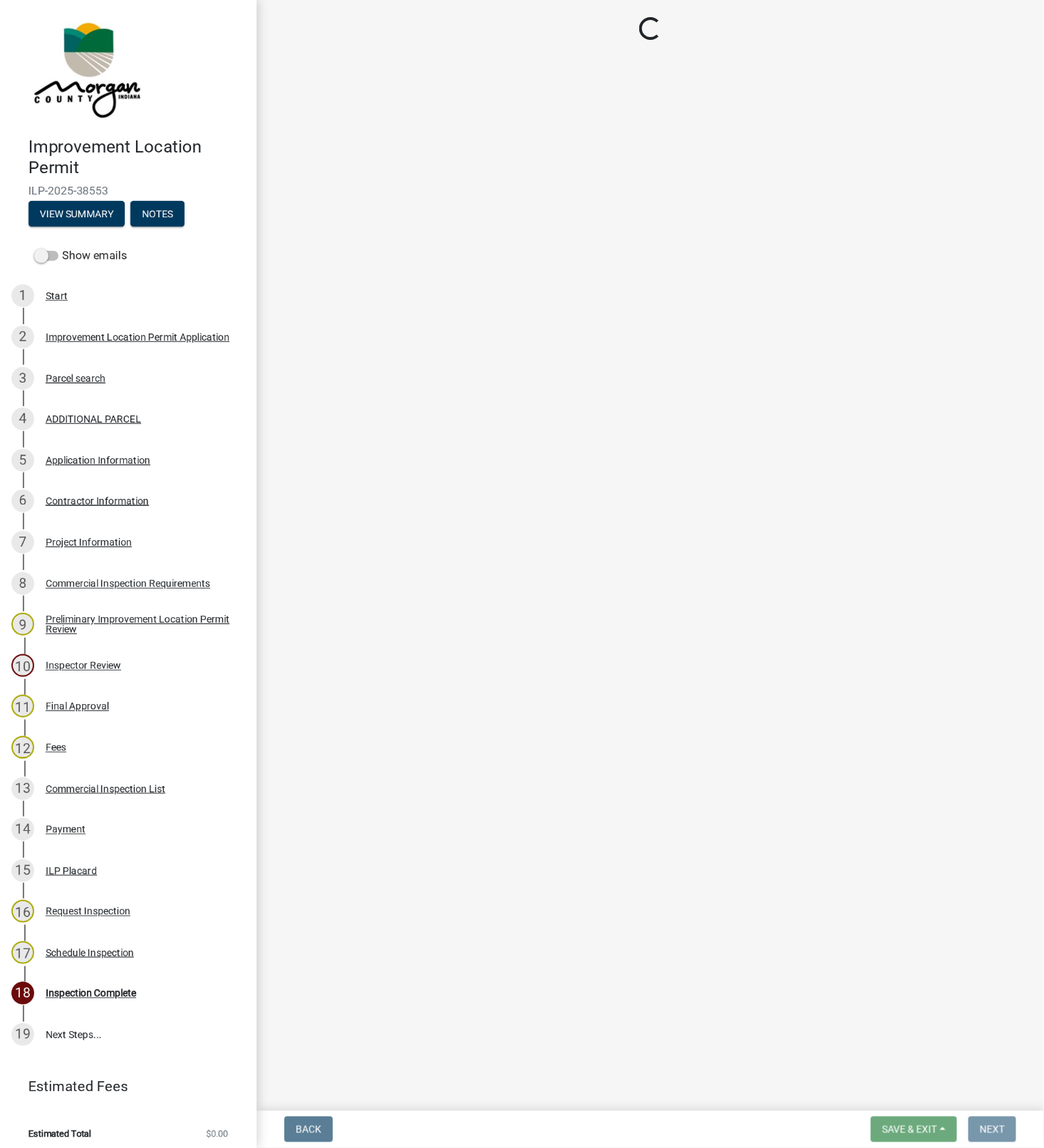
scroll to position [0, 0]
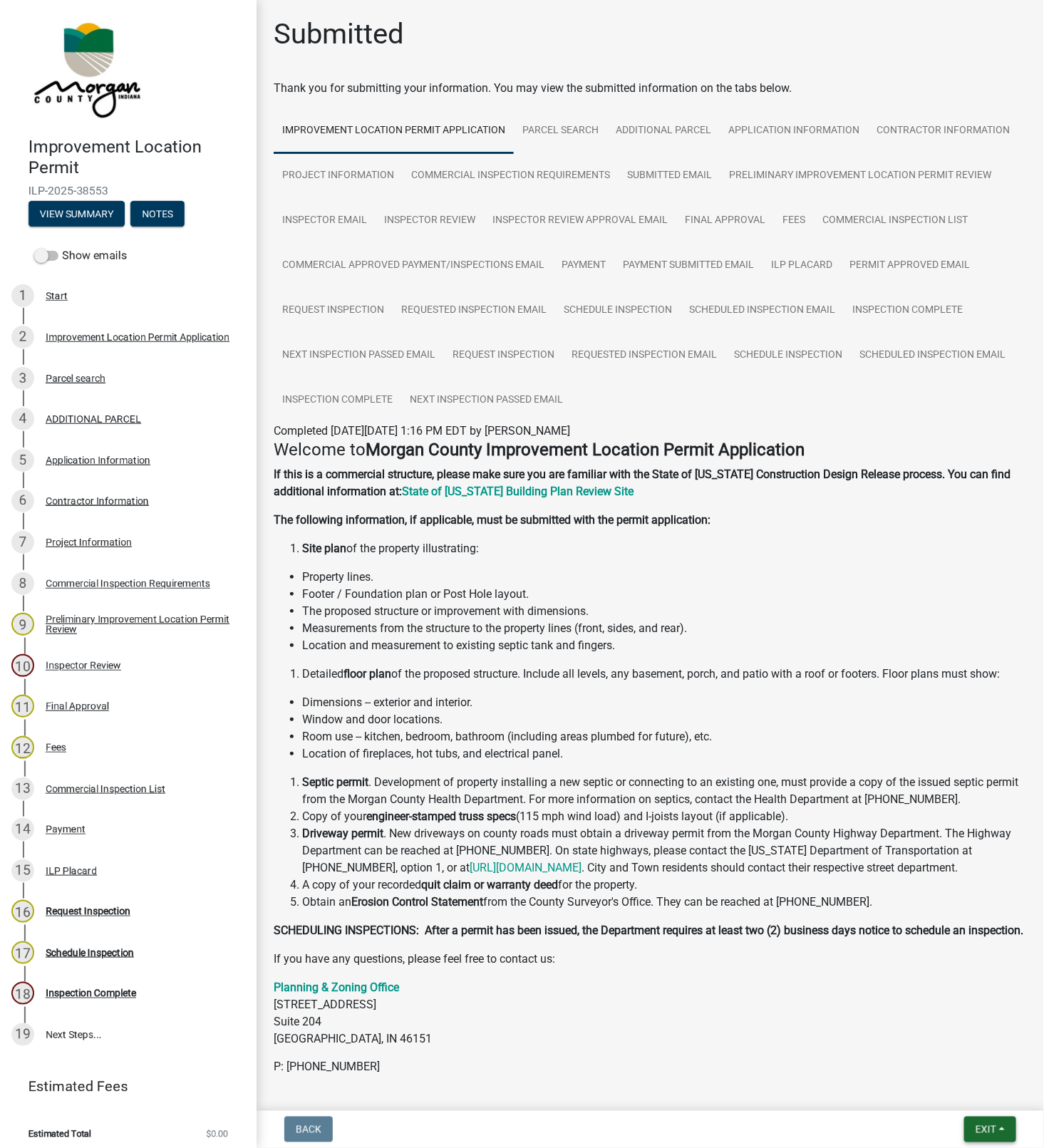
click at [986, 1129] on span "Exit" at bounding box center [986, 1129] width 21 height 11
click at [954, 1102] on button "Save & Exit" at bounding box center [959, 1093] width 114 height 34
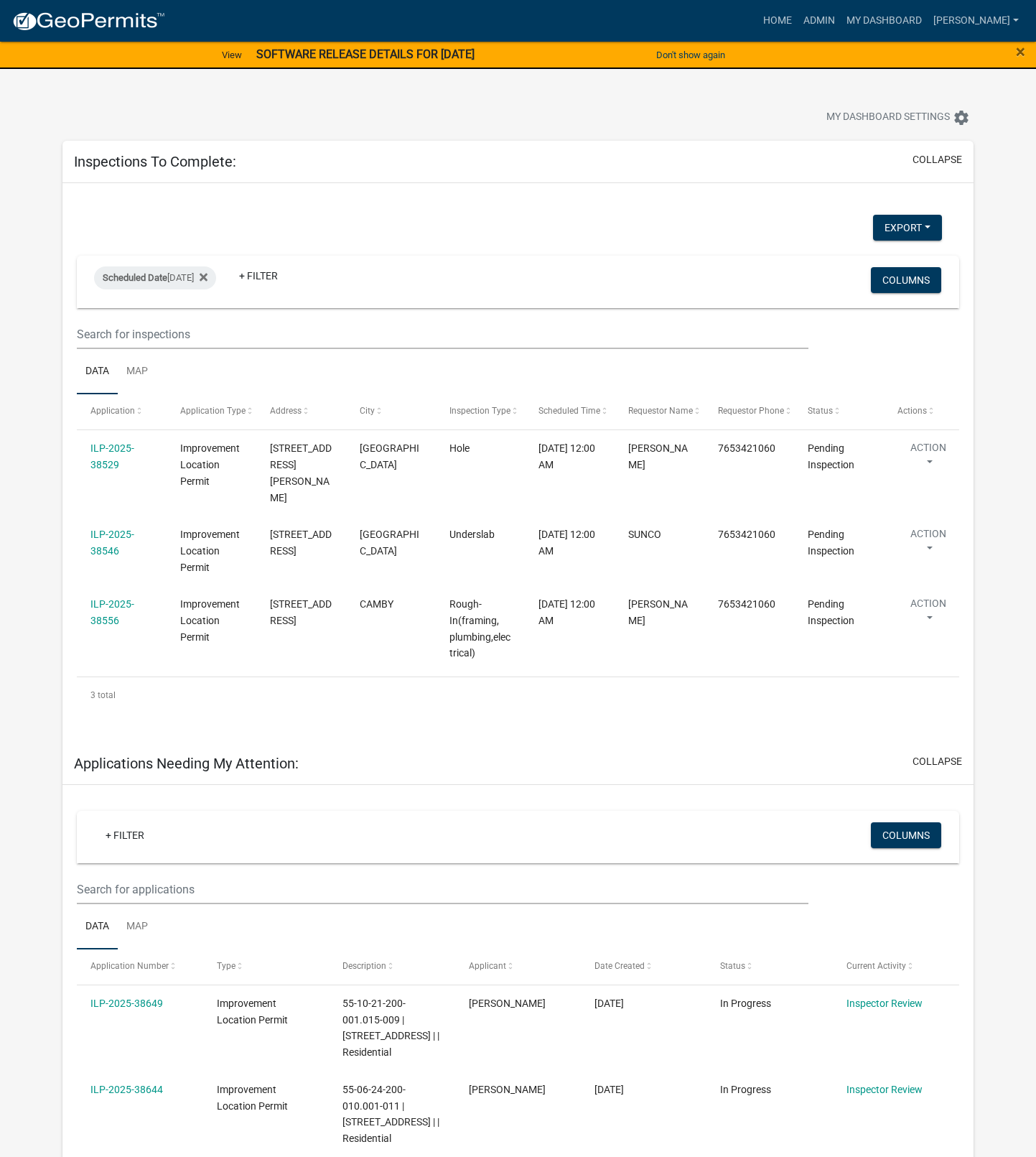
click at [112, 535] on link "ILP-2025-38546" at bounding box center [113, 543] width 44 height 28
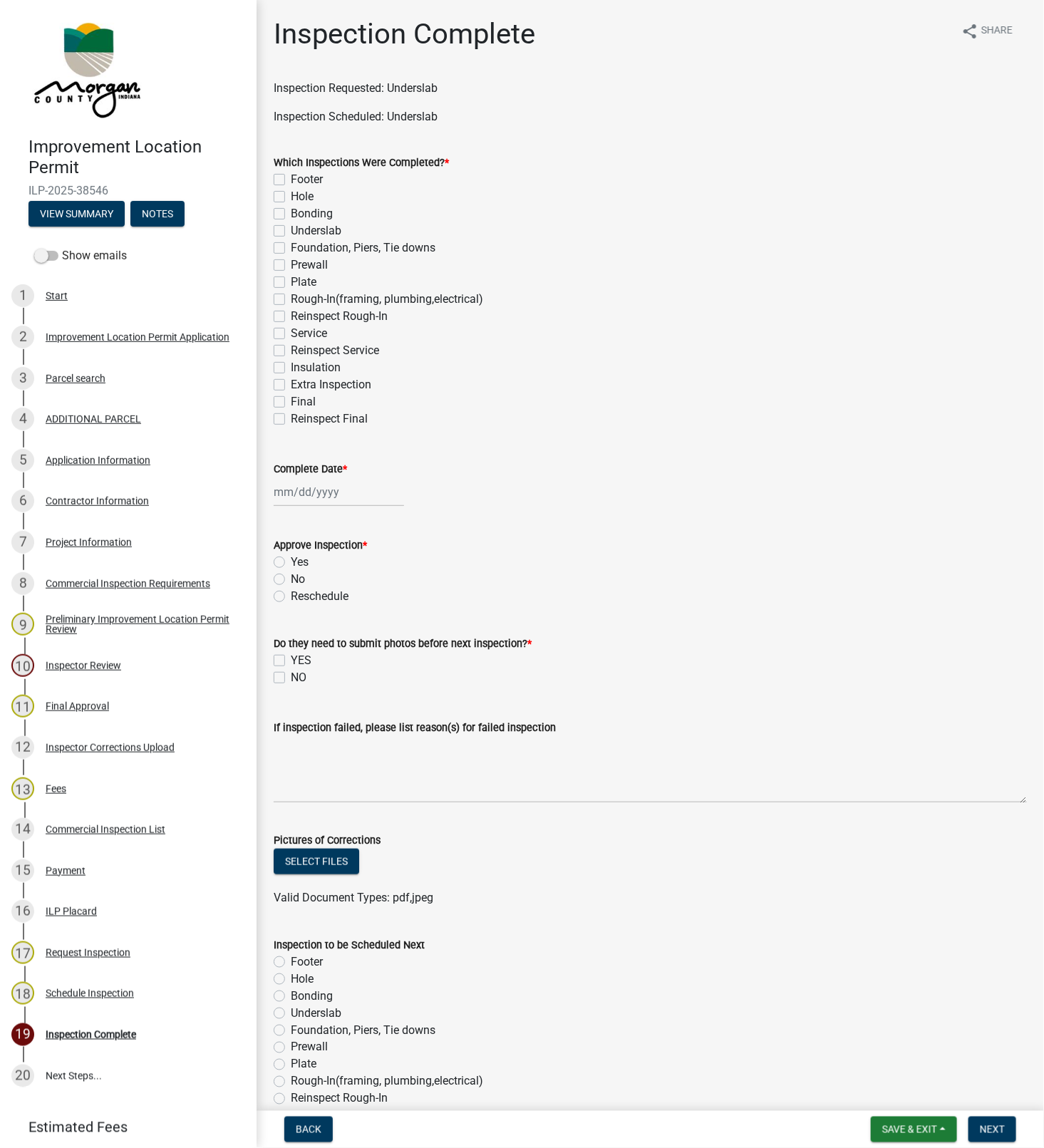
click at [291, 231] on label "Underslab" at bounding box center [316, 231] width 51 height 18
click at [291, 231] on input "Underslab" at bounding box center [295, 227] width 10 height 10
click at [323, 492] on div at bounding box center [338, 491] width 130 height 29
click at [289, 591] on div "6" at bounding box center [288, 590] width 23 height 23
click at [291, 565] on label "Yes" at bounding box center [300, 562] width 18 height 18
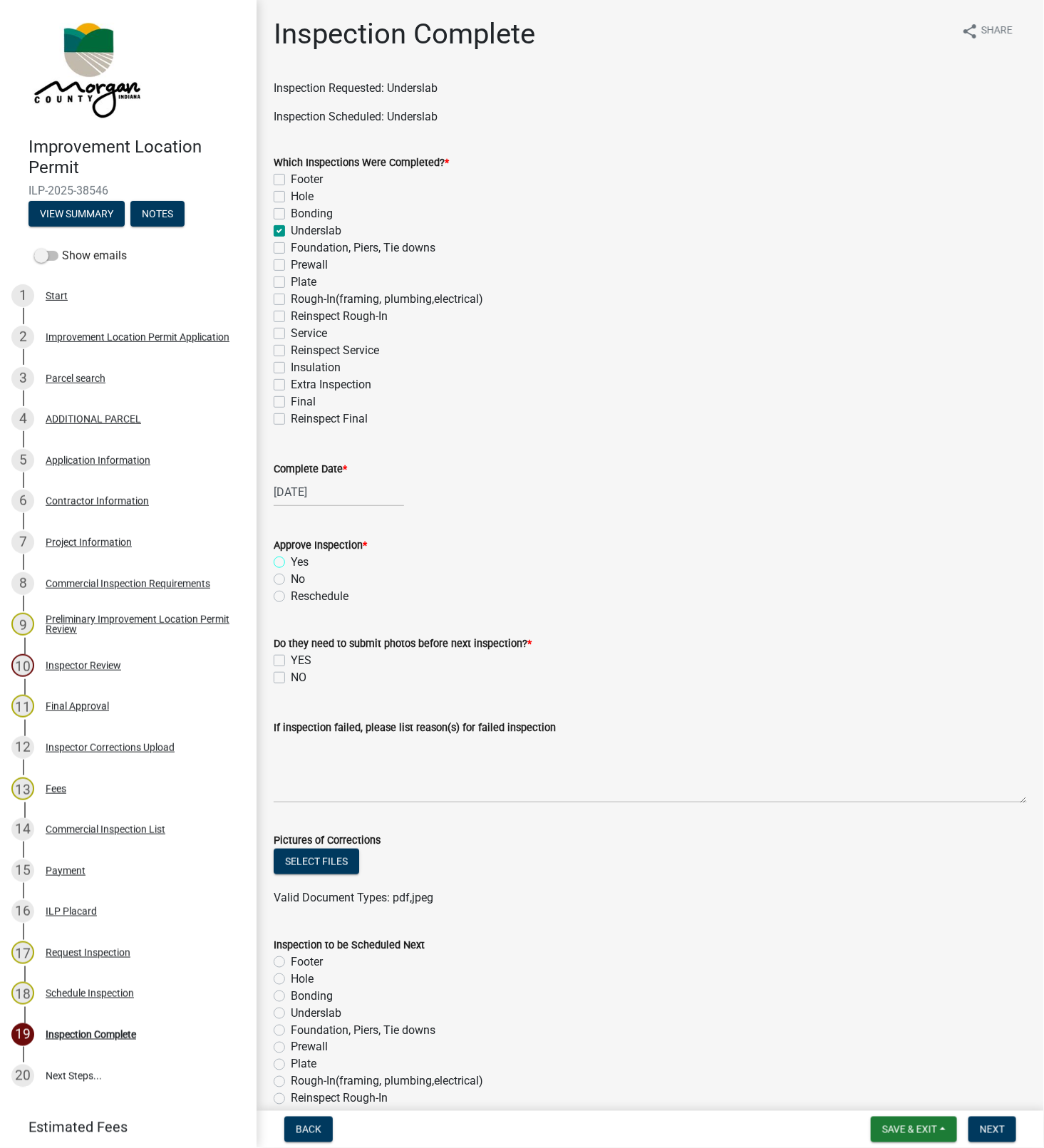
click at [291, 563] on input "Yes" at bounding box center [295, 558] width 10 height 10
click at [298, 680] on label "NO" at bounding box center [299, 678] width 16 height 18
click at [298, 679] on input "NO" at bounding box center [295, 673] width 10 height 10
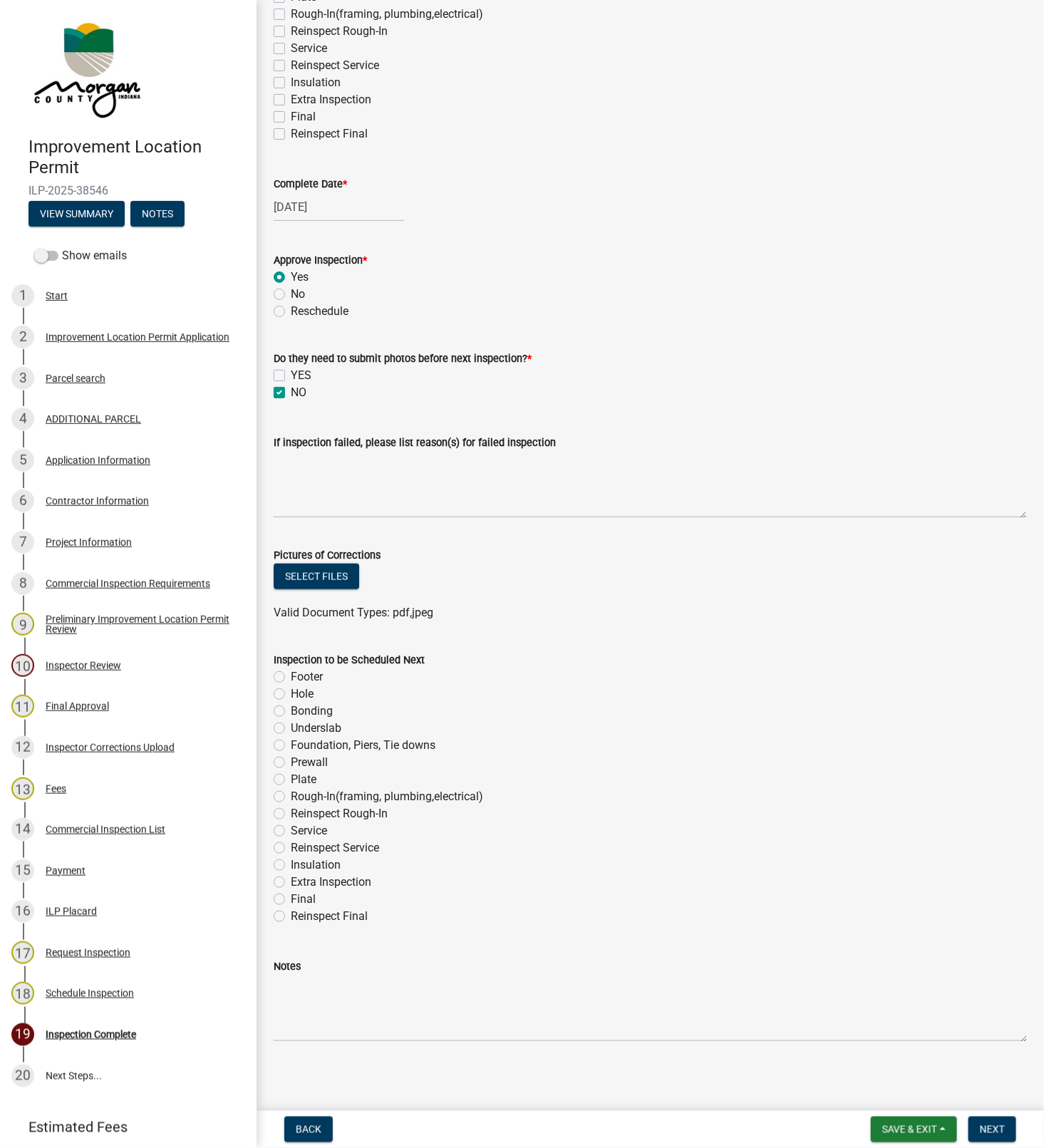
scroll to position [289, 0]
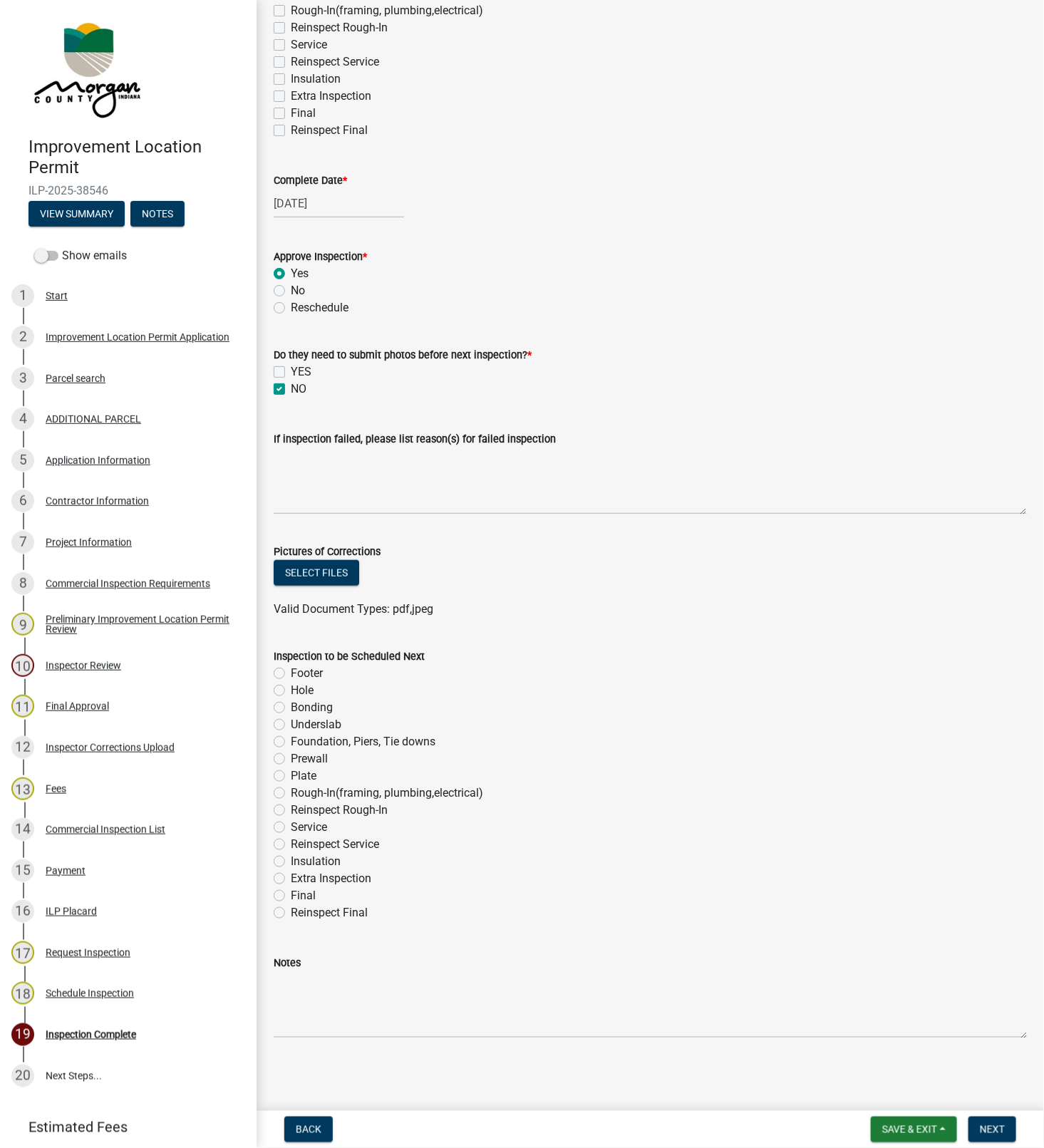
click at [291, 810] on label "Reinspect Rough-In" at bounding box center [339, 810] width 97 height 18
click at [291, 810] on input "Reinspect Rough-In" at bounding box center [295, 806] width 10 height 10
click at [300, 776] on label "Plate" at bounding box center [303, 776] width 25 height 18
click at [300, 776] on input "Plate" at bounding box center [295, 771] width 10 height 10
click at [304, 792] on label "Rough-In(framing, plumbing,electrical)" at bounding box center [387, 793] width 193 height 18
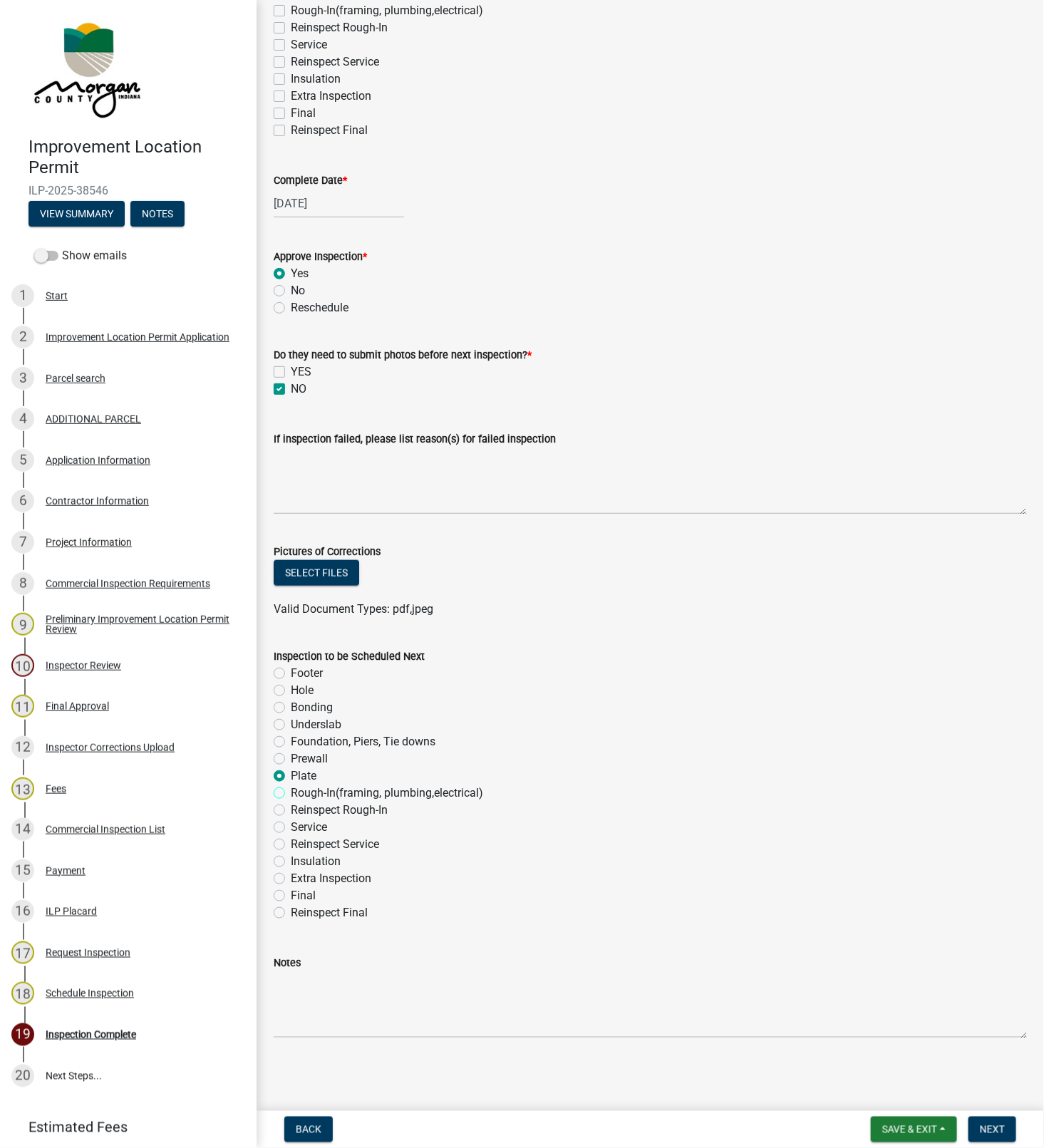
click at [300, 792] on input "Rough-In(framing, plumbing,electrical)" at bounding box center [295, 789] width 10 height 10
click at [998, 1102] on main "Inspection Complete share Share Inspection Requested: Underslab Inspection Sche…" at bounding box center [650, 553] width 787 height 1105
click at [994, 1129] on span "Next" at bounding box center [992, 1129] width 25 height 11
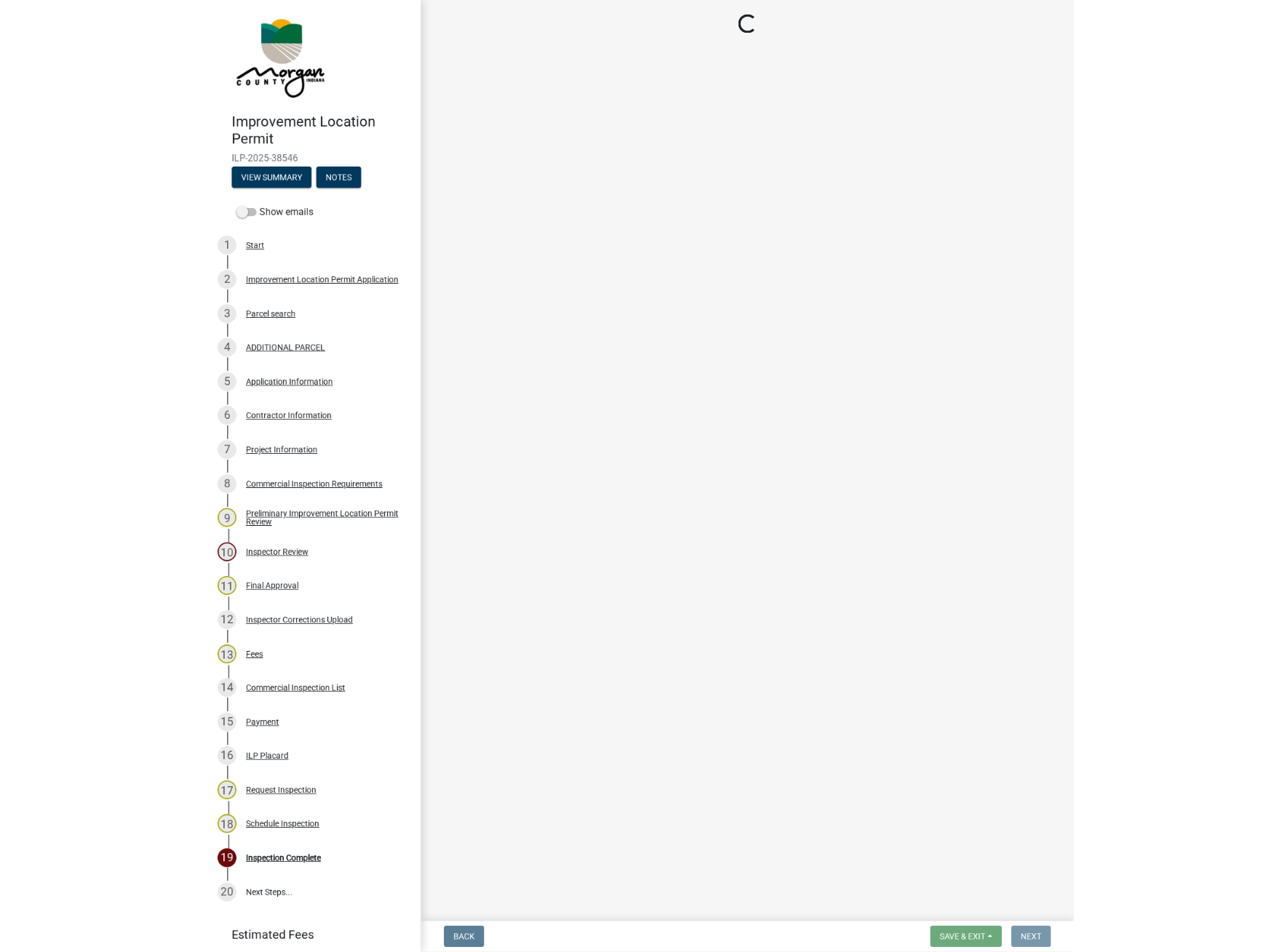
scroll to position [0, 0]
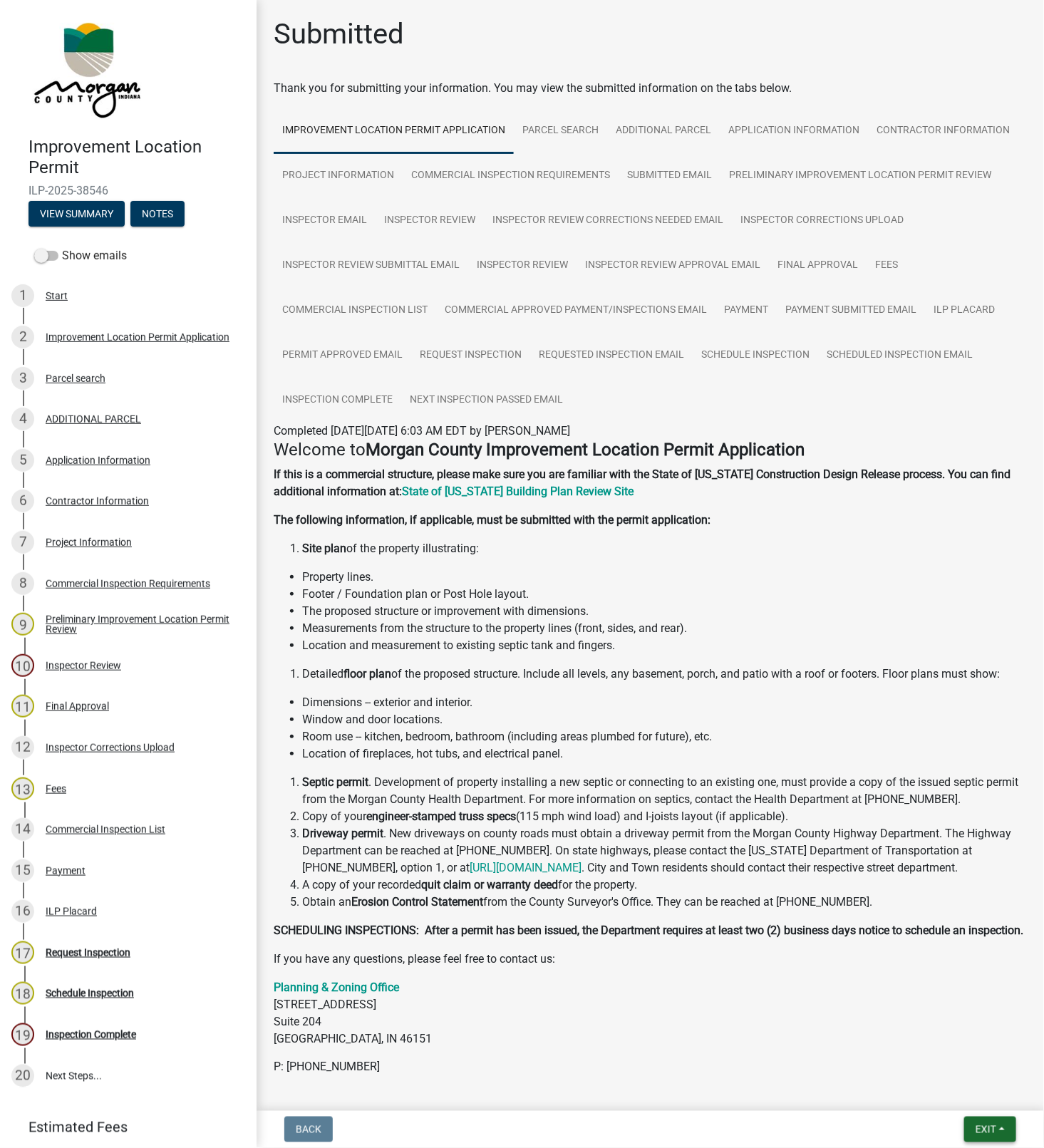
click at [998, 1129] on button "Exit" at bounding box center [990, 1129] width 52 height 25
click at [969, 1086] on button "Save & Exit" at bounding box center [959, 1093] width 114 height 34
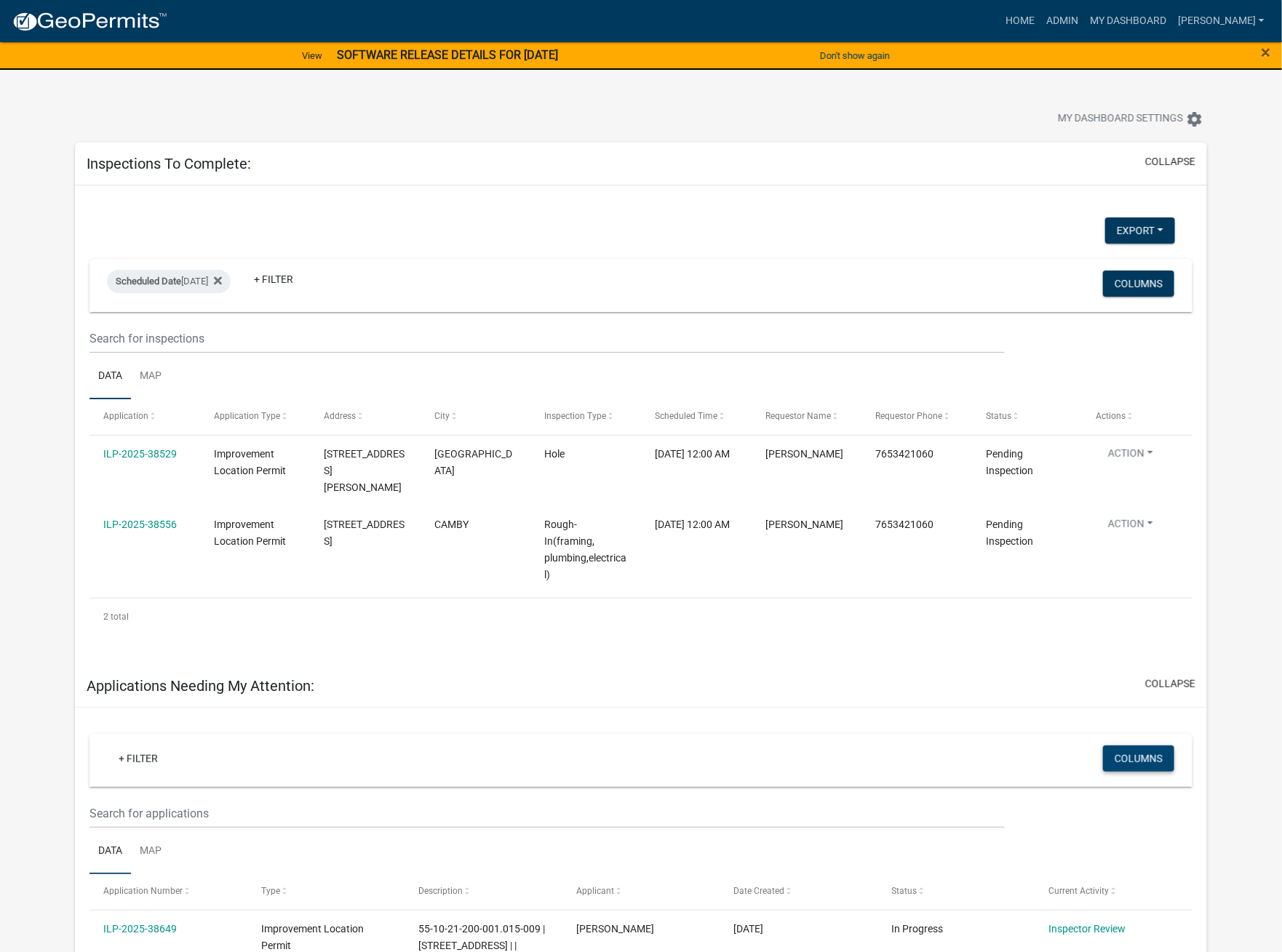
click at [1019, 746] on button "Columns" at bounding box center [1138, 758] width 72 height 26
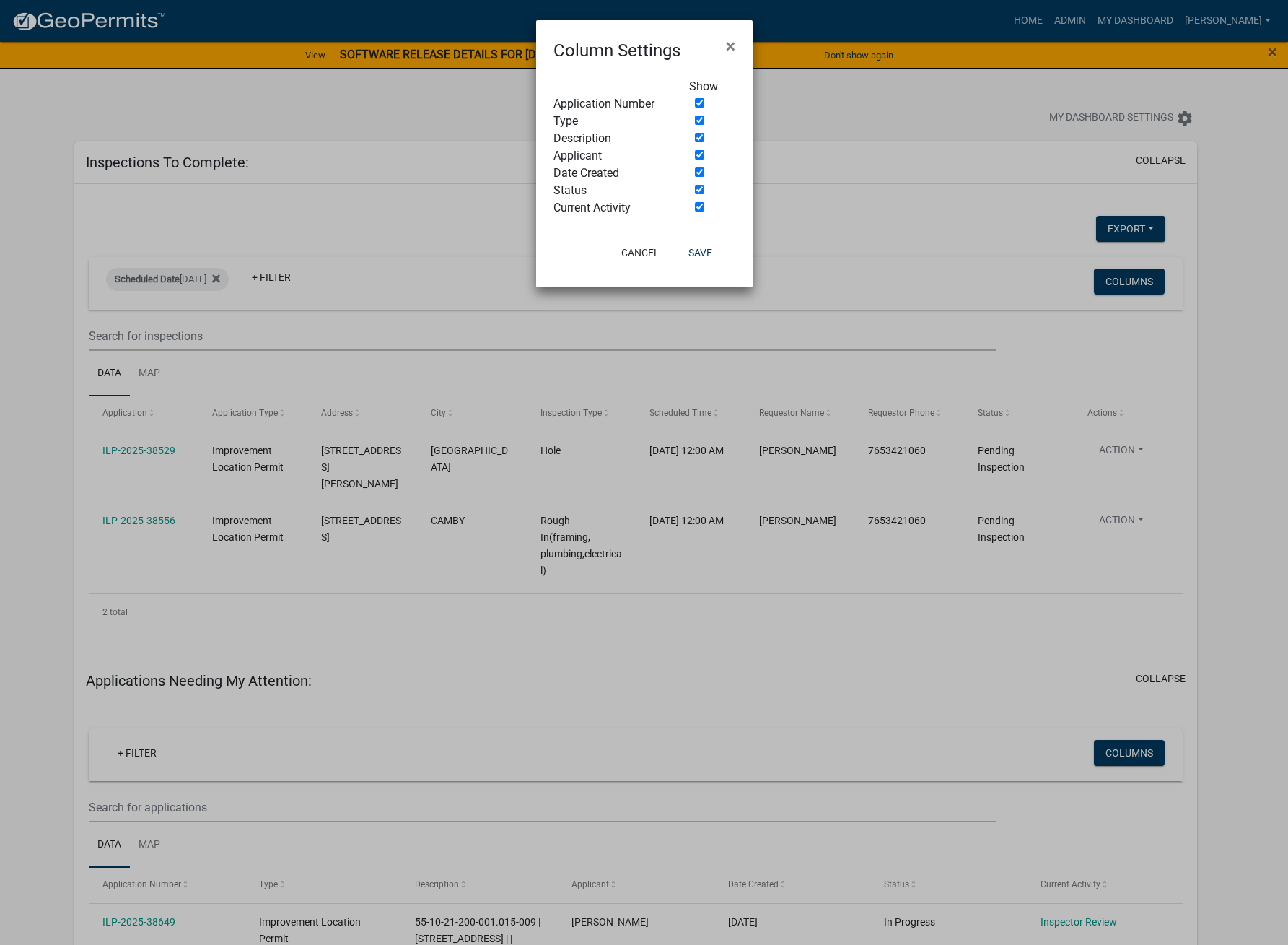
click at [197, 5] on ngb-modal-window "Column Settings × Show Application Number Type Description Applicant Date Creat…" at bounding box center [644, 472] width 1288 height 945
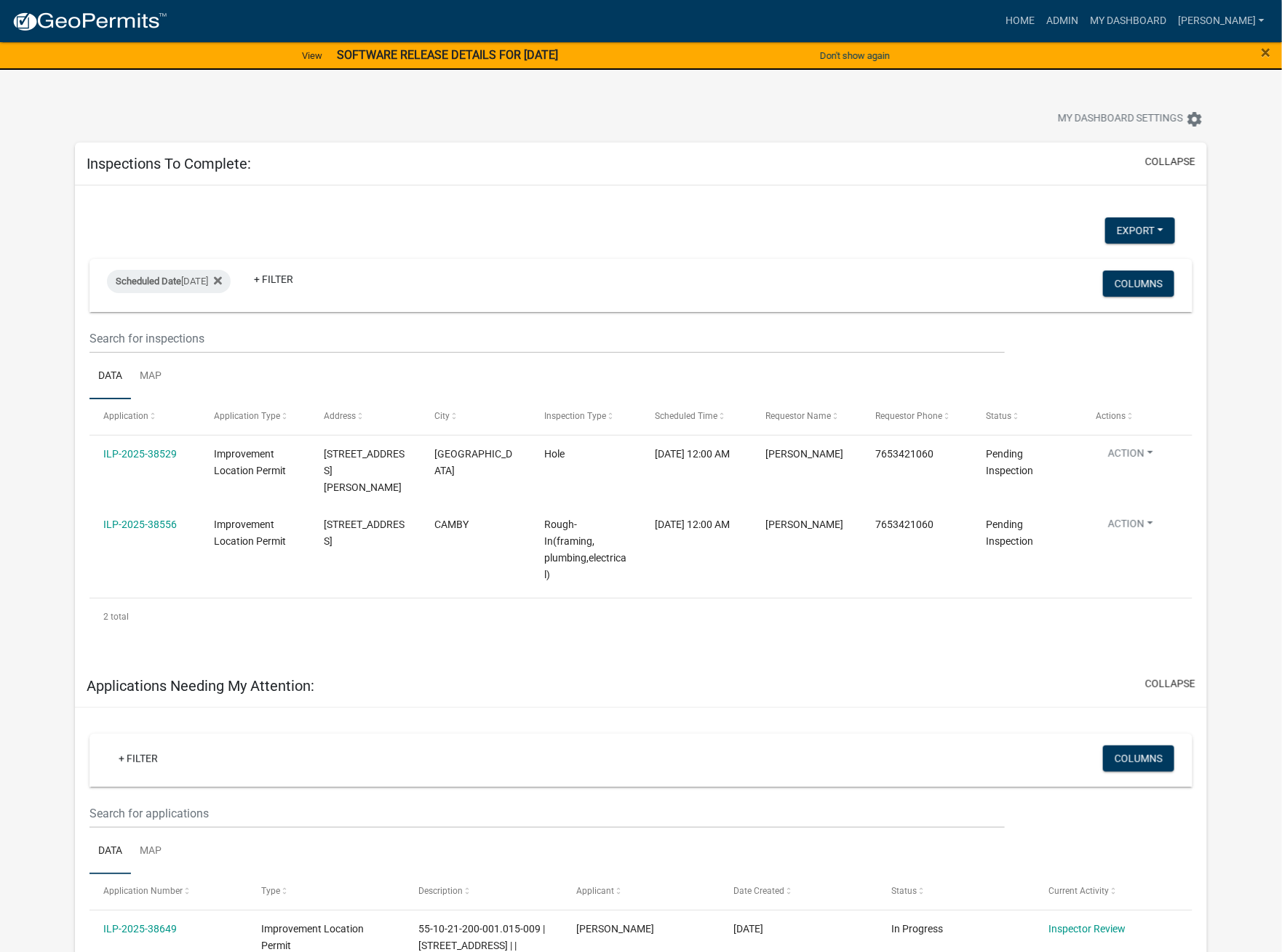
click at [350, 180] on div "Inspections To Complete: collapse" at bounding box center [641, 164] width 1132 height 43
click at [480, 271] on div "Scheduled Date [DATE] + Filter" at bounding box center [459, 285] width 727 height 38
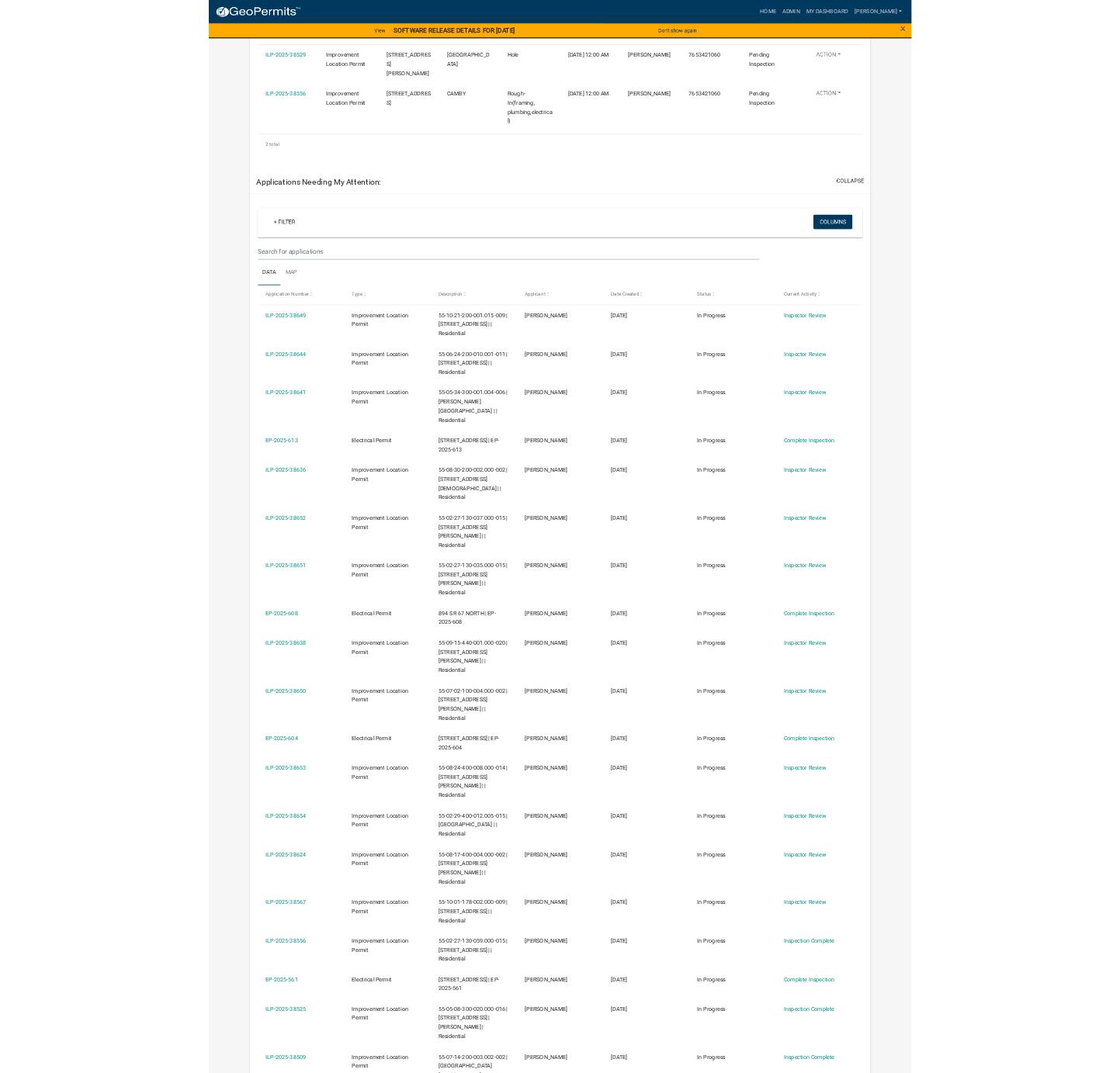
scroll to position [389, 0]
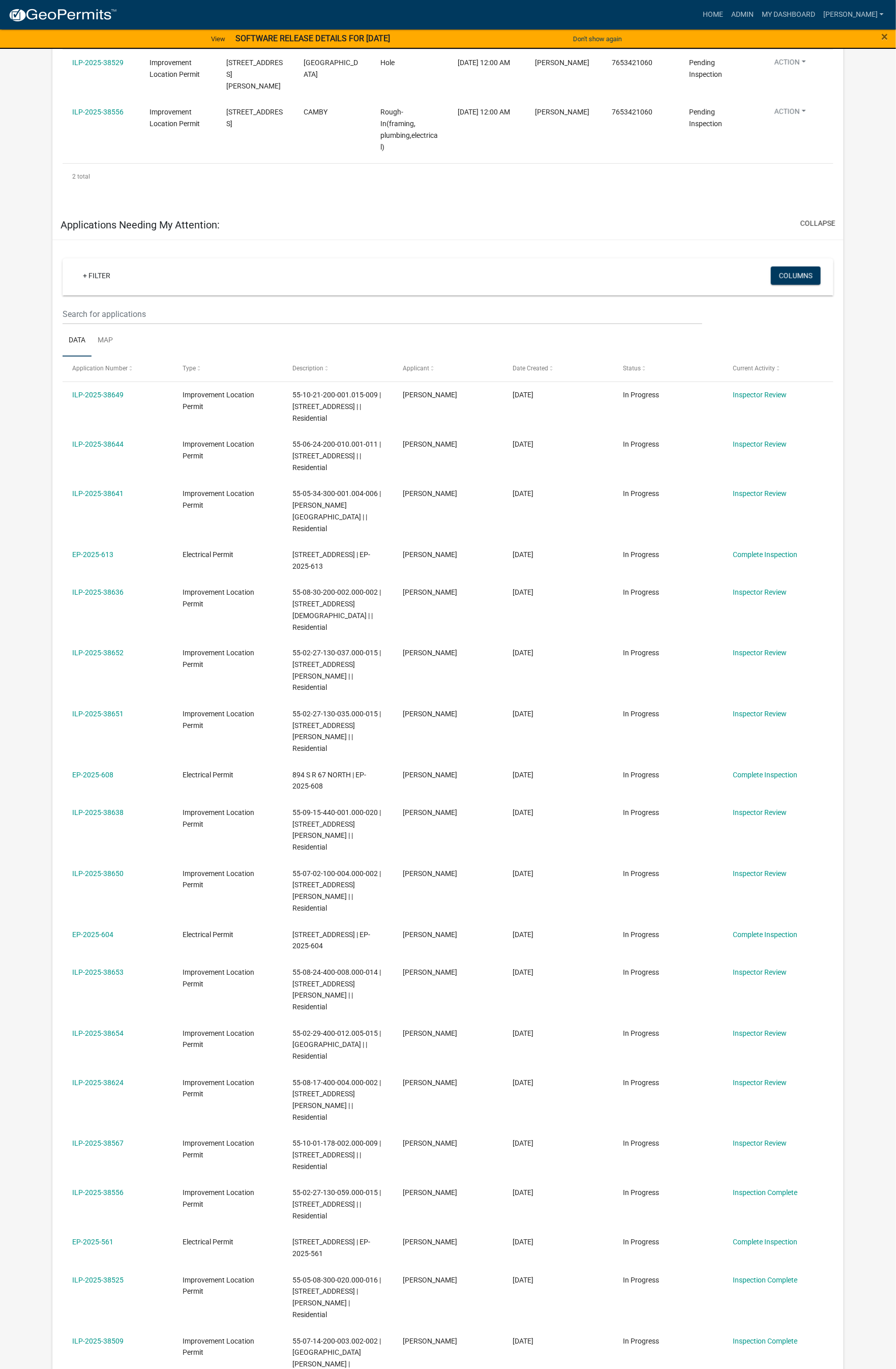
click at [712, 721] on app-user-applications "more_horiz Home Admin My Dashboard [PERSON_NAME] Admin Account Logout View SOFT…" at bounding box center [448, 963] width 896 height 2435
click at [712, 744] on app-user-applications "more_horiz Home Admin My Dashboard [PERSON_NAME] Admin Account Logout View SOFT…" at bounding box center [448, 963] width 896 height 2435
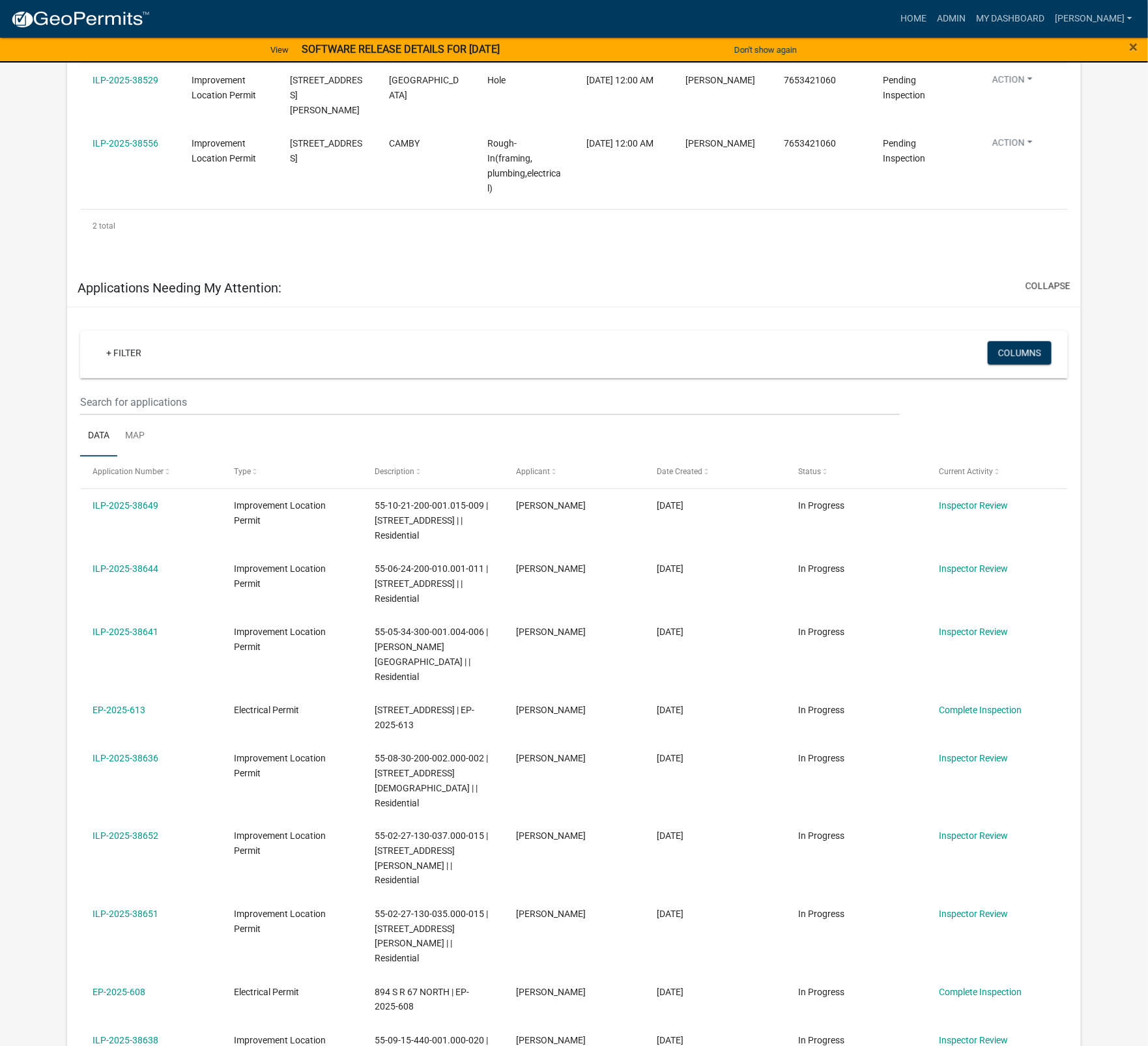
drag, startPoint x: 253, startPoint y: 595, endPoint x: 252, endPoint y: 587, distance: 8.1
click at [253, 594] on datatable-body-cell "Improvement Location Permit" at bounding box center [292, 583] width 142 height 63
